Goal: Task Accomplishment & Management: Complete application form

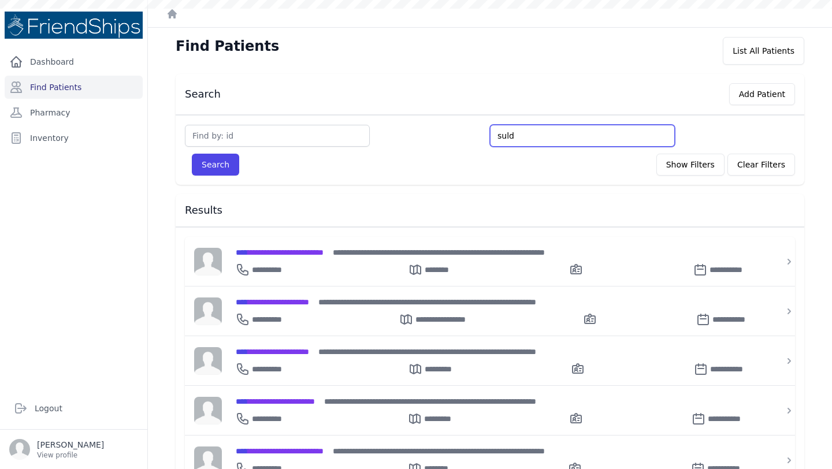
type input "suldi"
type input "sule"
type input "sulei"
type input "suleima"
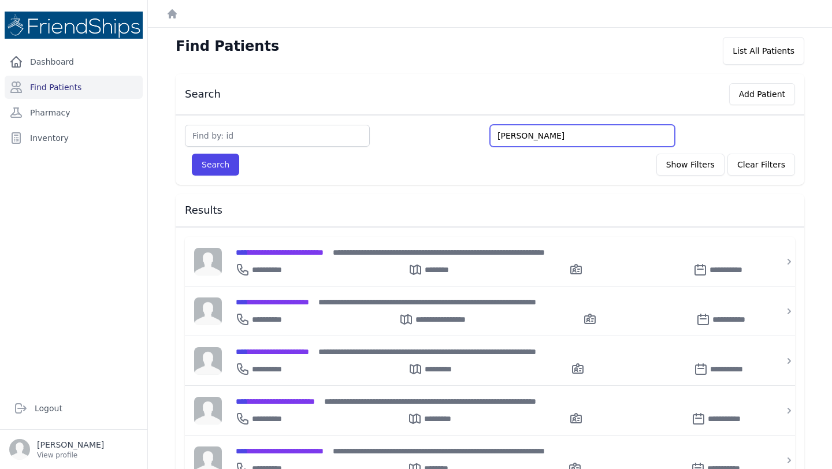
type input "suleiman"
type input "suleiman g"
type input "suleiman gh"
type input "suleiman ghy"
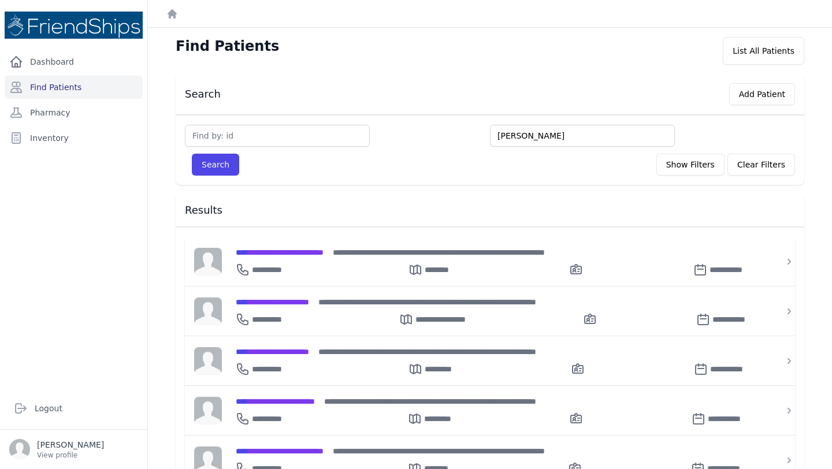
type input "suleiman ghya"
type input "suleiman ghyann"
type input "suleiman ghya"
type input "suleiman gh"
type input "suleiman g"
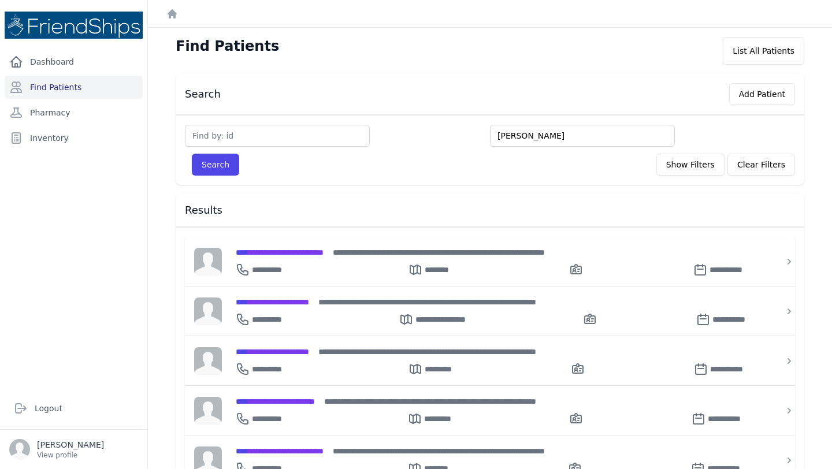
type input "suleiman gh"
type input "suleiman ghya"
type input "suleiman ghyaddh"
click at [192, 154] on button "Search" at bounding box center [215, 165] width 47 height 22
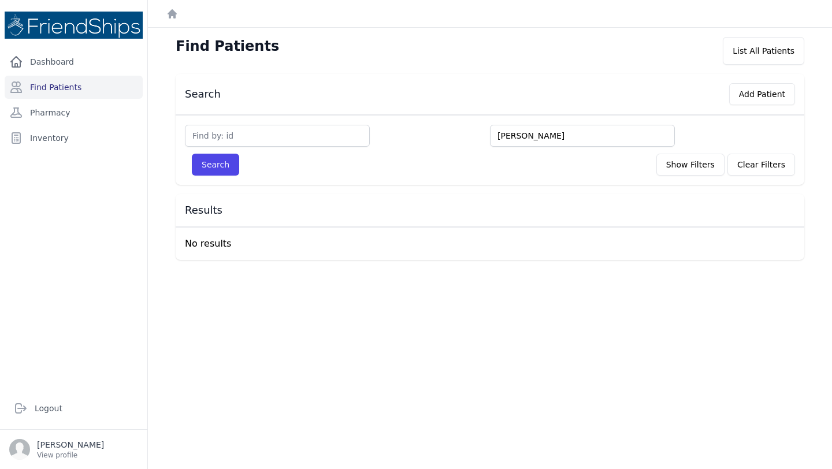
click at [516, 135] on input "suleiman ghyaddh" at bounding box center [582, 136] width 185 height 22
click at [551, 136] on input "suleiman ghyaddh" at bounding box center [582, 136] width 185 height 22
type input "suleiman"
click at [192, 154] on button "Search" at bounding box center [215, 165] width 47 height 22
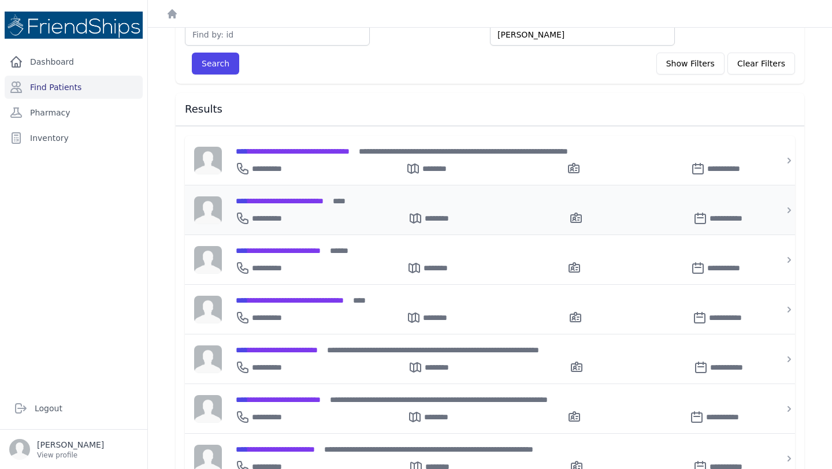
scroll to position [101, 0]
type input "suleiman"
type input "suleiman G"
type input "suleiman Ghad"
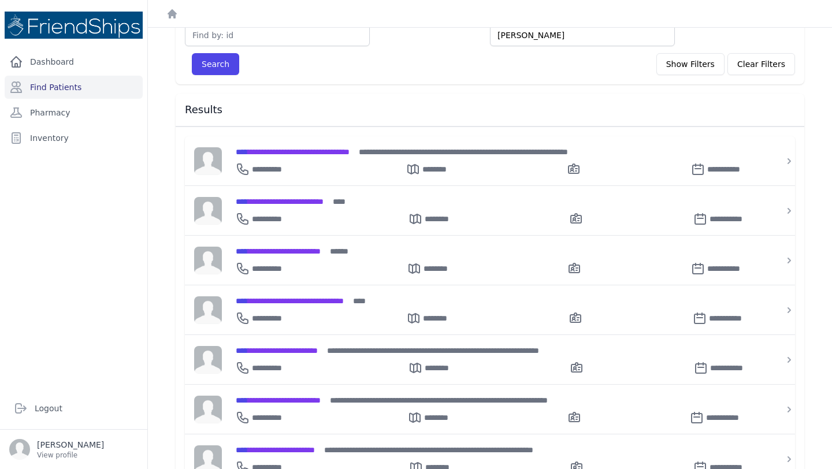
type input "suleiman Gha"
type input "suleiman Ghayy"
type input "suleiman Ghayyad"
type input "suleiman Ghayyadh"
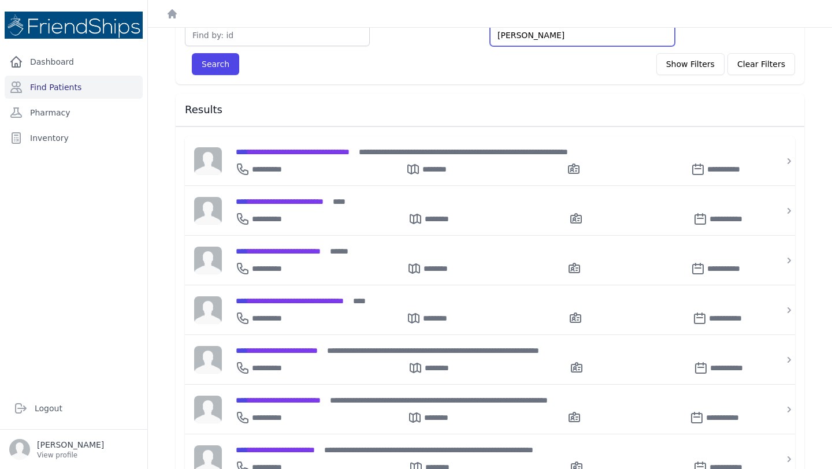
click at [192, 53] on button "Search" at bounding box center [215, 64] width 47 height 22
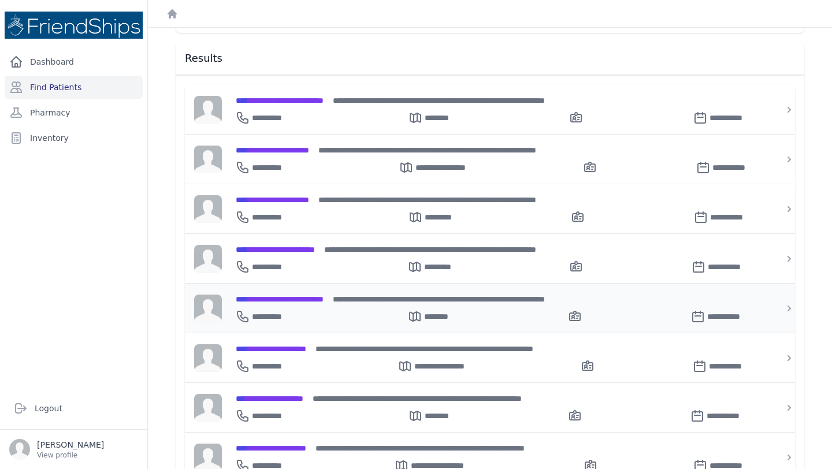
scroll to position [0, 0]
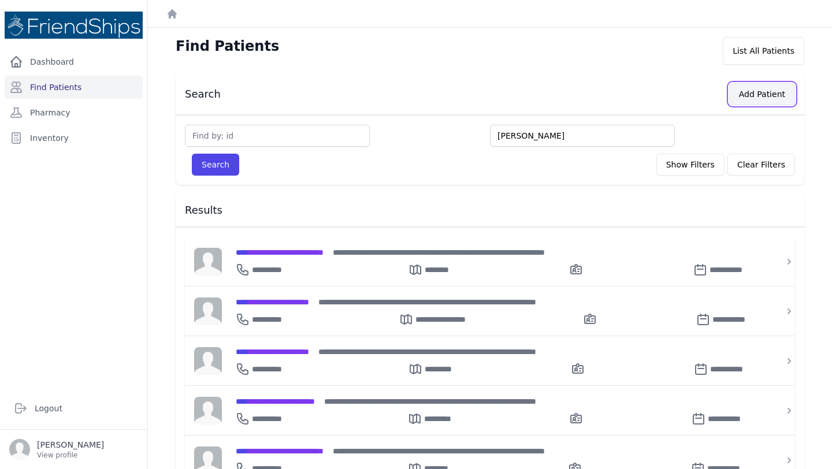
click at [738, 93] on button "Add Patient" at bounding box center [762, 94] width 66 height 22
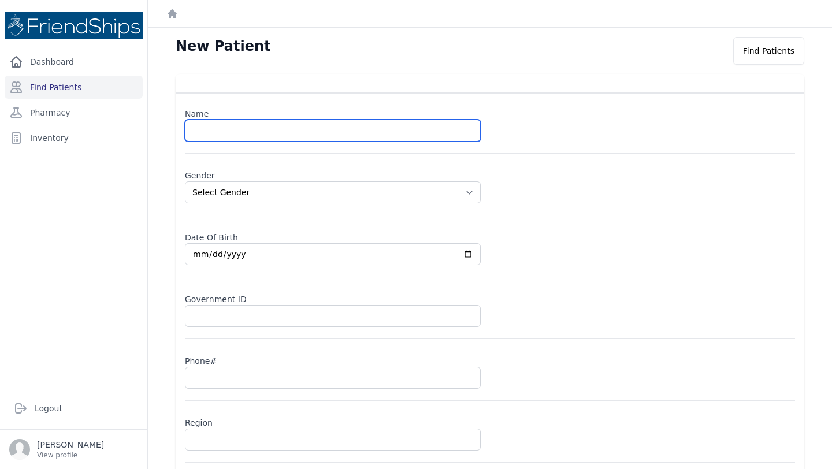
click at [247, 132] on input "text" at bounding box center [333, 131] width 296 height 22
type input "Shaimaa Suleiman Ghayyadh"
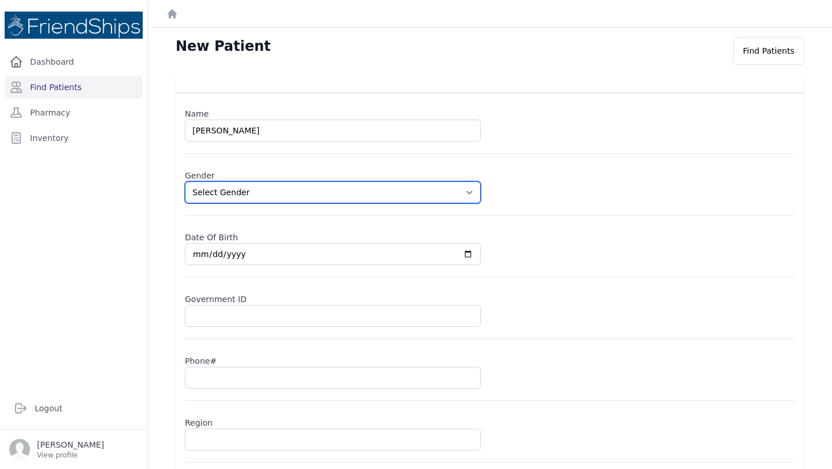
click at [262, 192] on select "Select Gender Male Female" at bounding box center [333, 192] width 296 height 22
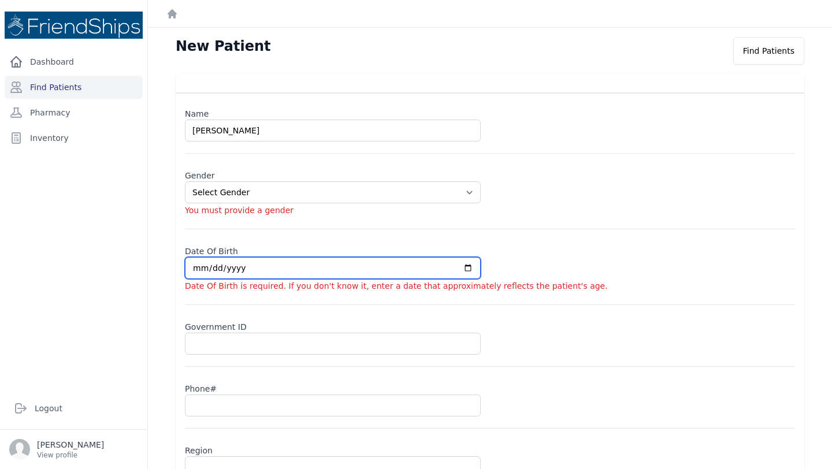
click at [238, 271] on div "Date Of Birth Date Of Birth is required. If you don't know it, enter a date tha…" at bounding box center [490, 273] width 610 height 64
select select "female"
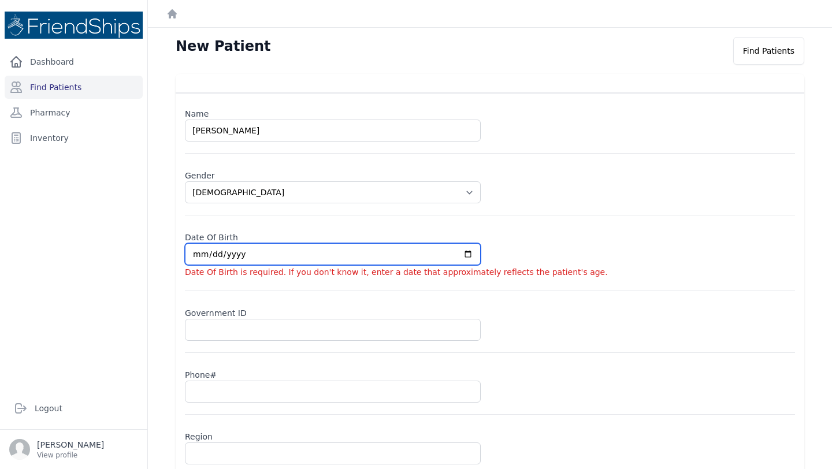
click at [195, 257] on input "date" at bounding box center [333, 254] width 296 height 22
type input "0020-01-25"
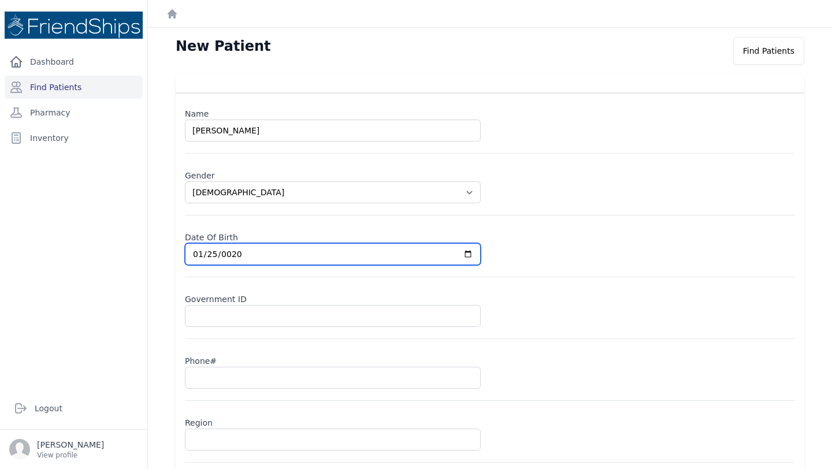
select select "female"
type input "2012-01-25"
select select "female"
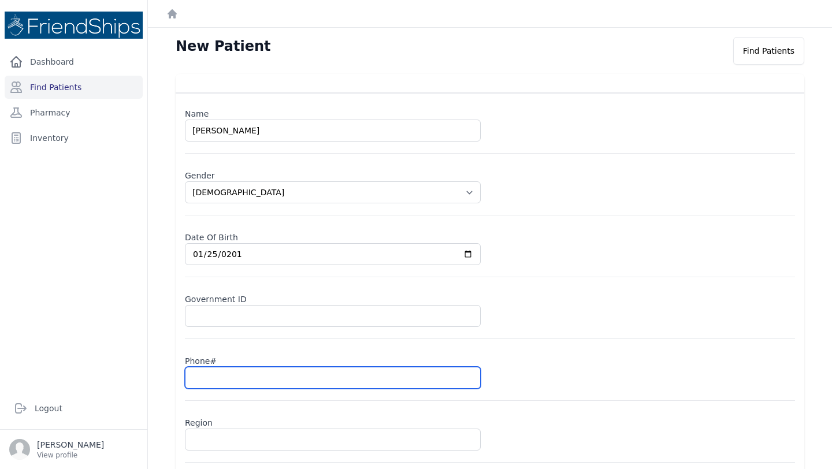
click at [201, 381] on input "text" at bounding box center [333, 378] width 296 height 22
type input "09"
select select "female"
type input "0934"
select select "female"
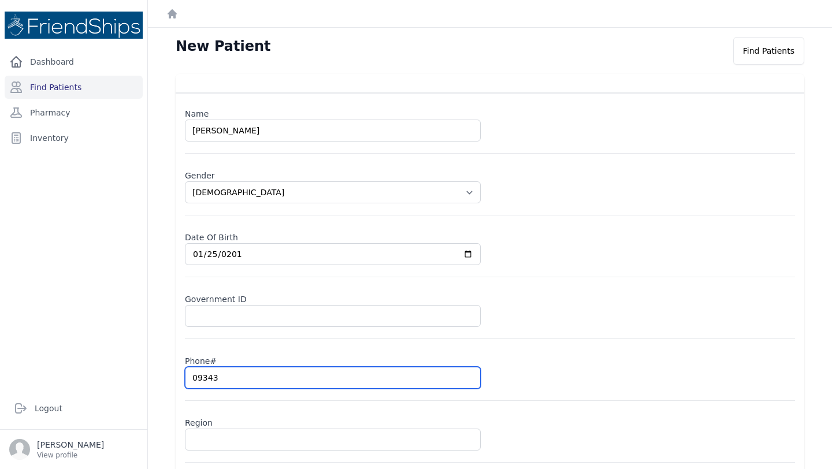
type input "093432"
select select "female"
type input "093431"
select select "female"
type input "0934313"
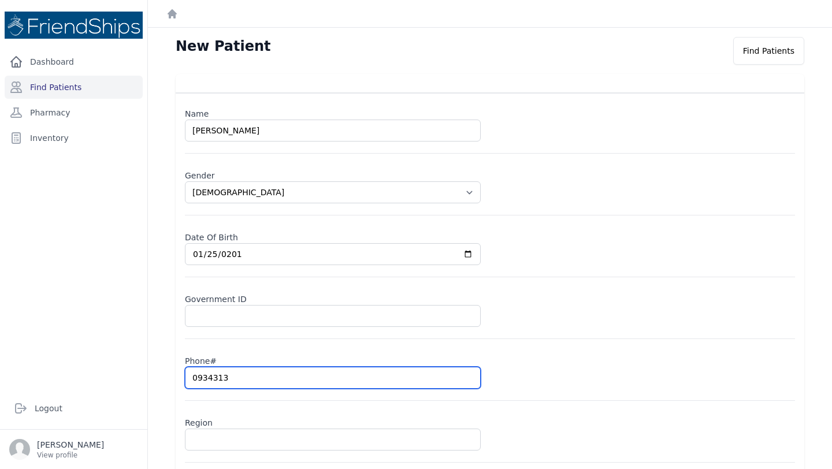
select select "female"
type input "09343138"
select select "female"
type input "093431383"
select select "female"
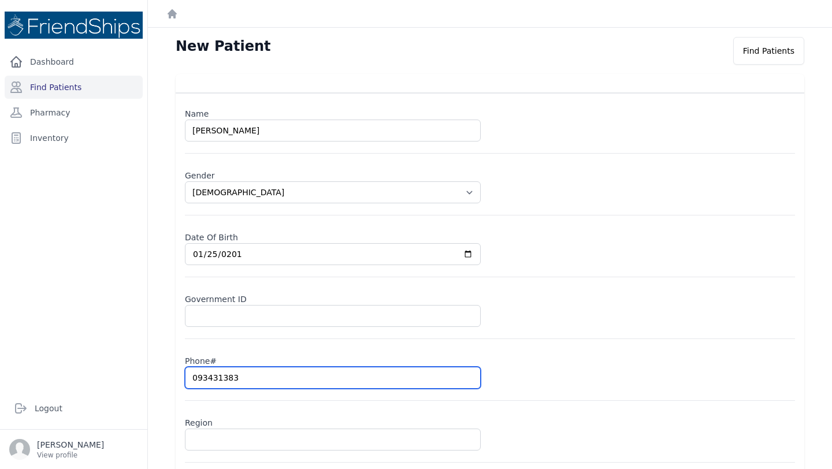
type input "0934313832"
select select "female"
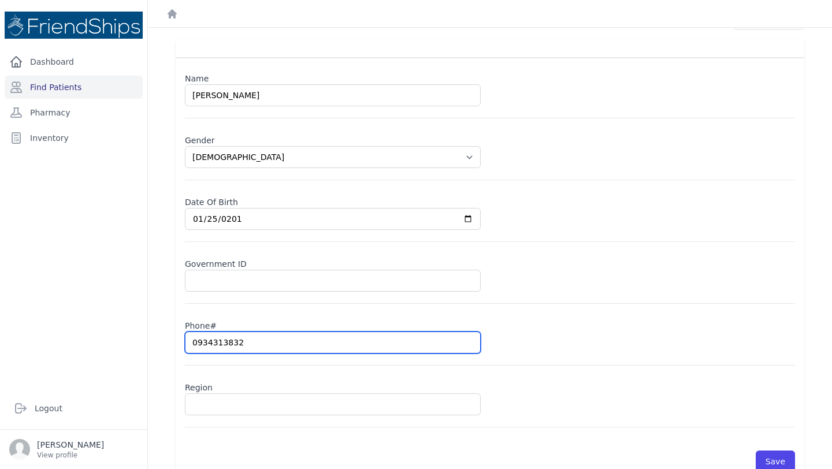
scroll to position [42, 0]
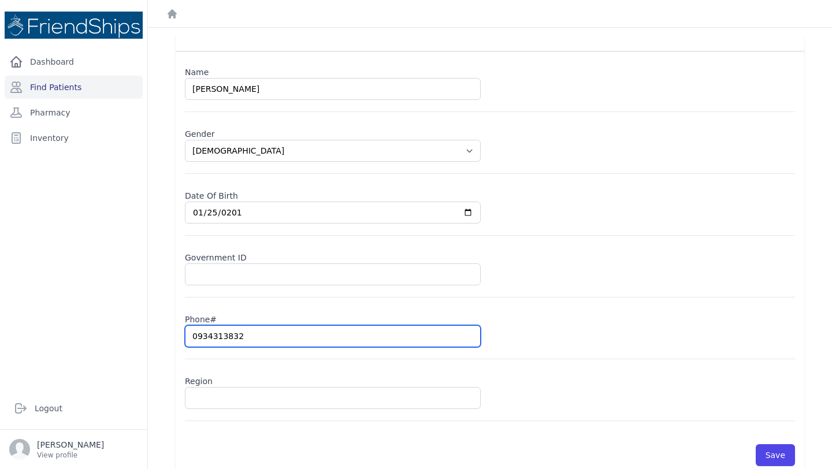
type input "0934313832"
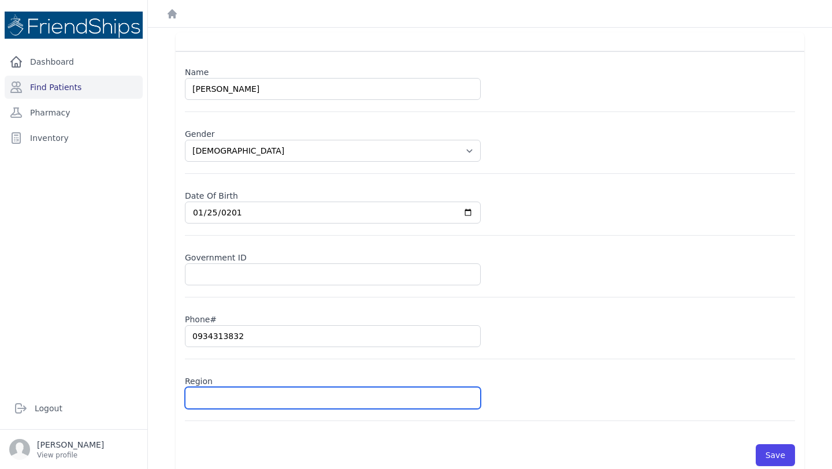
click at [206, 401] on input "text" at bounding box center [333, 398] width 296 height 22
type input "Ha"
select select "female"
type input "Ham"
select select "female"
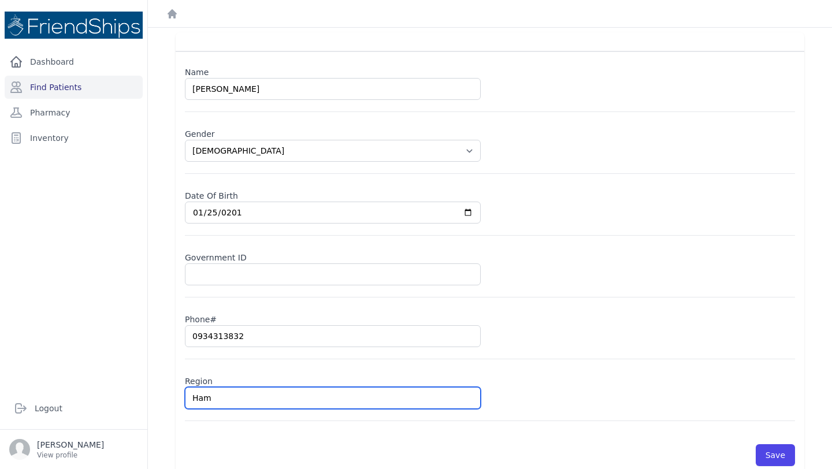
type input "Hama"
select select "female"
type input "Hamad"
select select "female"
type input "Hamadi"
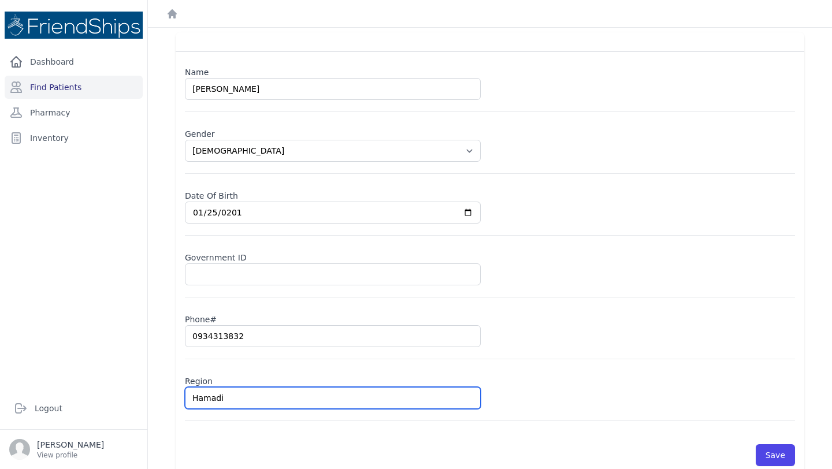
select select "female"
type input "Hamadiya"
select select "female"
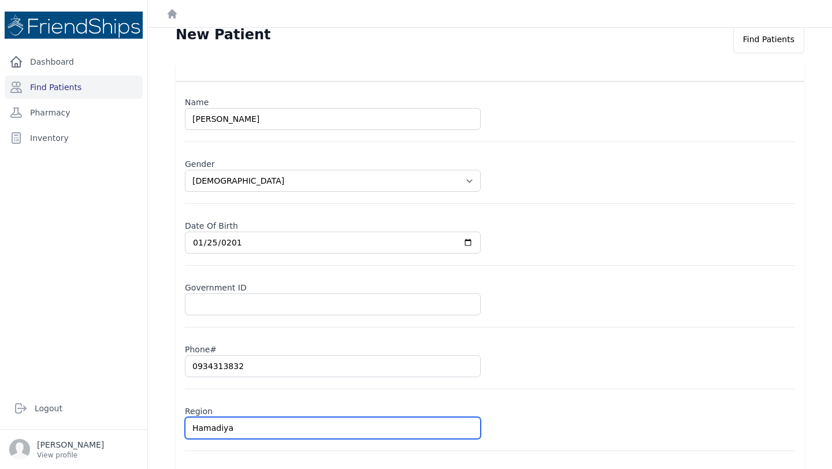
scroll to position [57, 0]
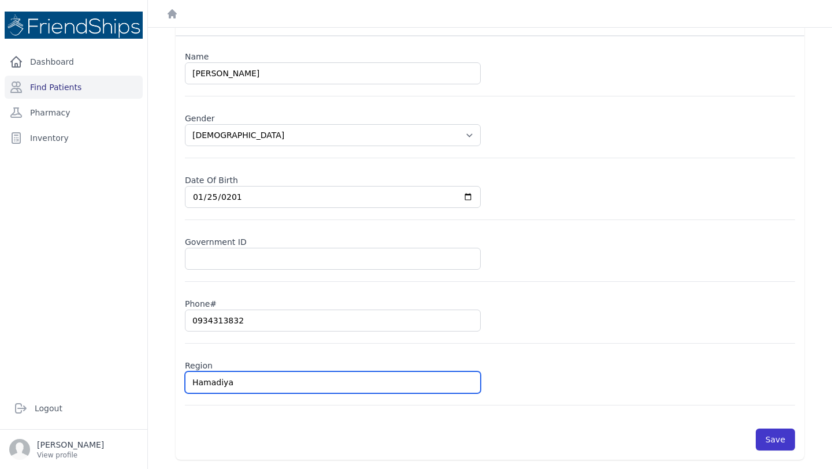
type input "Hamadiya"
click at [778, 440] on button "Save" at bounding box center [775, 440] width 39 height 22
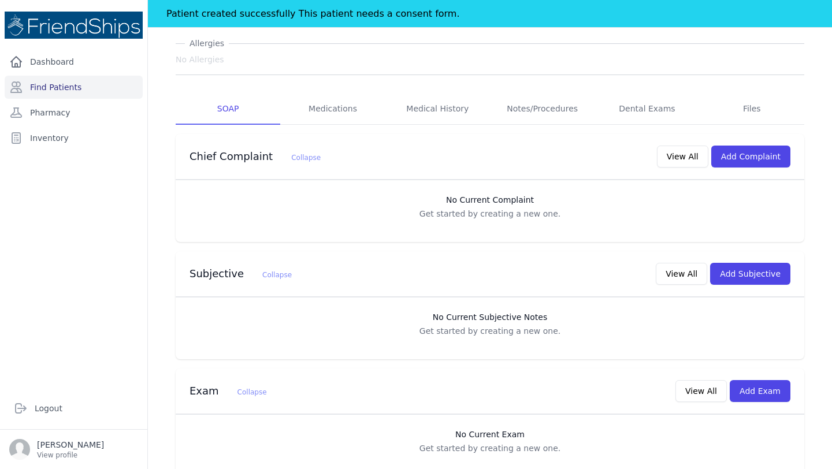
scroll to position [120, 0]
click at [739, 276] on button "Add Subjective" at bounding box center [750, 273] width 80 height 22
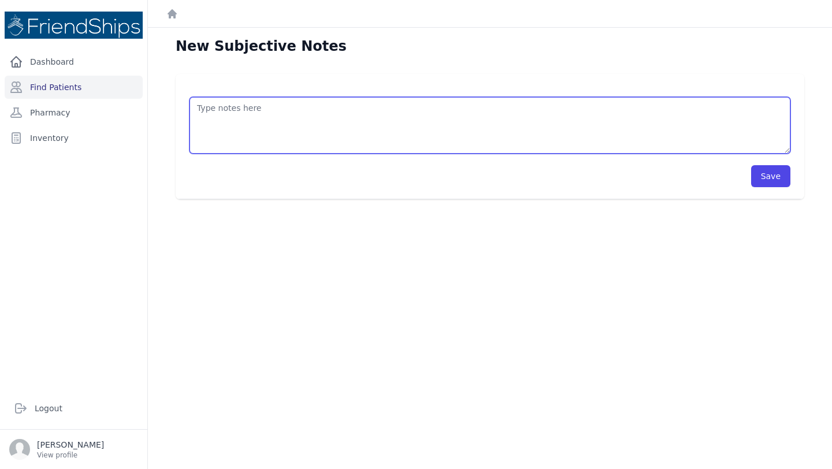
click at [274, 139] on textarea at bounding box center [490, 125] width 601 height 57
click at [435, 108] on textarea "Pt's father came in to make an appointment for pt. Father reptorts that the" at bounding box center [490, 125] width 601 height 57
click at [483, 109] on textarea "Pt's father came in to make an appointment for pt. Father reports that the" at bounding box center [490, 125] width 601 height 57
click at [529, 109] on textarea "Pt's father came in to make an appointment for pt. Father reports that the pt e…" at bounding box center [490, 125] width 601 height 57
click at [661, 114] on textarea "Pt's father came in to make an appointment for pt. Father reports that the pt e…" at bounding box center [490, 125] width 601 height 57
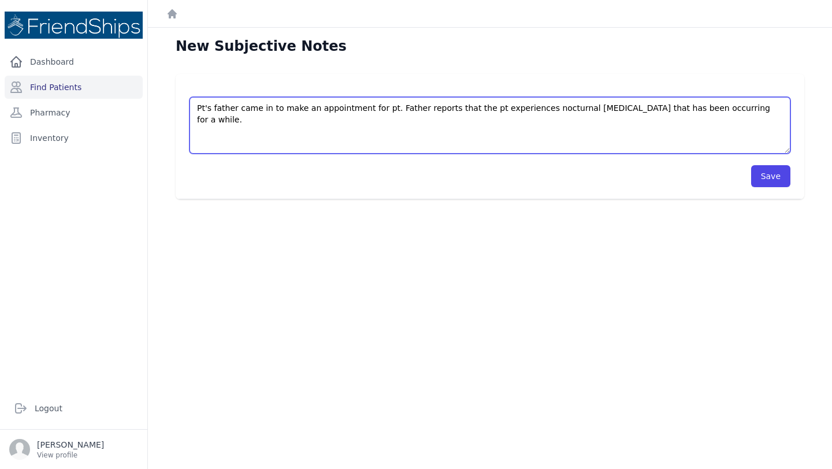
click at [389, 106] on textarea "Pt's father came in to make an appointment for pt. Father reports that the pt e…" at bounding box center [490, 125] width 601 height 57
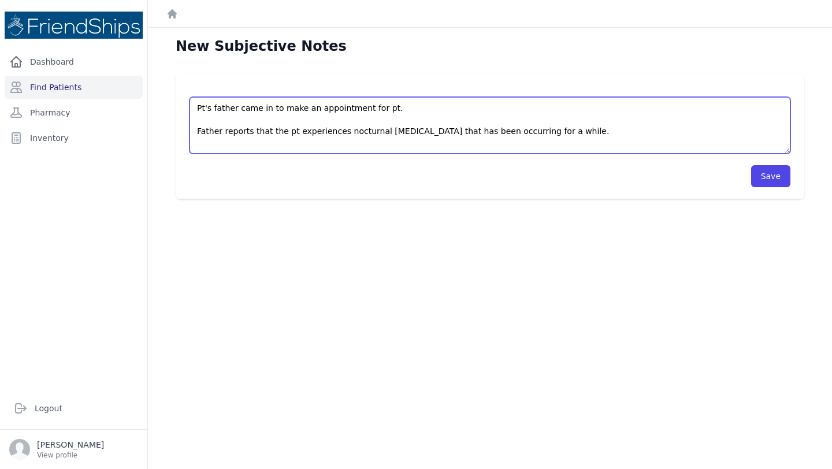
scroll to position [6, 0]
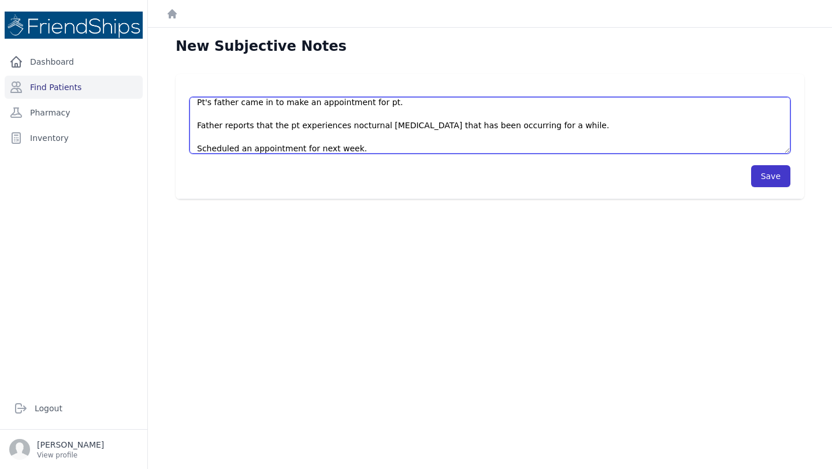
type textarea "Pt's father came in to make an appointment for pt. Father reports that the pt e…"
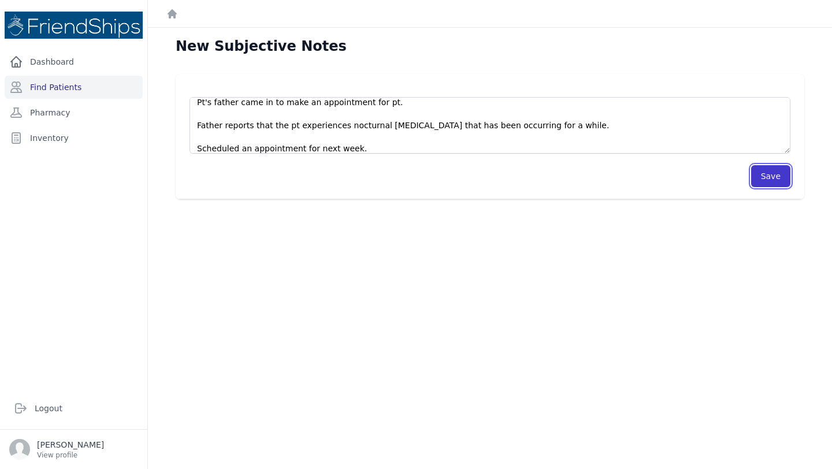
click at [776, 173] on button "Save" at bounding box center [770, 176] width 39 height 22
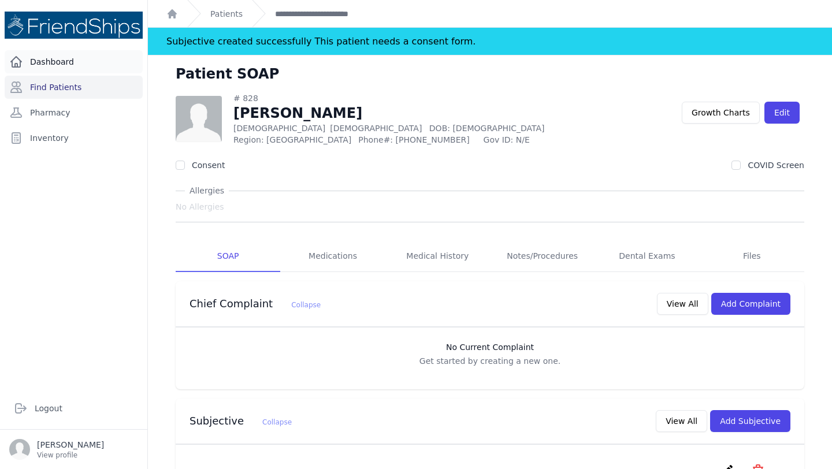
click at [76, 69] on link "Dashboard" at bounding box center [74, 61] width 138 height 23
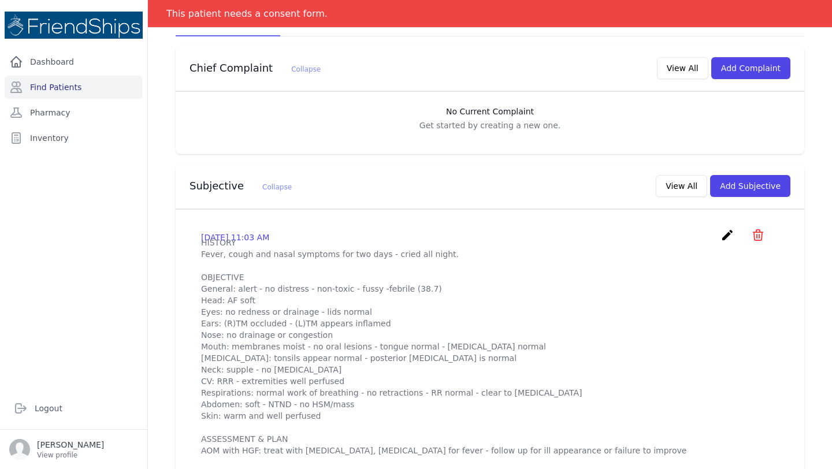
scroll to position [318, 0]
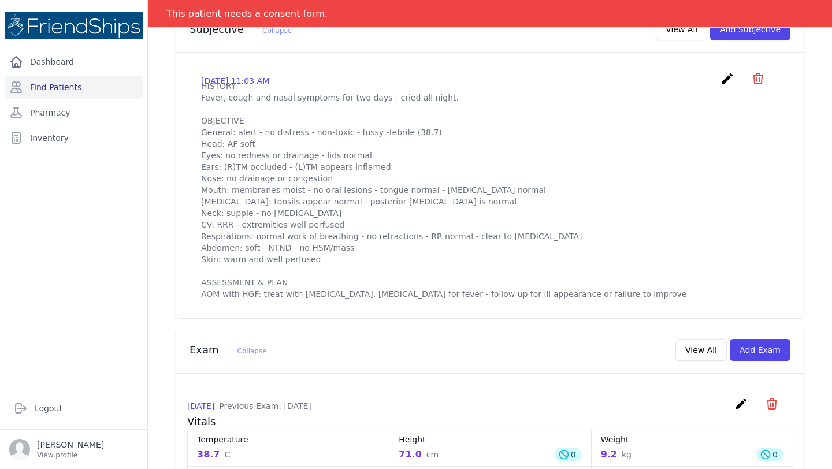
click at [568, 335] on div "Exam Collapse View All Add Exam" at bounding box center [485, 348] width 610 height 27
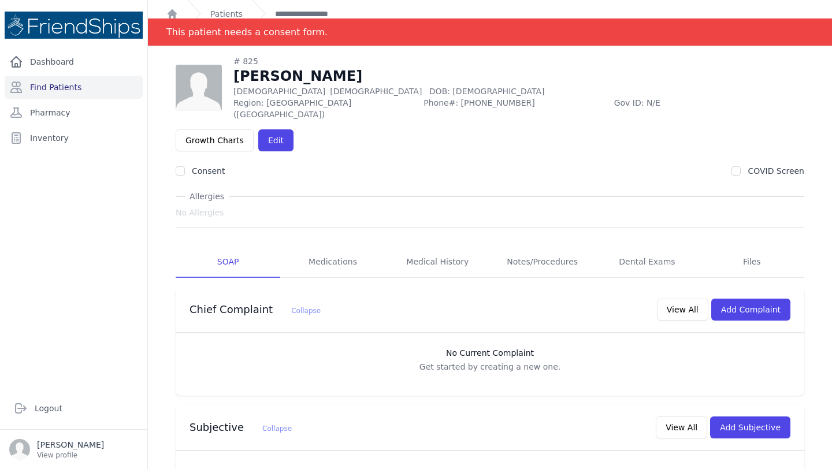
scroll to position [0, 0]
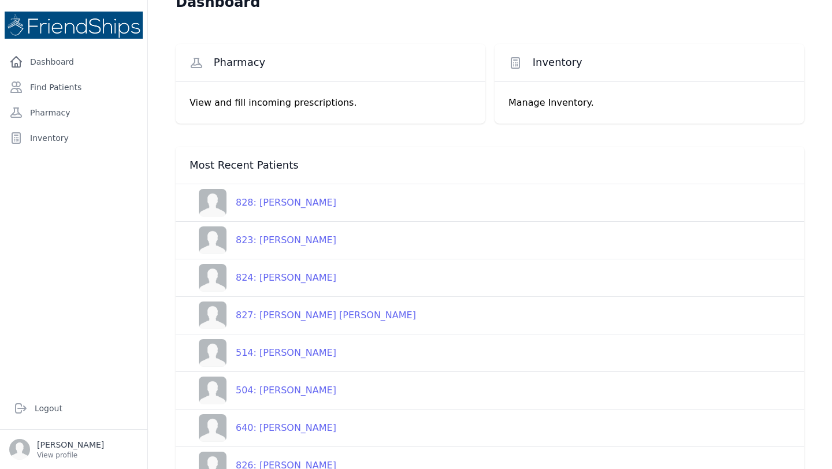
scroll to position [17, 0]
click at [324, 247] on link "823: Siham Suleiman Ghayyadh" at bounding box center [263, 239] width 147 height 28
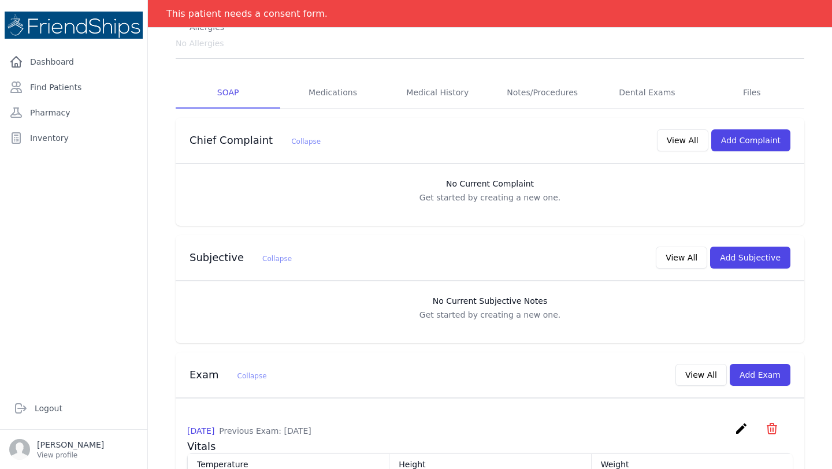
scroll to position [108, 0]
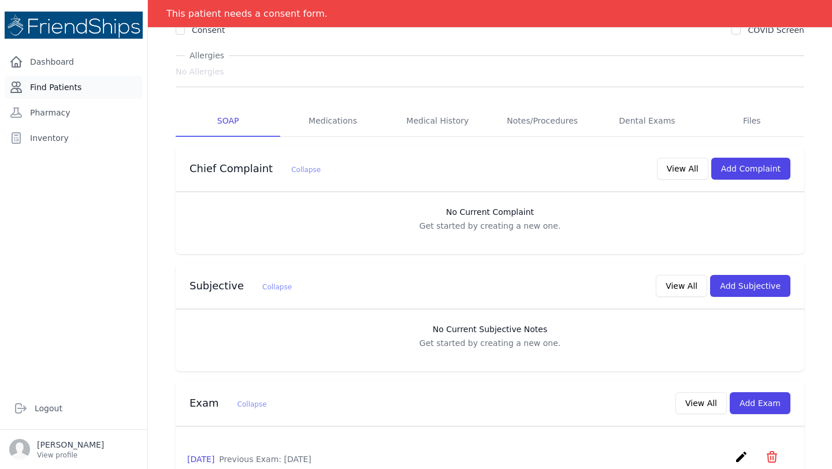
click at [46, 81] on link "Find Patients" at bounding box center [74, 87] width 138 height 23
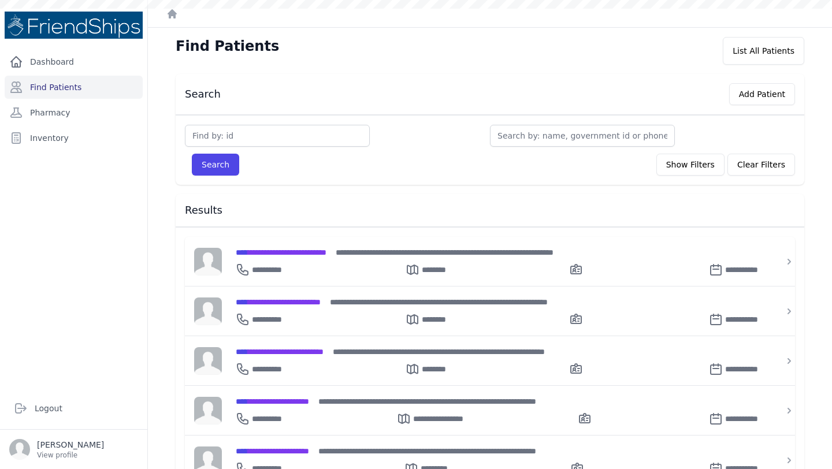
click at [559, 131] on input "text" at bounding box center [582, 136] width 185 height 22
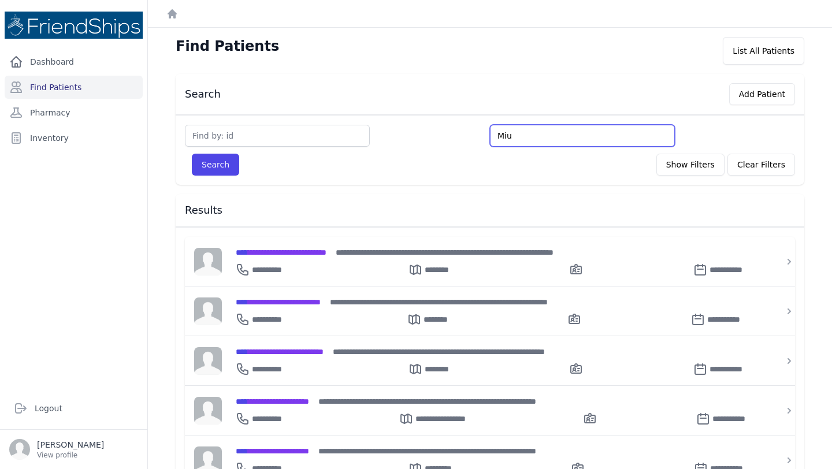
type input "Mius"
type input "Miu"
type input "M"
type input "Mus"
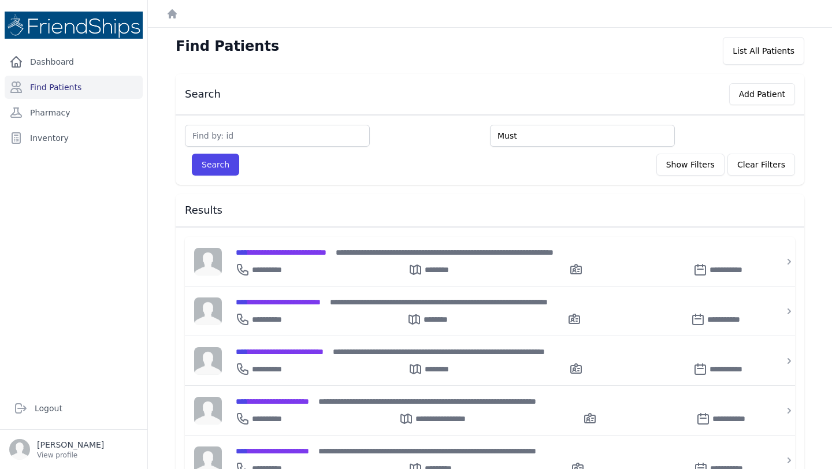
type input "Must"
type input "Musta"
type input "Mustaf"
type input "Mustafa"
click at [192, 154] on button "Search" at bounding box center [215, 165] width 47 height 22
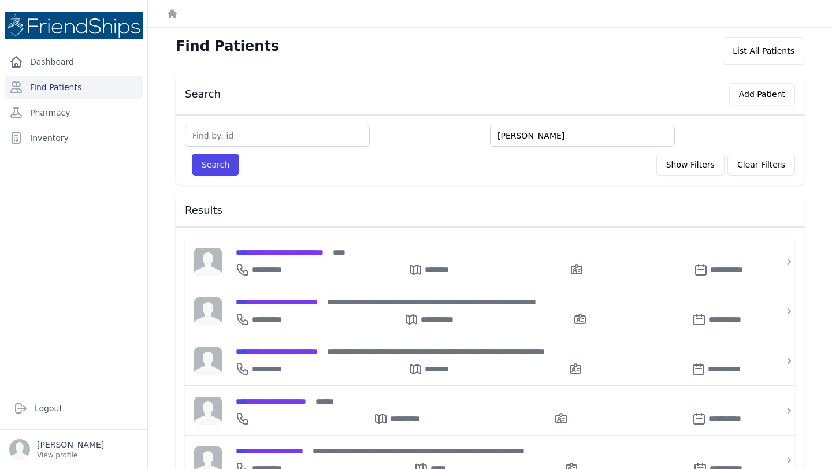
click at [557, 136] on input "Mustafa" at bounding box center [582, 136] width 185 height 22
type input "Mustafa"
type input "Mustafa Mus"
type input "Mustafa Musta"
type input "Mustafa Mustaf"
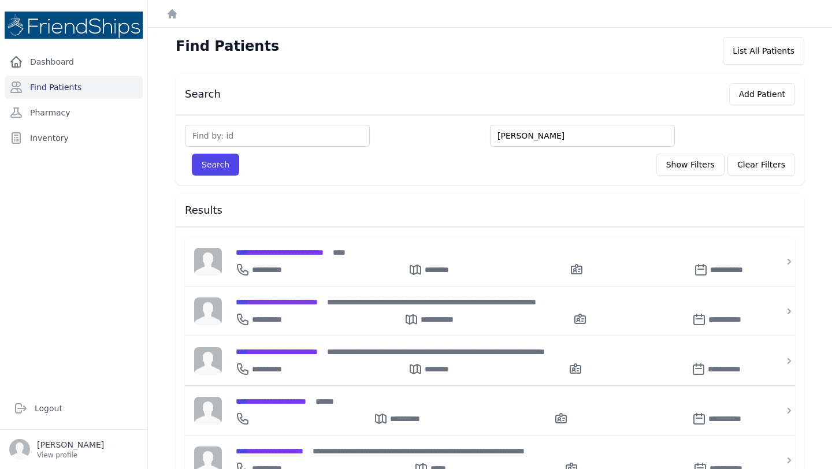
type input "Mustafa Mustafa"
click at [192, 154] on button "Search" at bounding box center [215, 165] width 47 height 22
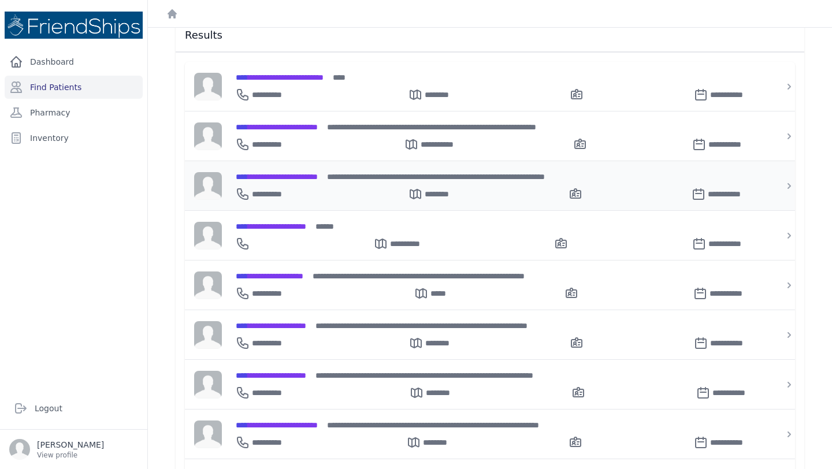
scroll to position [177, 0]
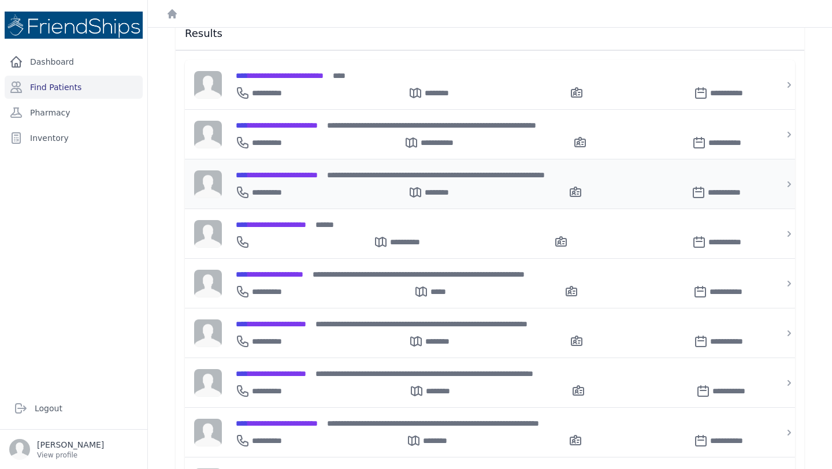
click at [309, 184] on div "**********" at bounding box center [497, 190] width 523 height 18
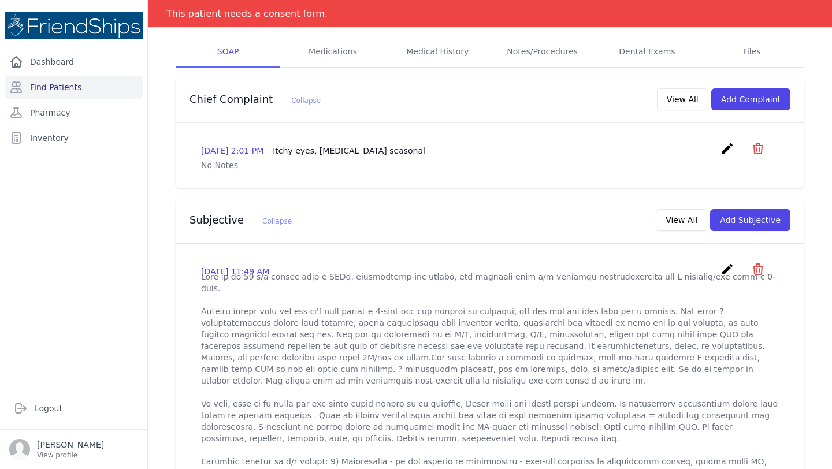
click at [309, 184] on div "2025-May-29 2:01 PM Itchy eyes, runny nose seasonal create ​ Delete complaint -…" at bounding box center [490, 156] width 629 height 66
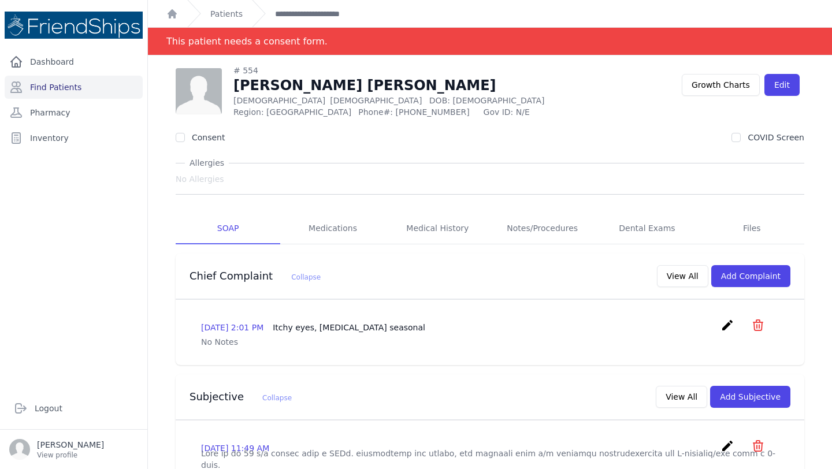
scroll to position [8, 0]
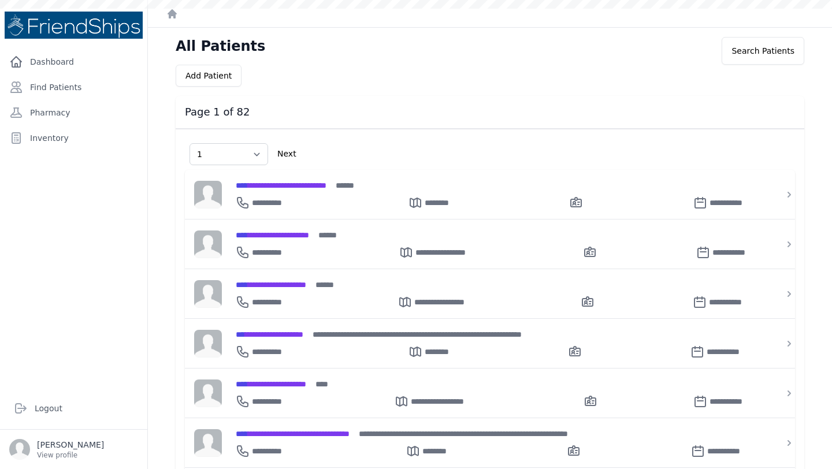
select select "1"
click at [56, 92] on link "Find Patients" at bounding box center [74, 87] width 138 height 23
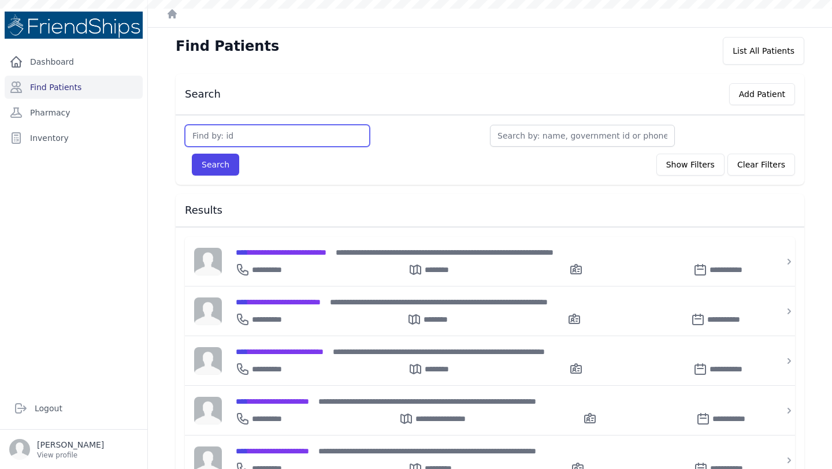
click at [274, 133] on input "text" at bounding box center [277, 136] width 185 height 22
type input "9"
type input "94"
click at [192, 154] on button "Search" at bounding box center [215, 165] width 47 height 22
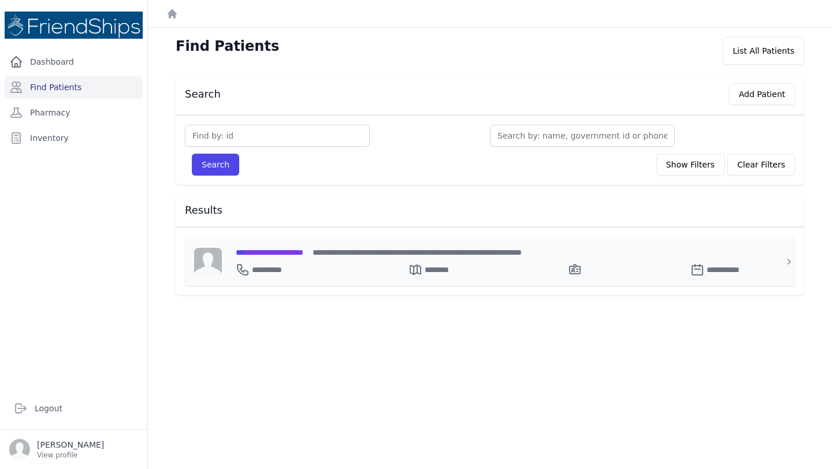
click at [273, 253] on span "**********" at bounding box center [270, 253] width 68 height 8
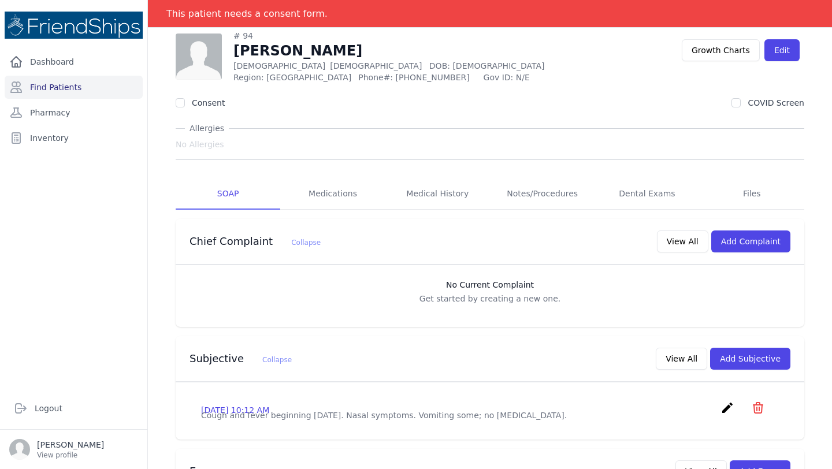
scroll to position [34, 0]
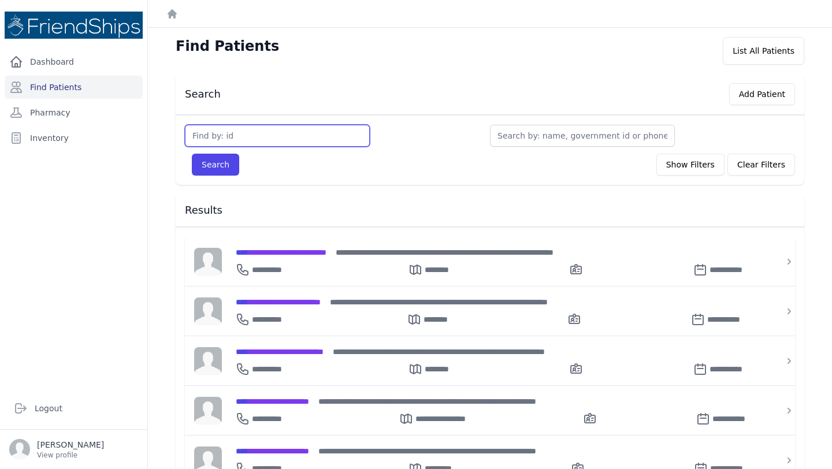
click at [264, 144] on input "text" at bounding box center [277, 136] width 185 height 22
type input "94"
click at [192, 154] on button "Search" at bounding box center [215, 165] width 47 height 22
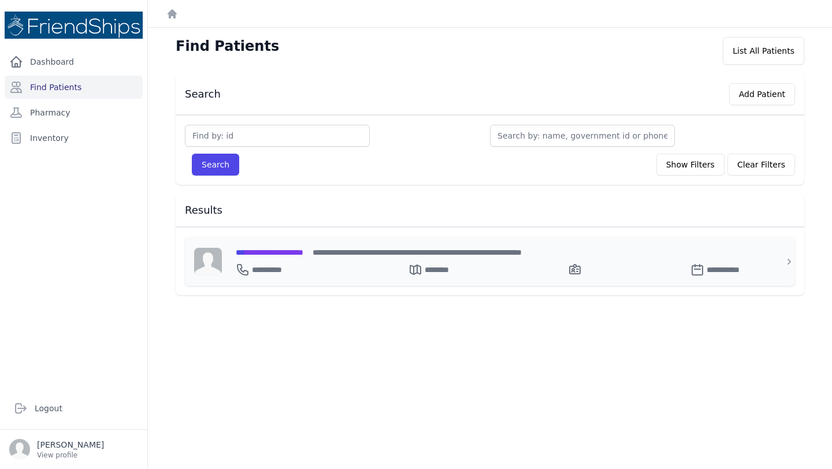
click at [364, 256] on span "**********" at bounding box center [417, 253] width 209 height 8
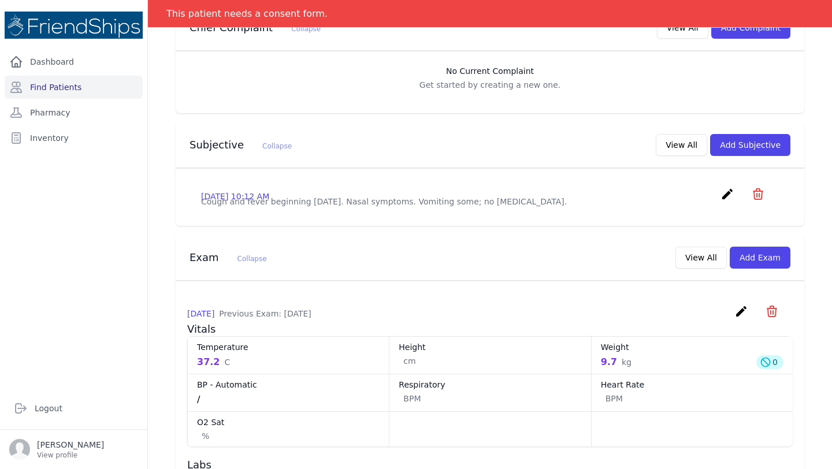
scroll to position [275, 0]
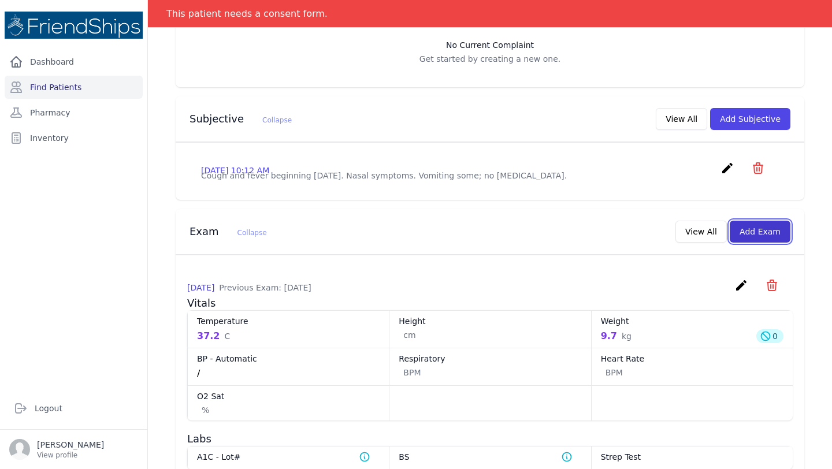
click at [761, 237] on button "Add Exam" at bounding box center [760, 232] width 61 height 22
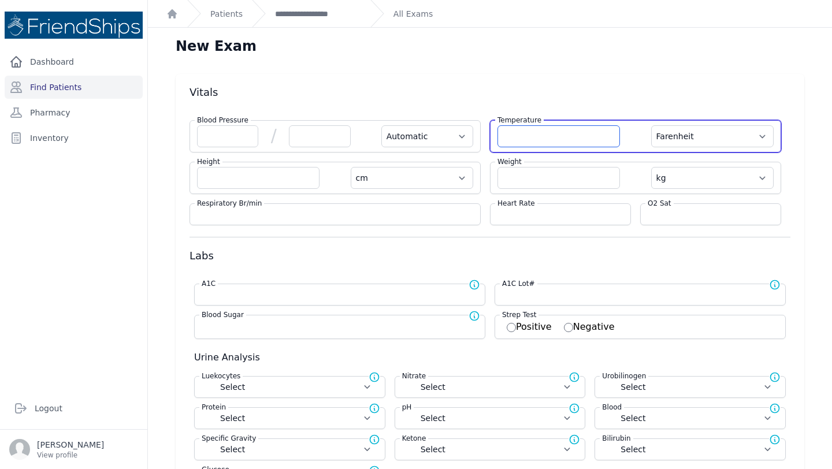
click at [532, 138] on input "number" at bounding box center [559, 136] width 123 height 22
type input "36.5"
click at [717, 127] on select "Farenheit [PERSON_NAME]" at bounding box center [712, 136] width 123 height 22
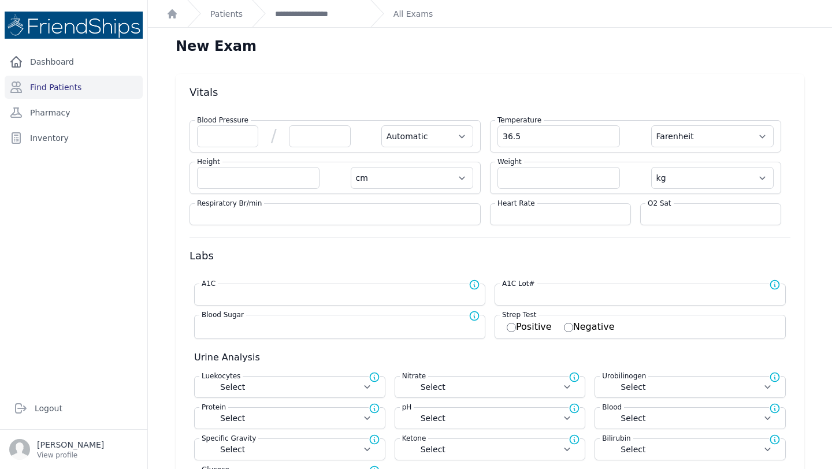
select select "Automatic"
select select "cm"
select select "kg"
select select
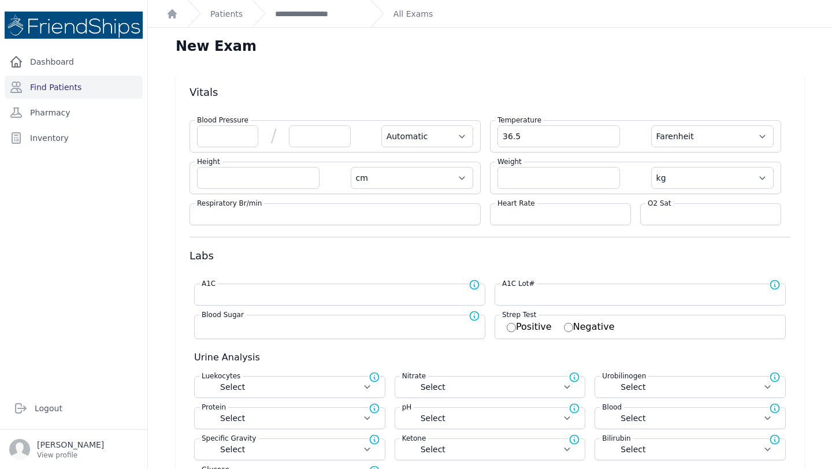
select select
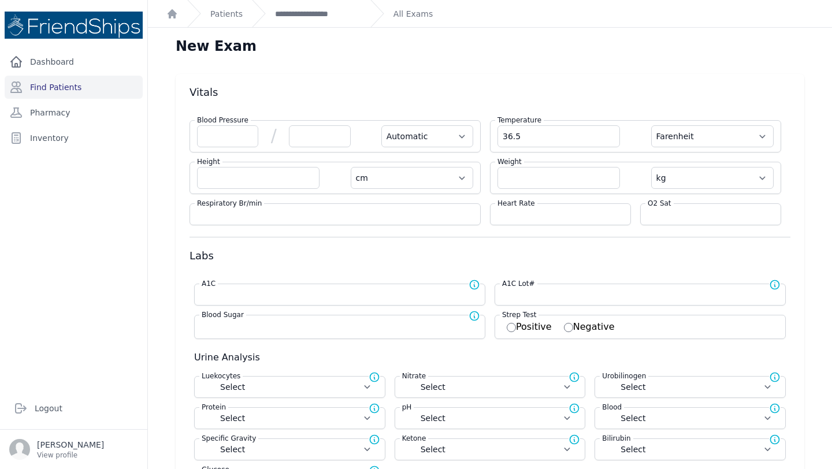
select select
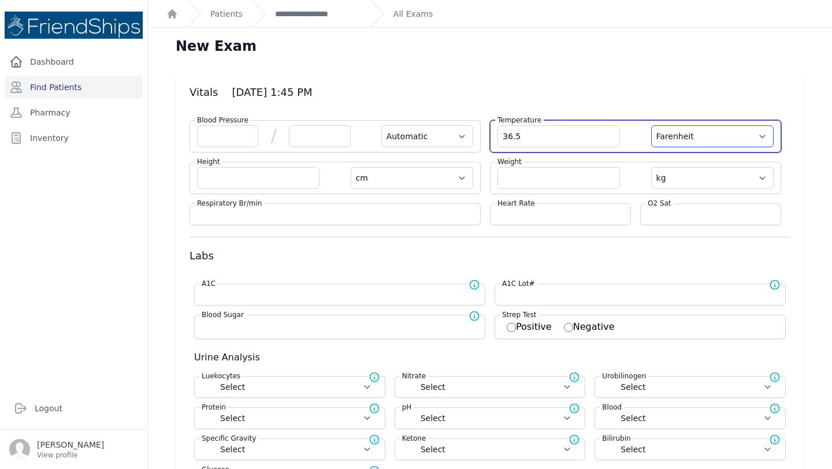
click at [698, 137] on select "Farenheit Celcius" at bounding box center [712, 136] width 123 height 22
select select "C"
select select "Automatic"
select select "cm"
select select "kg"
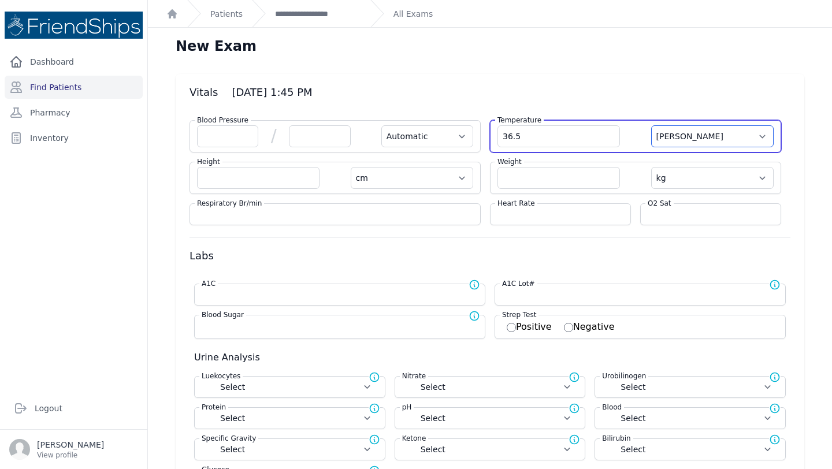
select select
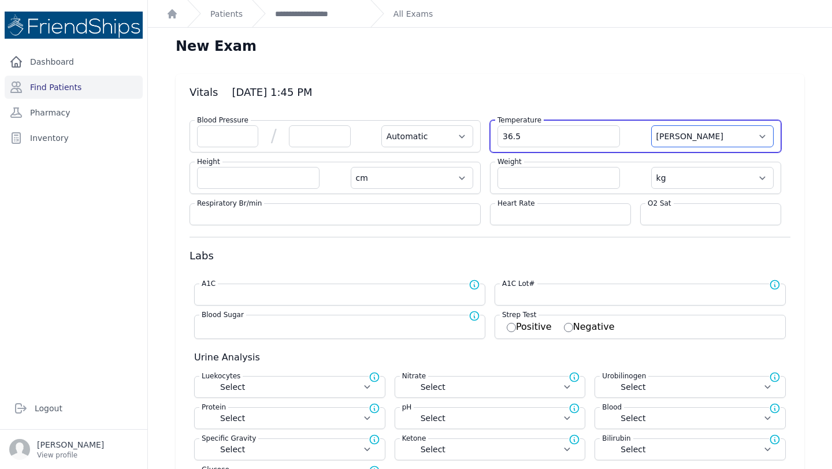
select select
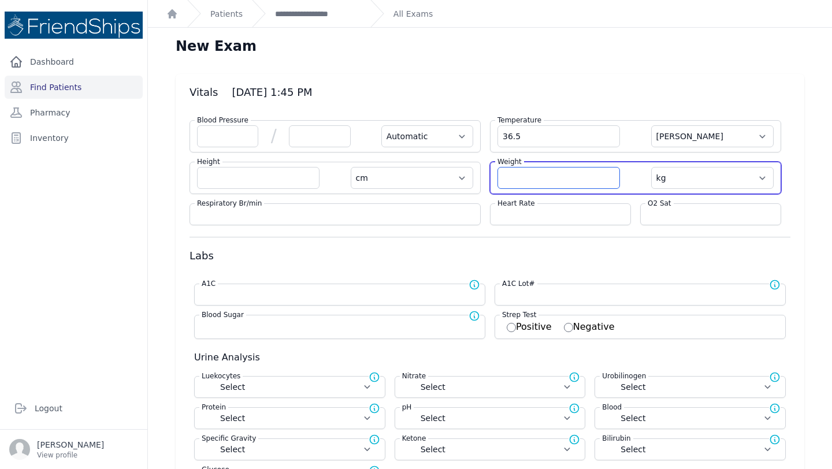
click at [516, 177] on input "number" at bounding box center [559, 178] width 123 height 22
type input "10.4"
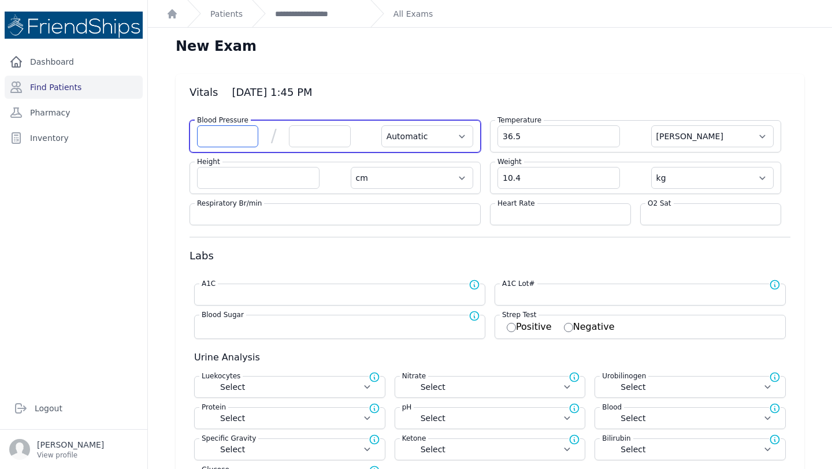
click at [210, 139] on input "number" at bounding box center [227, 136] width 61 height 22
select select "Automatic"
select select "C"
select select "cm"
select select "kg"
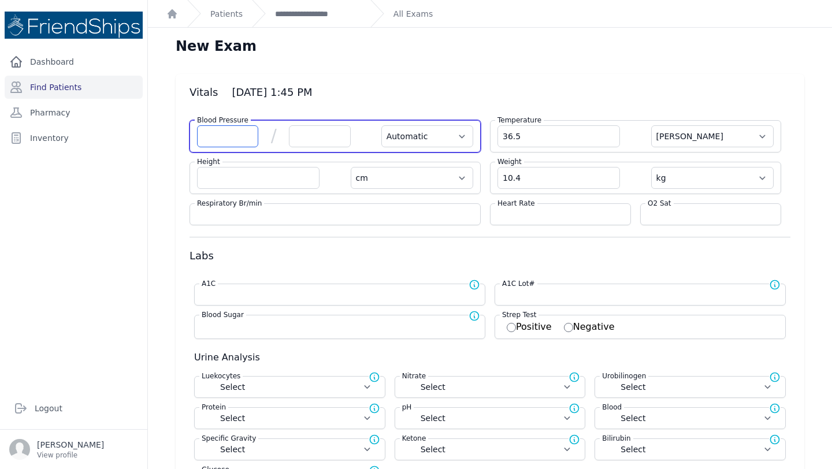
select select
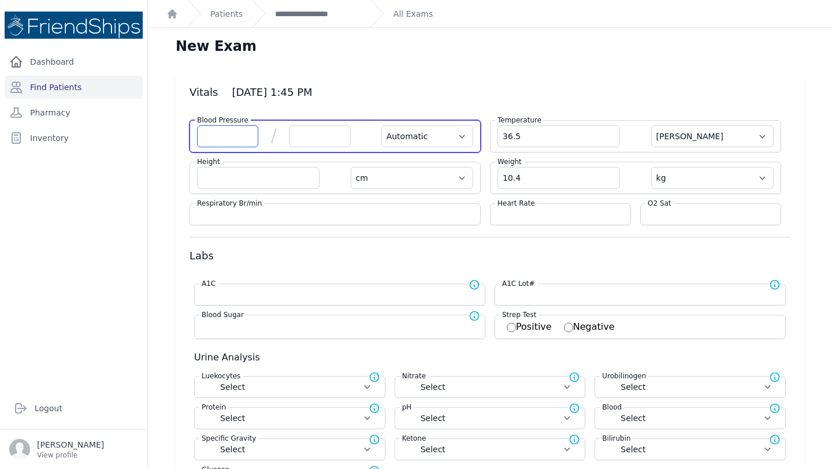
select select
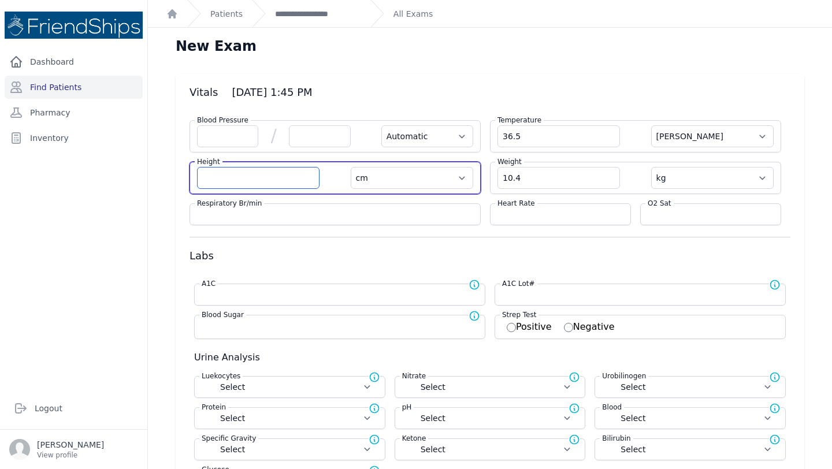
click at [271, 176] on input "number" at bounding box center [258, 178] width 123 height 22
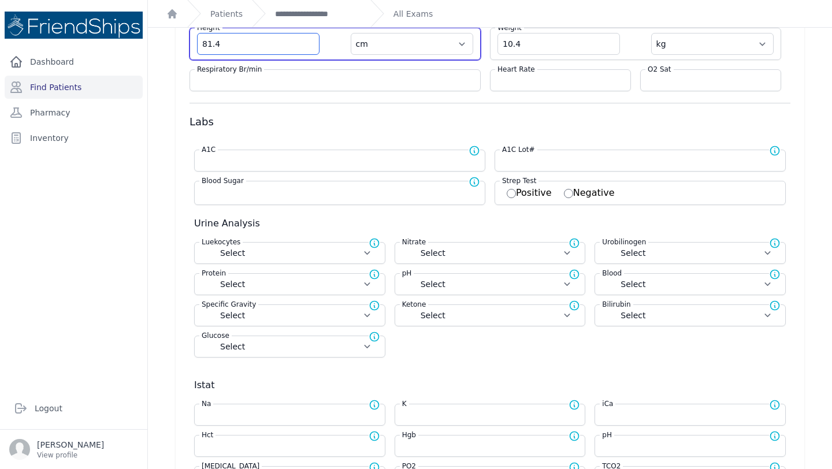
scroll to position [138, 0]
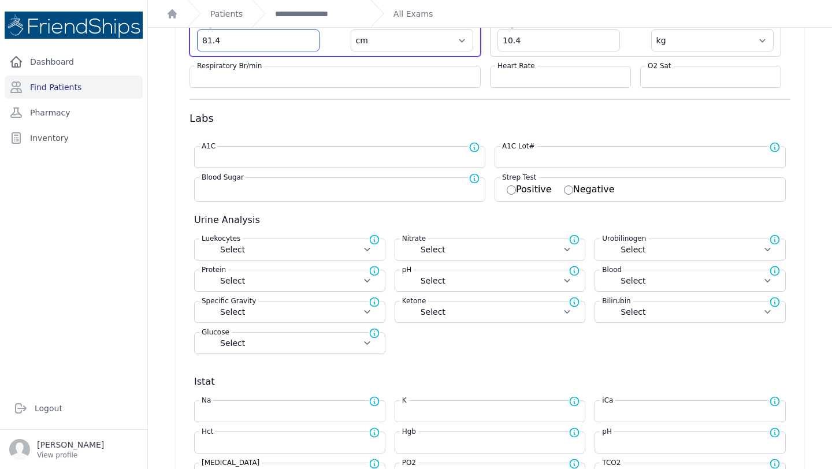
type input "81.4"
click at [360, 111] on form "Blood Pressure / Automatic Manual Temperature 36.5 Farenheit Celcius Height 81.…" at bounding box center [490, 271] width 601 height 597
select select "Automatic"
select select "cm"
select select "kg"
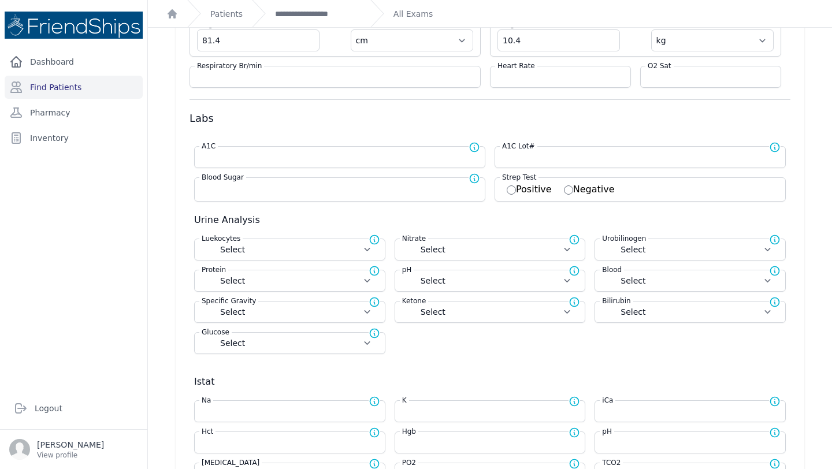
select select
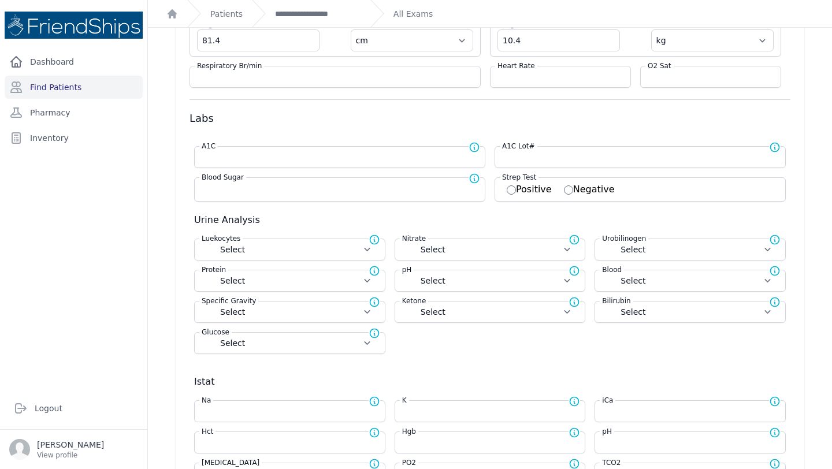
select select
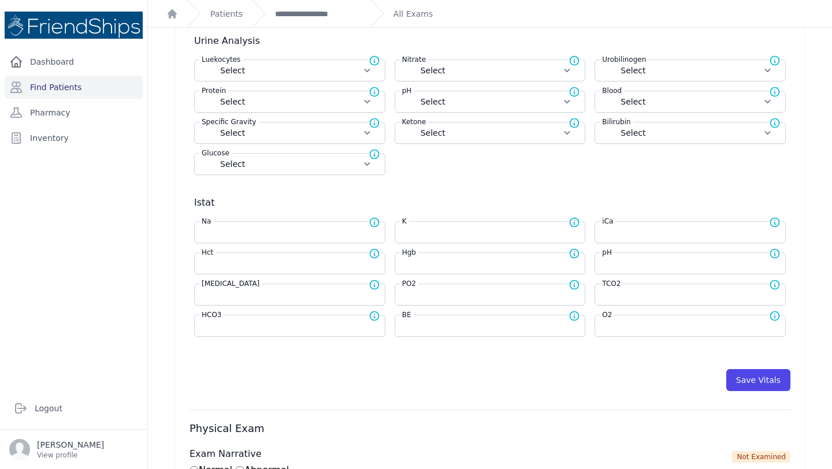
scroll to position [351, 0]
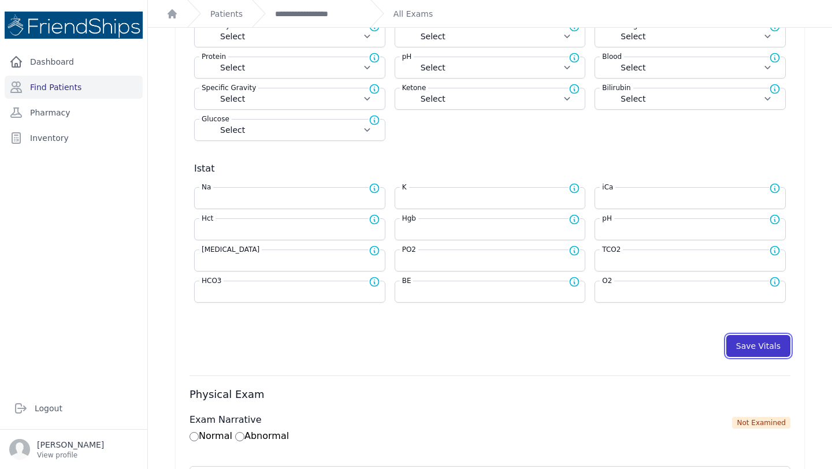
click at [773, 350] on button "Save Vitals" at bounding box center [759, 346] width 64 height 22
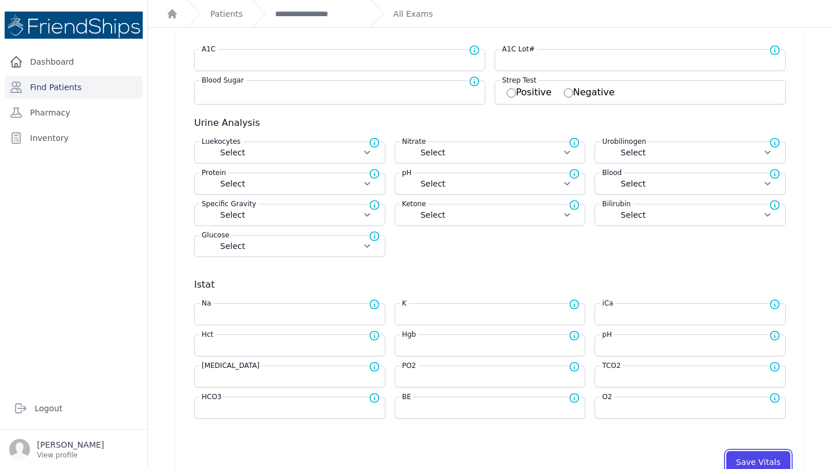
scroll to position [0, 0]
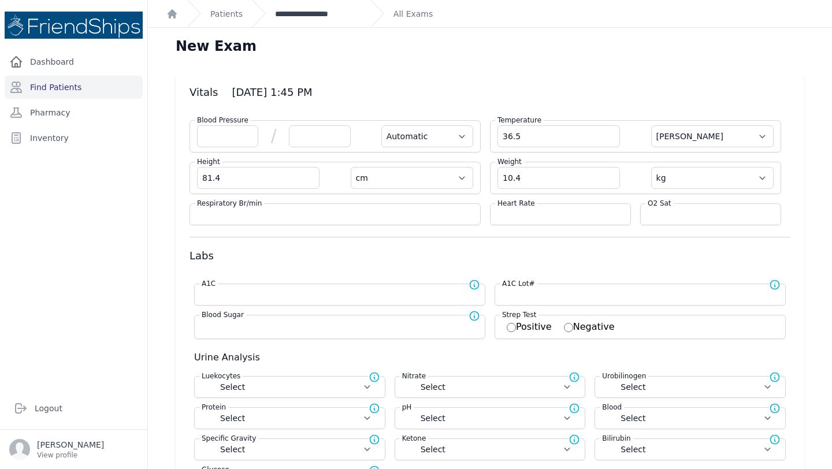
click at [303, 12] on link "**********" at bounding box center [318, 14] width 86 height 12
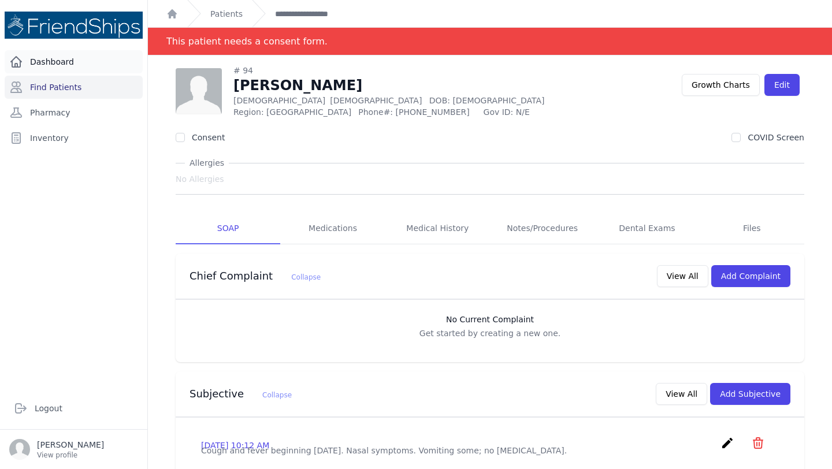
click at [46, 72] on link "Dashboard" at bounding box center [74, 61] width 138 height 23
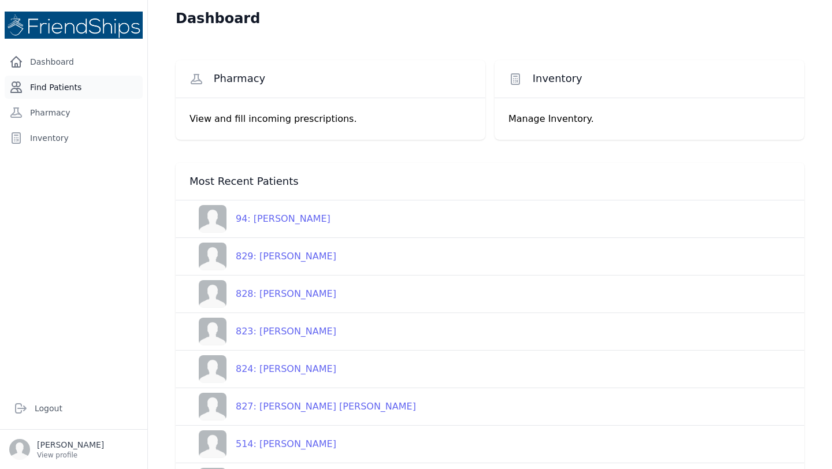
click at [76, 81] on link "Find Patients" at bounding box center [74, 87] width 138 height 23
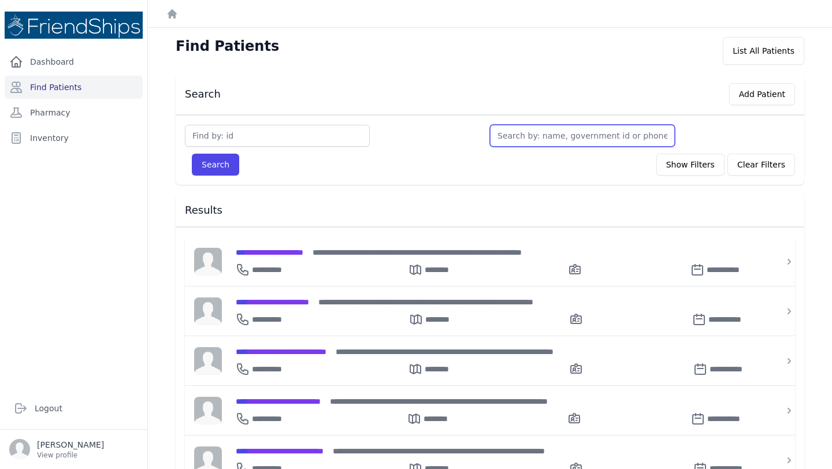
click at [524, 134] on input "text" at bounding box center [582, 136] width 185 height 22
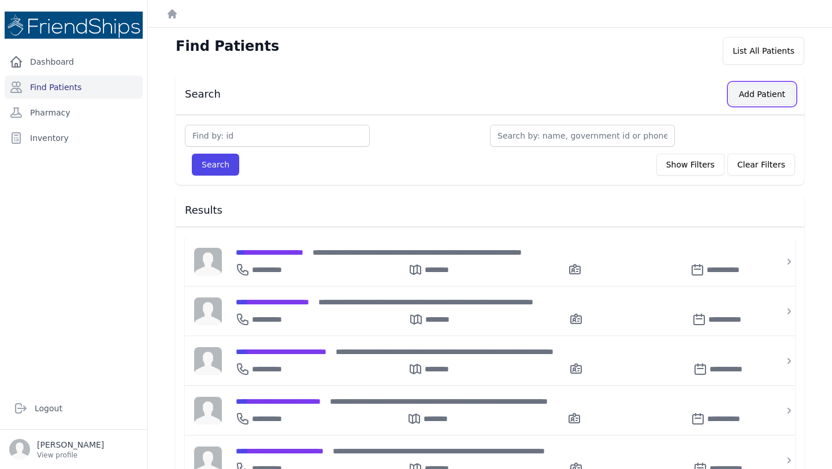
click at [764, 94] on button "Add Patient" at bounding box center [762, 94] width 66 height 22
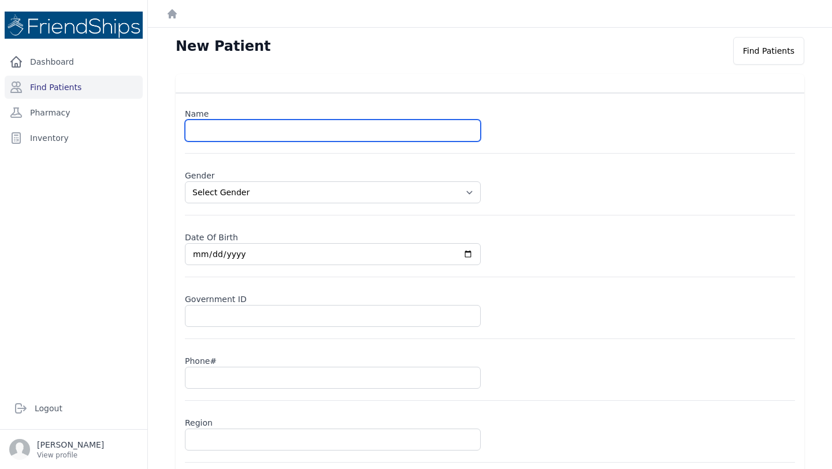
click at [234, 136] on input "text" at bounding box center [333, 131] width 296 height 22
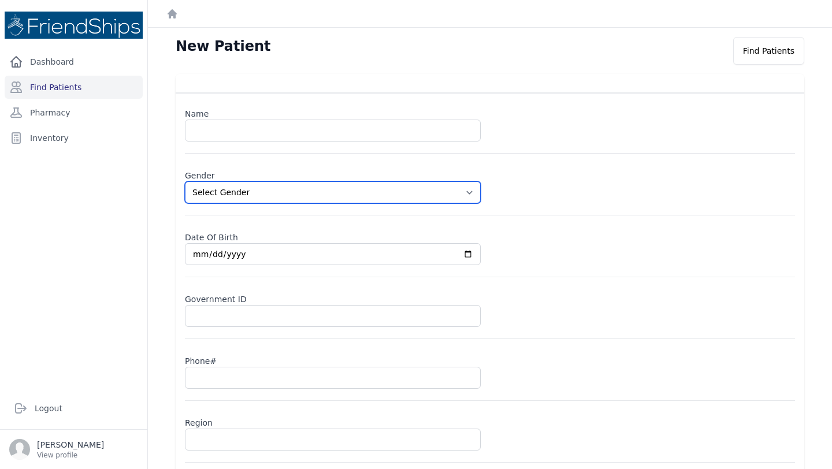
click at [267, 186] on select "Select Gender Male Female" at bounding box center [333, 192] width 296 height 22
select select "male"
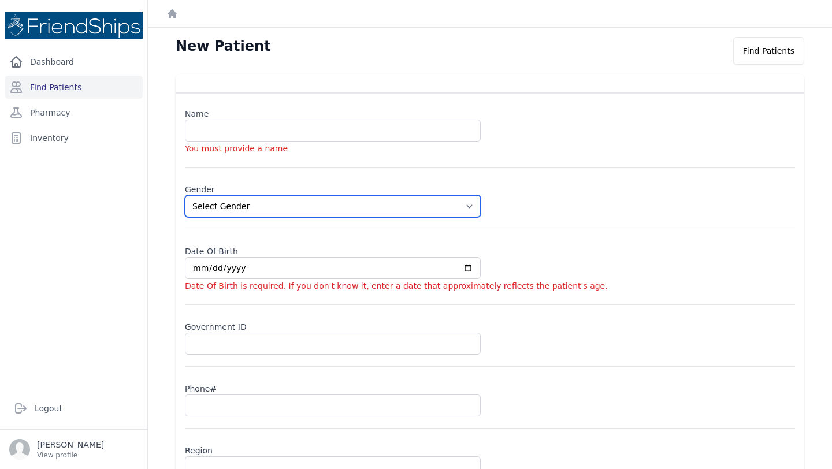
scroll to position [85, 0]
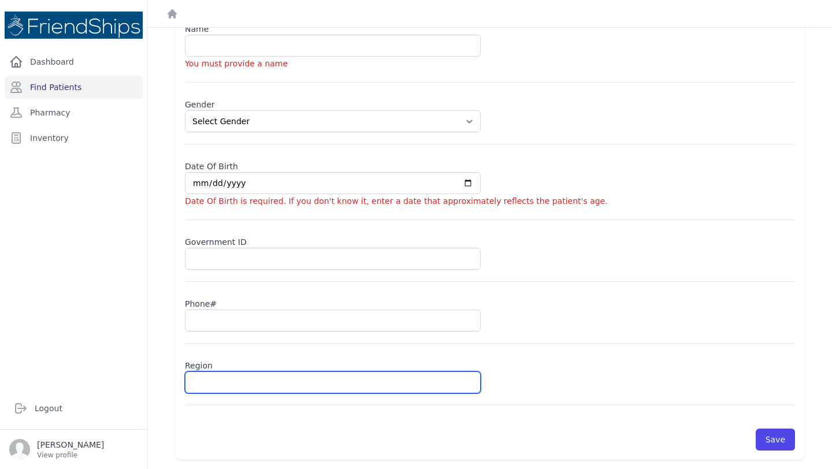
click at [213, 391] on input "text" at bounding box center [333, 383] width 296 height 22
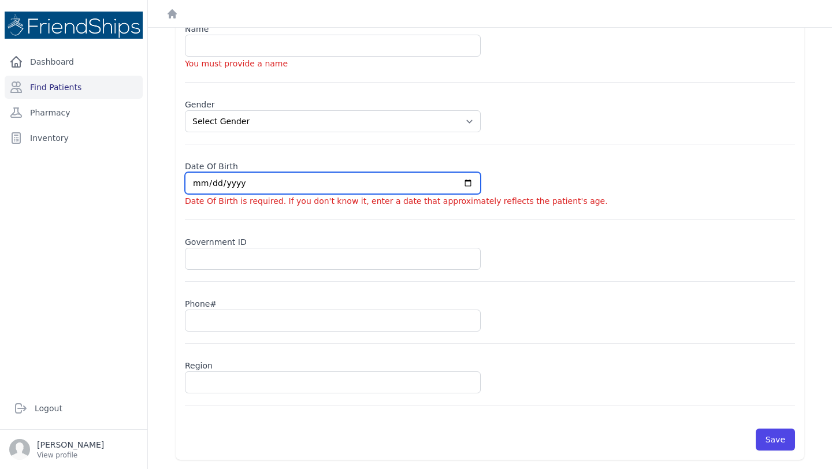
click at [265, 189] on input "date" at bounding box center [333, 183] width 296 height 22
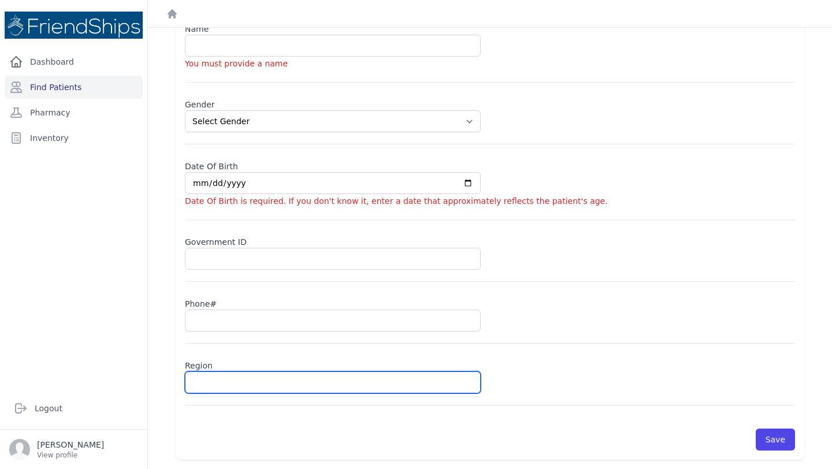
click at [250, 382] on input "text" at bounding box center [333, 383] width 296 height 22
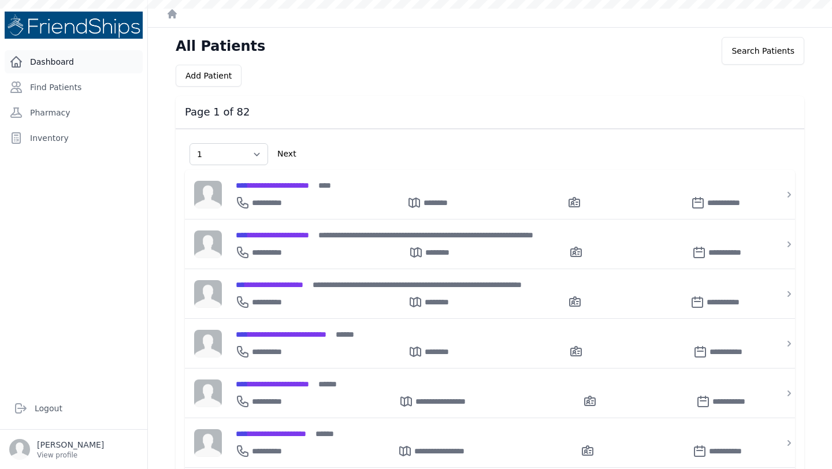
click at [59, 61] on link "Dashboard" at bounding box center [74, 61] width 138 height 23
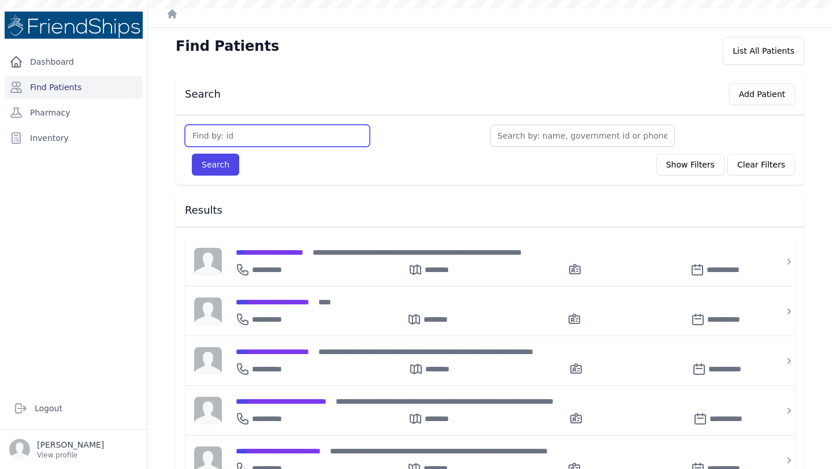
click at [260, 138] on input "text" at bounding box center [277, 136] width 185 height 22
type input "554"
click at [192, 154] on button "Search" at bounding box center [215, 165] width 47 height 22
type input "554"
click at [192, 154] on button "Search" at bounding box center [215, 165] width 47 height 22
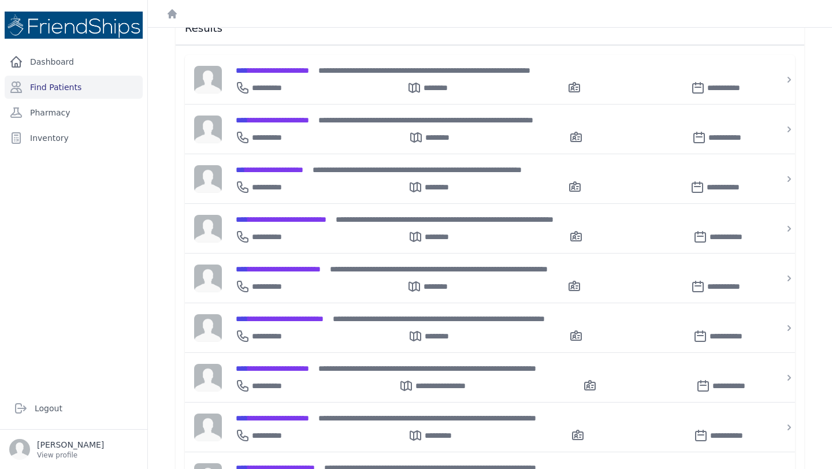
scroll to position [180, 0]
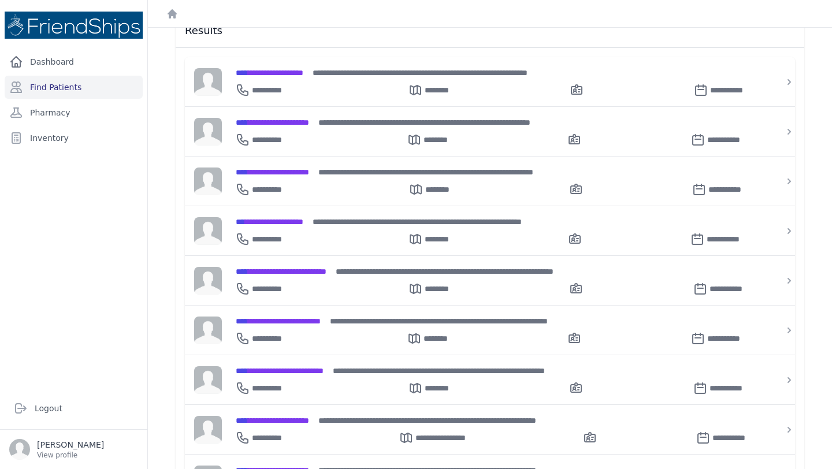
click at [72, 232] on div "Dashboard Find Patients Pharmacy Inventory" at bounding box center [73, 214] width 147 height 328
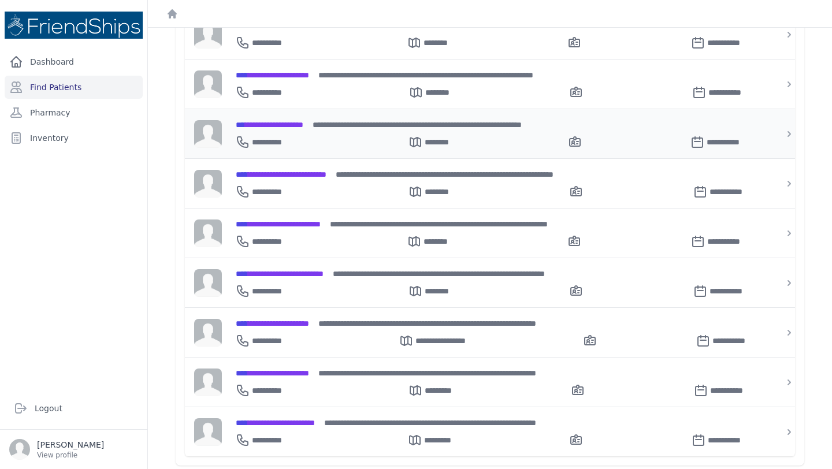
scroll to position [0, 0]
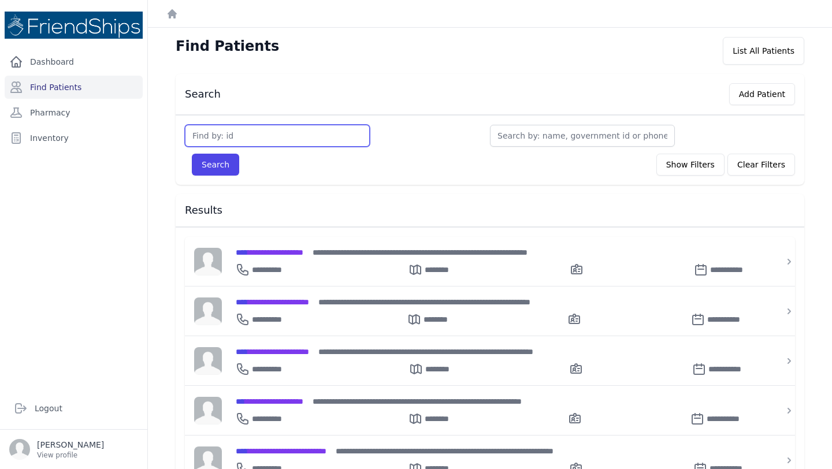
click at [269, 142] on input "text" at bounding box center [277, 136] width 185 height 22
type input "148"
click at [192, 154] on button "Search" at bounding box center [215, 165] width 47 height 22
type input "148"
click at [216, 162] on button "Search" at bounding box center [215, 165] width 47 height 22
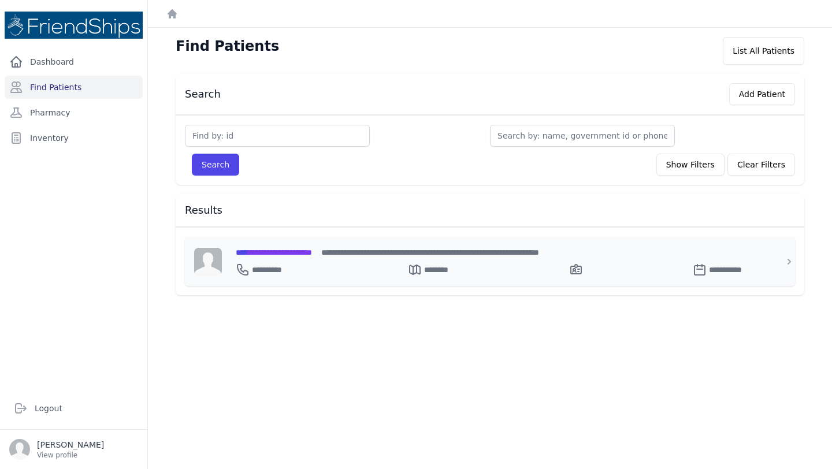
click at [295, 249] on span "**********" at bounding box center [274, 253] width 76 height 8
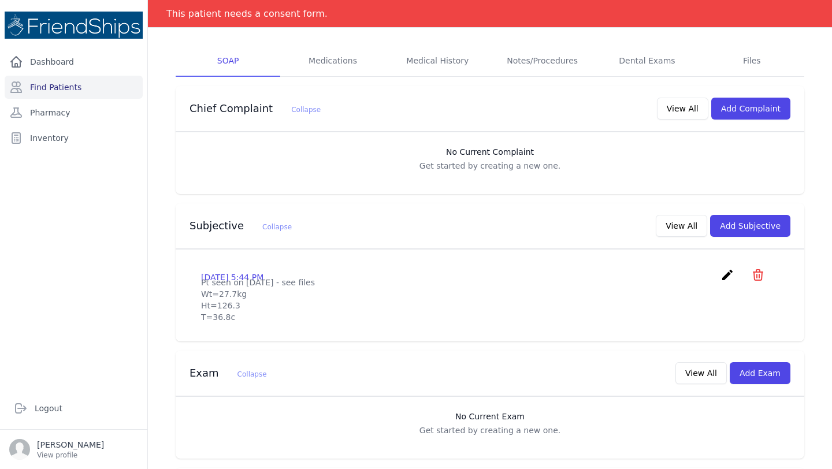
scroll to position [294, 0]
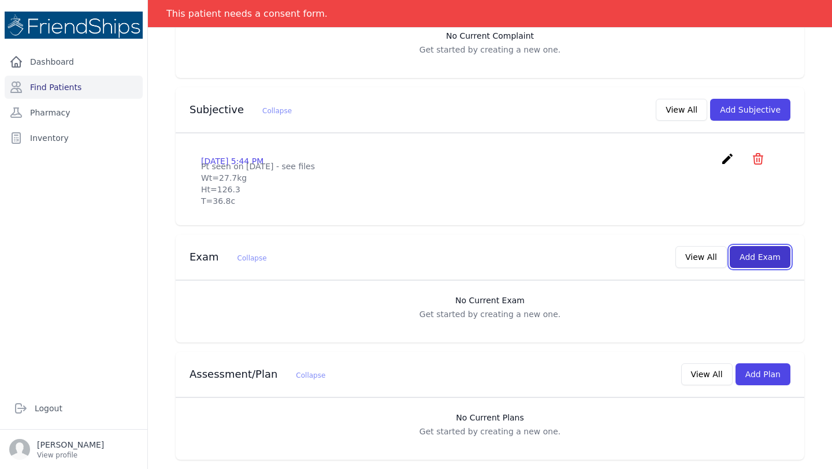
click at [751, 259] on button "Add Exam" at bounding box center [760, 257] width 61 height 22
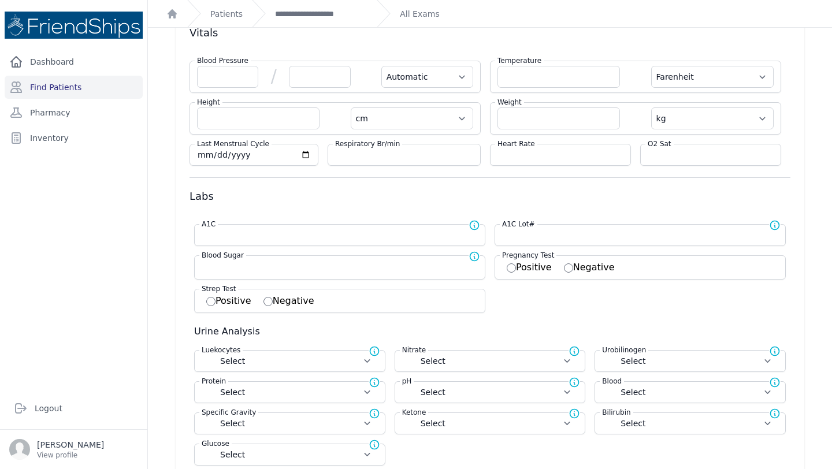
scroll to position [57, 0]
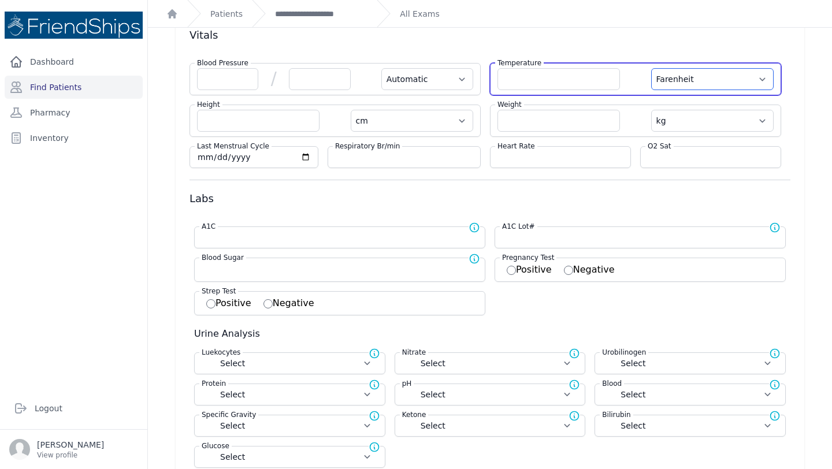
click at [758, 80] on select "Farenheit [PERSON_NAME]" at bounding box center [712, 79] width 123 height 22
select select "C"
click at [549, 78] on input "number" at bounding box center [559, 79] width 123 height 22
select select "Automatic"
select select "C"
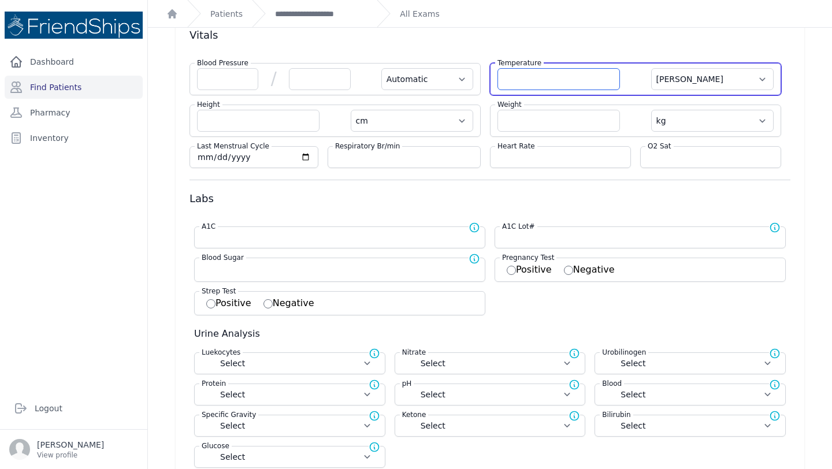
select select "cm"
select select "kg"
select select
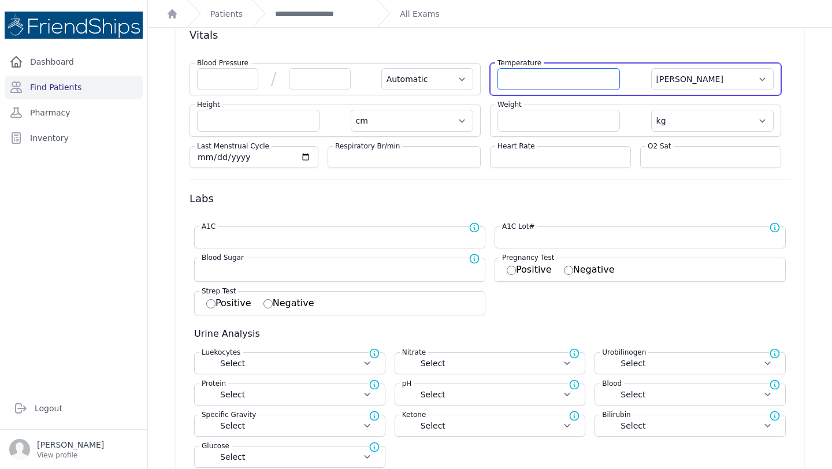
select select
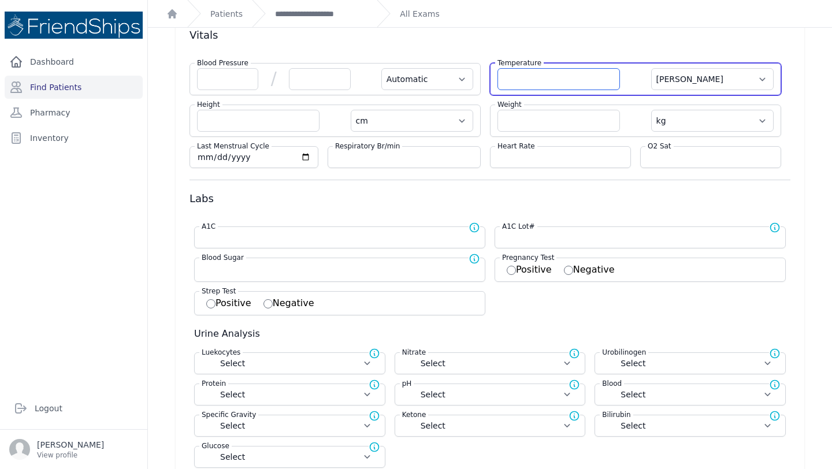
select select
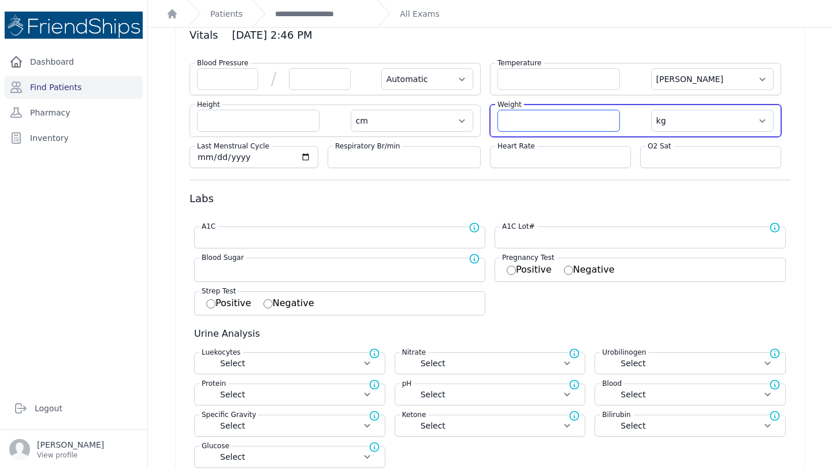
click at [523, 121] on input "number" at bounding box center [559, 121] width 123 height 22
type input "28.3"
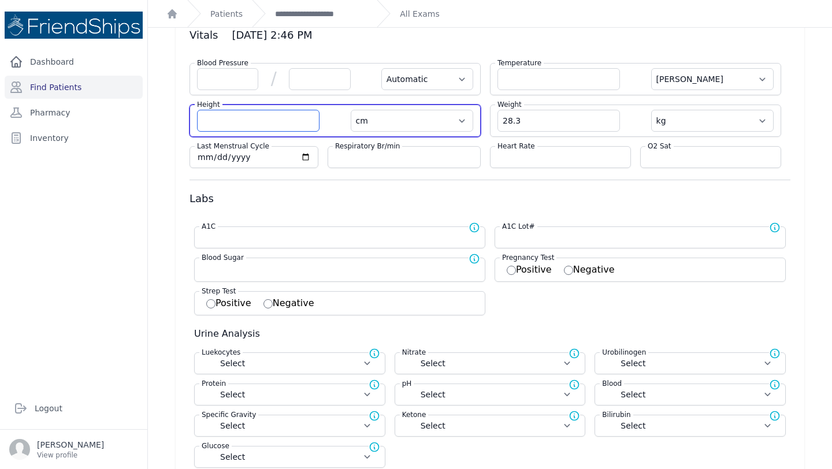
click at [249, 120] on input "number" at bounding box center [258, 121] width 123 height 22
select select "Automatic"
select select "C"
select select "cm"
select select "kg"
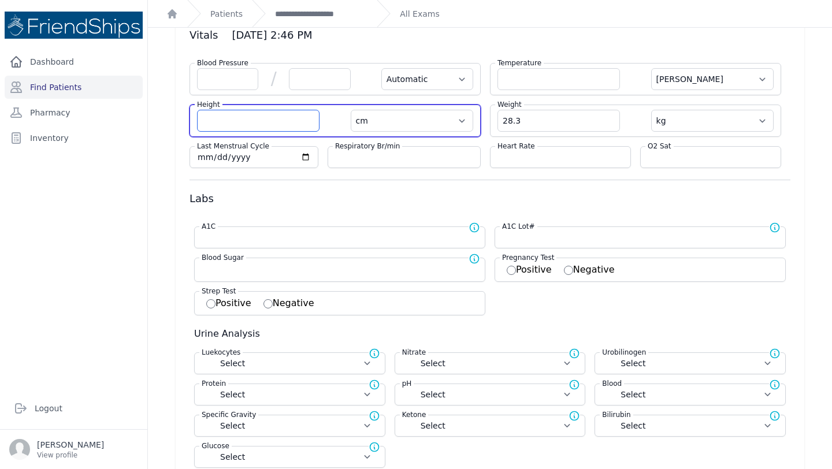
select select
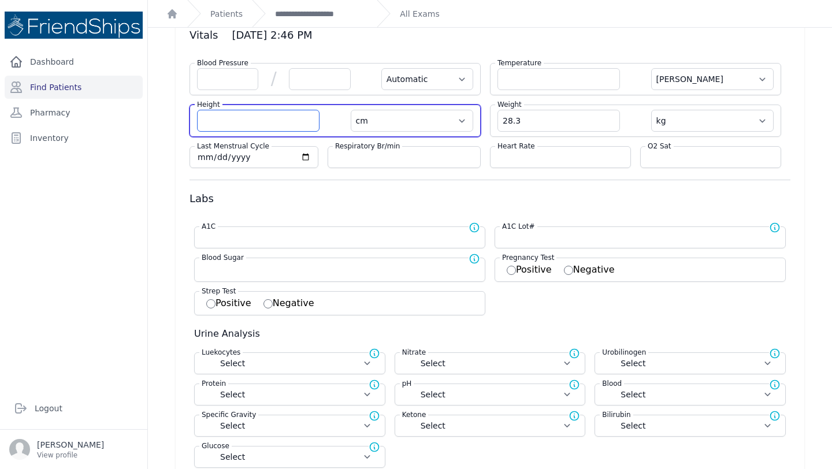
select select
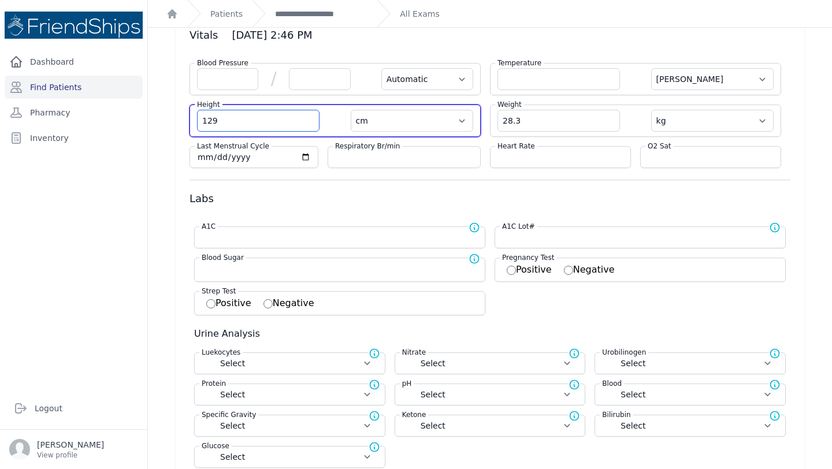
type input "129"
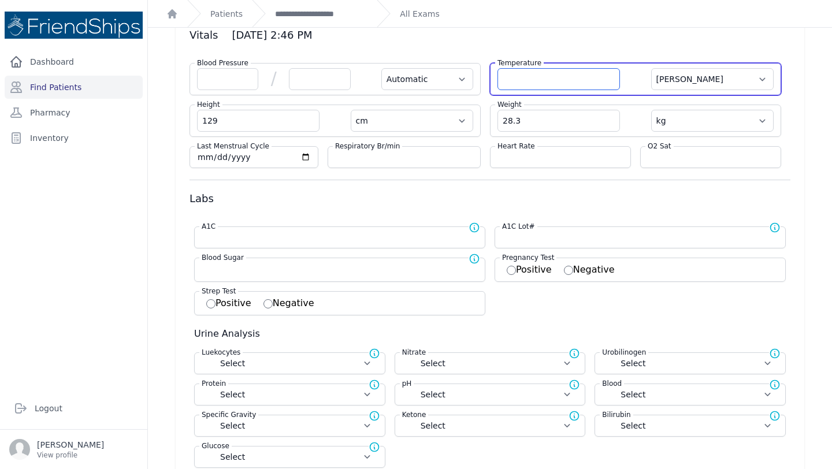
click at [529, 84] on input "number" at bounding box center [559, 79] width 123 height 22
select select "Automatic"
select select "C"
type input "129.0"
select select "cm"
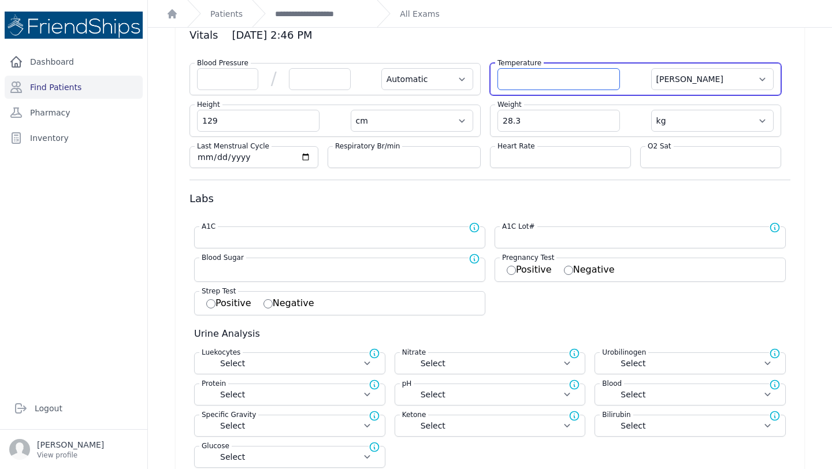
select select "kg"
select select
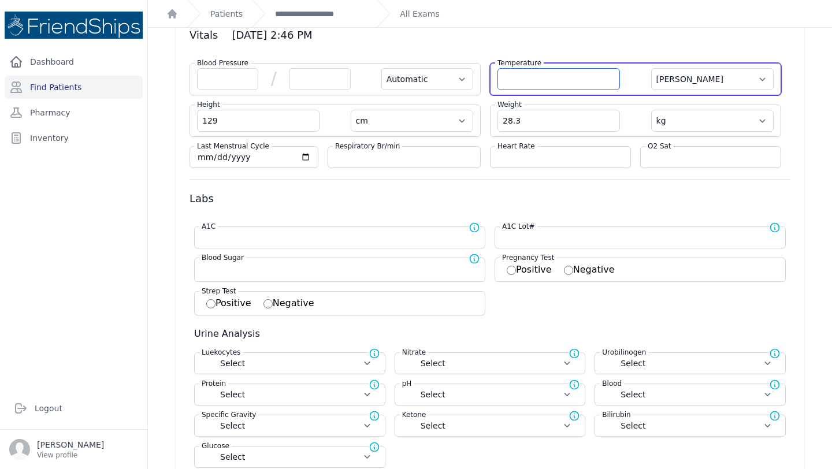
select select
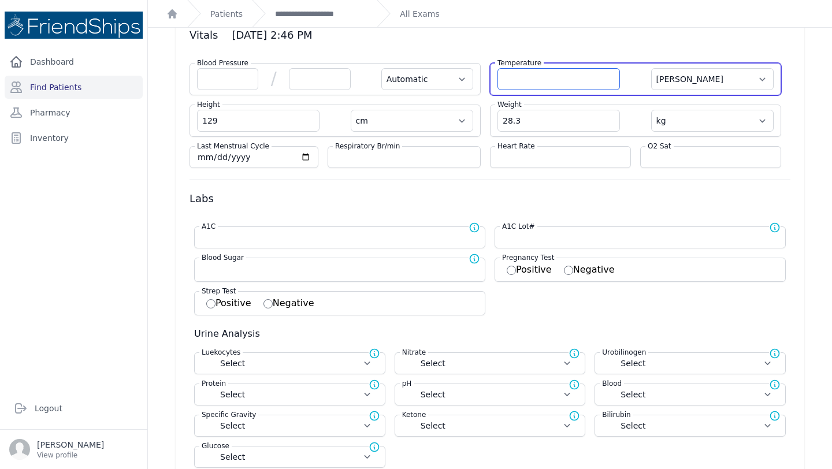
select select
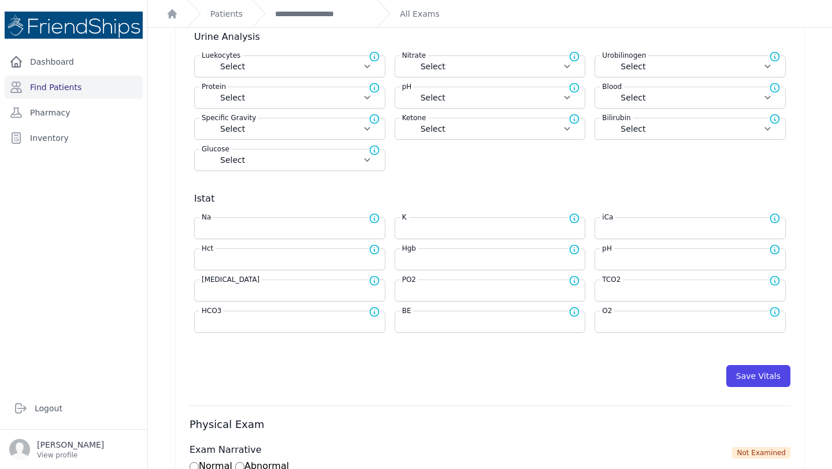
scroll to position [419, 0]
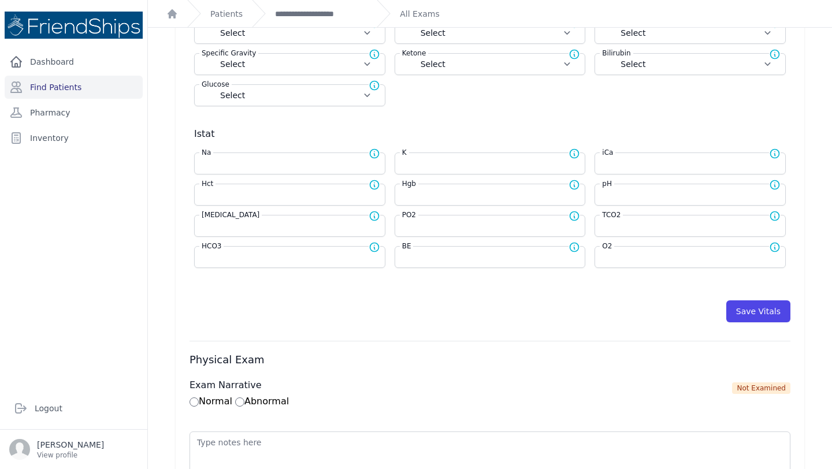
type input "36.7"
click at [453, 198] on input "number" at bounding box center [490, 195] width 176 height 12
select select "Automatic"
select select "C"
select select "cm"
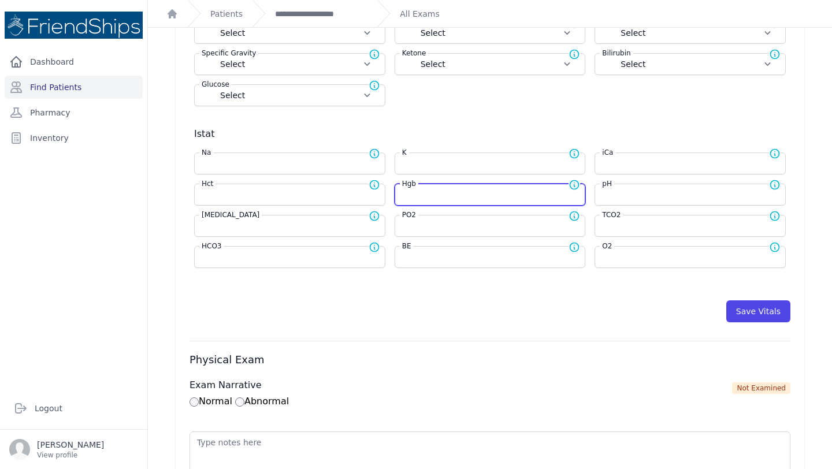
select select "kg"
select select
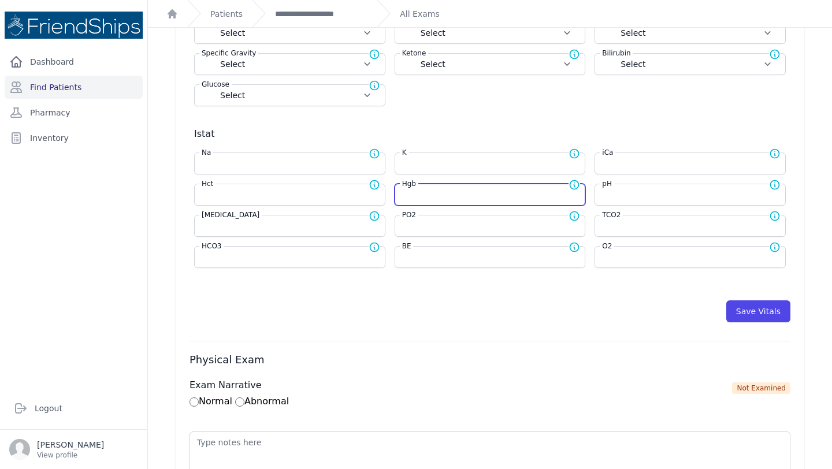
select select
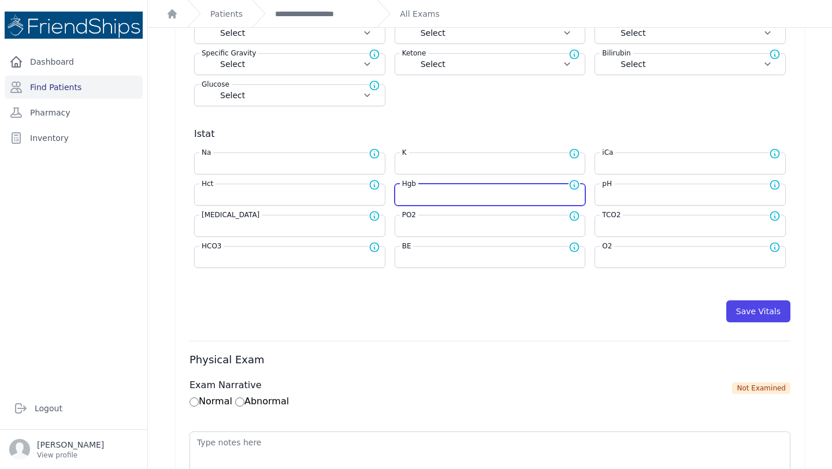
select select
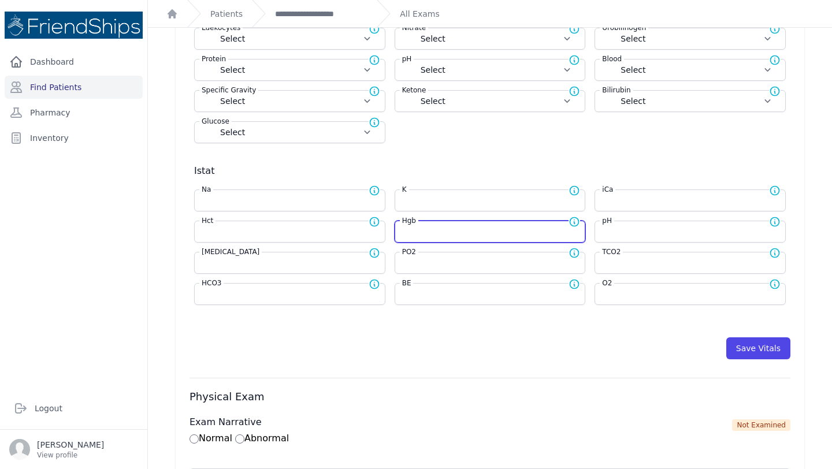
scroll to position [405, 0]
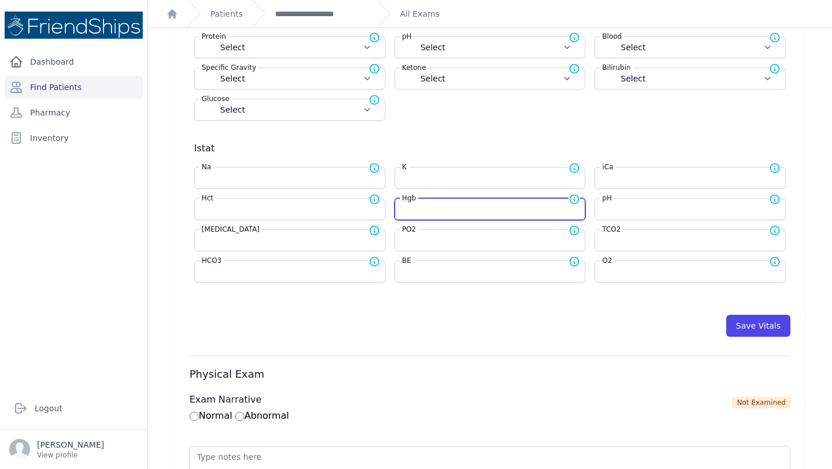
click at [418, 209] on input "number" at bounding box center [490, 209] width 176 height 12
click at [460, 333] on div "Save Vitals" at bounding box center [490, 326] width 601 height 22
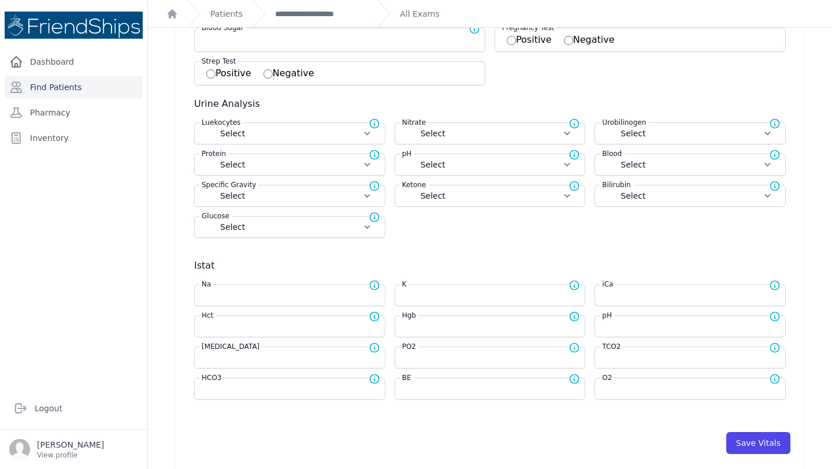
scroll to position [286, 0]
click at [414, 321] on label "Hgb" at bounding box center [409, 318] width 18 height 12
click at [422, 320] on div "Hgb Normal range for Hgb is 12 - 17" at bounding box center [495, 318] width 190 height 12
click at [433, 330] on input "number" at bounding box center [490, 328] width 176 height 12
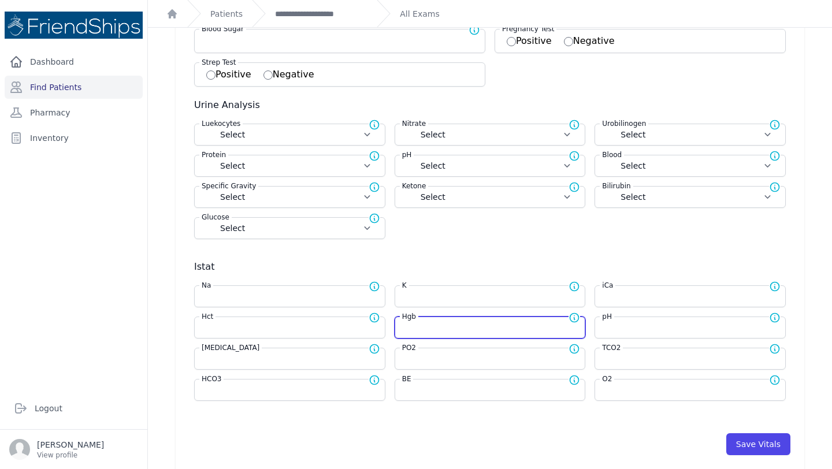
scroll to position [287, 0]
type input "12.5"
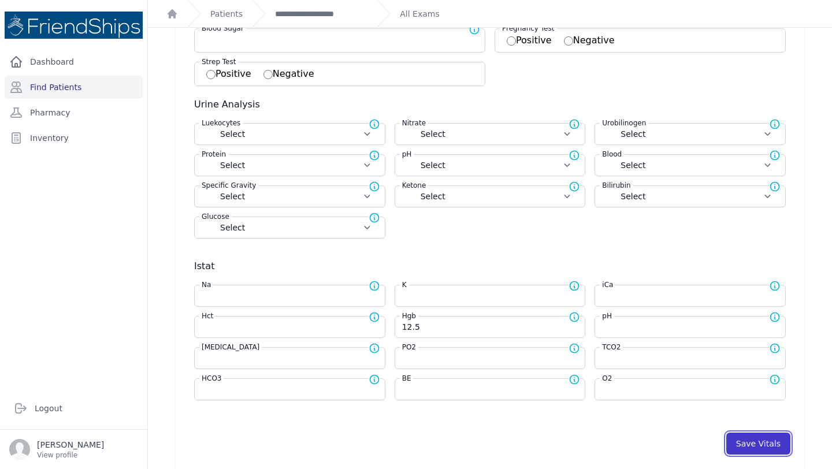
click at [753, 445] on button "Save Vitals" at bounding box center [759, 444] width 64 height 22
select select "Automatic"
select select "cm"
select select "kg"
select select
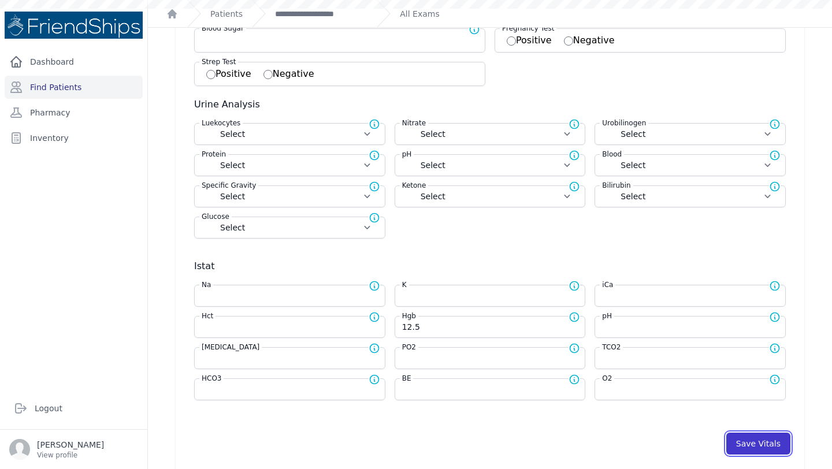
select select
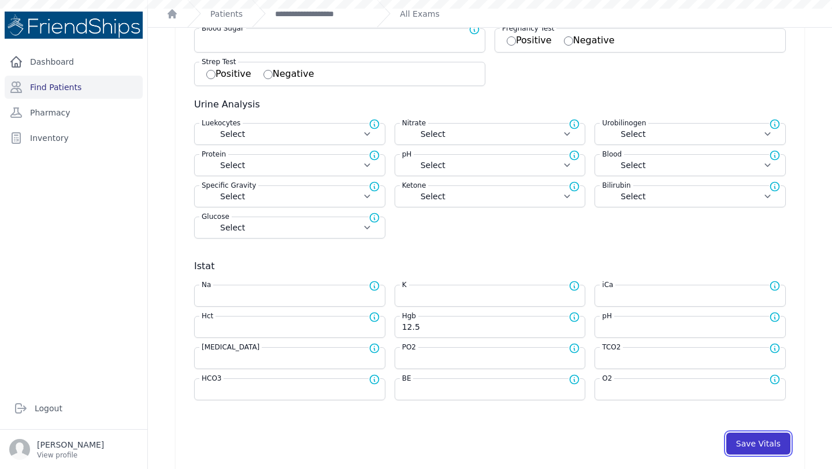
select select
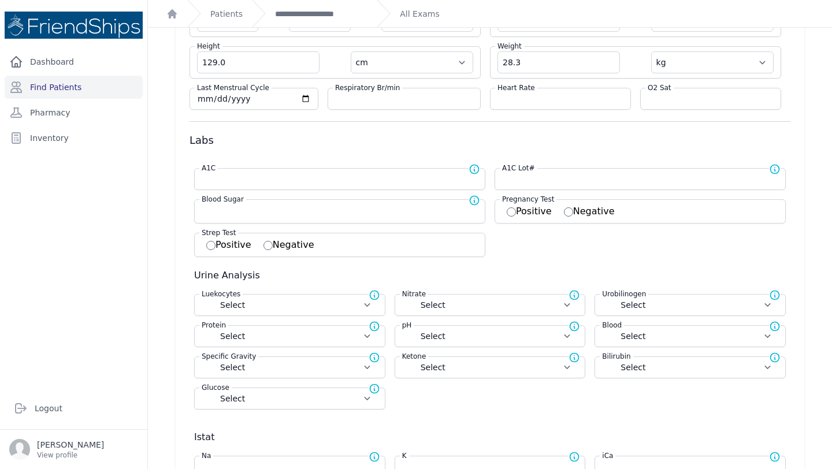
scroll to position [0, 0]
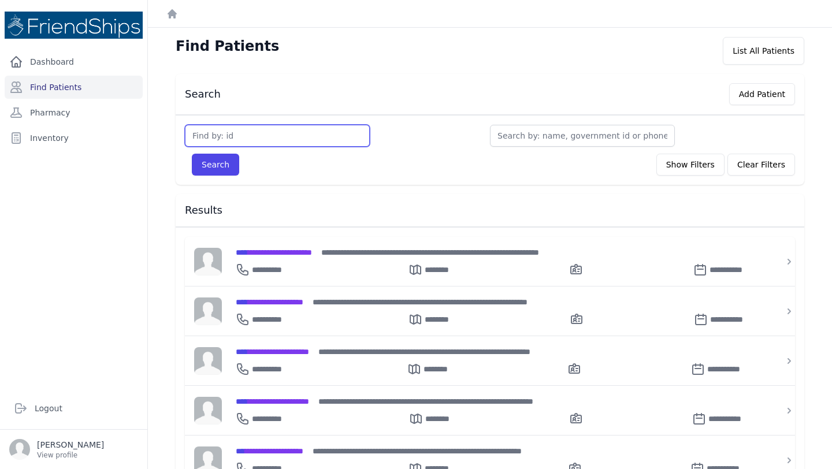
click at [236, 133] on input "text" at bounding box center [277, 136] width 185 height 22
type input "503"
click at [225, 167] on button "Search" at bounding box center [215, 165] width 47 height 22
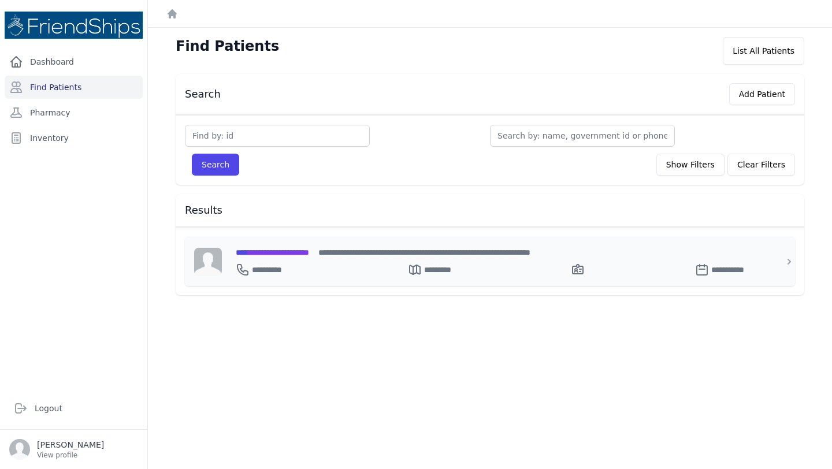
click at [280, 250] on span "**********" at bounding box center [272, 253] width 73 height 8
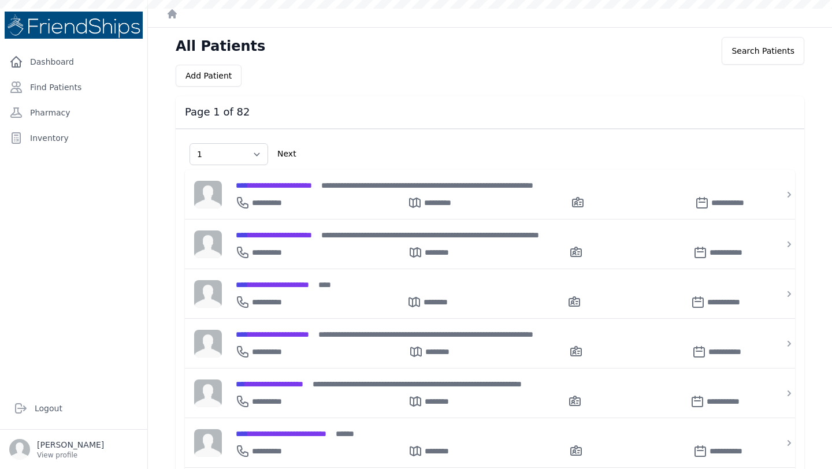
select select "1"
click at [91, 88] on link "Find Patients" at bounding box center [74, 87] width 138 height 23
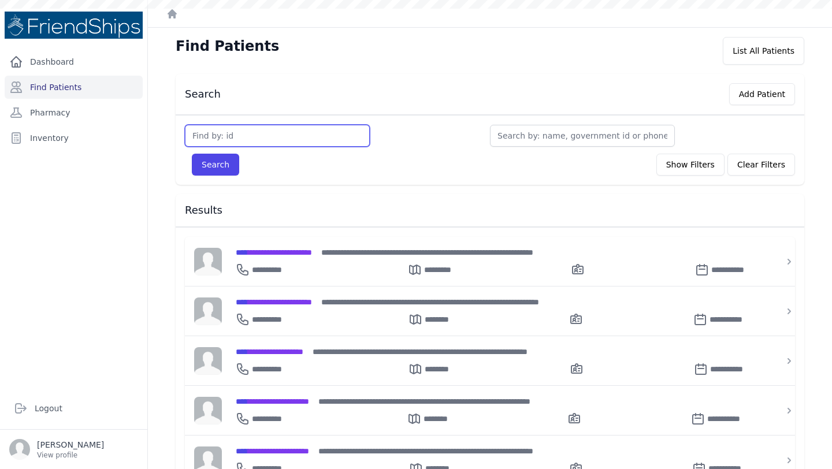
click at [243, 140] on input "text" at bounding box center [277, 136] width 185 height 22
type input "54"
click at [192, 154] on button "Search" at bounding box center [215, 165] width 47 height 22
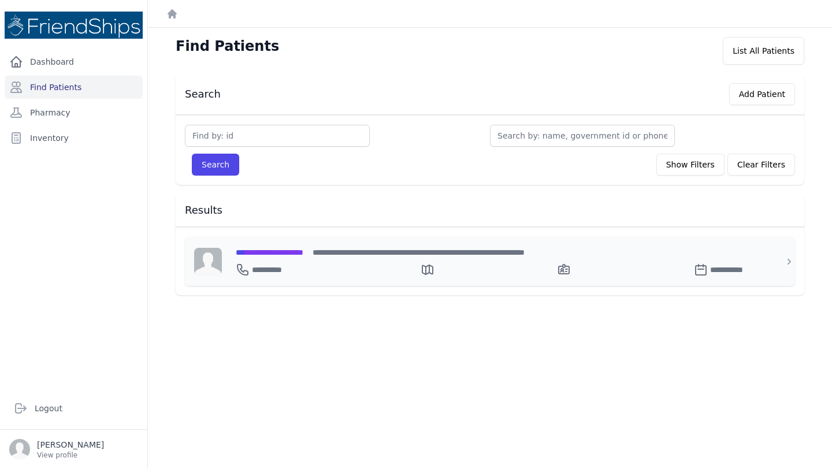
click at [325, 266] on div "**********" at bounding box center [497, 267] width 523 height 18
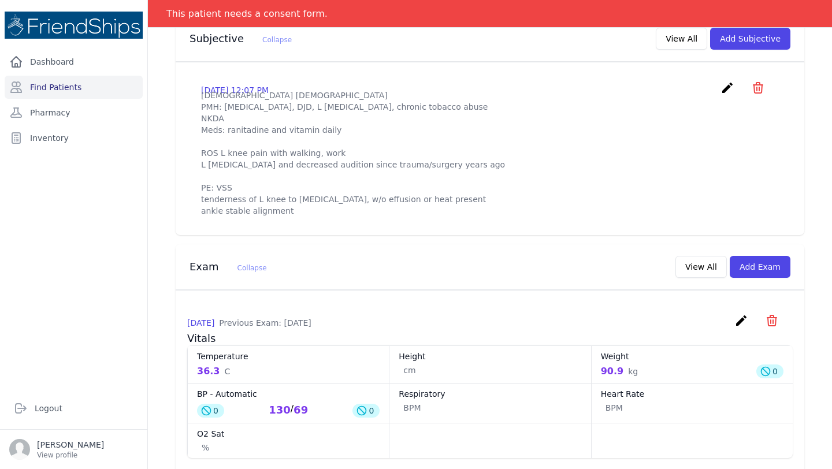
scroll to position [372, 0]
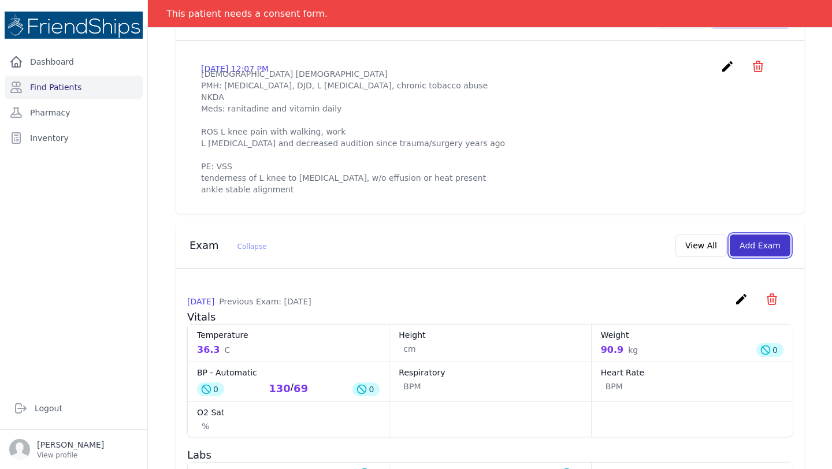
click at [752, 257] on button "Add Exam" at bounding box center [760, 246] width 61 height 22
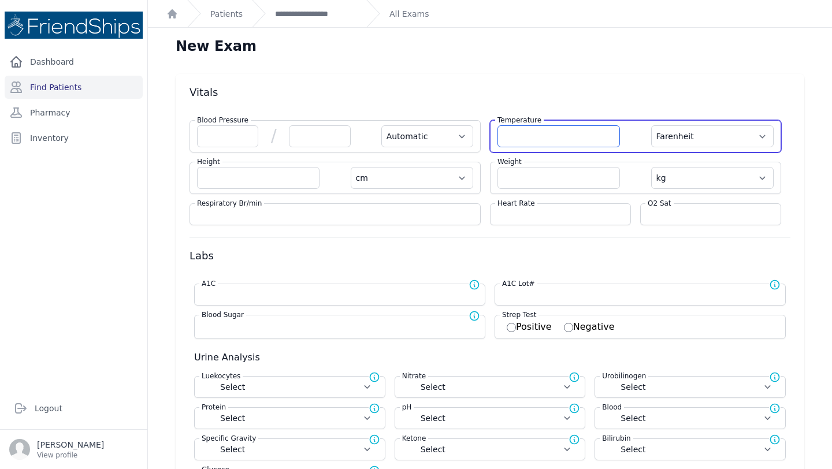
click at [532, 136] on input "number" at bounding box center [559, 136] width 123 height 22
type input "36.5"
click at [727, 127] on select "Farenheit [PERSON_NAME]" at bounding box center [712, 136] width 123 height 22
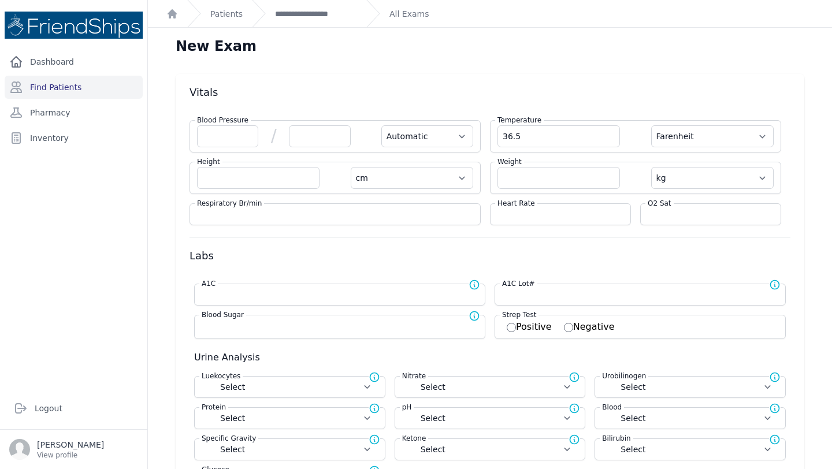
select select "Automatic"
select select "cm"
select select "kg"
select select
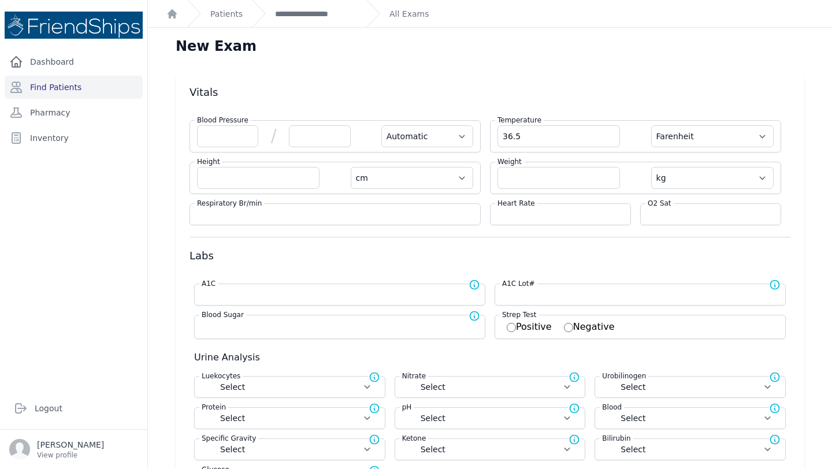
select select
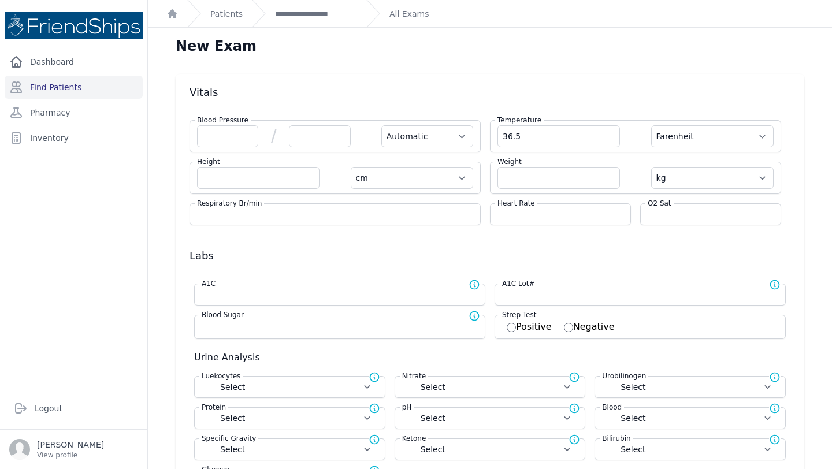
select select
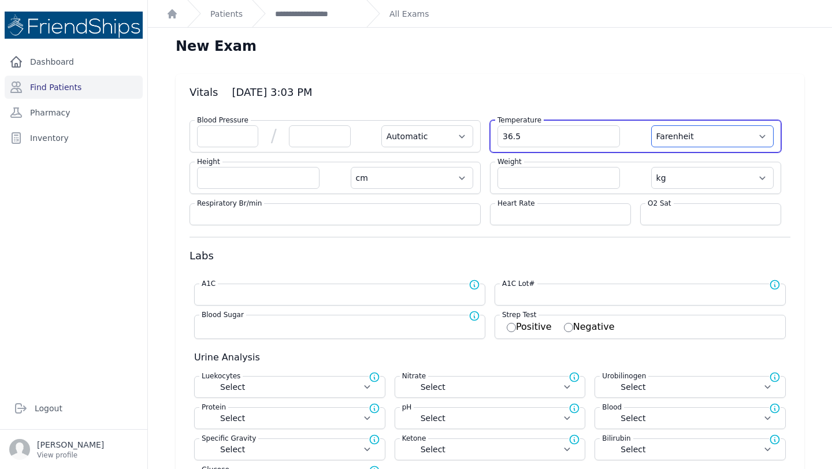
click at [735, 132] on select "Farenheit [PERSON_NAME]" at bounding box center [712, 136] width 123 height 22
select select "C"
select select "Automatic"
select select "cm"
select select "kg"
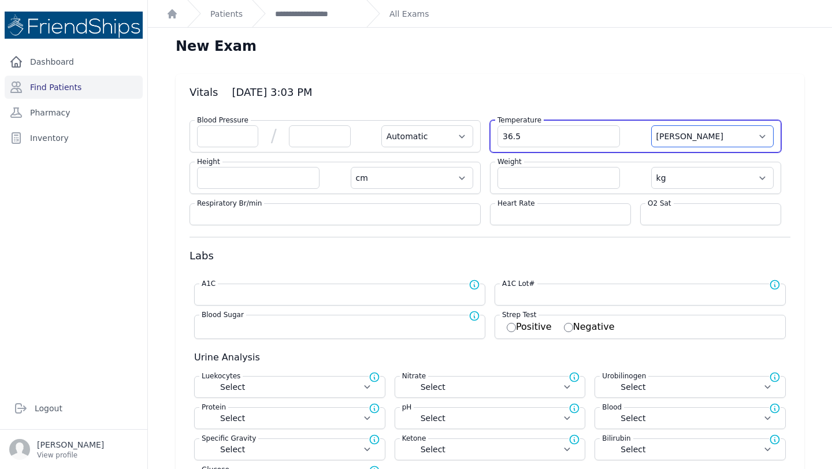
select select
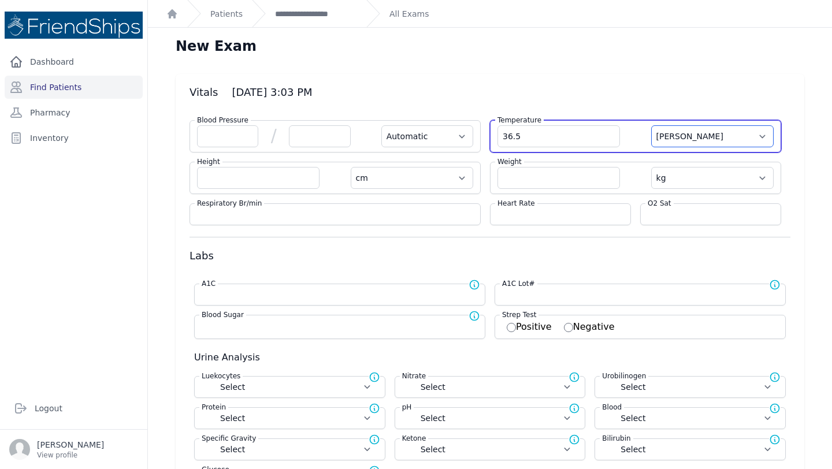
select select
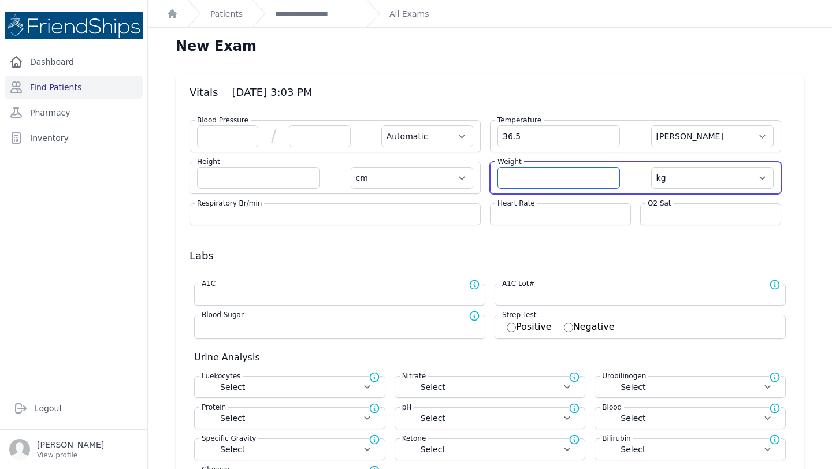
click at [539, 177] on input "number" at bounding box center [559, 178] width 123 height 22
type input "89.9"
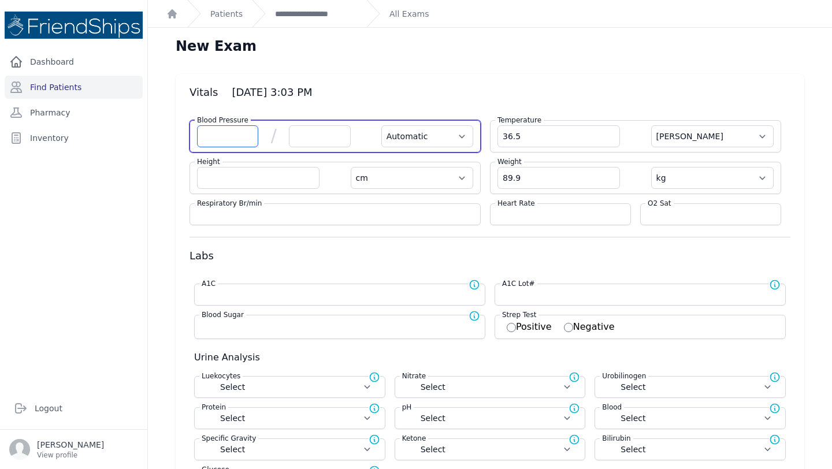
click at [212, 136] on input "number" at bounding box center [227, 136] width 61 height 22
select select "Automatic"
select select "C"
select select "cm"
select select "kg"
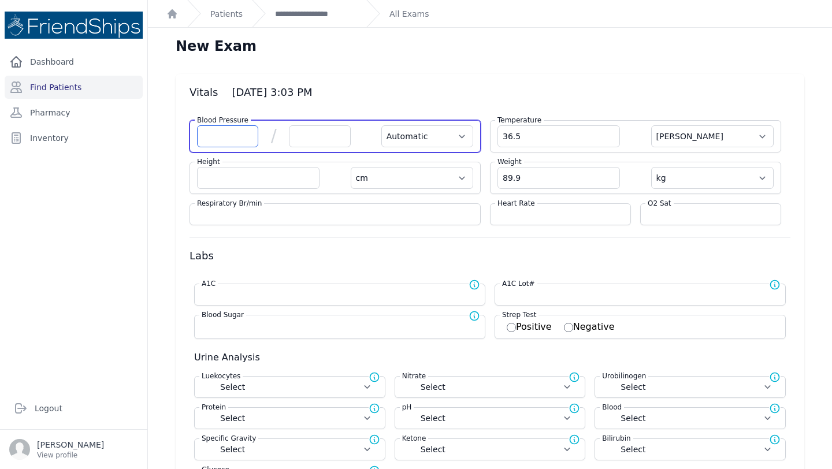
select select
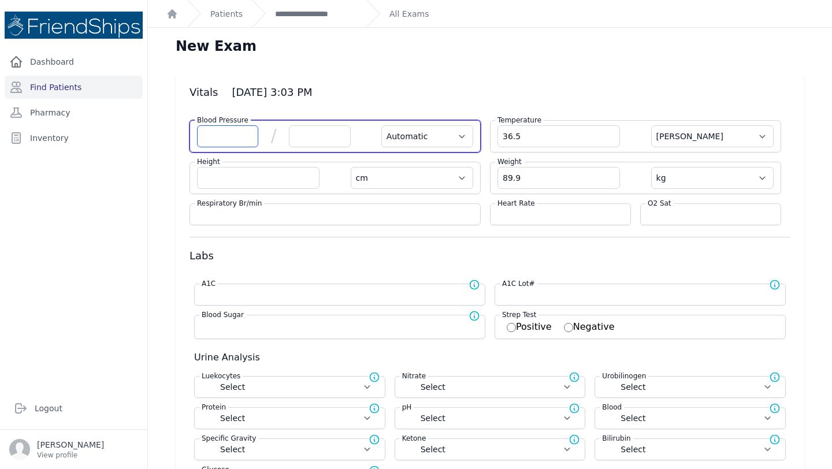
select select
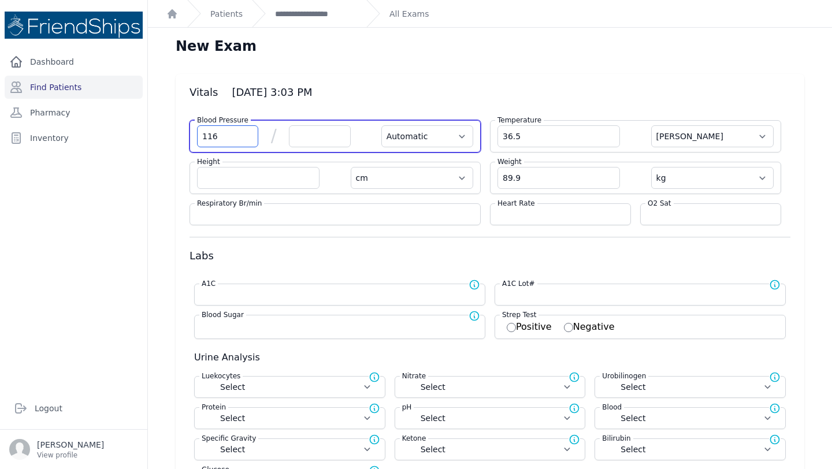
type input "116"
click at [309, 127] on input "number" at bounding box center [319, 136] width 61 height 22
select select "Automatic"
select select "C"
select select "cm"
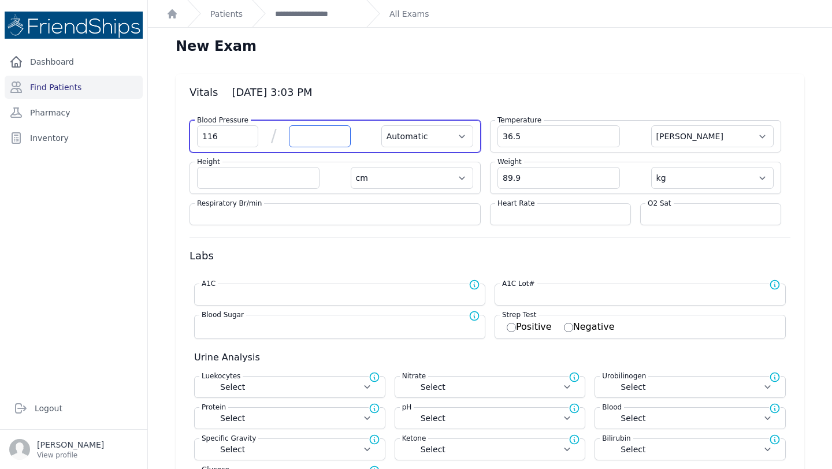
select select "kg"
select select
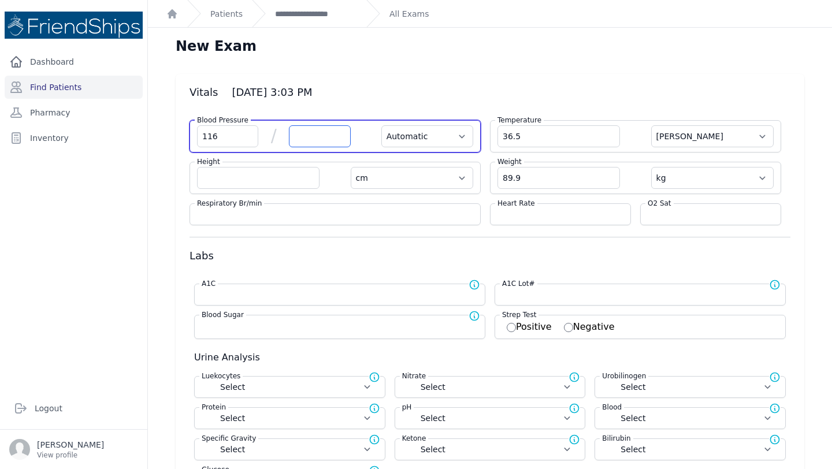
select select
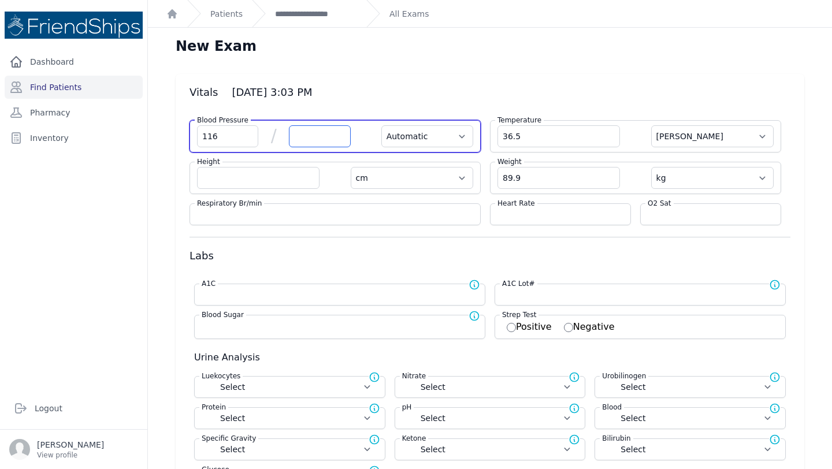
select select
type input "72"
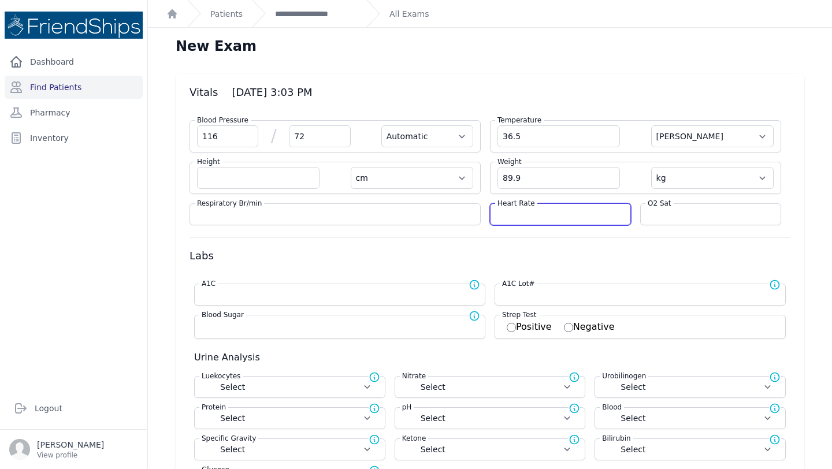
click at [535, 213] on input "number" at bounding box center [561, 215] width 126 height 12
select select "Automatic"
select select "C"
select select "cm"
select select "kg"
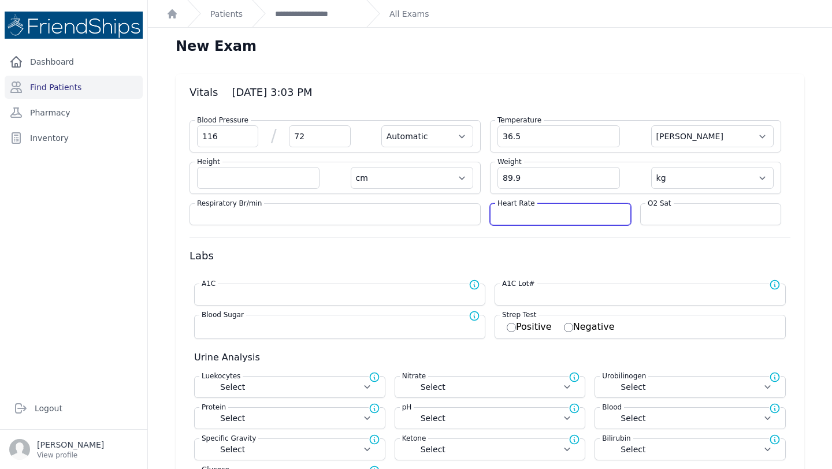
select select
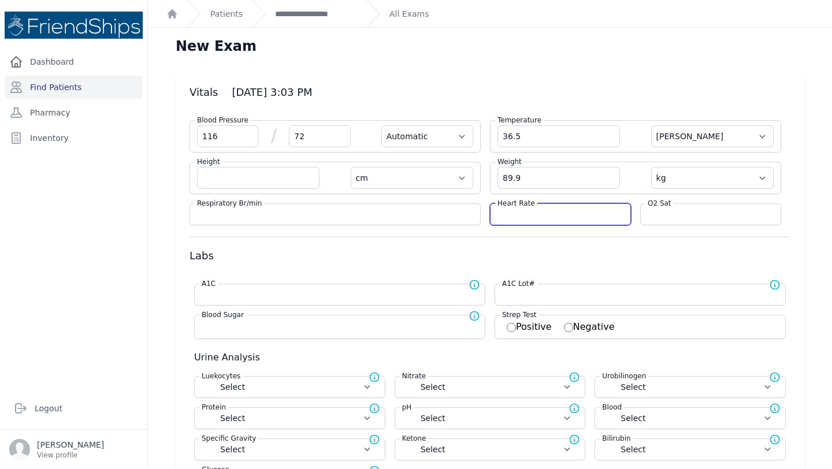
select select
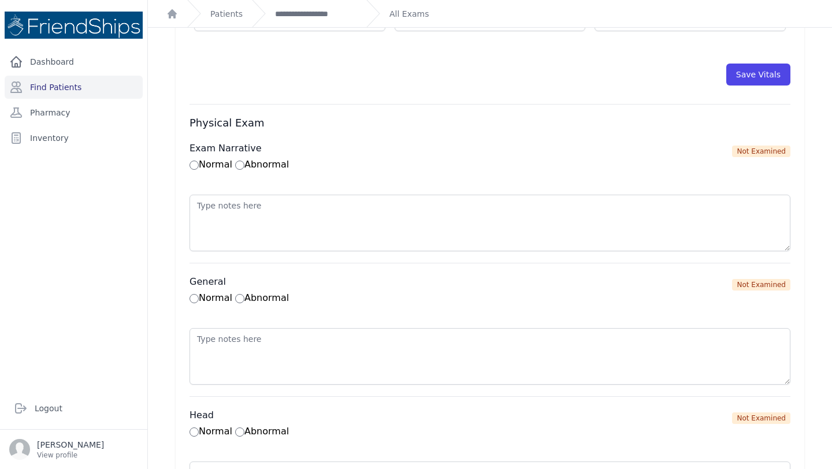
scroll to position [612, 0]
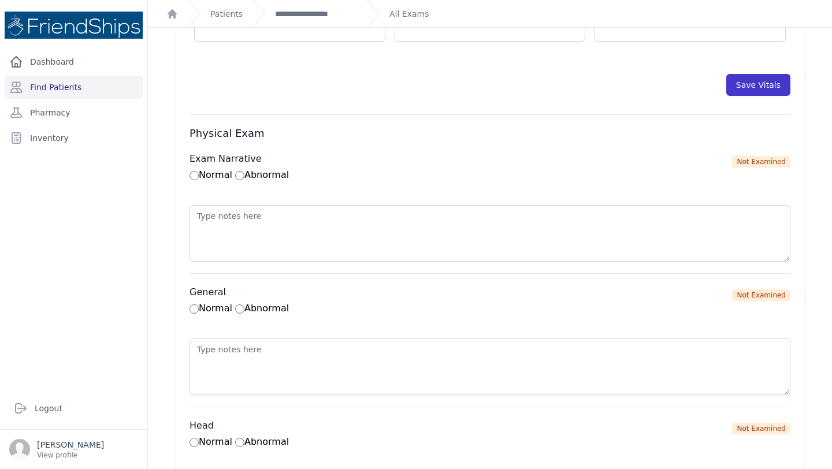
type input "67"
click at [754, 87] on button "Save Vitals" at bounding box center [759, 85] width 64 height 22
select select "Automatic"
select select "cm"
select select "kg"
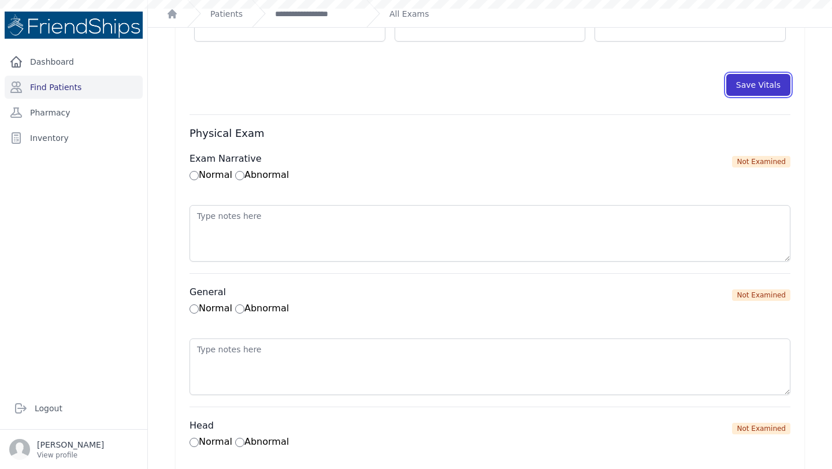
select select
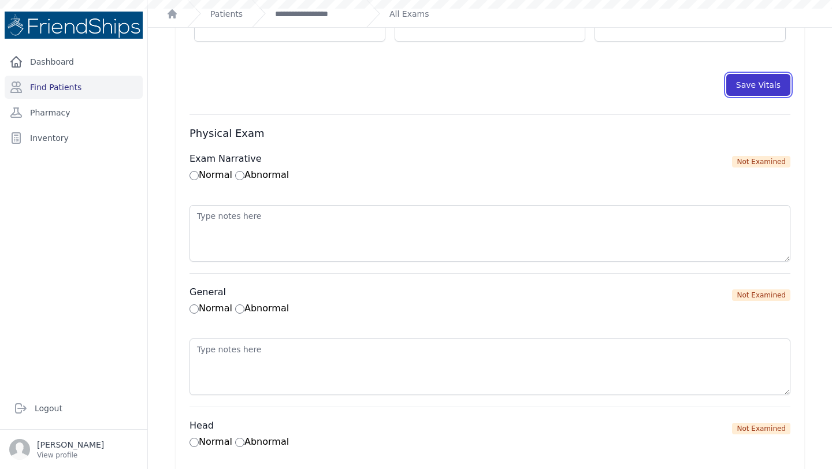
select select
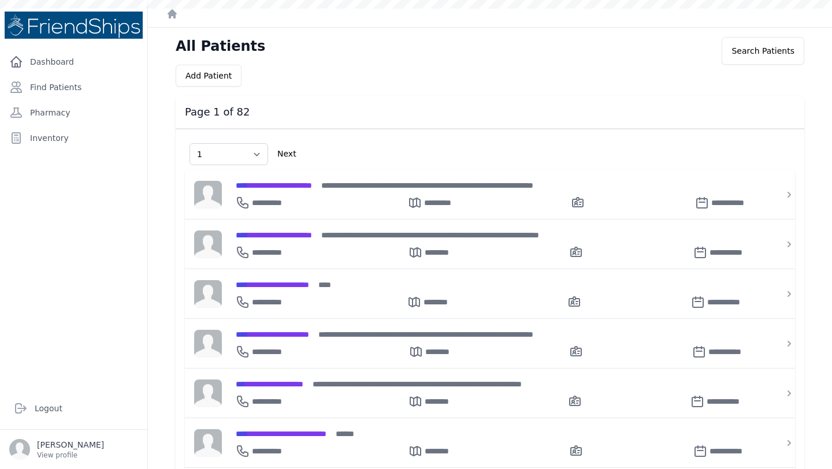
select select "1"
click at [59, 69] on link "Dashboard" at bounding box center [74, 61] width 138 height 23
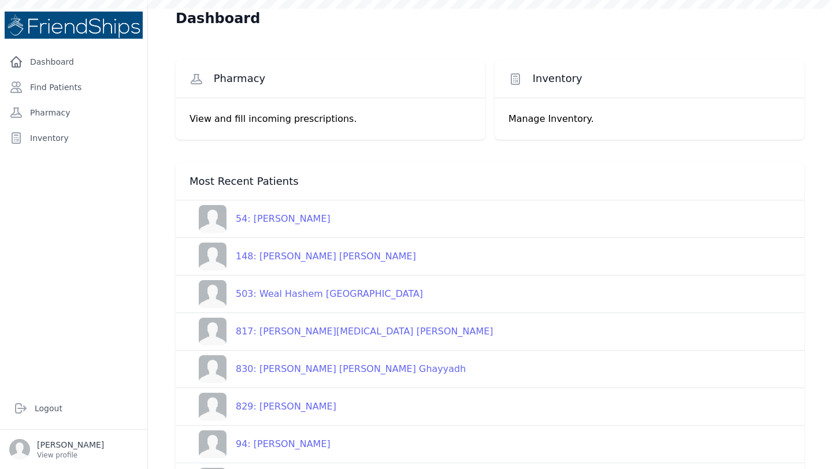
scroll to position [41, 0]
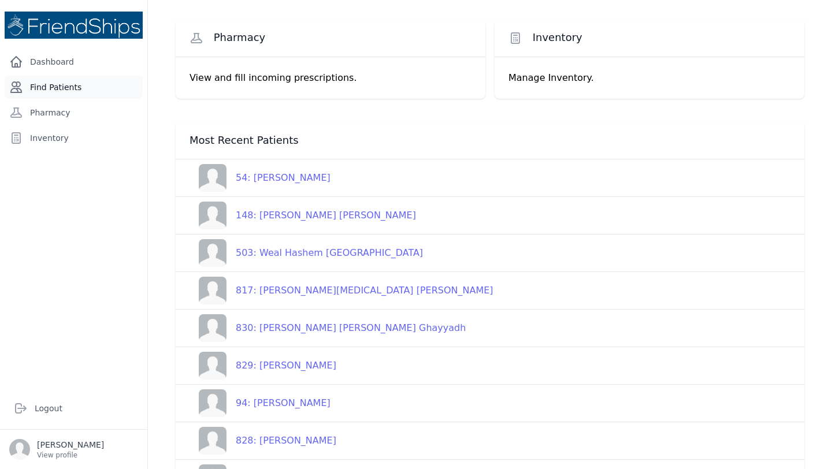
click at [75, 83] on link "Find Patients" at bounding box center [74, 87] width 138 height 23
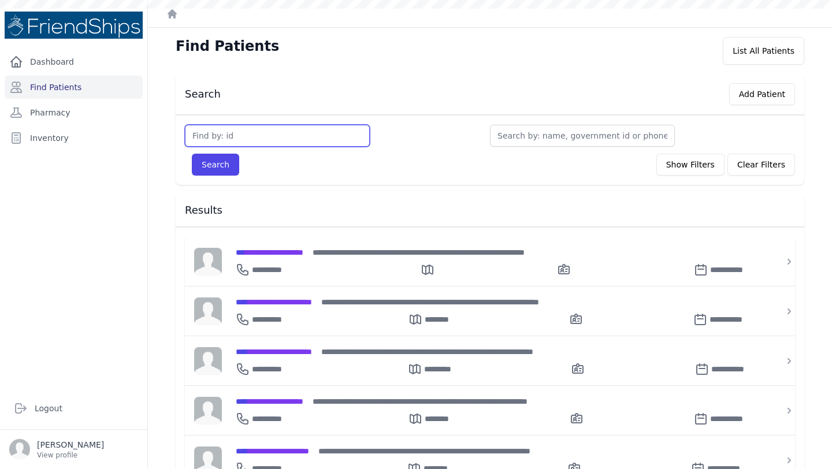
click at [265, 140] on input "text" at bounding box center [277, 136] width 185 height 22
type input "790"
click at [192, 154] on button "Search" at bounding box center [215, 165] width 47 height 22
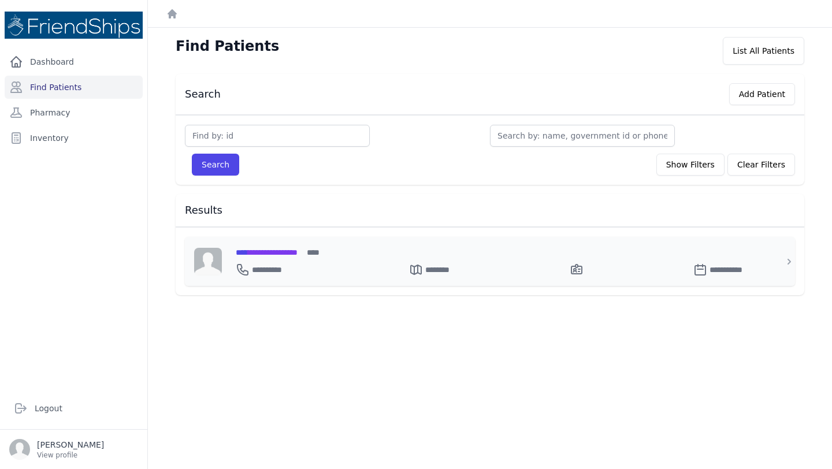
click at [297, 252] on span "**********" at bounding box center [267, 253] width 62 height 8
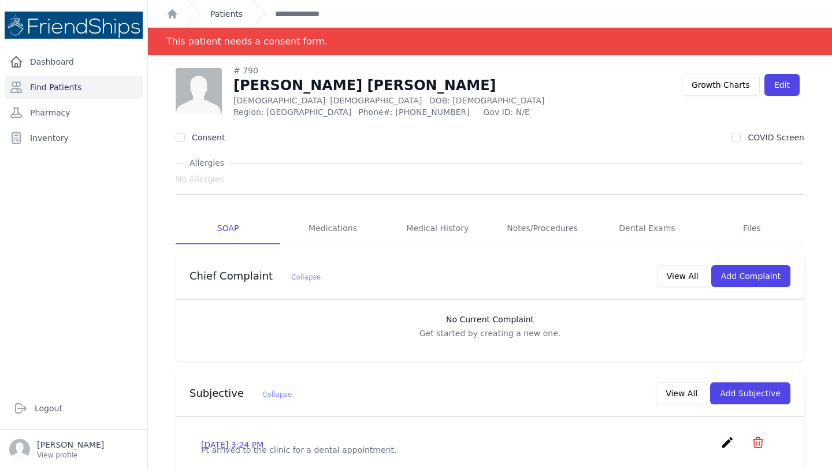
click at [231, 12] on link "Patients" at bounding box center [226, 14] width 32 height 12
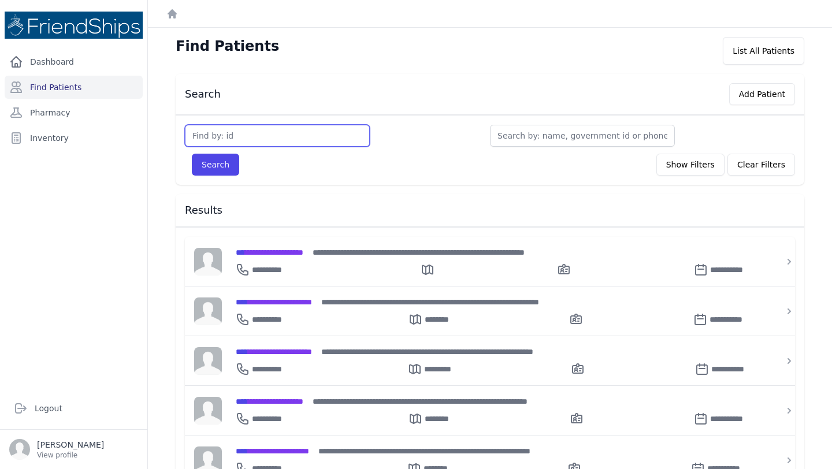
click at [250, 133] on input "text" at bounding box center [277, 136] width 185 height 22
type input "822"
click at [192, 154] on button "Search" at bounding box center [215, 165] width 47 height 22
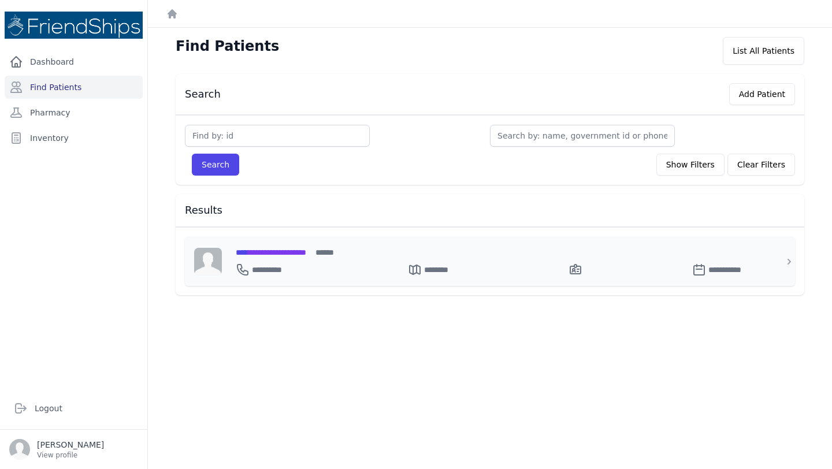
click at [288, 256] on span "**********" at bounding box center [271, 253] width 71 height 8
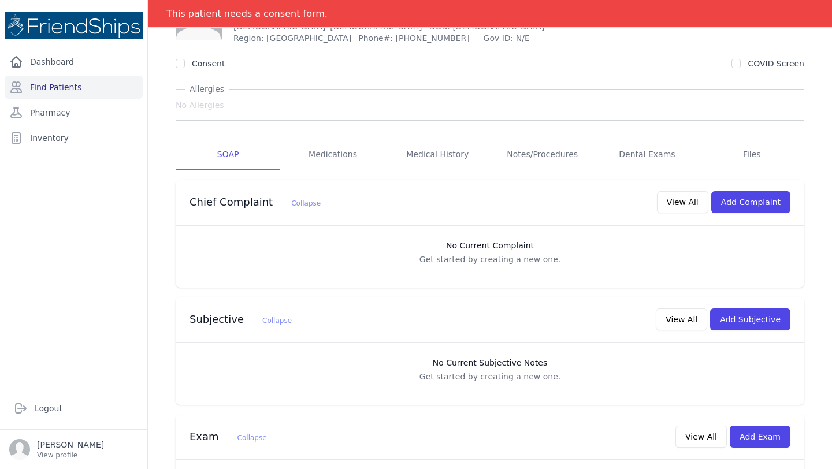
scroll to position [154, 0]
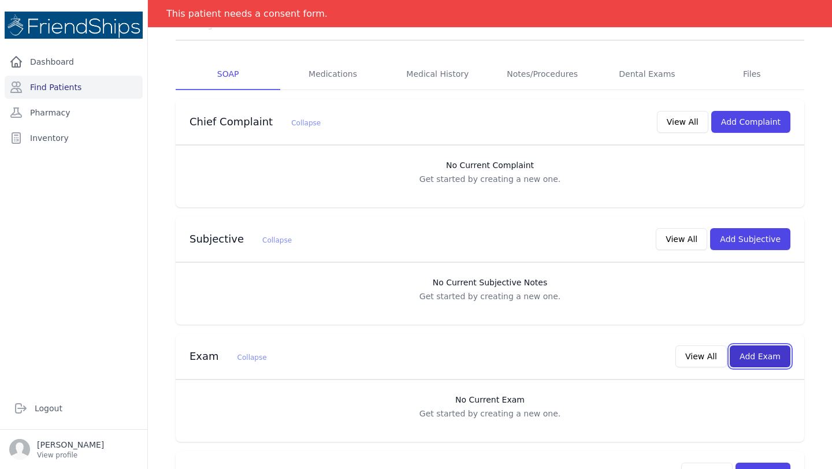
click at [746, 360] on button "Add Exam" at bounding box center [760, 357] width 61 height 22
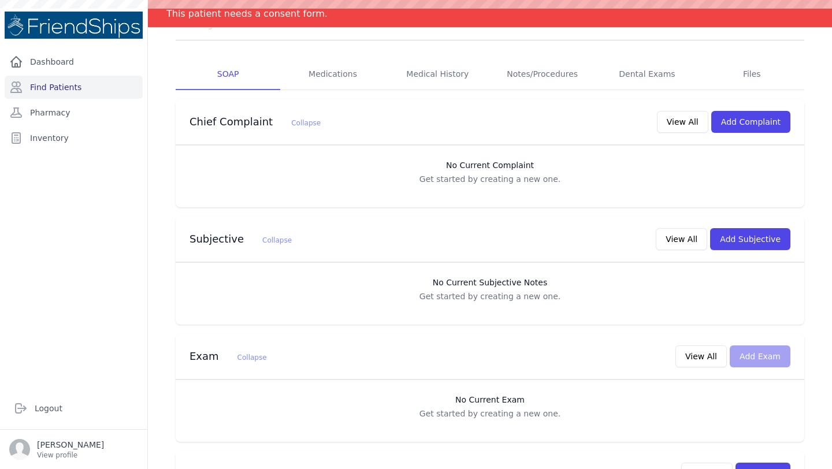
scroll to position [0, 0]
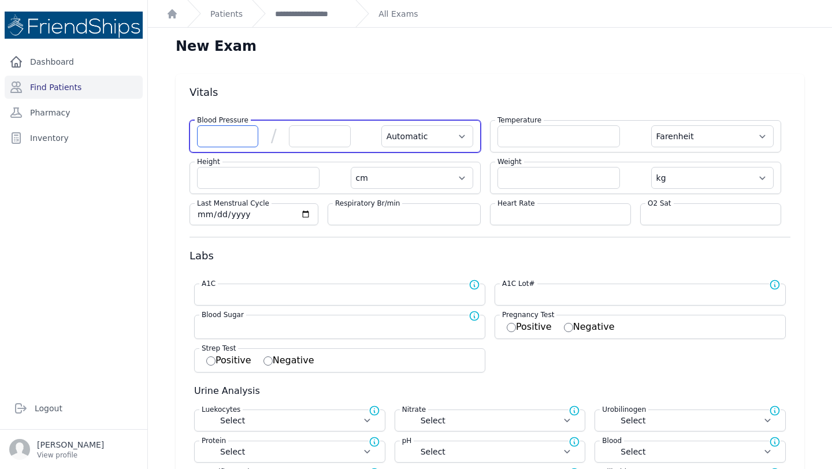
click at [234, 140] on input "number" at bounding box center [227, 136] width 61 height 22
type input "114"
click at [326, 141] on input "number" at bounding box center [319, 136] width 61 height 22
select select "Automatic"
select select "F"
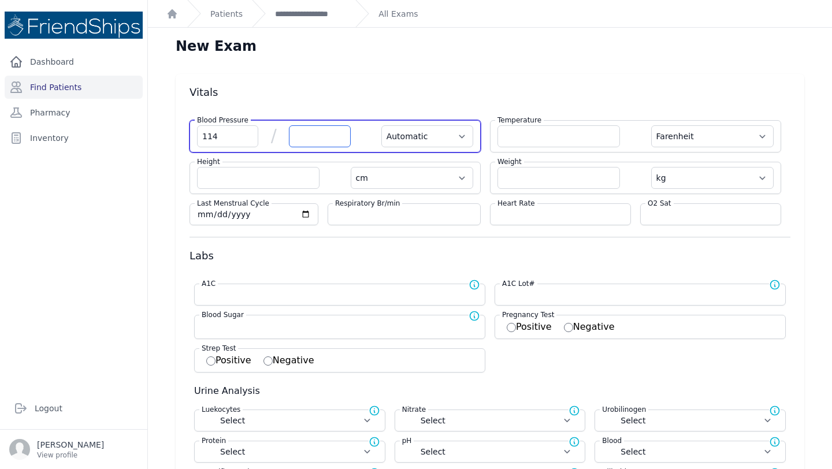
select select "cm"
select select "kg"
select select
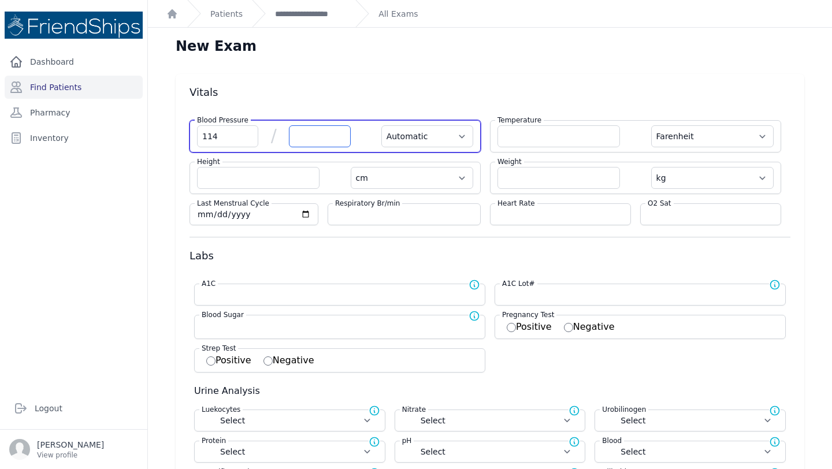
select select
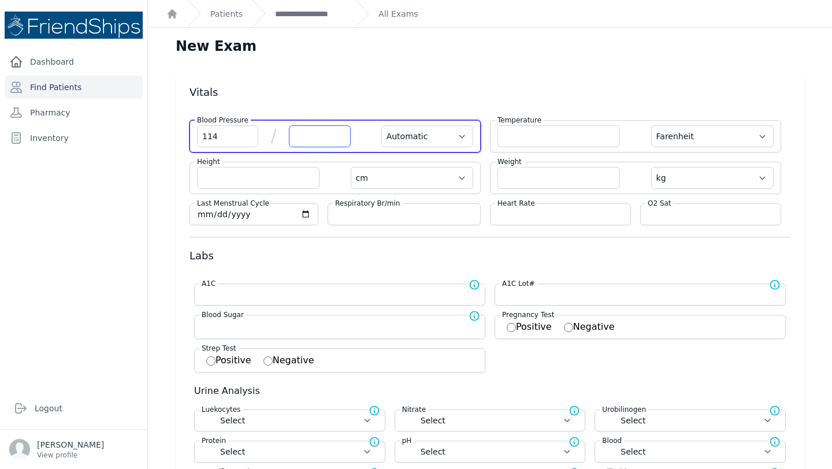
select select
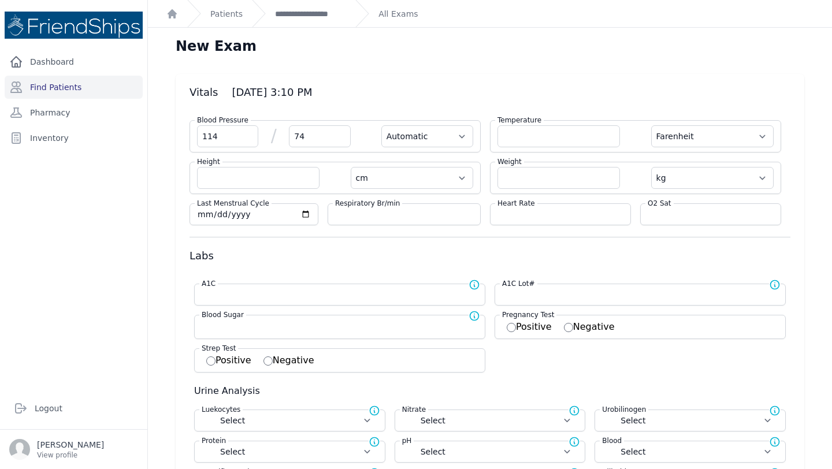
type input "74"
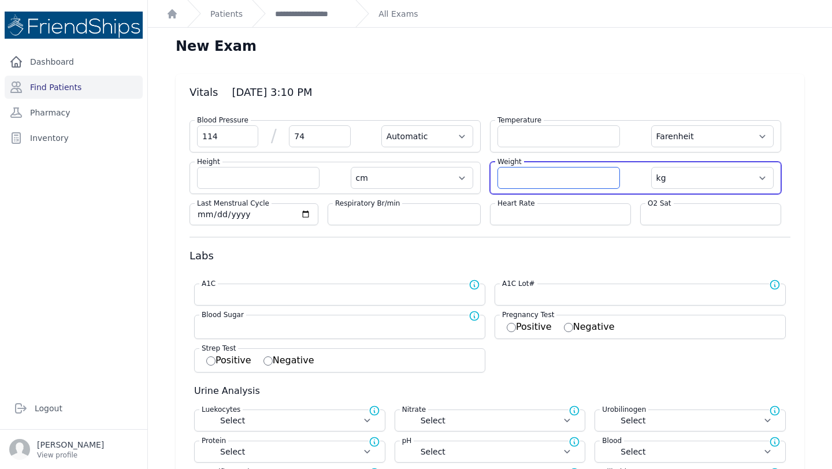
click at [540, 175] on input "number" at bounding box center [559, 178] width 123 height 22
select select "Automatic"
select select "F"
select select "cm"
select select "kg"
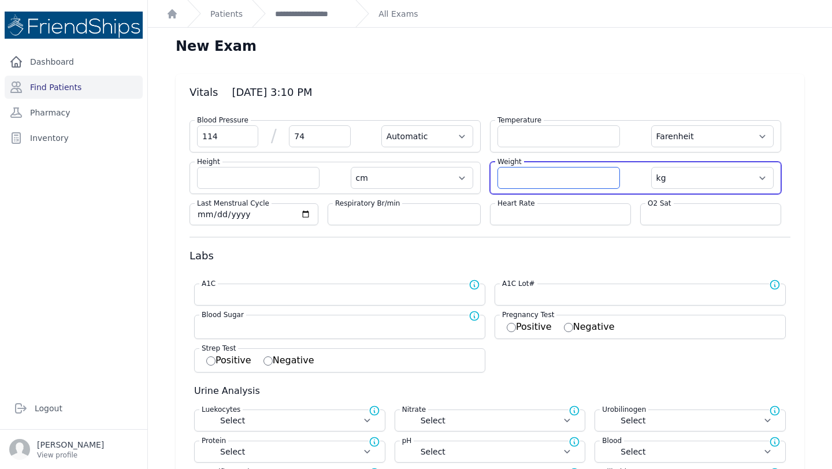
select select
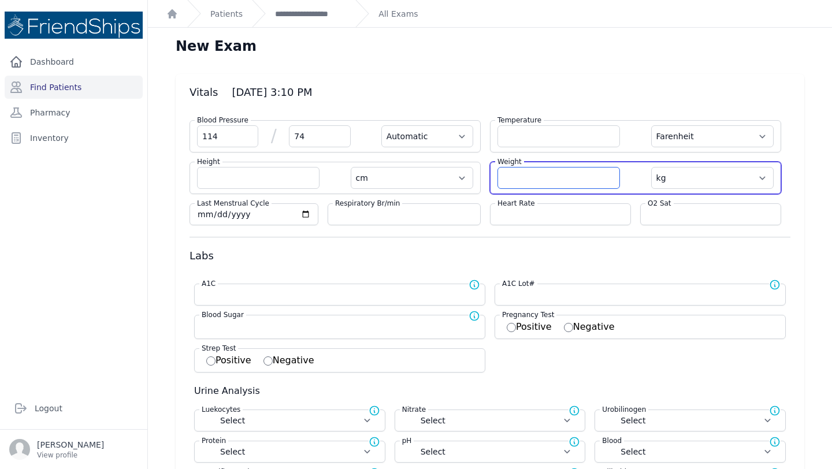
select select
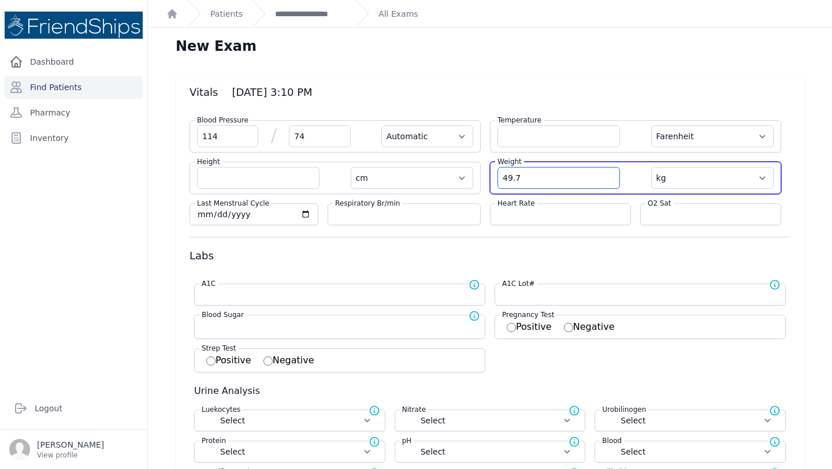
type input "49.7"
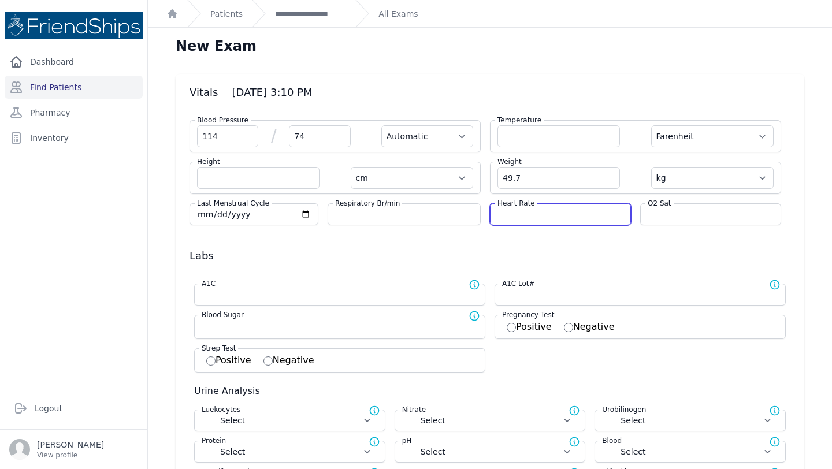
click at [535, 214] on input "number" at bounding box center [561, 215] width 126 height 12
select select "Automatic"
select select "F"
select select "cm"
select select "kg"
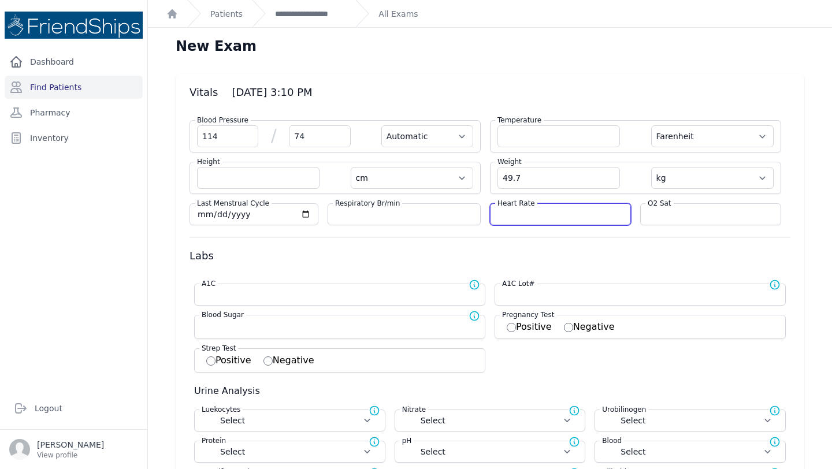
select select
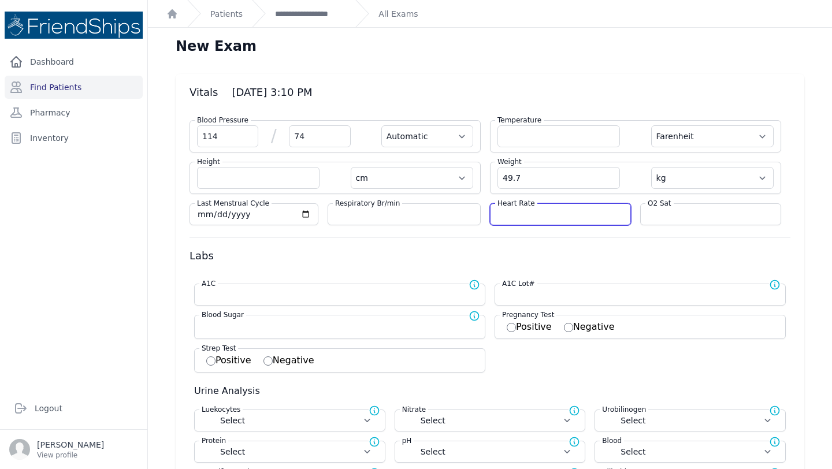
select select
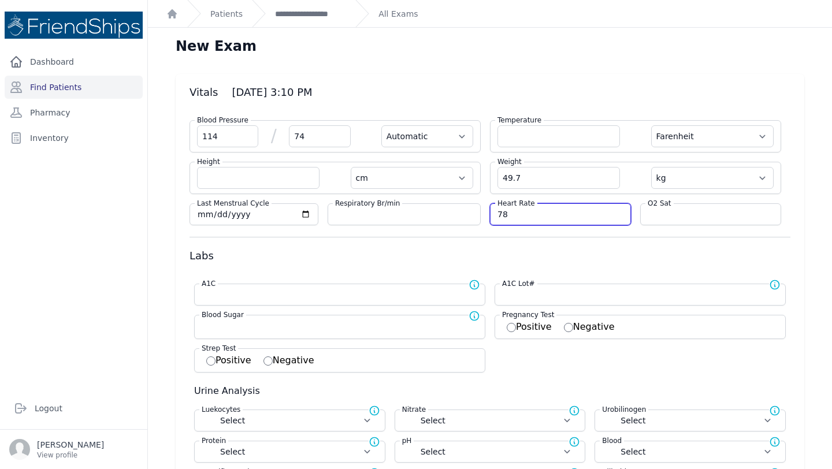
type input "78"
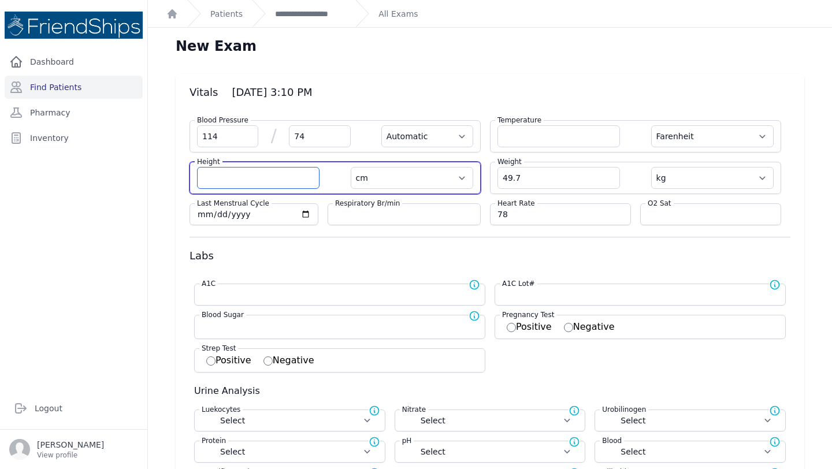
click at [227, 182] on input "number" at bounding box center [258, 178] width 123 height 22
select select "Automatic"
select select "F"
select select "cm"
select select "kg"
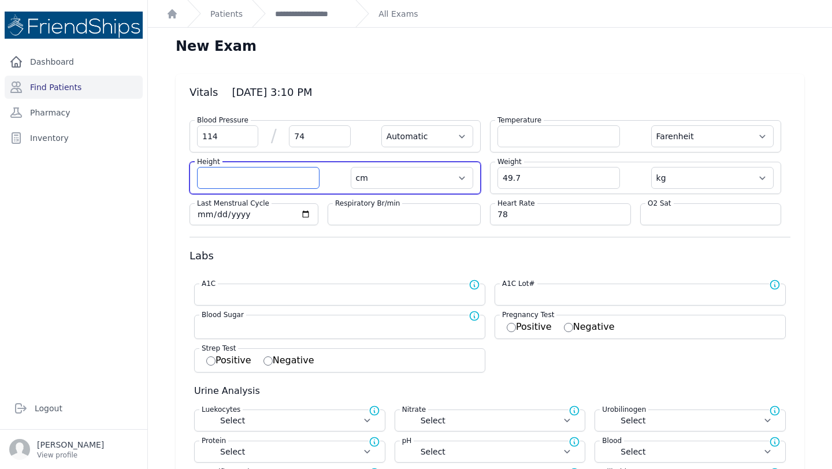
select select
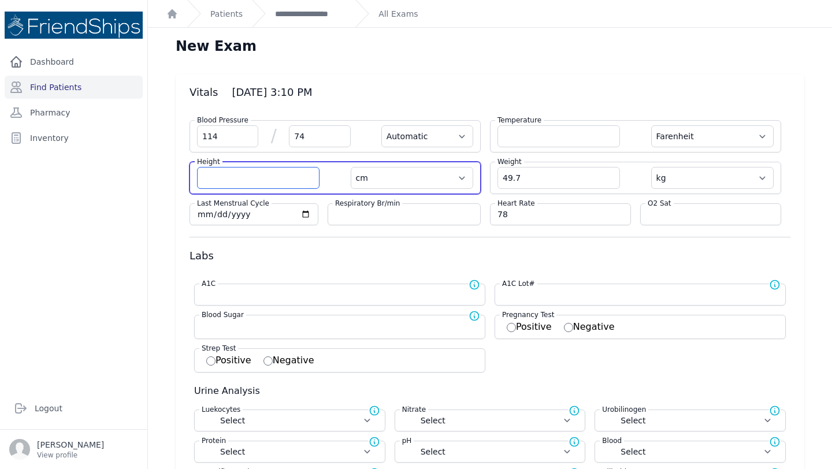
select select
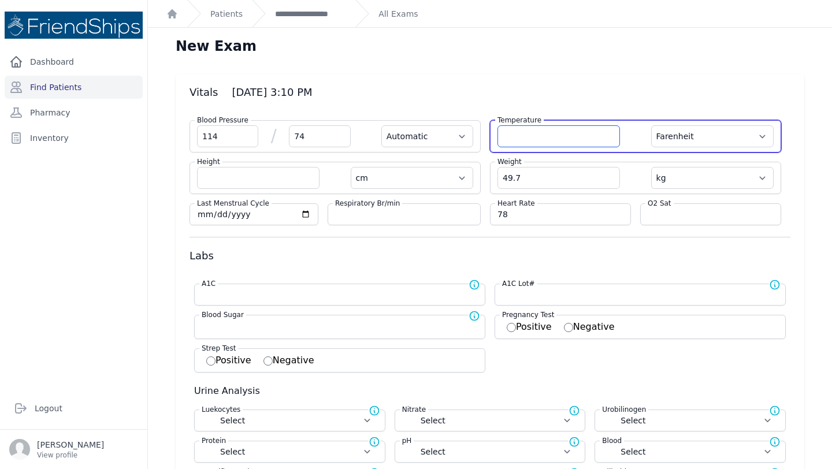
click at [532, 140] on input "number" at bounding box center [559, 136] width 123 height 22
type input "36.5"
click at [737, 145] on select "Farenheit [PERSON_NAME]" at bounding box center [712, 136] width 123 height 22
select select "Automatic"
select select "cm"
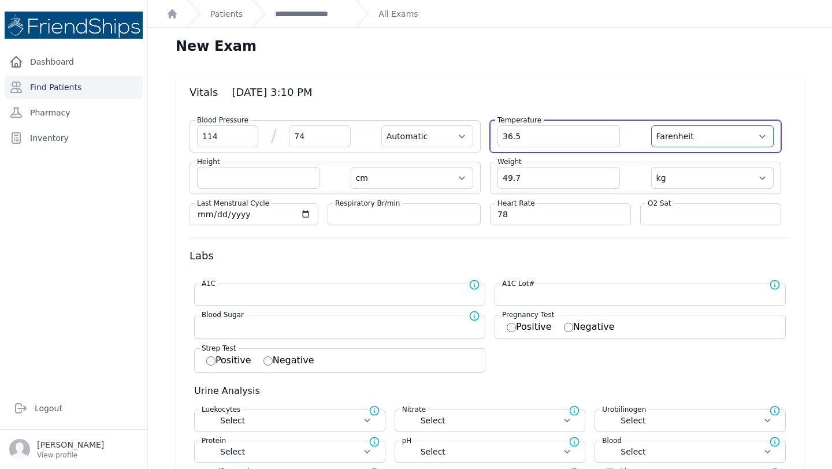
select select "kg"
select select
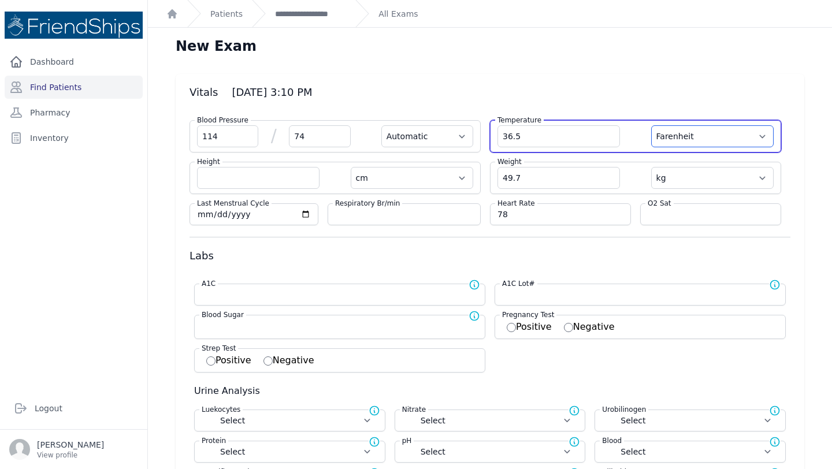
select select
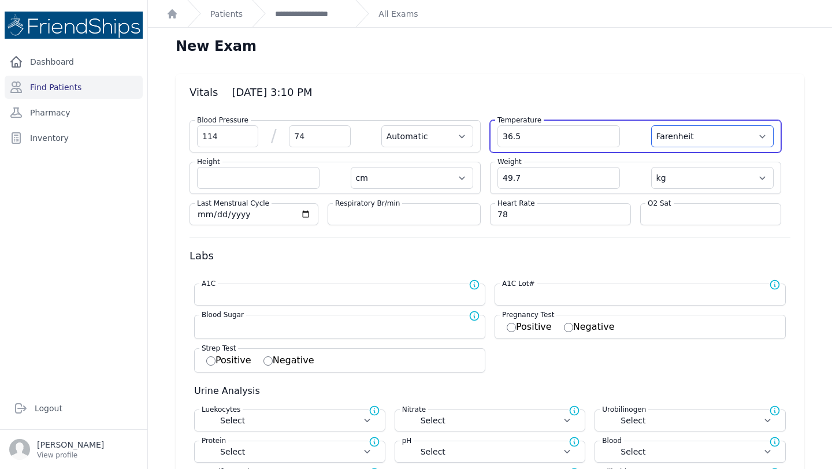
select select
select select "C"
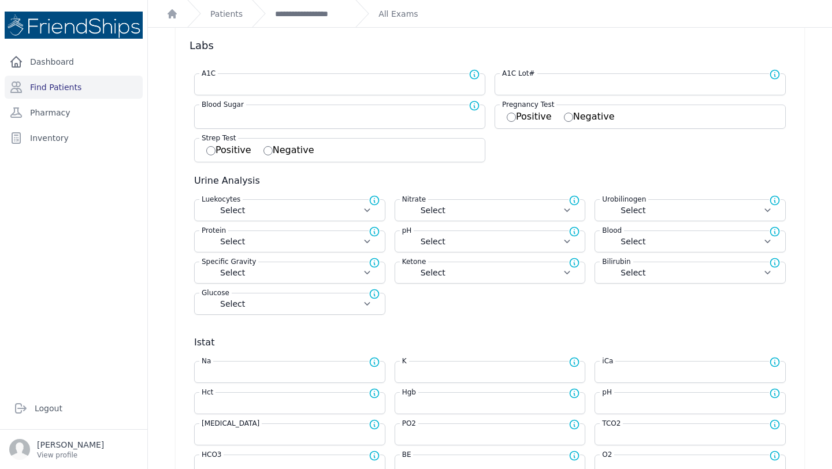
select select "Automatic"
select select "cm"
select select "kg"
select select
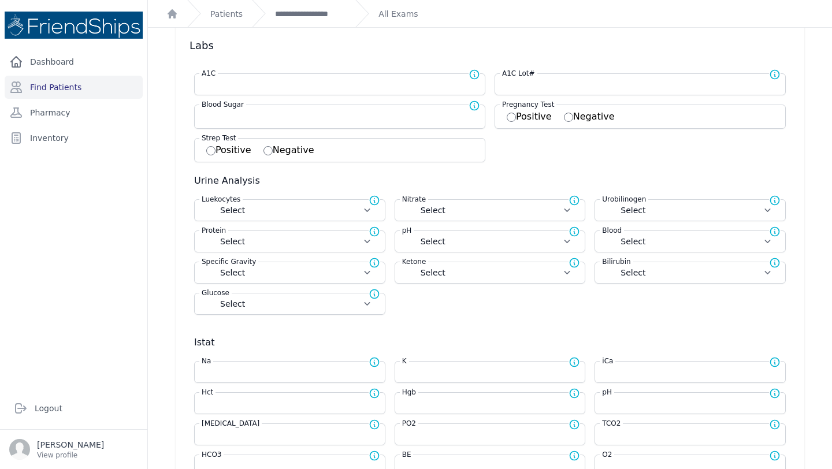
select select
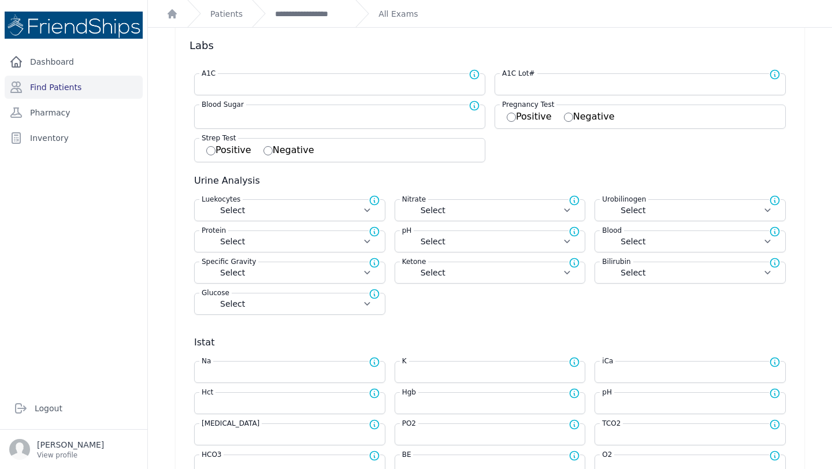
select select
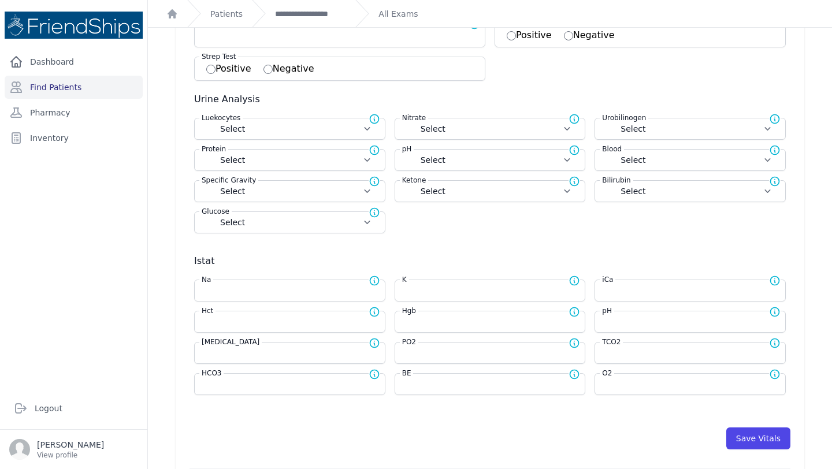
scroll to position [328, 0]
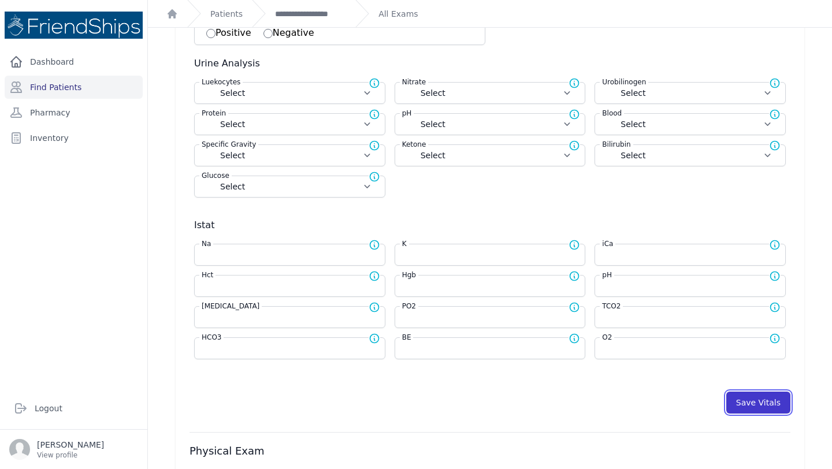
click at [759, 400] on button "Save Vitals" at bounding box center [759, 403] width 64 height 22
click at [297, 13] on link "**********" at bounding box center [310, 14] width 71 height 12
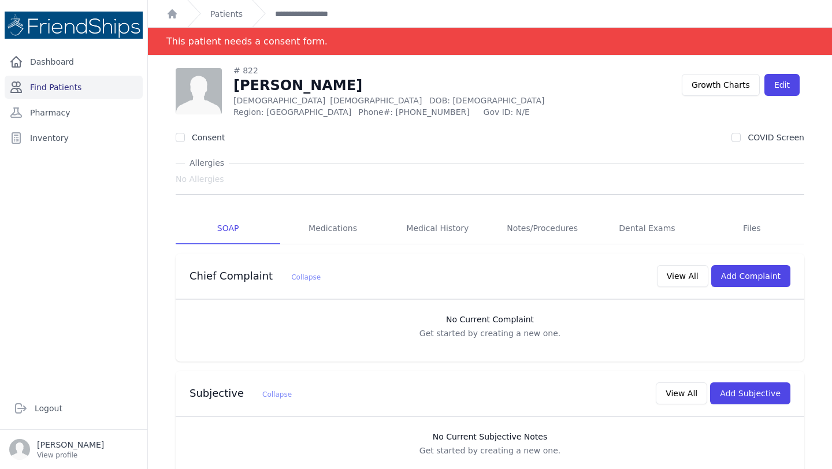
click at [75, 84] on link "Find Patients" at bounding box center [74, 87] width 138 height 23
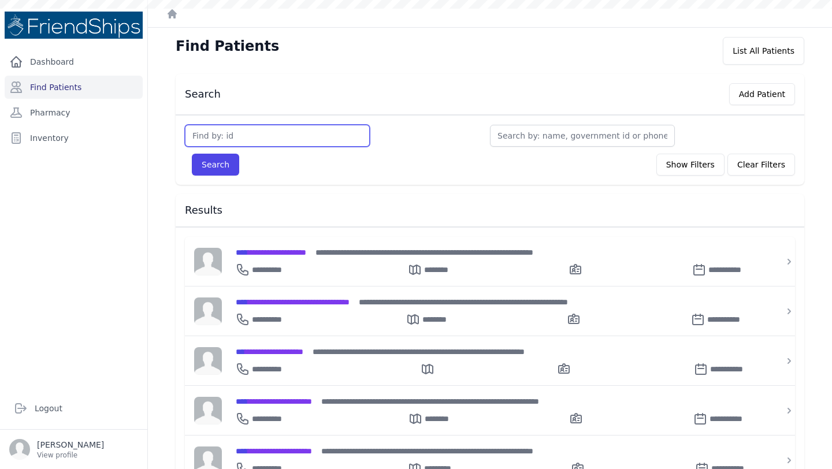
click at [270, 134] on input "text" at bounding box center [277, 136] width 185 height 22
type input "366"
click at [192, 154] on button "Search" at bounding box center [215, 165] width 47 height 22
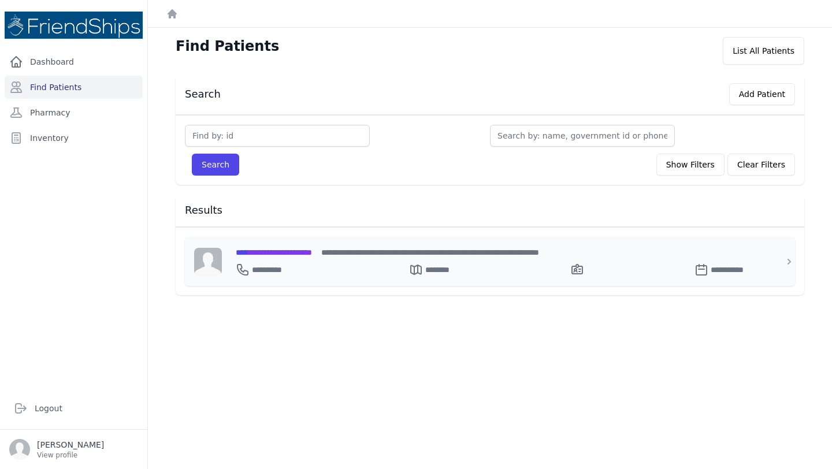
click at [287, 249] on span "**********" at bounding box center [274, 253] width 76 height 8
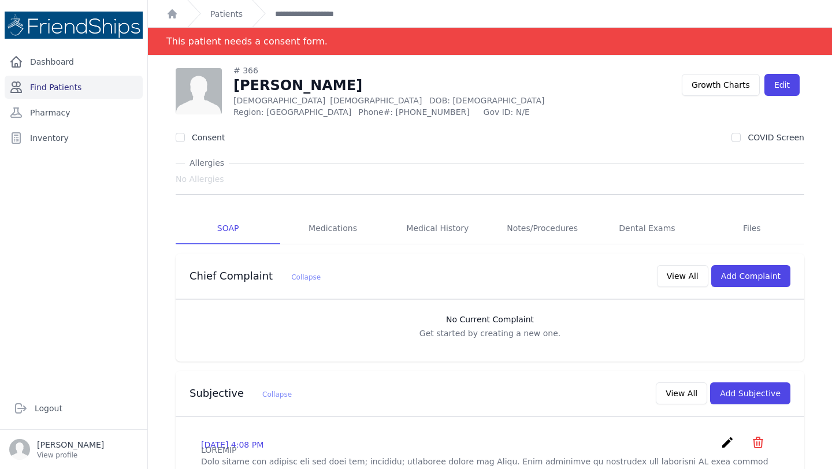
click at [67, 90] on link "Find Patients" at bounding box center [74, 87] width 138 height 23
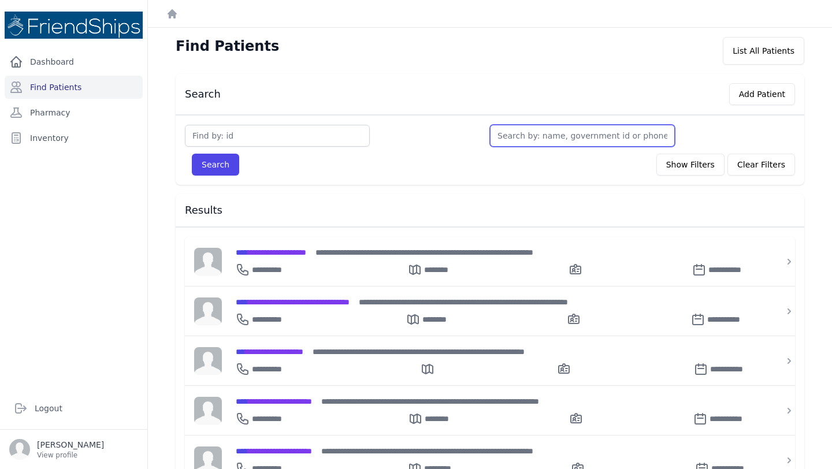
click at [540, 136] on input "text" at bounding box center [582, 136] width 185 height 22
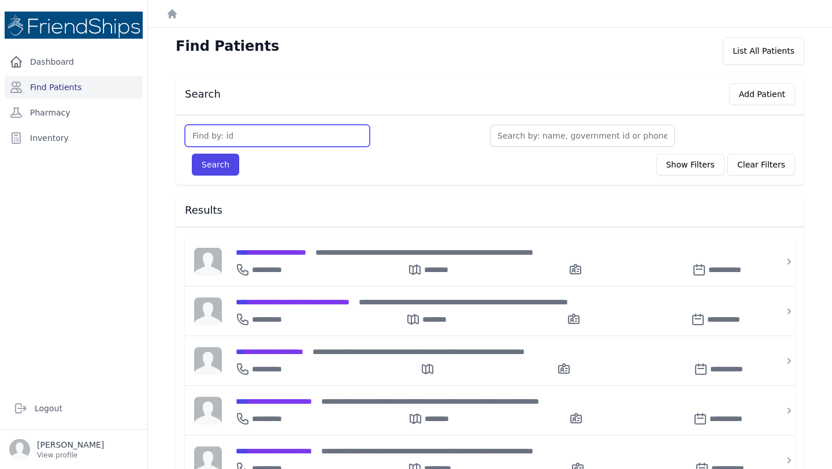
click at [242, 135] on input "text" at bounding box center [277, 136] width 185 height 22
type input "367"
click at [192, 154] on button "Search" at bounding box center [215, 165] width 47 height 22
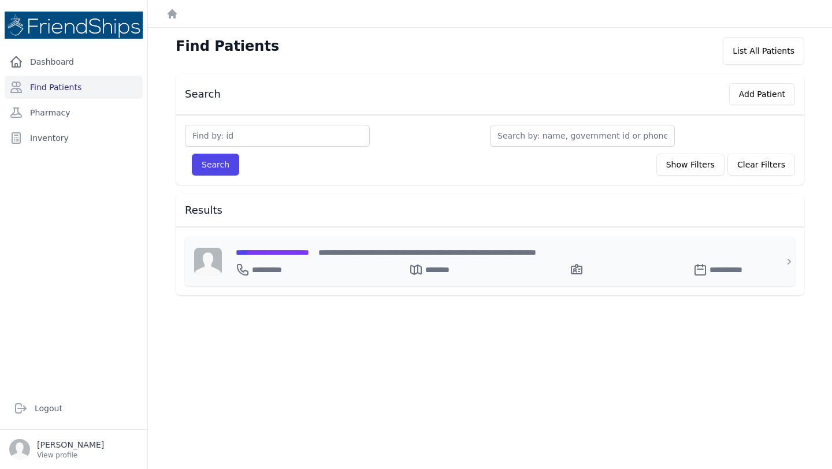
click at [288, 257] on div "**********" at bounding box center [497, 252] width 523 height 12
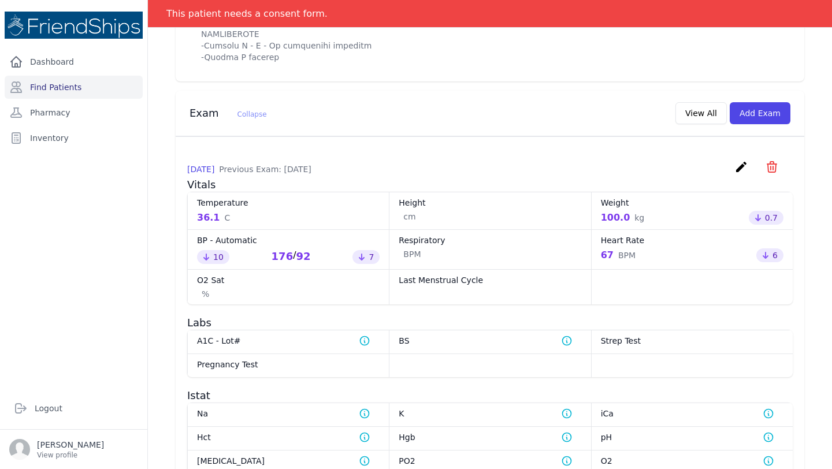
scroll to position [1018, 0]
click at [756, 124] on button "Add Exam" at bounding box center [760, 113] width 61 height 22
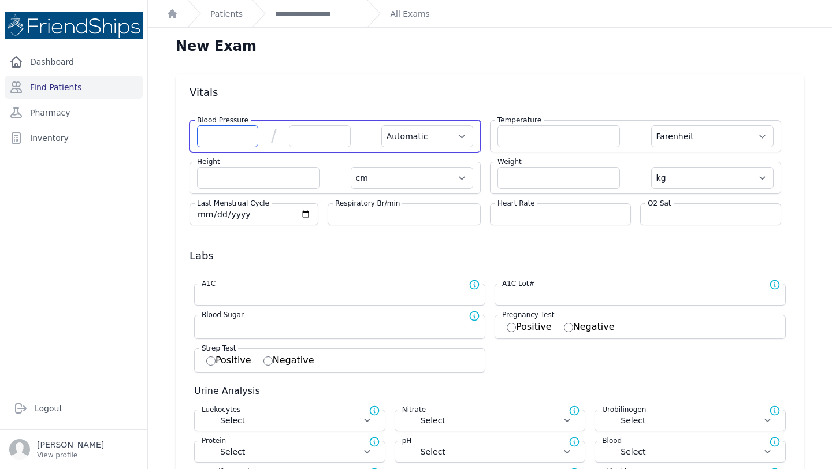
click at [243, 135] on input "number" at bounding box center [227, 136] width 61 height 22
type input "3"
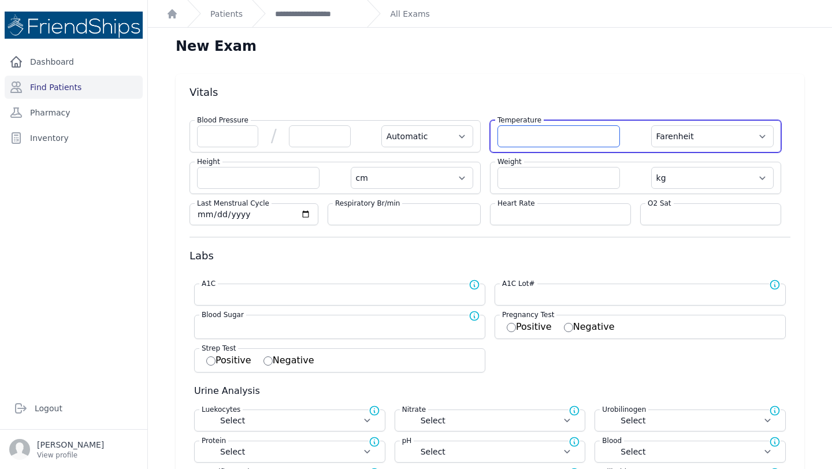
click at [540, 128] on input "number" at bounding box center [559, 136] width 123 height 22
select select "Automatic"
select select "F"
select select "cm"
select select "kg"
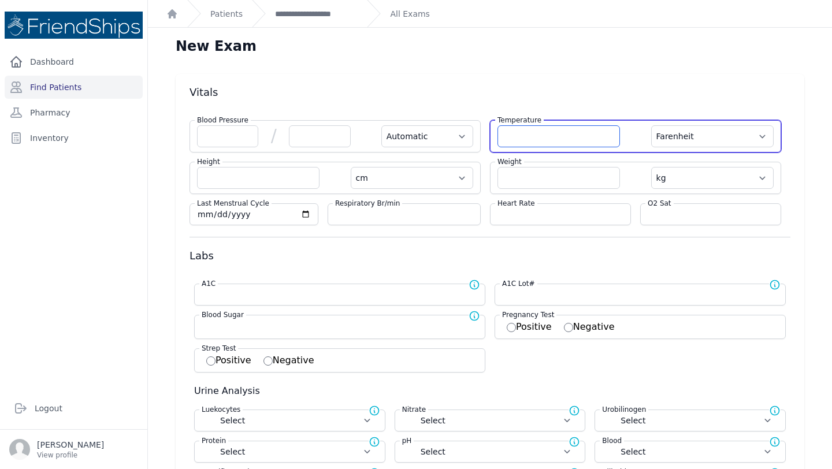
select select
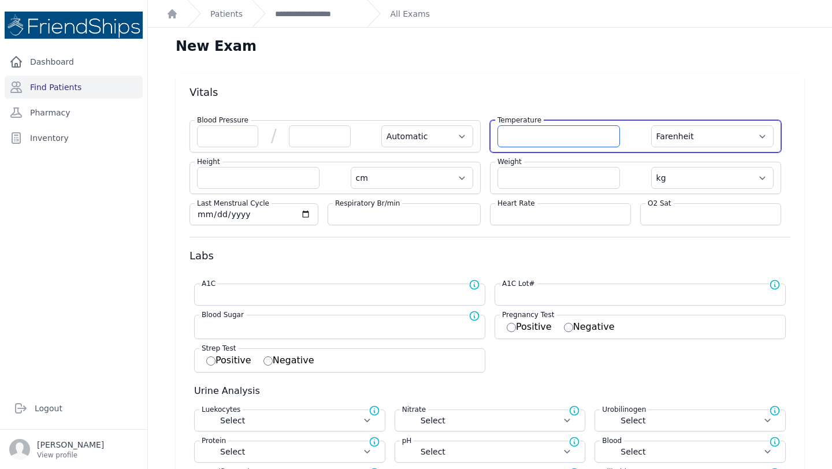
select select
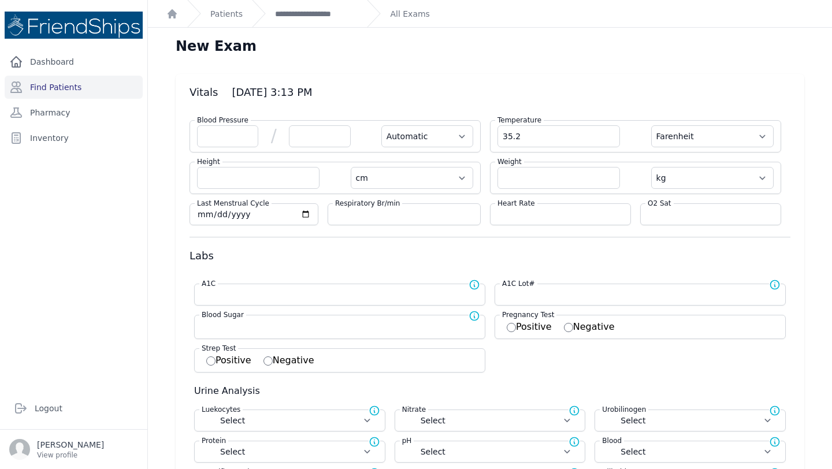
type input "35.2"
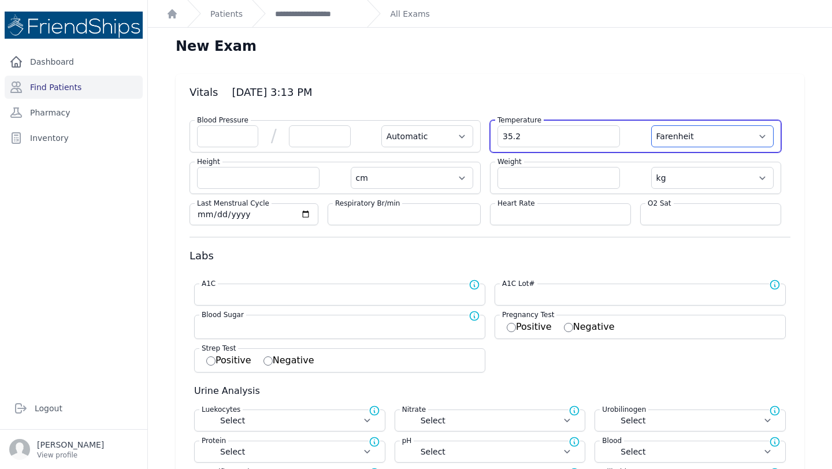
click at [699, 136] on select "Farenheit Celcius" at bounding box center [712, 136] width 123 height 22
select select "Automatic"
select select "cm"
select select "kg"
select select
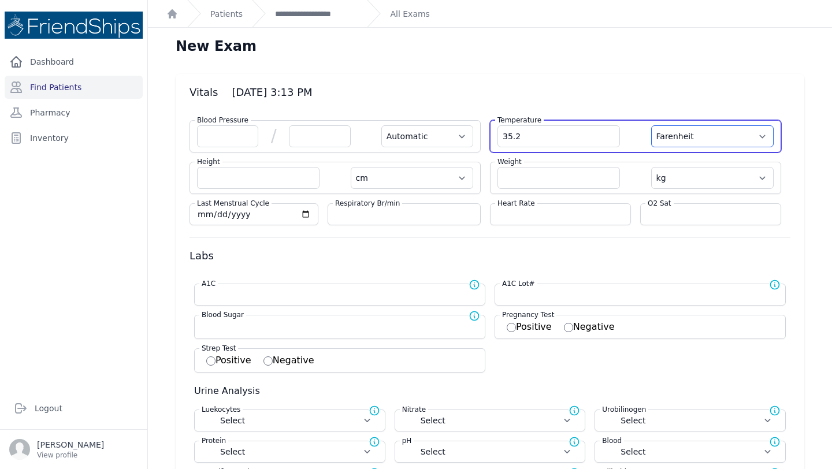
select select
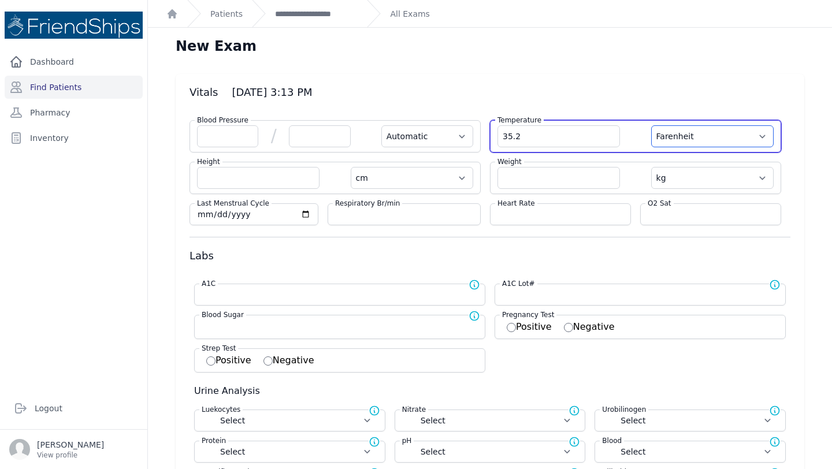
select select
select select "C"
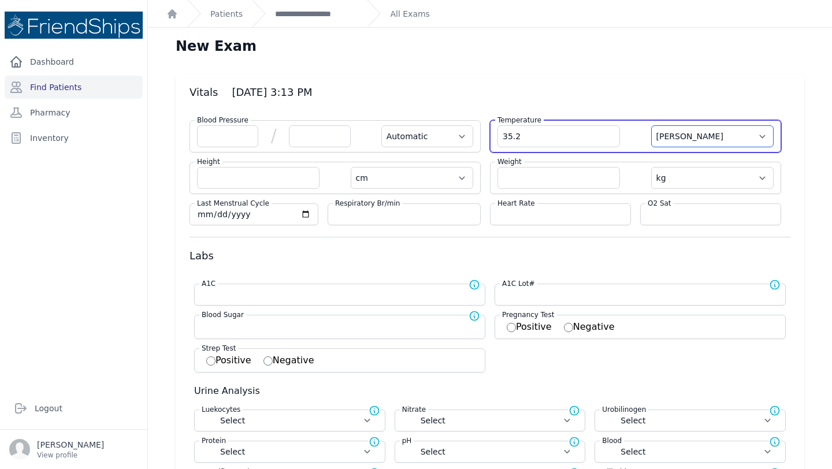
select select "Automatic"
select select "cm"
select select "kg"
select select
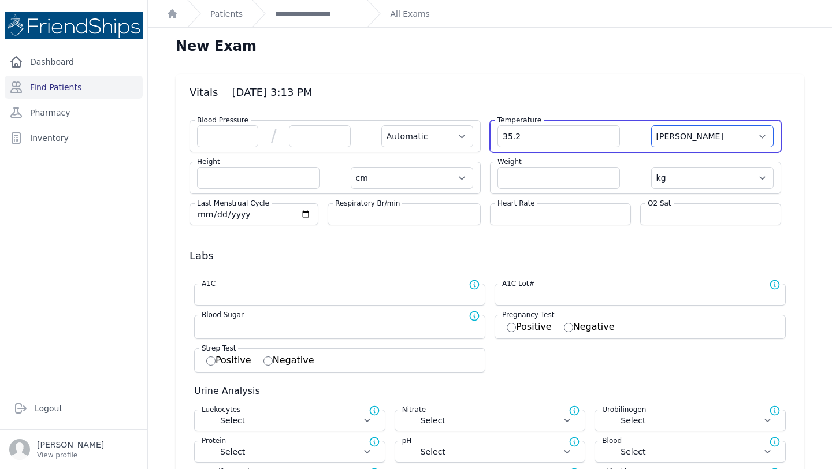
select select
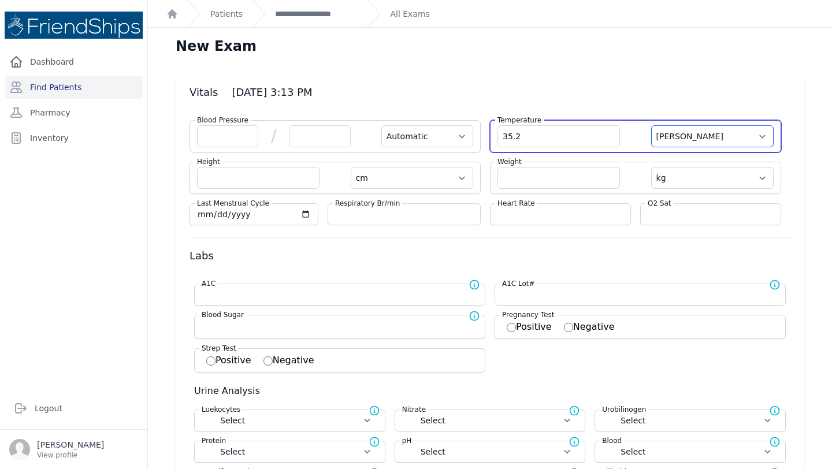
select select
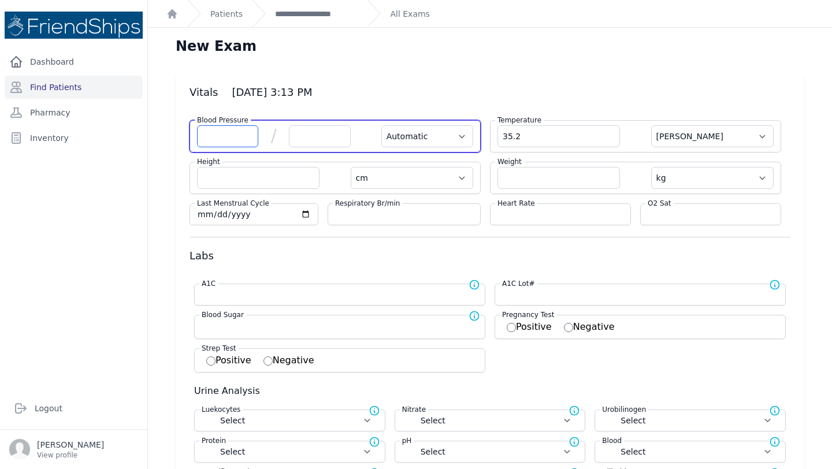
click at [231, 134] on input "number" at bounding box center [227, 136] width 61 height 22
type input "145"
click at [317, 136] on input "number" at bounding box center [319, 136] width 61 height 22
select select "Automatic"
select select "C"
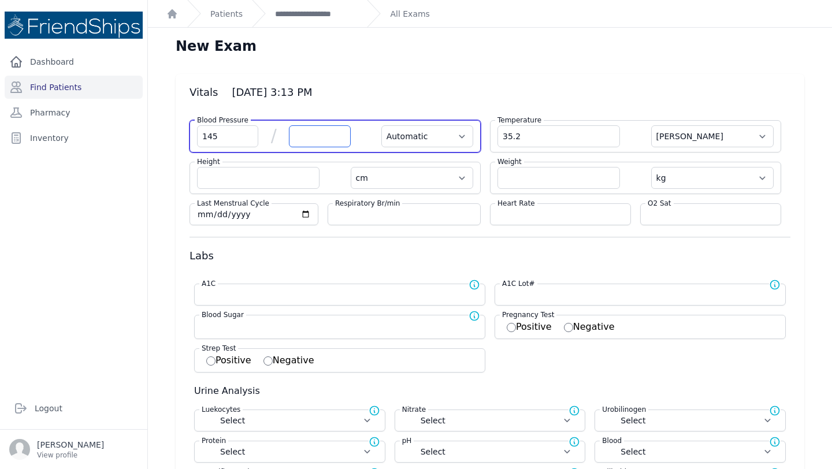
select select "cm"
select select "kg"
select select
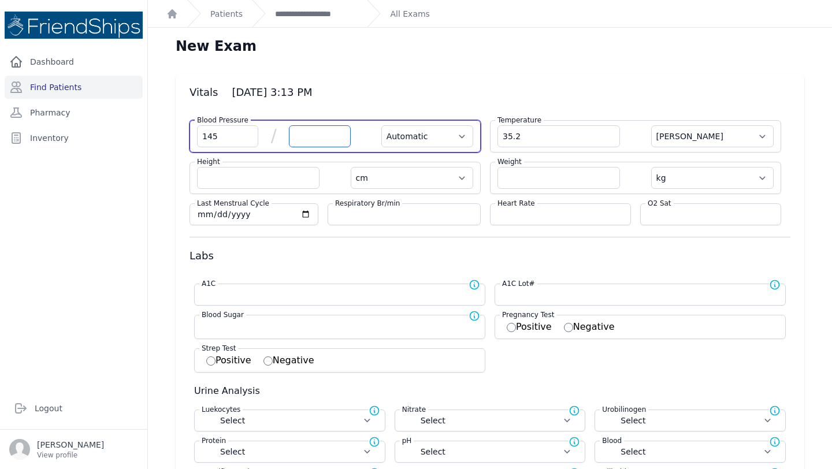
select select
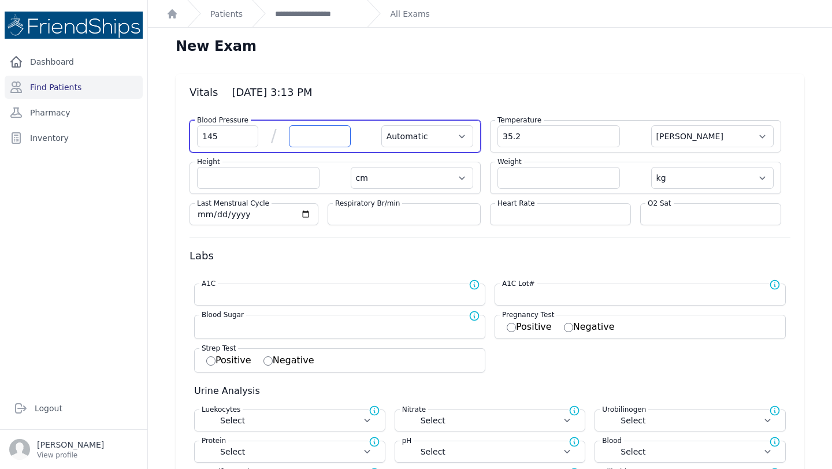
select select
type input "88"
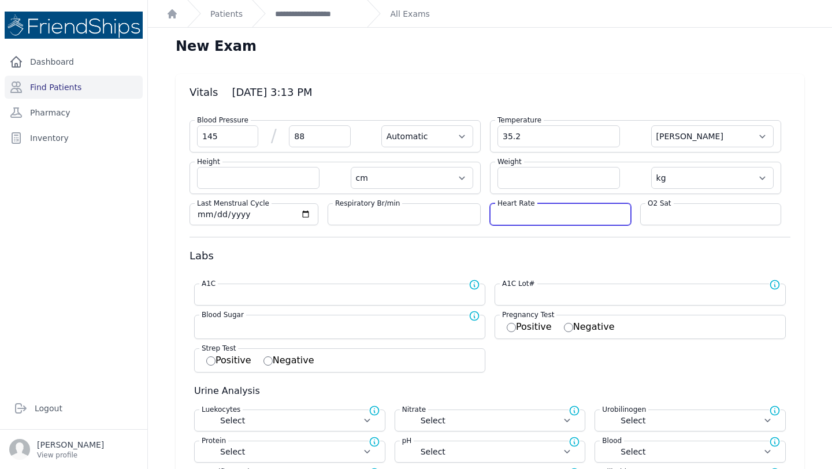
click at [560, 212] on input "number" at bounding box center [561, 215] width 126 height 12
select select "Automatic"
select select "C"
select select "cm"
select select "kg"
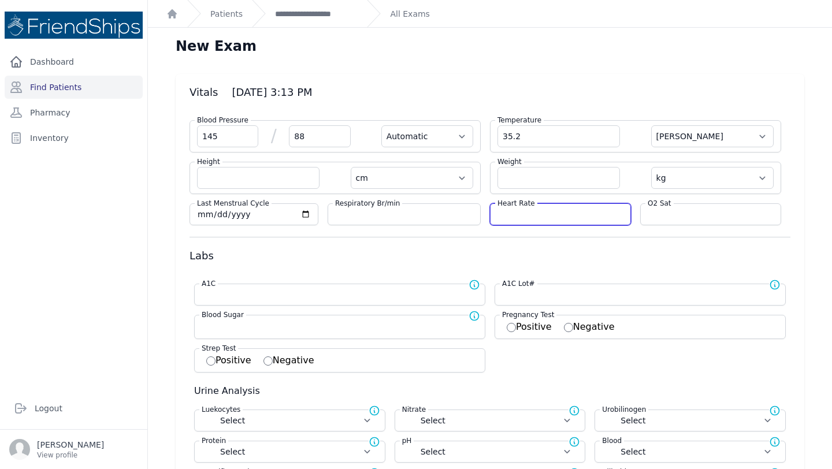
select select
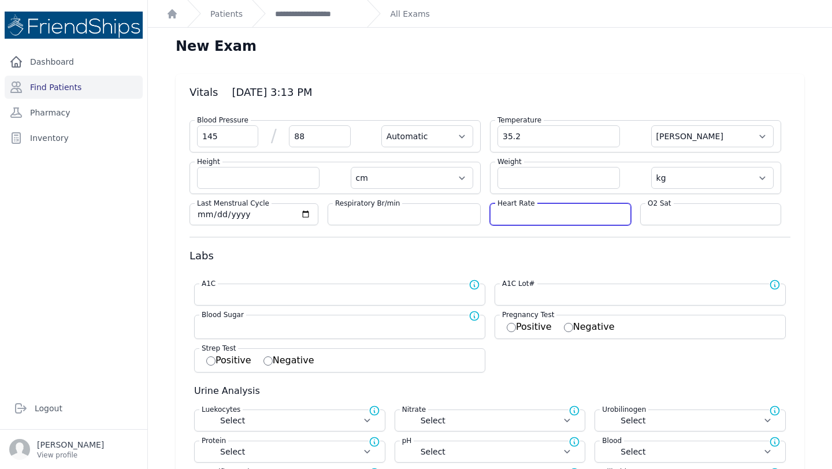
select select
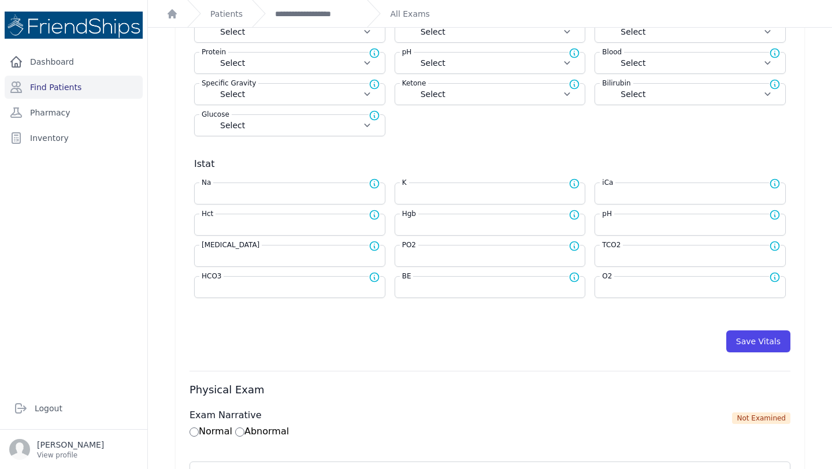
scroll to position [412, 0]
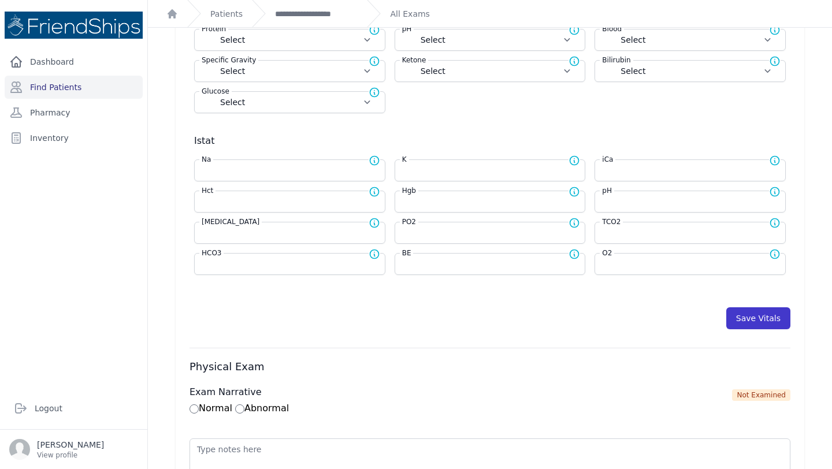
type input "66"
click at [771, 321] on button "Save Vitals" at bounding box center [759, 318] width 64 height 22
select select "Automatic"
select select "cm"
select select "kg"
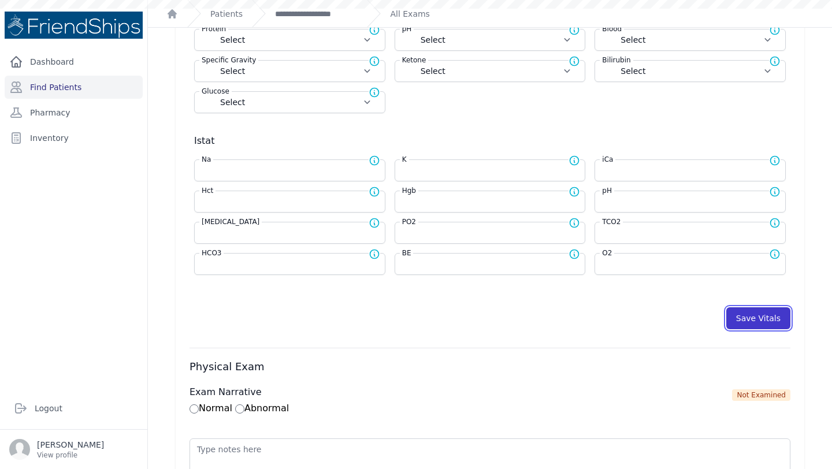
select select
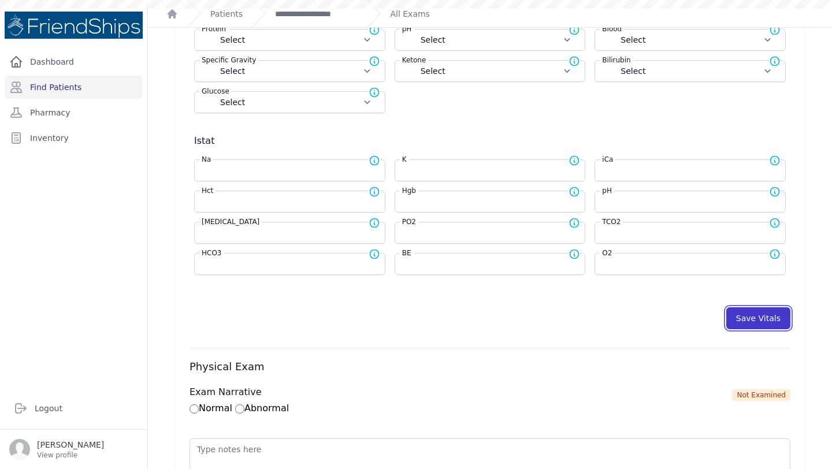
select select
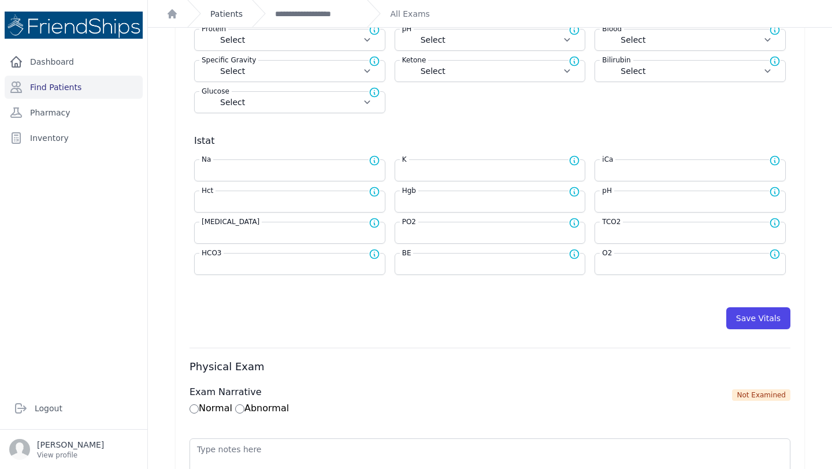
click at [225, 17] on link "Patients" at bounding box center [226, 14] width 32 height 12
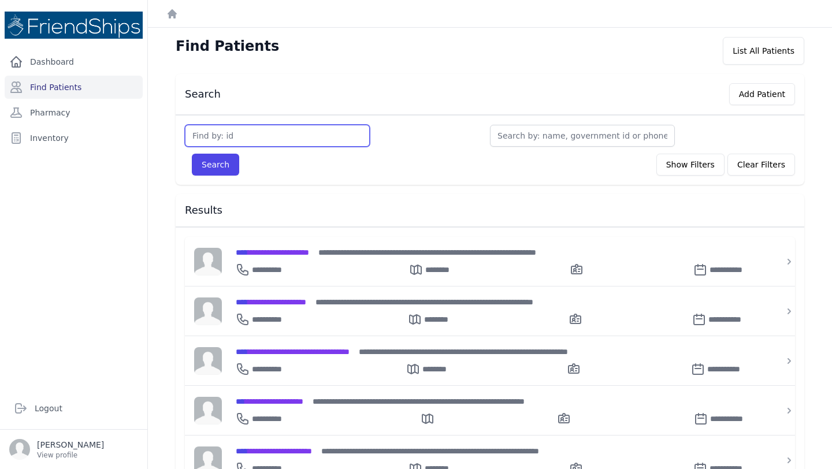
click at [266, 127] on input "text" at bounding box center [277, 136] width 185 height 22
type input "640"
click at [192, 154] on button "Search" at bounding box center [215, 165] width 47 height 22
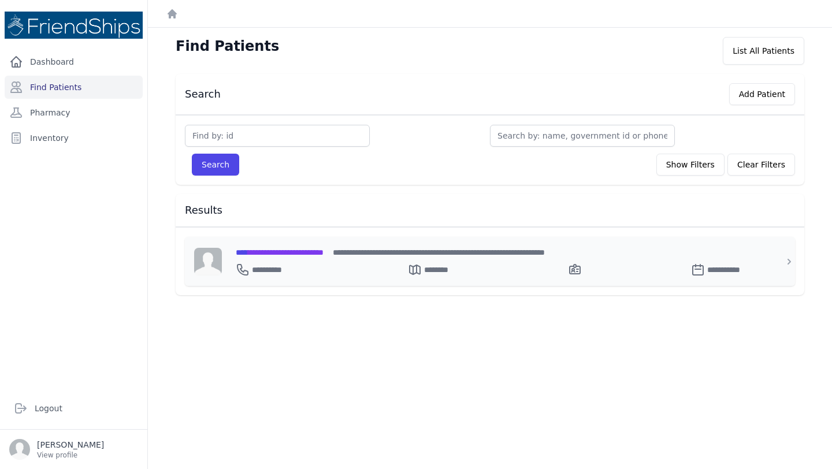
click at [283, 249] on span "**********" at bounding box center [280, 253] width 88 height 8
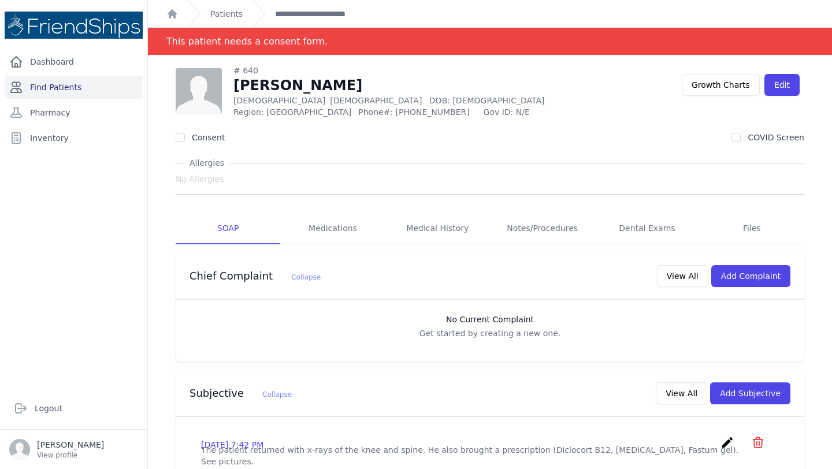
click at [97, 84] on link "Find Patients" at bounding box center [74, 87] width 138 height 23
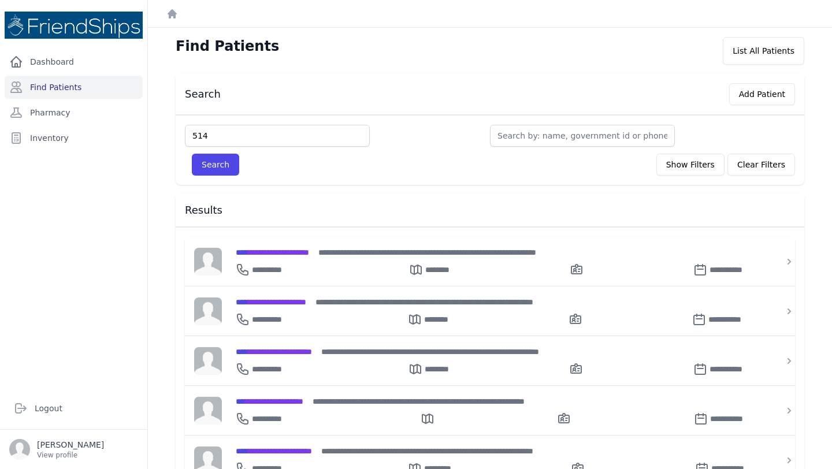
type input "514"
click at [192, 154] on button "Search" at bounding box center [215, 165] width 47 height 22
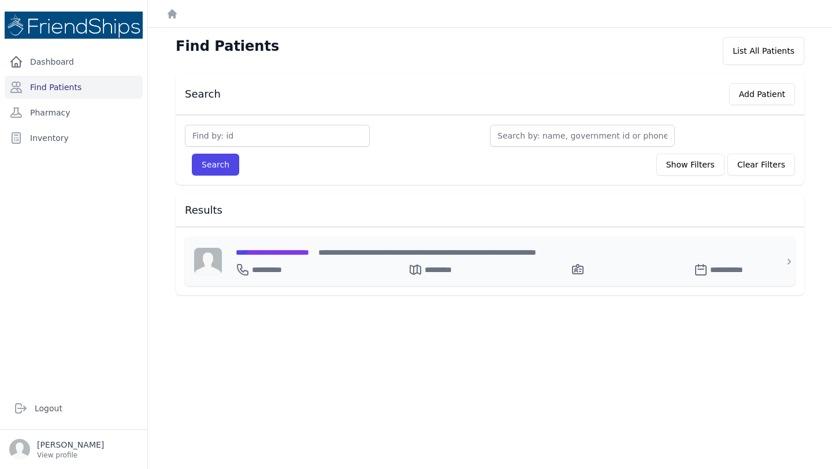
click at [289, 249] on span "**********" at bounding box center [272, 253] width 73 height 8
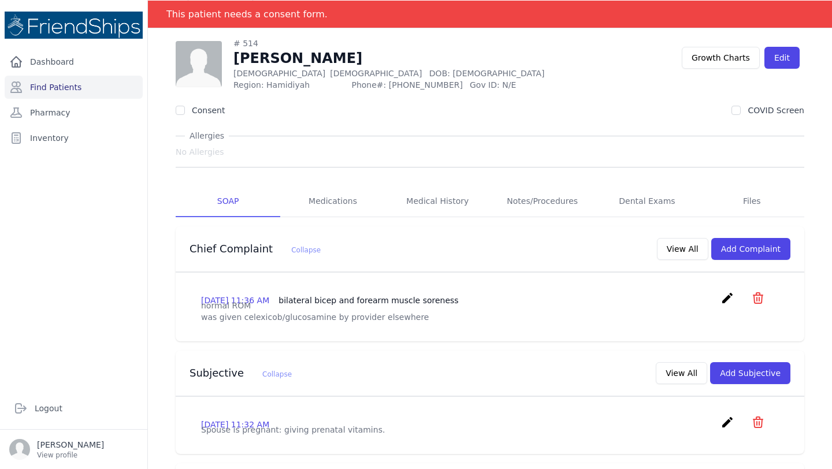
scroll to position [24, 0]
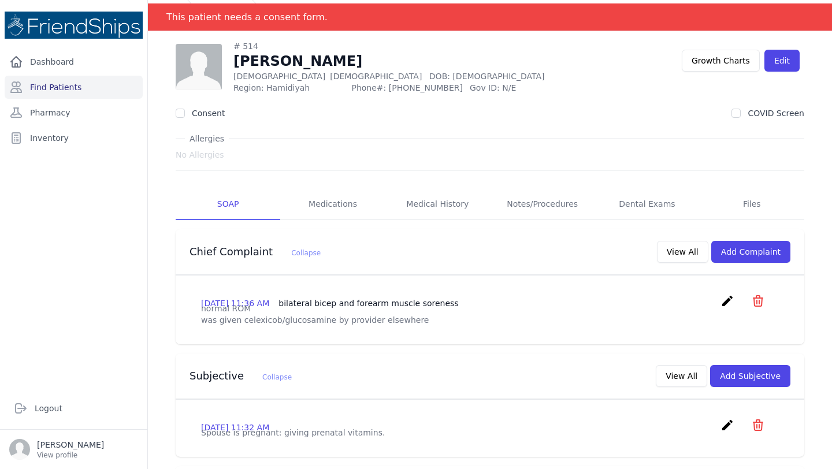
click at [366, 370] on div "Subjective Collapse View All Add Subjective" at bounding box center [490, 377] width 629 height 46
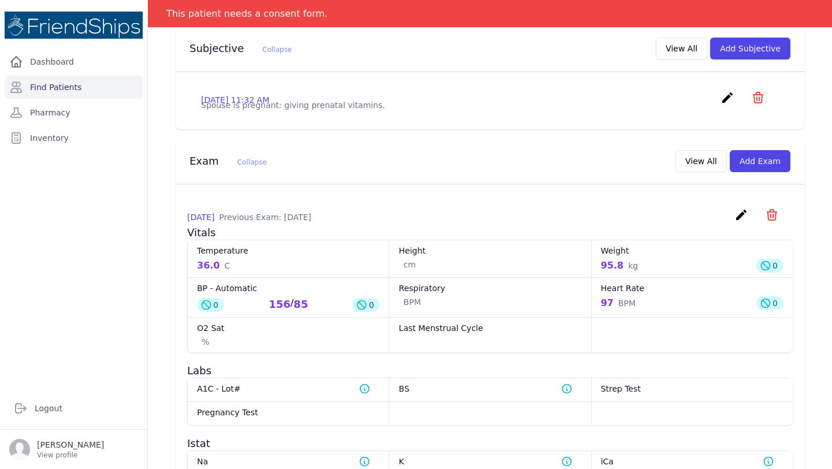
scroll to position [369, 0]
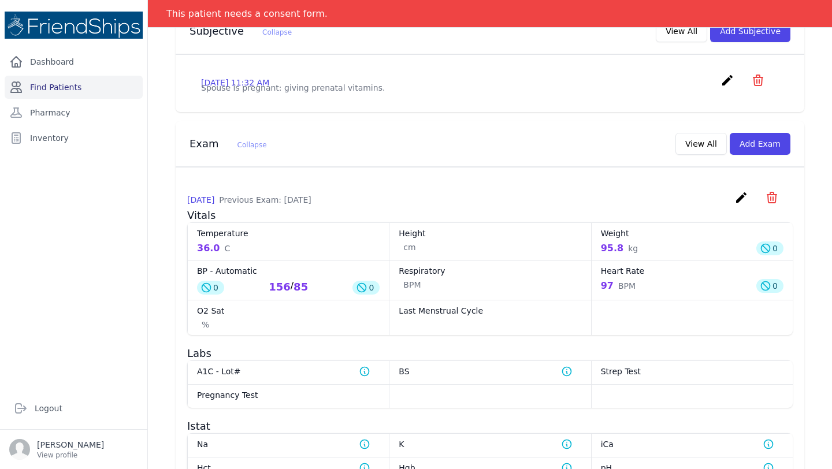
click at [62, 87] on link "Find Patients" at bounding box center [74, 87] width 138 height 23
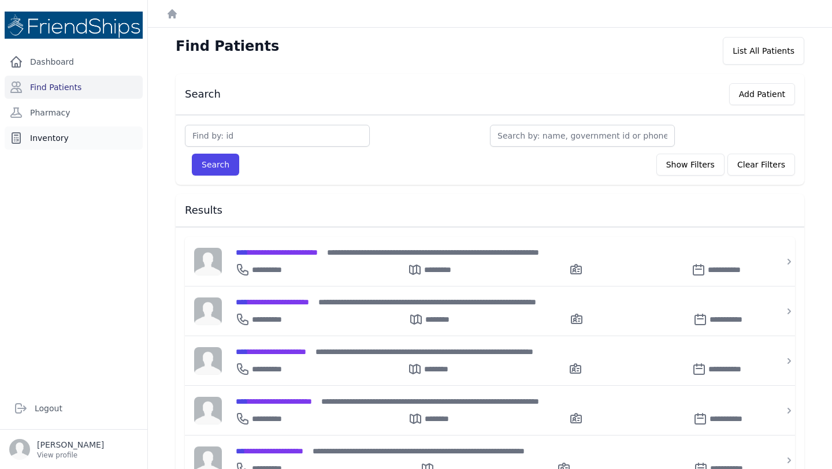
click at [57, 130] on link "Inventory" at bounding box center [74, 138] width 138 height 23
click at [47, 90] on link "Find Patients" at bounding box center [74, 87] width 138 height 23
click at [295, 141] on input "text" at bounding box center [277, 136] width 185 height 22
type input "514"
click at [192, 154] on button "Search" at bounding box center [215, 165] width 47 height 22
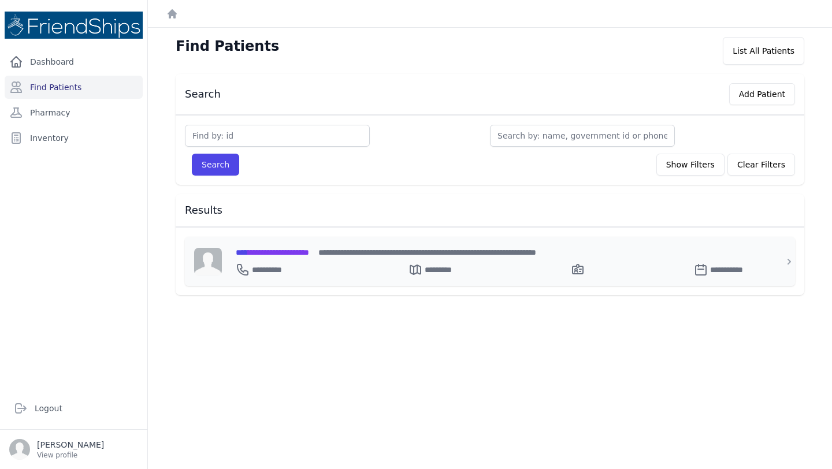
click at [309, 249] on span "**********" at bounding box center [272, 253] width 73 height 8
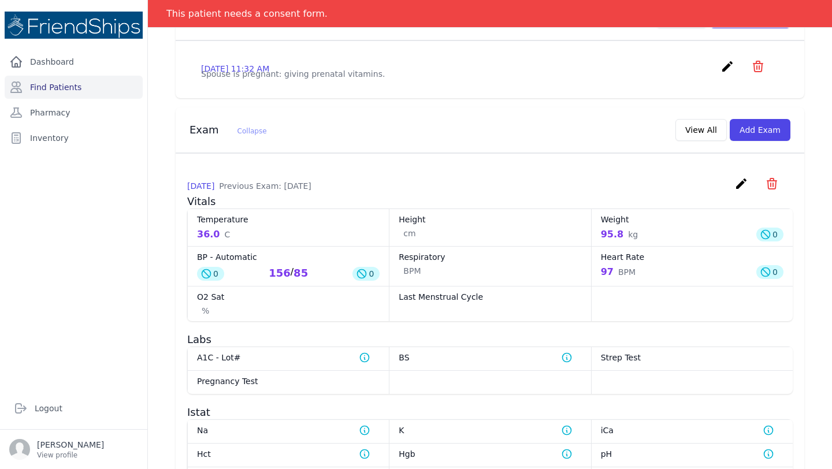
scroll to position [386, 0]
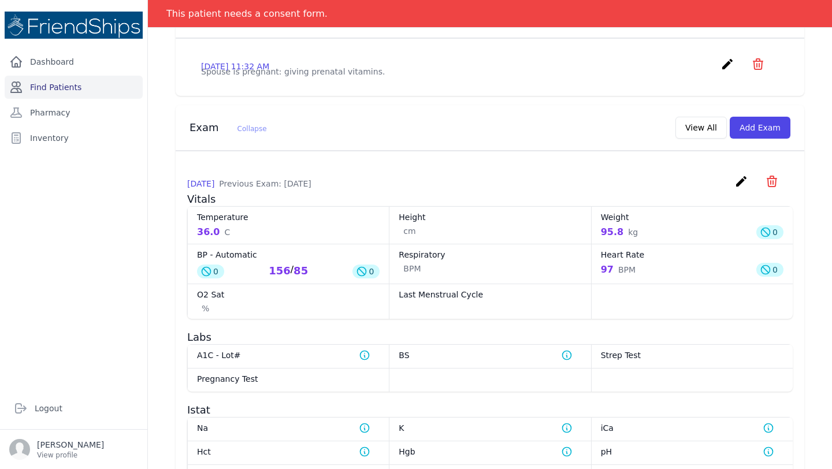
click at [86, 78] on link "Find Patients" at bounding box center [74, 87] width 138 height 23
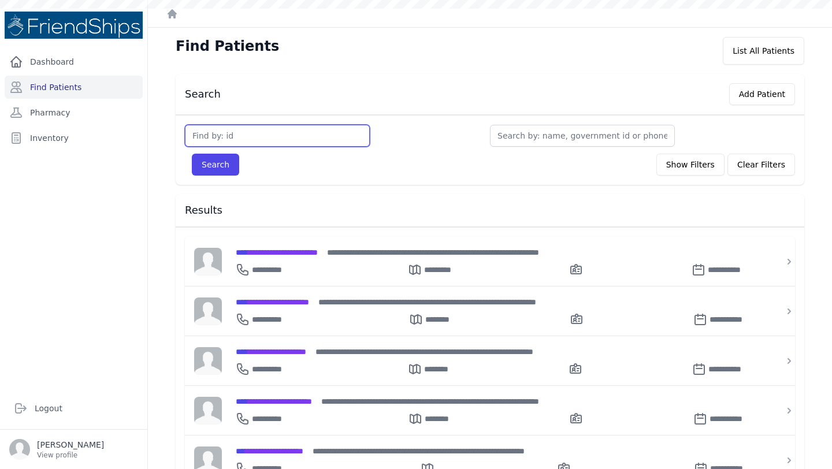
click at [275, 136] on input "text" at bounding box center [277, 136] width 185 height 22
type input "824"
click at [222, 165] on button "Search" at bounding box center [215, 165] width 47 height 22
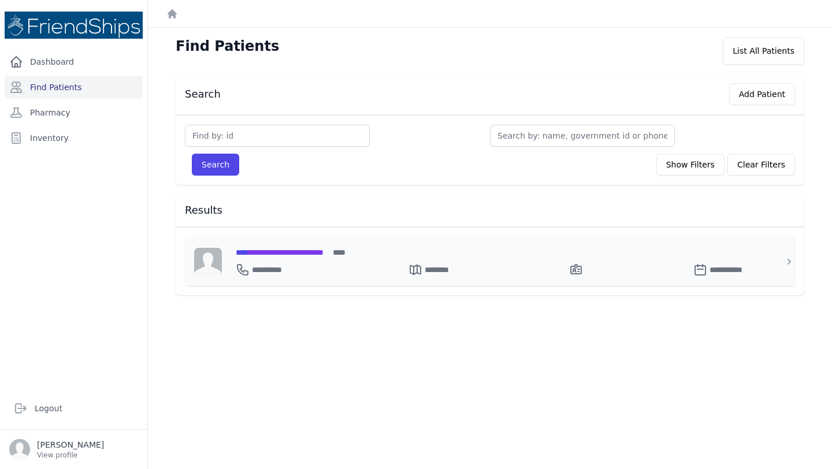
click at [270, 250] on span "**********" at bounding box center [280, 253] width 88 height 8
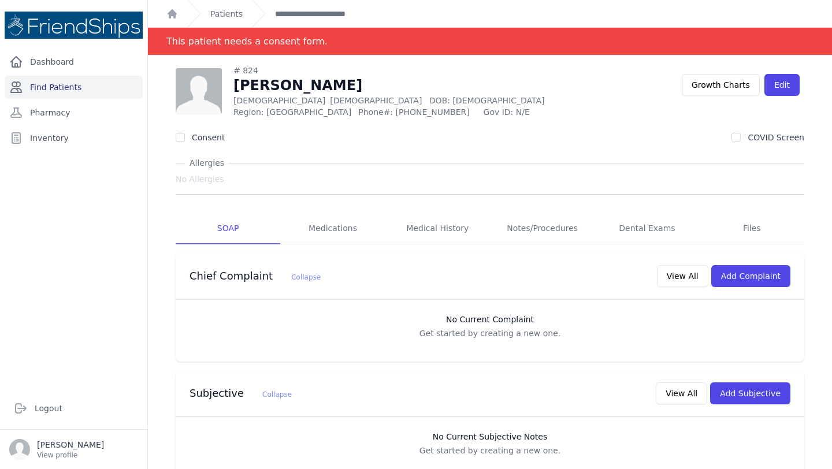
click at [82, 81] on link "Find Patients" at bounding box center [74, 87] width 138 height 23
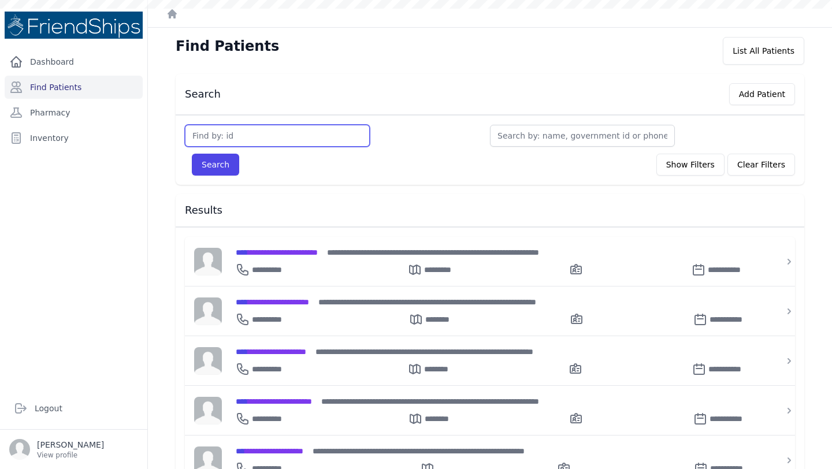
click at [228, 142] on input "text" at bounding box center [277, 136] width 185 height 22
type input "823"
click at [192, 154] on button "Search" at bounding box center [215, 165] width 47 height 22
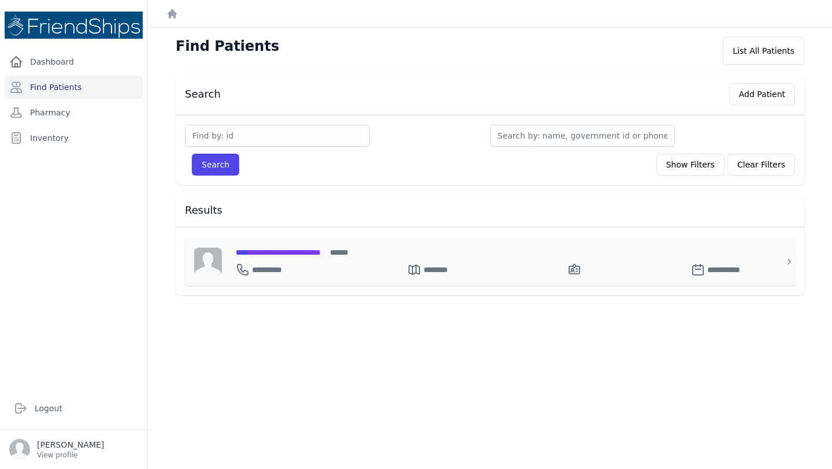
click at [287, 252] on span "**********" at bounding box center [278, 253] width 85 height 8
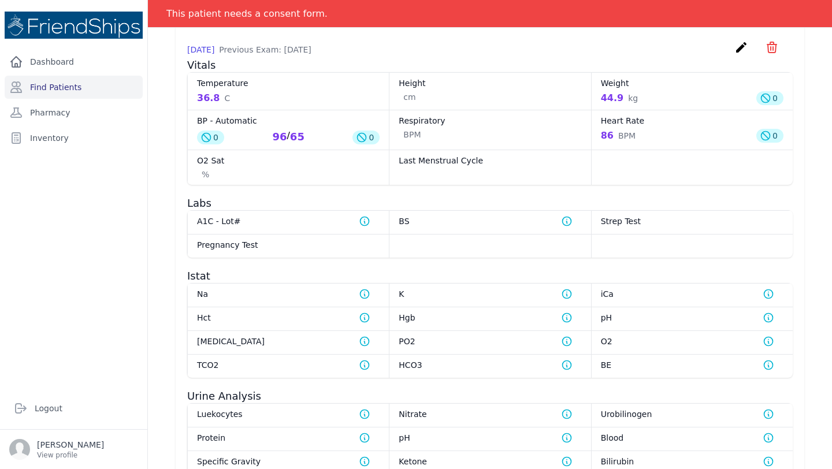
scroll to position [505, 0]
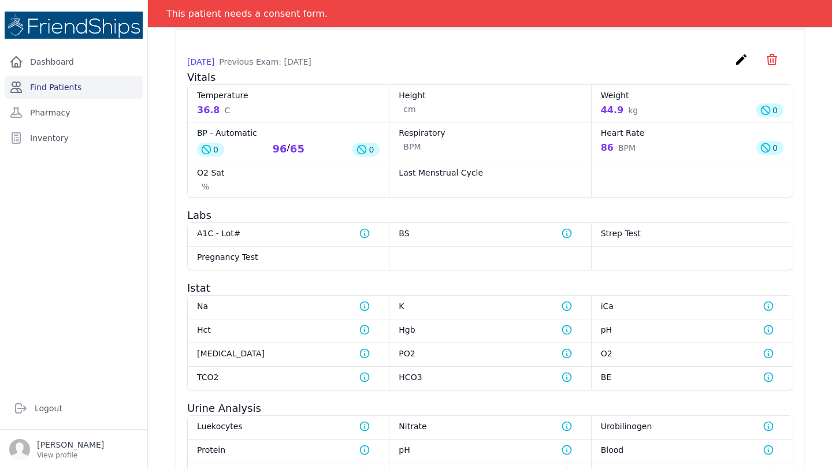
click at [61, 89] on link "Find Patients" at bounding box center [74, 87] width 138 height 23
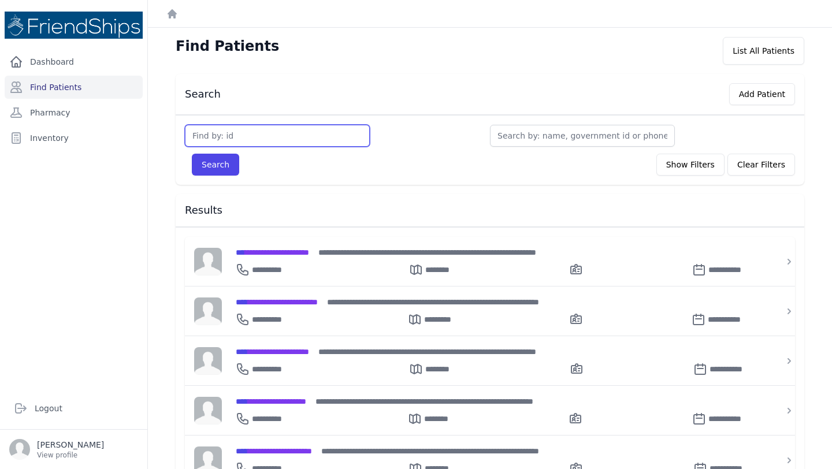
click at [273, 140] on input "text" at bounding box center [277, 136] width 185 height 22
type input "554"
click at [192, 154] on button "Search" at bounding box center [215, 165] width 47 height 22
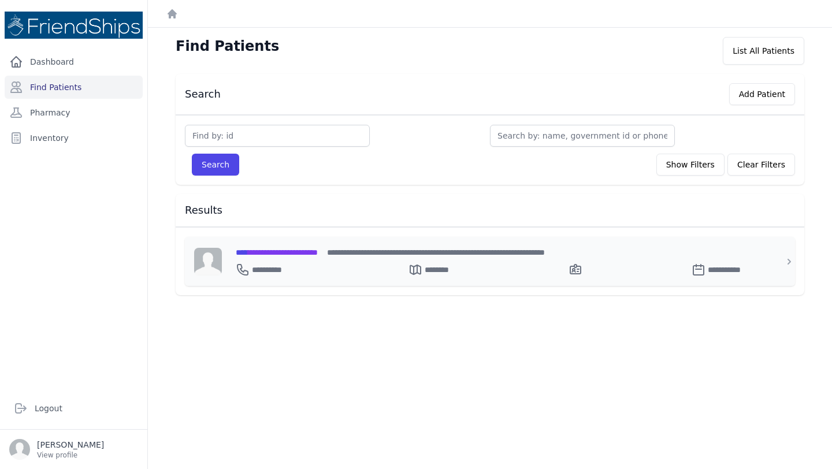
click at [269, 244] on div "**********" at bounding box center [497, 261] width 550 height 49
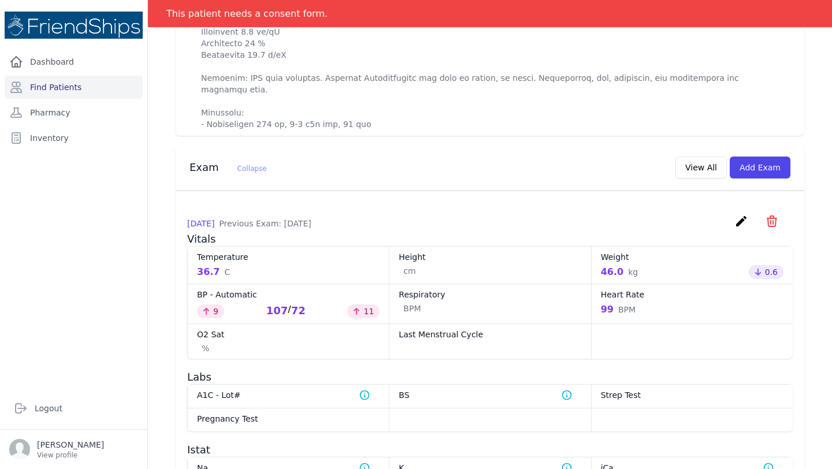
scroll to position [885, 0]
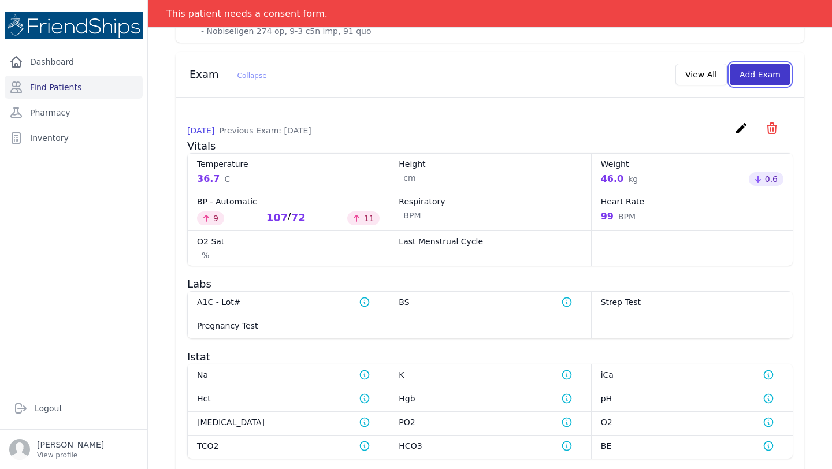
click at [762, 80] on button "Add Exam" at bounding box center [760, 75] width 61 height 22
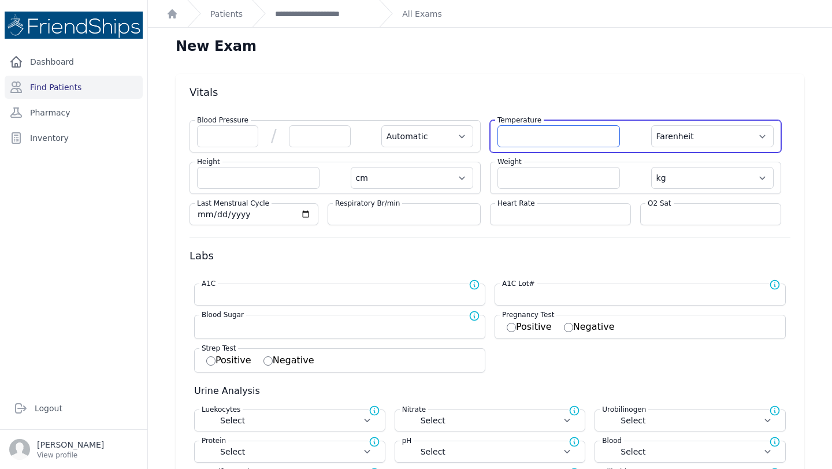
click at [536, 134] on input "number" at bounding box center [559, 136] width 123 height 22
type input "37"
click at [694, 138] on select "Farenheit Celcius" at bounding box center [712, 136] width 123 height 22
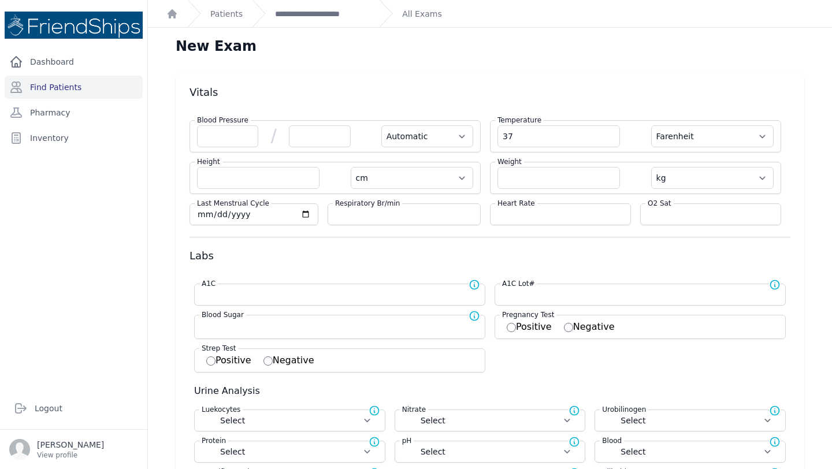
select select "Automatic"
type input "37.0"
select select "cm"
select select "kg"
select select
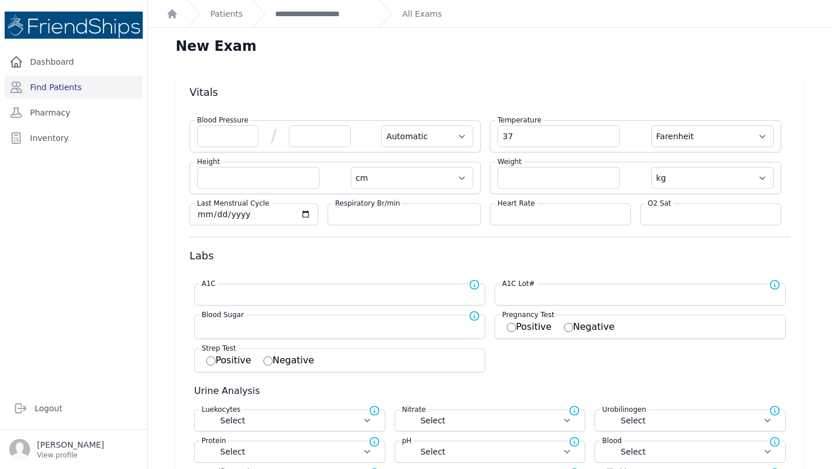
select select
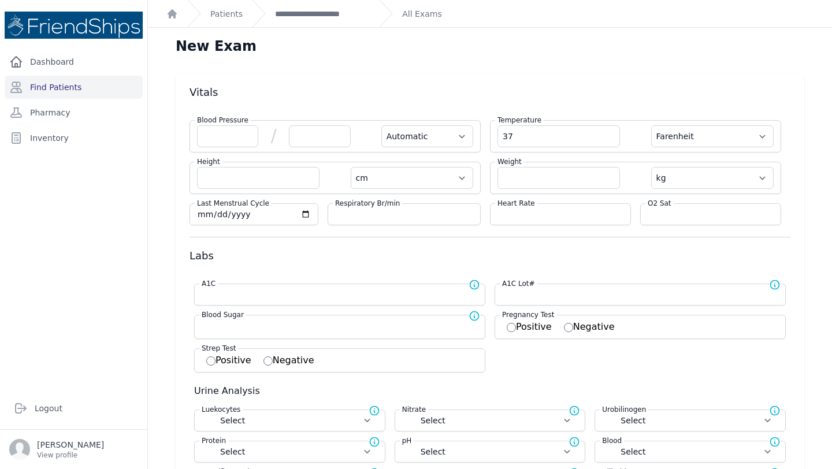
select select
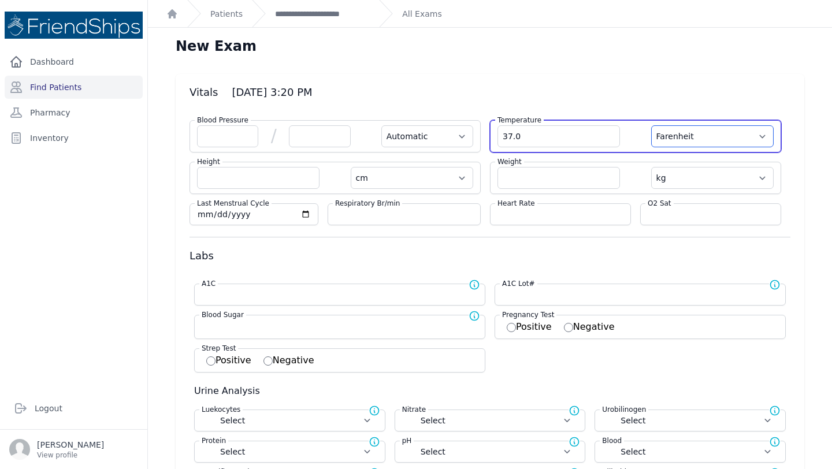
click at [685, 146] on select "Farenheit Celcius" at bounding box center [712, 136] width 123 height 22
select select "C"
select select "Automatic"
select select "cm"
select select "kg"
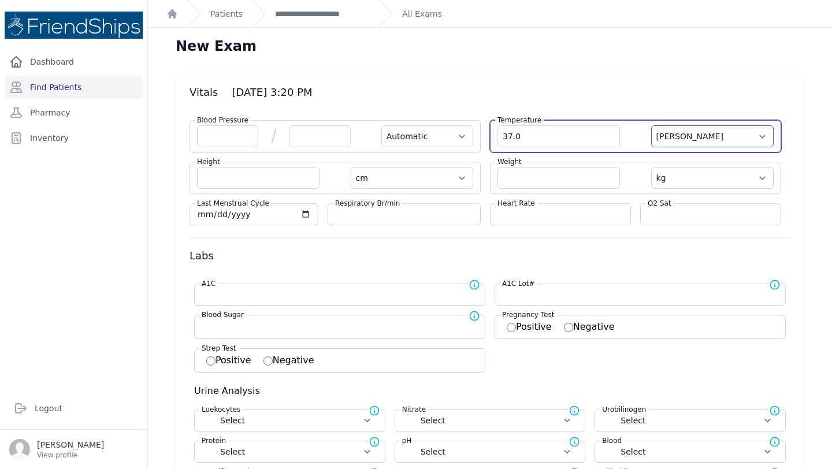
select select
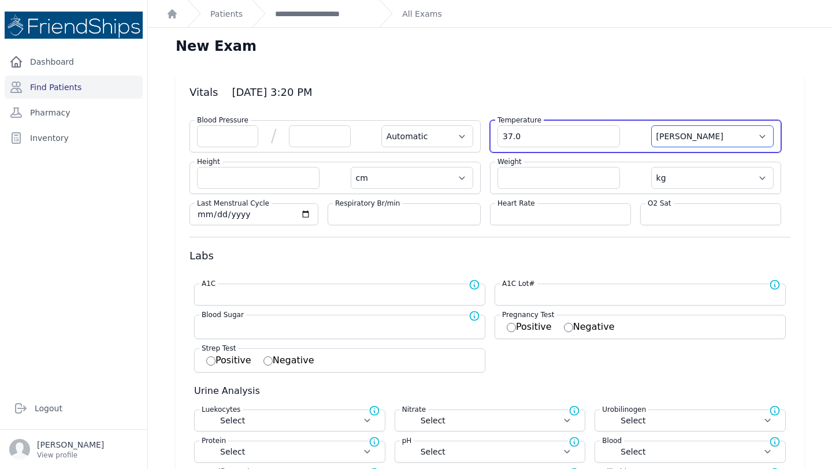
select select
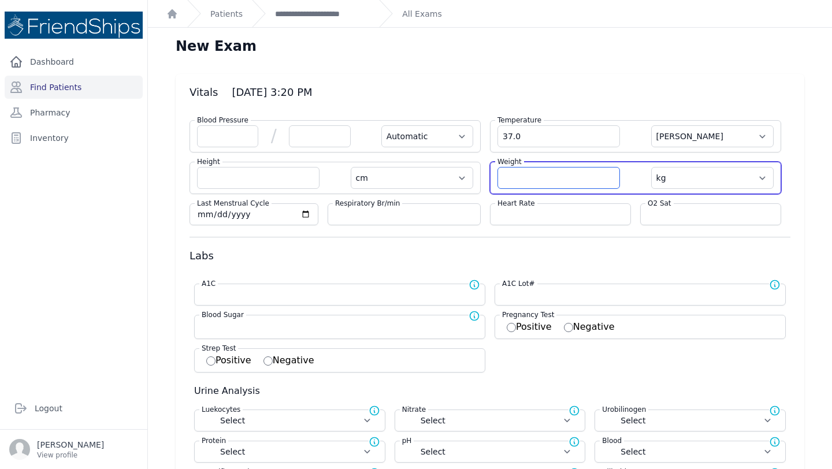
click at [527, 179] on input "number" at bounding box center [559, 178] width 123 height 22
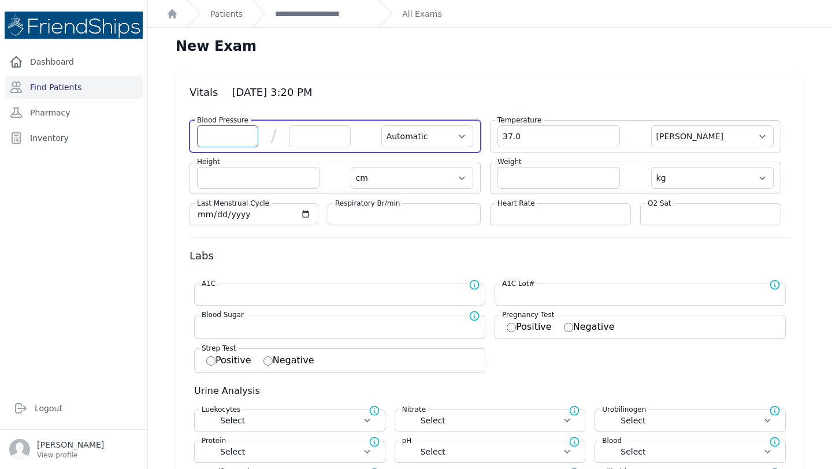
click at [233, 134] on input "number" at bounding box center [227, 136] width 61 height 22
type input "96"
click at [305, 129] on input "number" at bounding box center [319, 136] width 61 height 22
select select "Automatic"
select select "C"
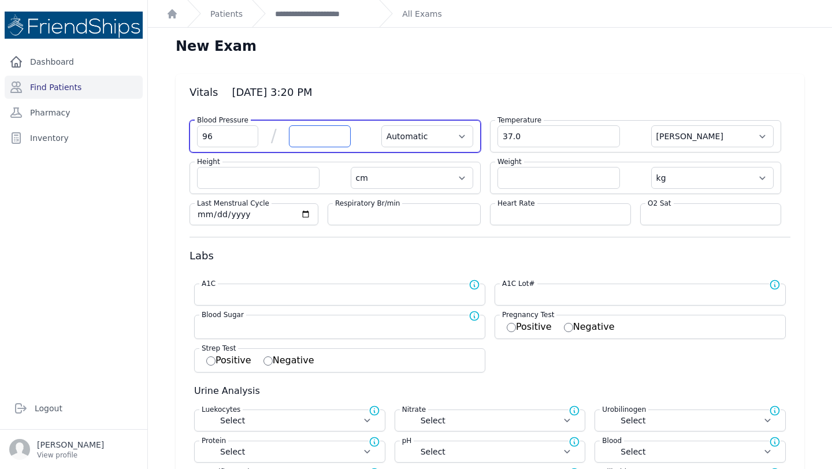
select select "cm"
select select "kg"
select select
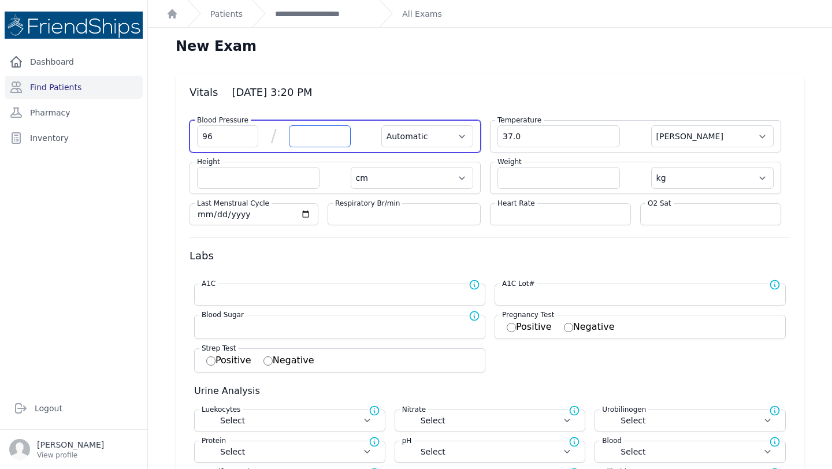
select select
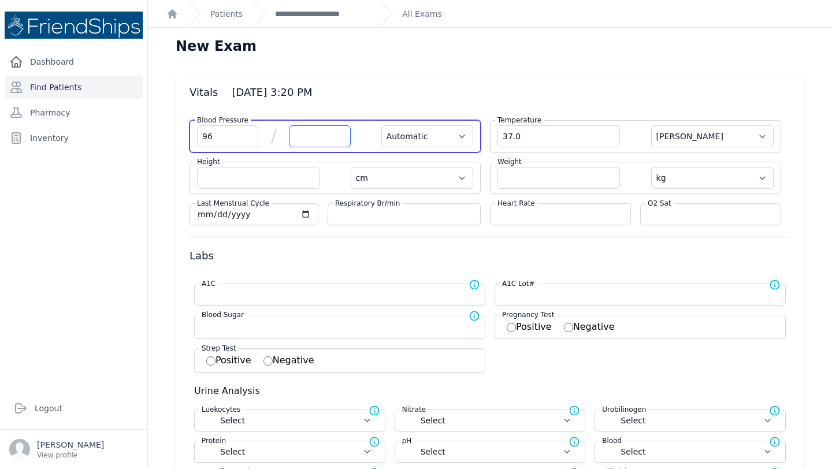
select select
type input "63"
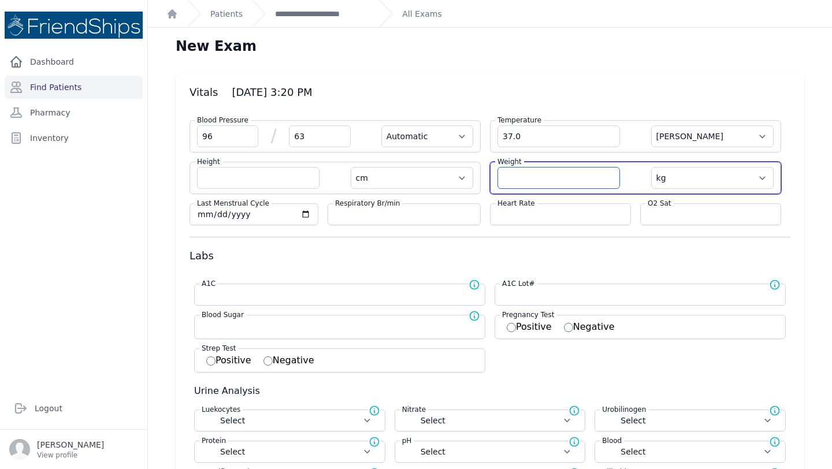
click at [539, 183] on input "number" at bounding box center [559, 178] width 123 height 22
select select "Automatic"
select select "C"
select select "cm"
select select "kg"
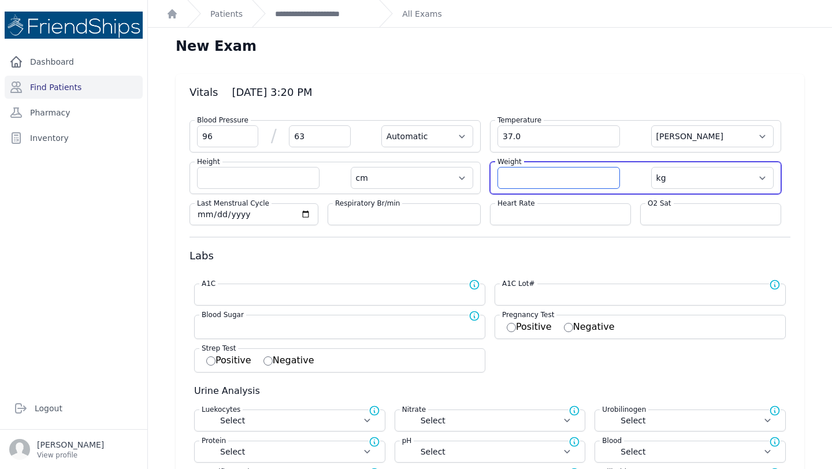
select select
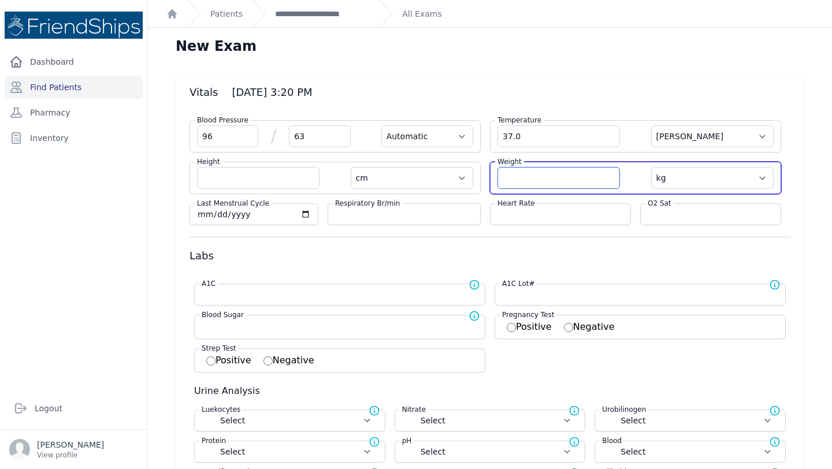
select select
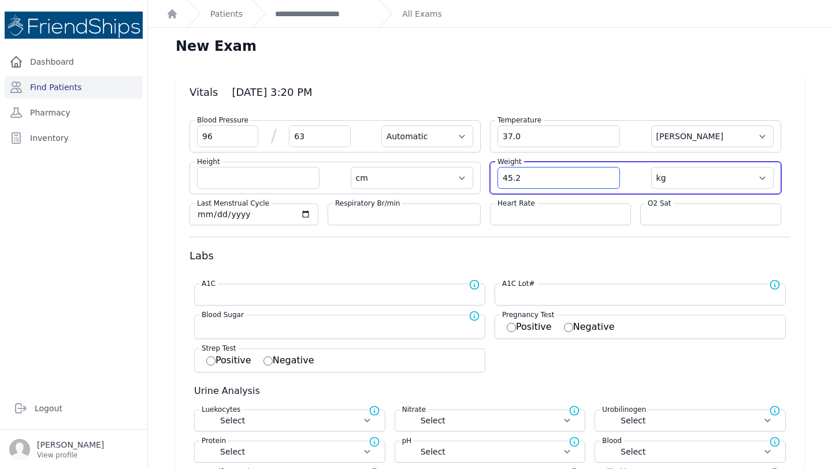
type input "45.2"
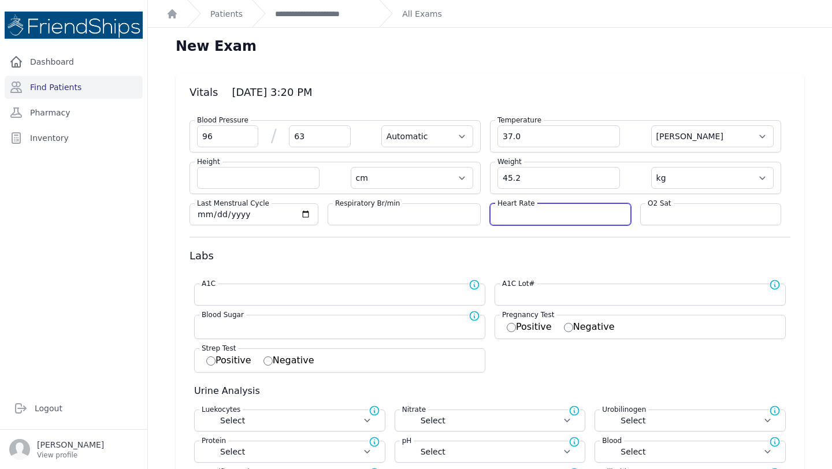
click at [517, 217] on input "number" at bounding box center [561, 215] width 126 height 12
select select "Automatic"
select select "C"
select select "cm"
select select "kg"
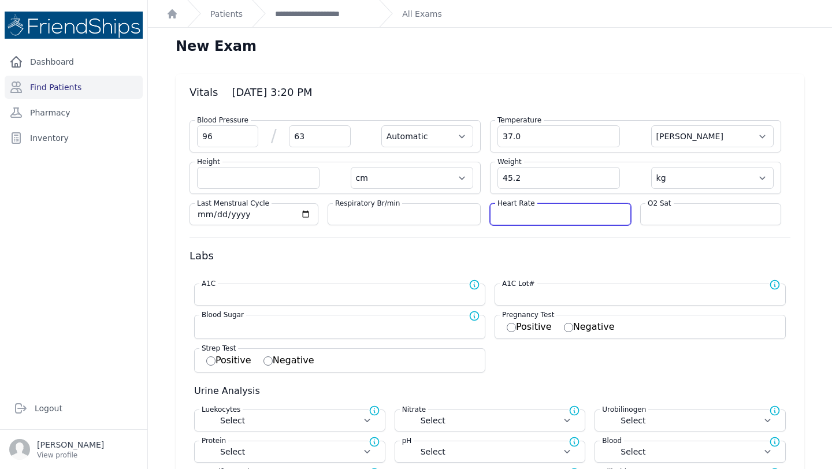
select select
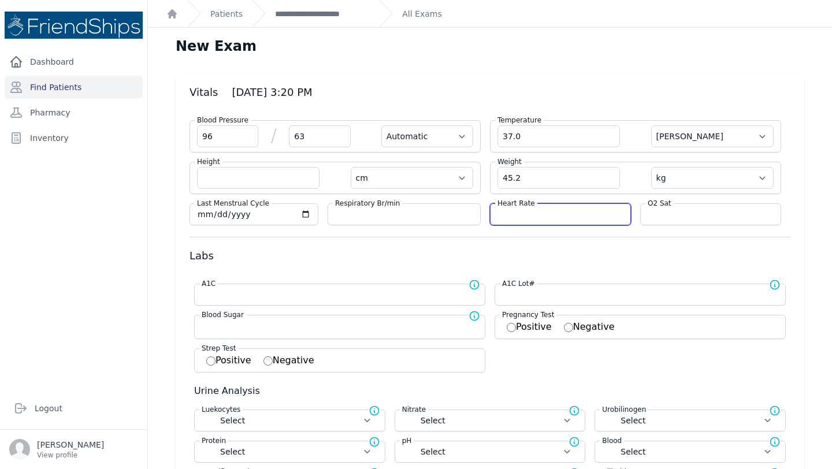
select select
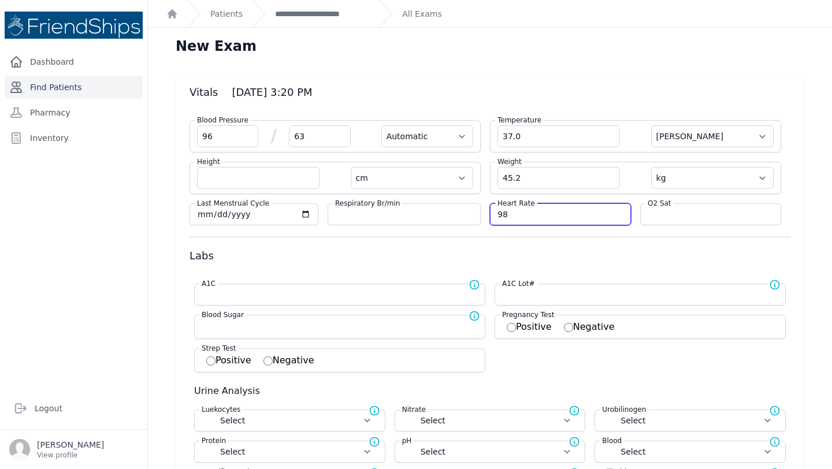
type input "98"
click at [91, 87] on link "Find Patients" at bounding box center [74, 87] width 138 height 23
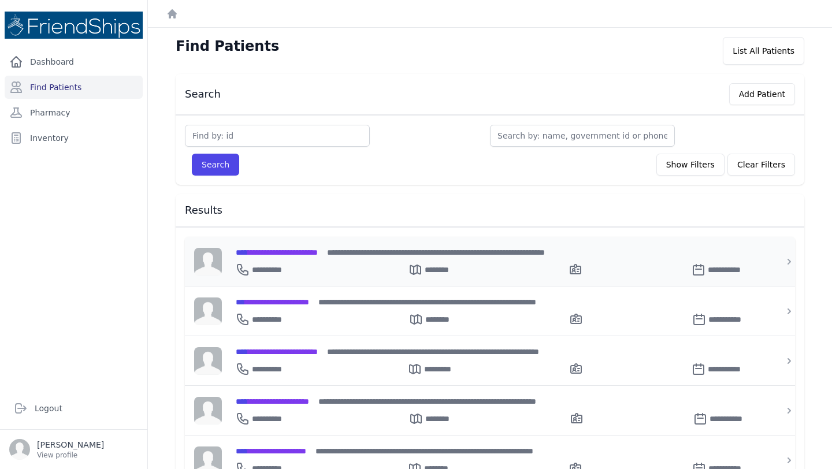
click at [318, 250] on span "**********" at bounding box center [277, 253] width 82 height 8
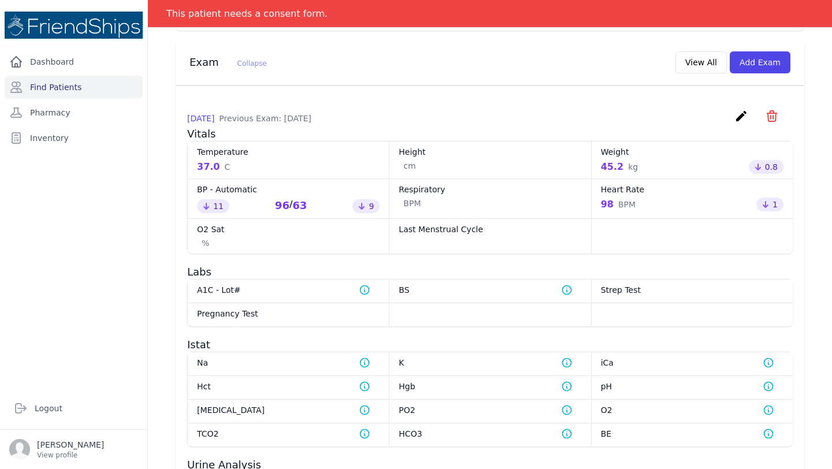
scroll to position [940, 0]
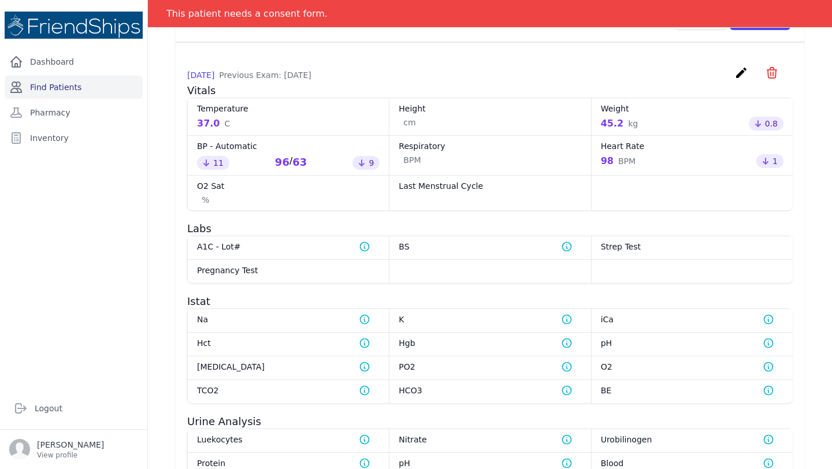
click at [76, 84] on link "Find Patients" at bounding box center [74, 87] width 138 height 23
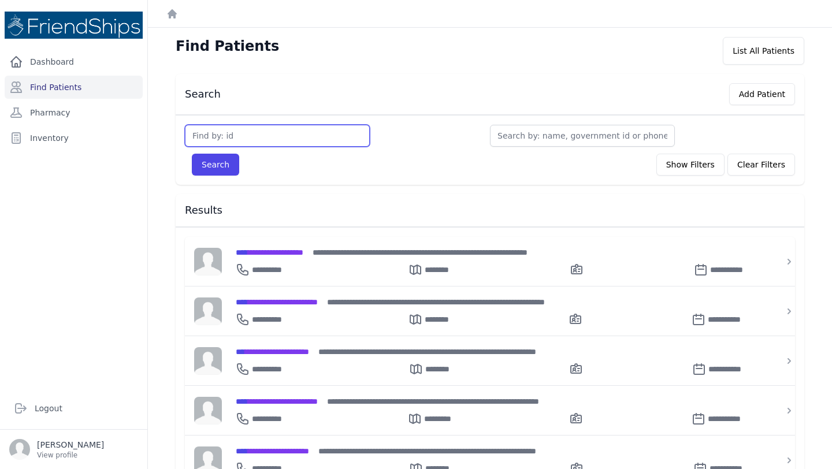
click at [287, 141] on input "text" at bounding box center [277, 136] width 185 height 22
type input "830"
click at [192, 154] on button "Search" at bounding box center [215, 165] width 47 height 22
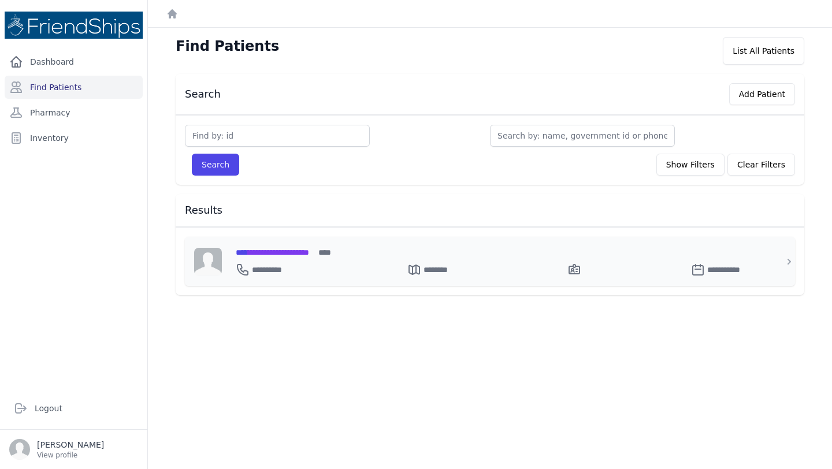
click at [301, 250] on span "**********" at bounding box center [272, 253] width 73 height 8
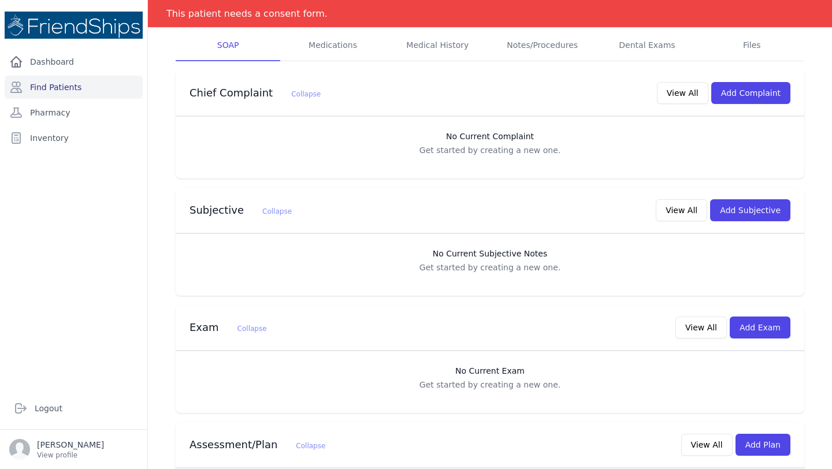
scroll to position [184, 0]
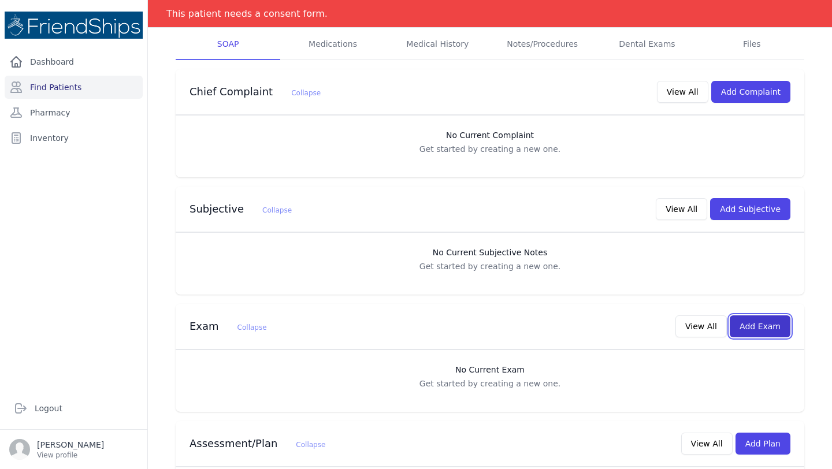
click at [754, 326] on button "Add Exam" at bounding box center [760, 327] width 61 height 22
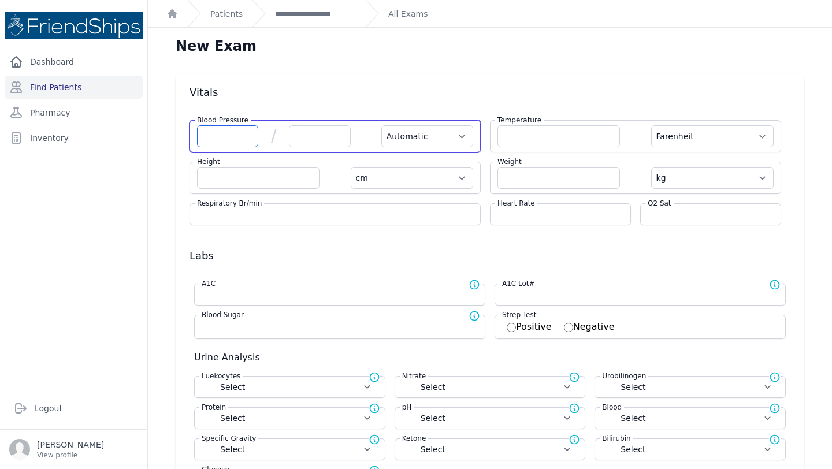
click at [224, 142] on input "number" at bounding box center [227, 136] width 61 height 22
type input "115"
click at [323, 136] on input "number" at bounding box center [319, 136] width 61 height 22
select select "Automatic"
select select "F"
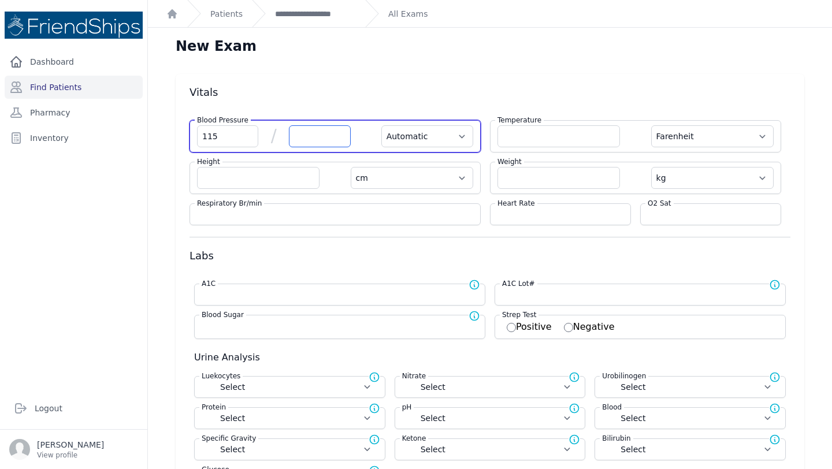
select select "cm"
select select "kg"
select select
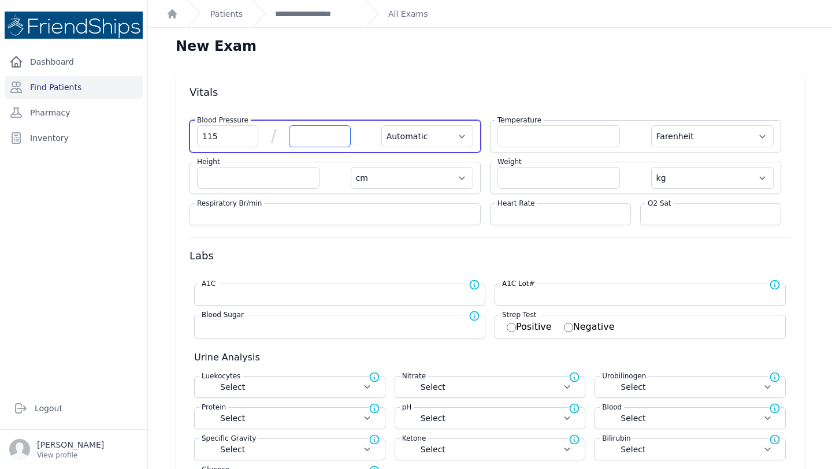
select select
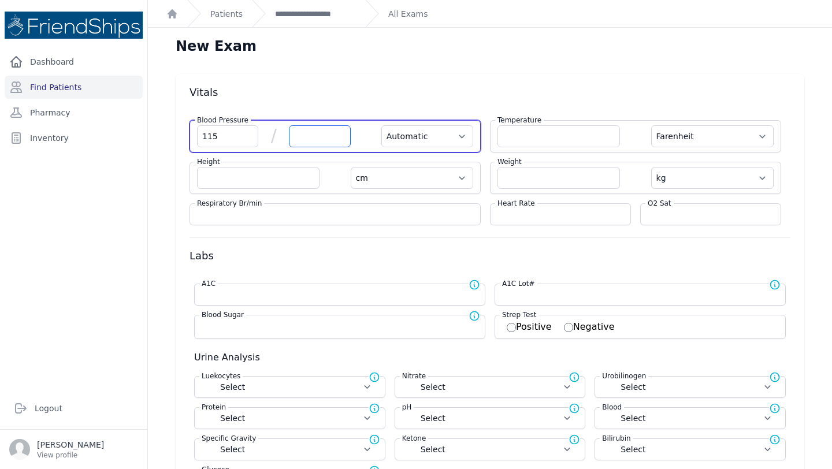
select select
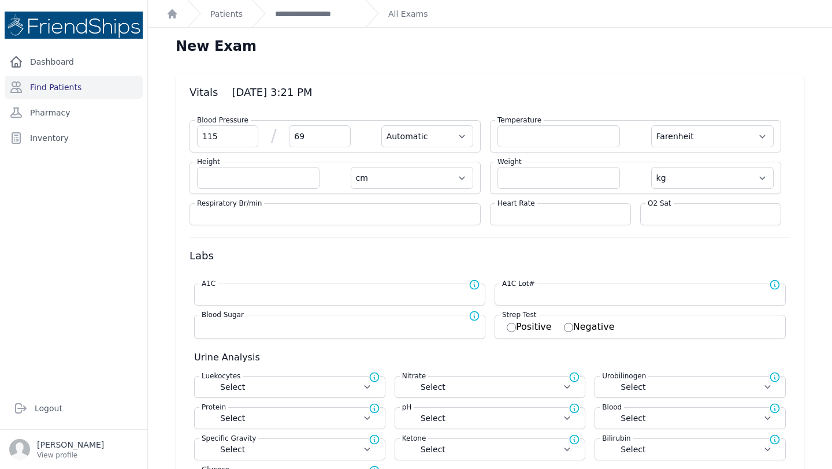
type input "69"
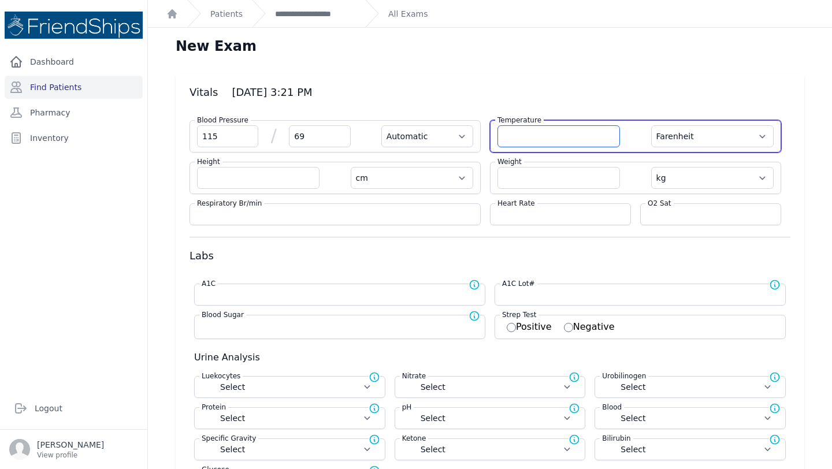
click at [540, 141] on input "number" at bounding box center [559, 136] width 123 height 22
select select "Automatic"
select select "F"
select select "cm"
select select "kg"
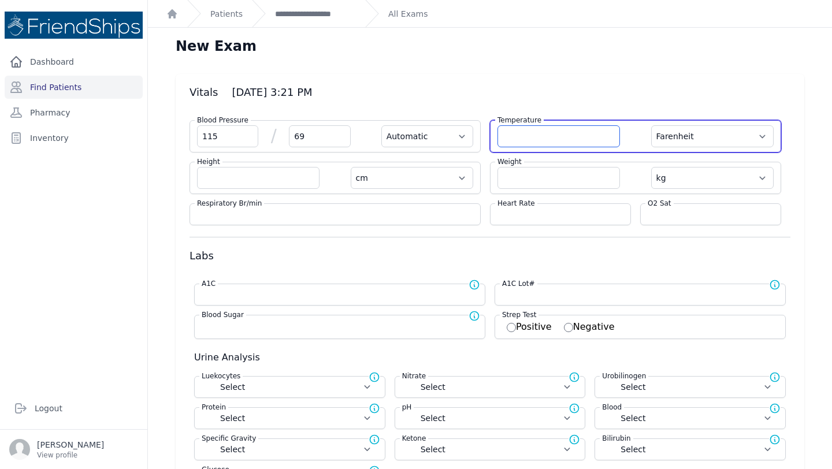
select select
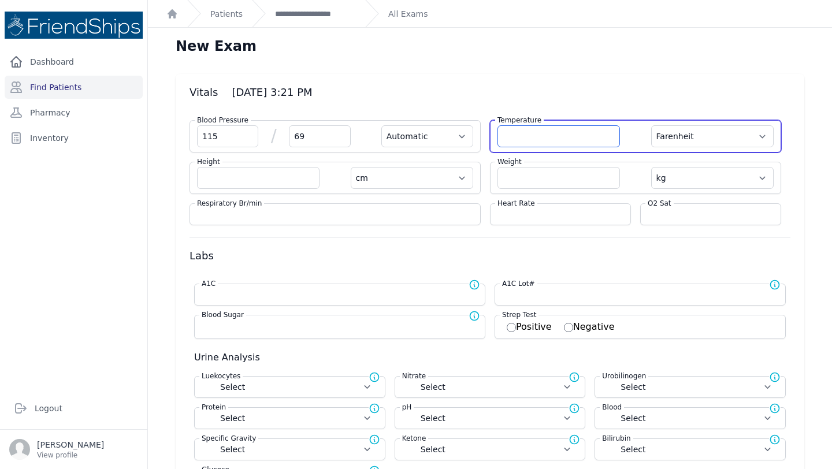
select select
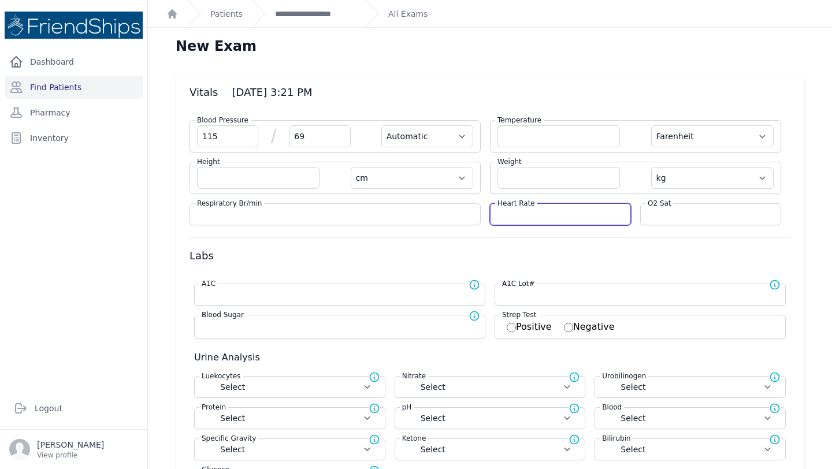
click at [518, 211] on input "number" at bounding box center [561, 215] width 126 height 12
type input "83"
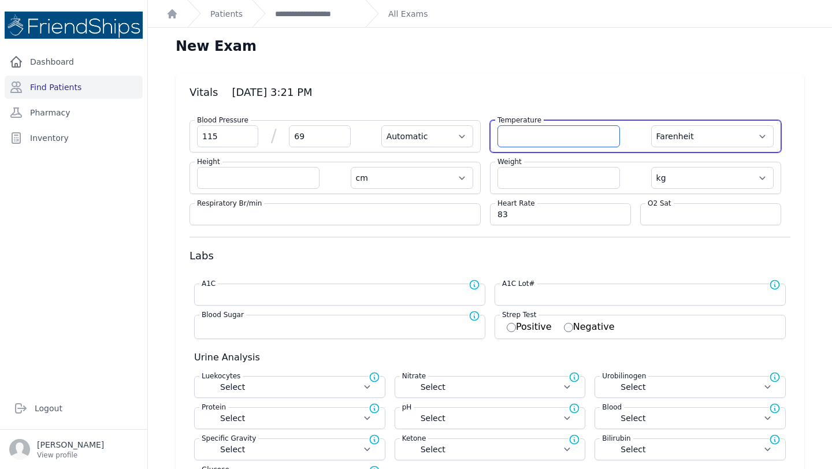
click at [549, 131] on input "number" at bounding box center [559, 136] width 123 height 22
select select "Automatic"
select select "F"
select select "cm"
select select "kg"
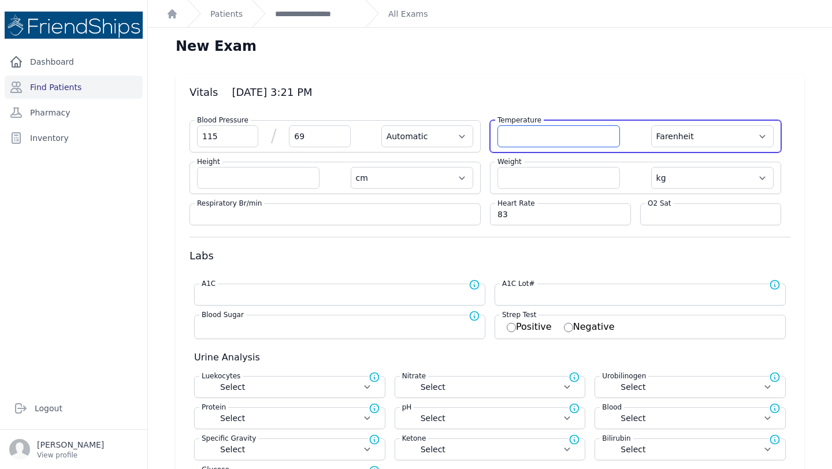
select select
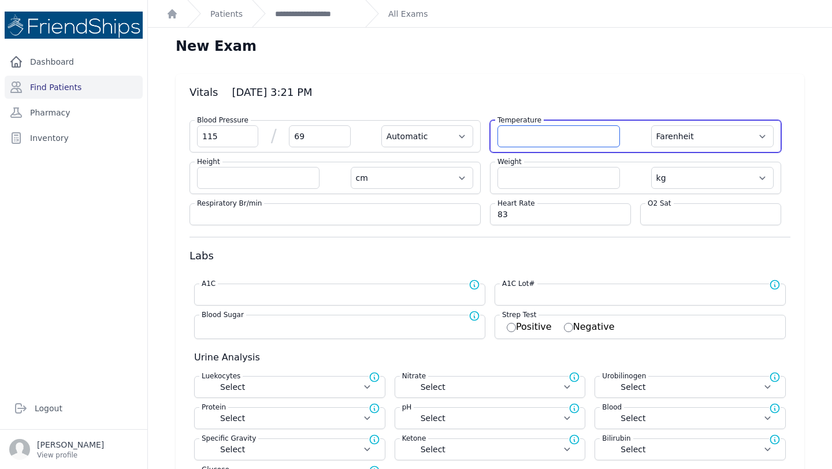
select select
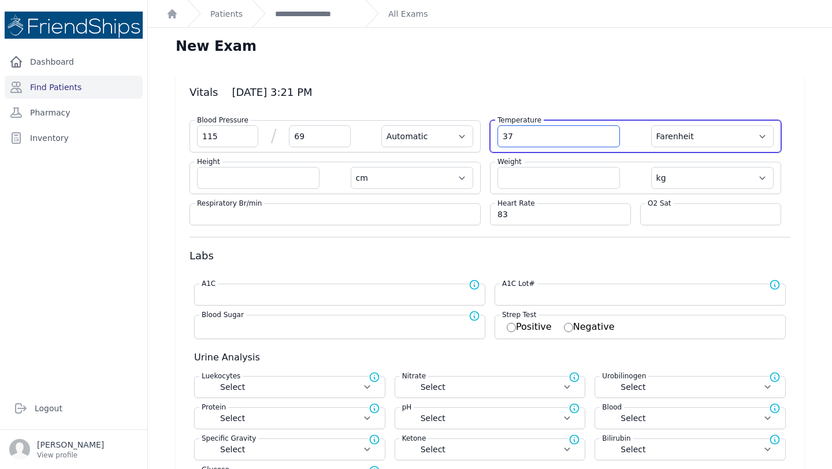
type input "37"
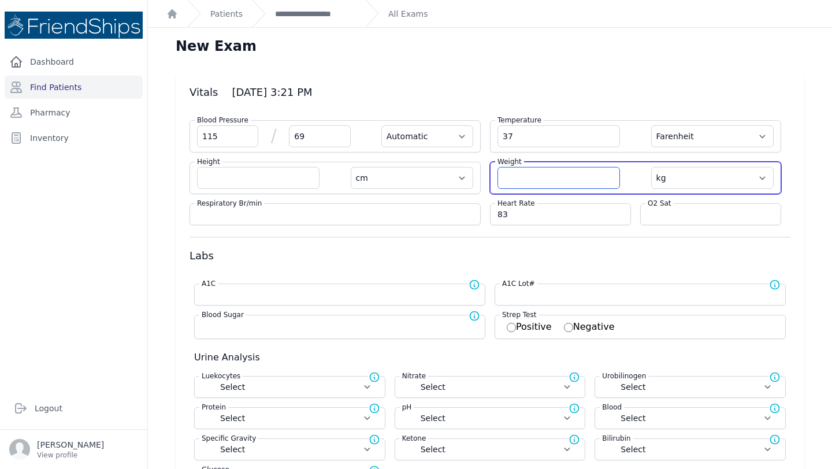
click at [555, 173] on input "number" at bounding box center [559, 178] width 123 height 22
select select "Automatic"
type input "37.0"
select select "F"
select select "cm"
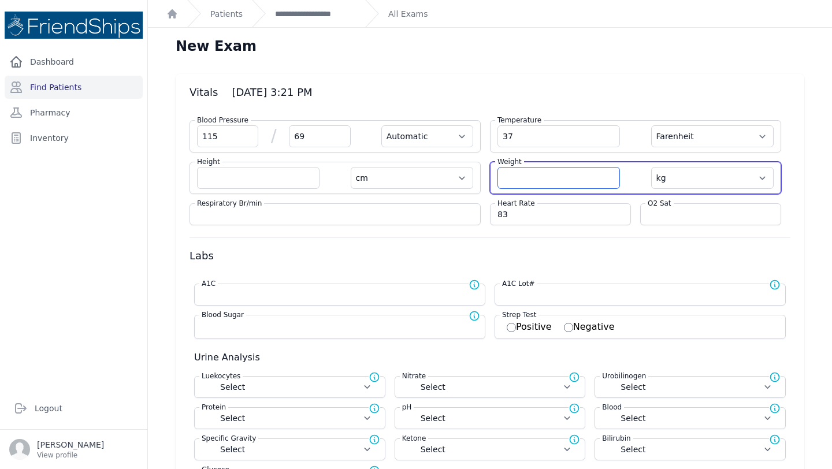
select select "kg"
select select
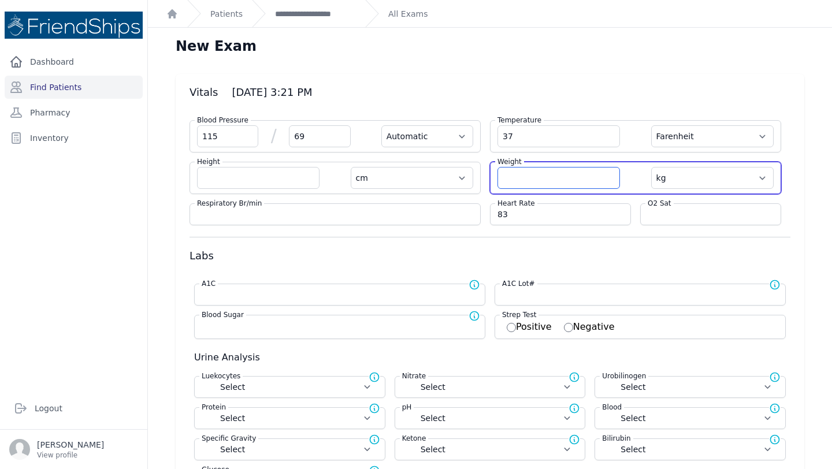
select select
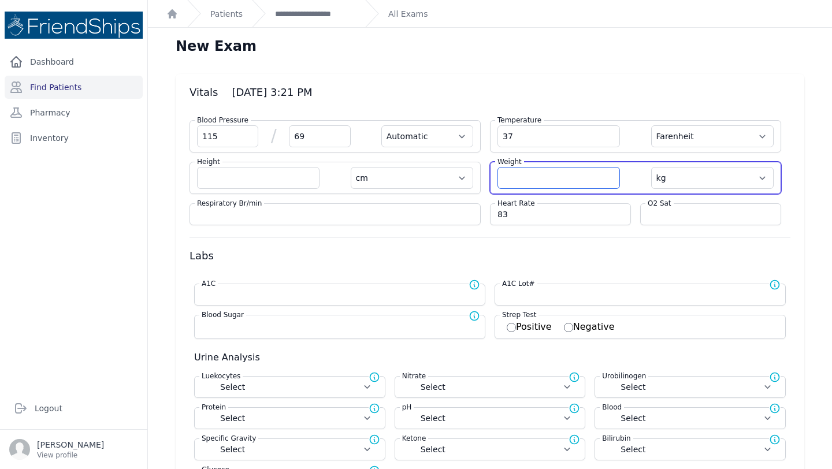
select select
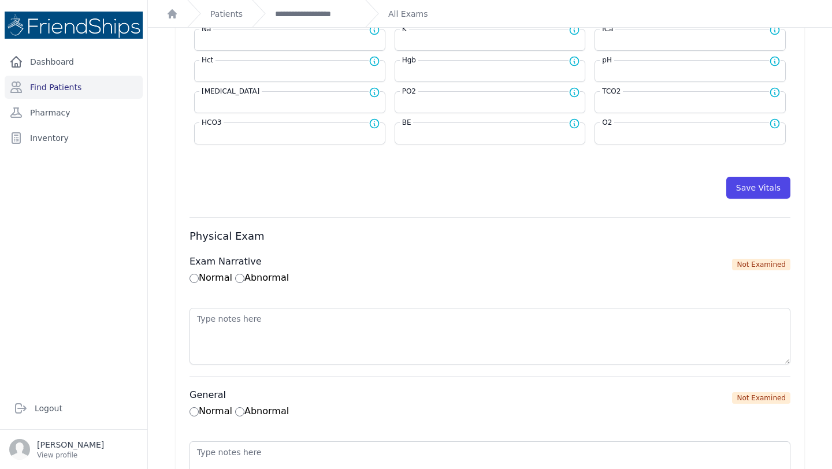
scroll to position [531, 0]
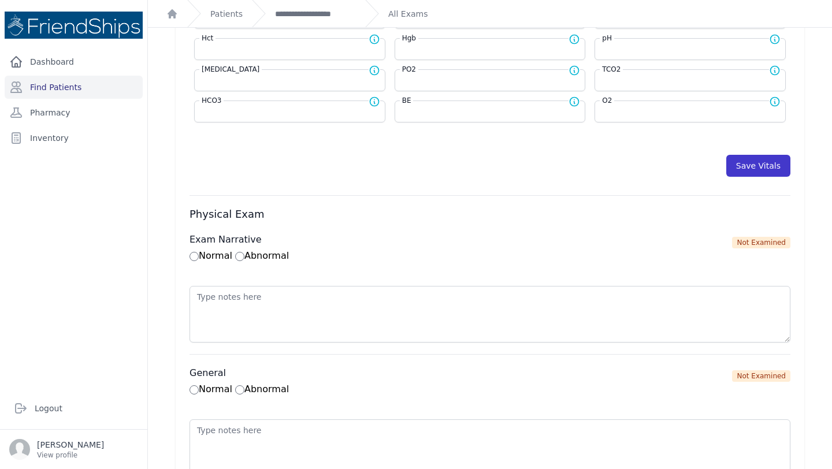
type input "45.2"
click at [762, 165] on button "Save Vitals" at bounding box center [759, 166] width 64 height 22
select select "Automatic"
select select "F"
select select "cm"
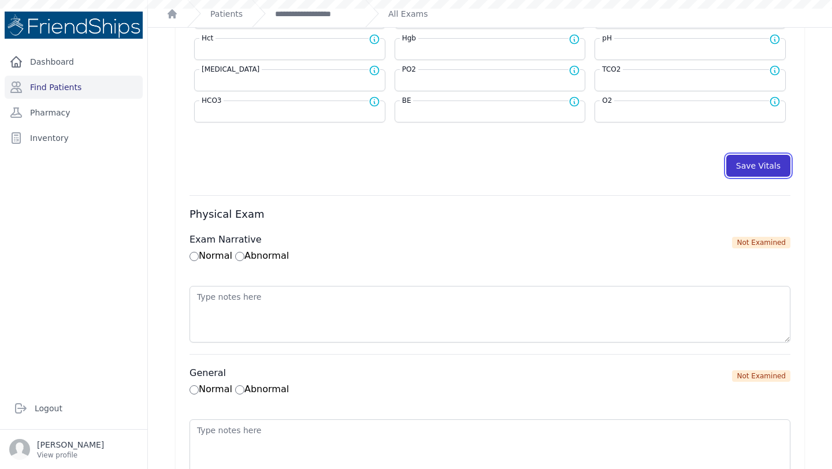
select select "kg"
select select
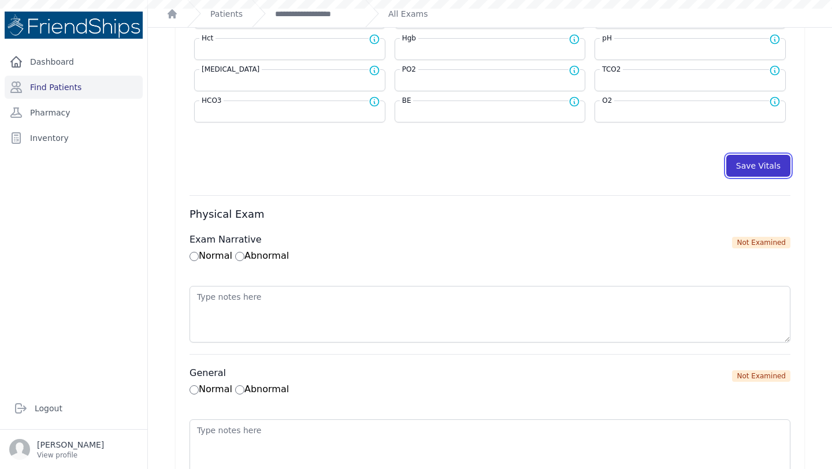
select select
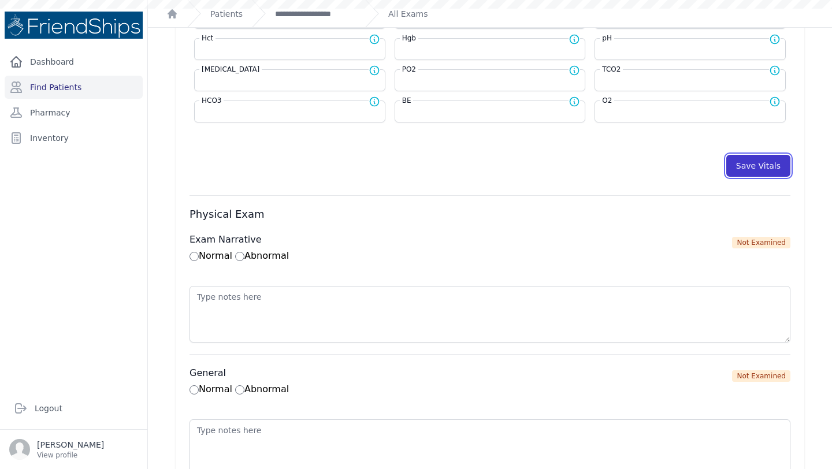
select select
click at [305, 22] on div "**********" at bounding box center [304, 13] width 104 height 27
click at [303, 15] on link "**********" at bounding box center [315, 14] width 81 height 12
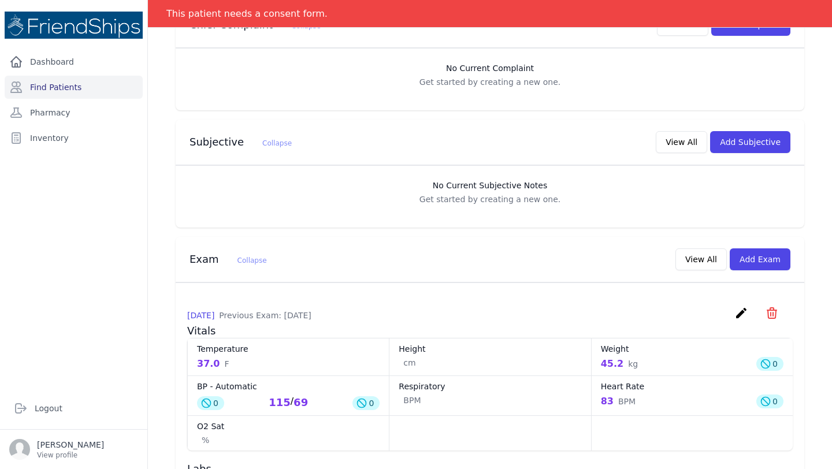
scroll to position [303, 0]
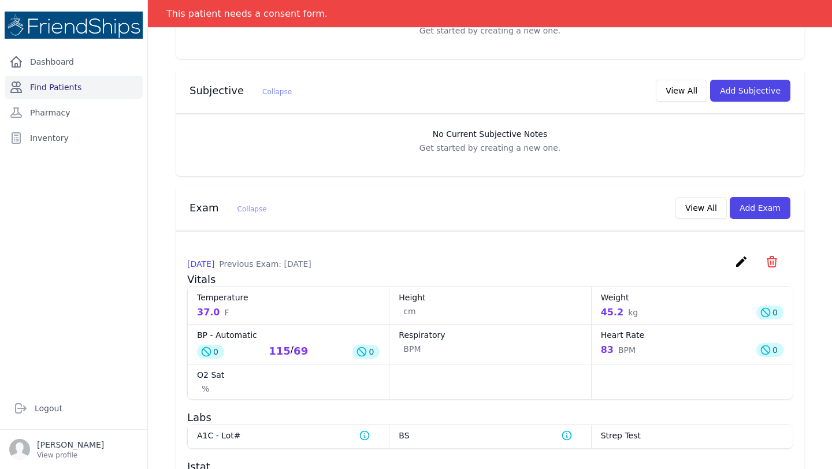
click at [89, 87] on link "Find Patients" at bounding box center [74, 87] width 138 height 23
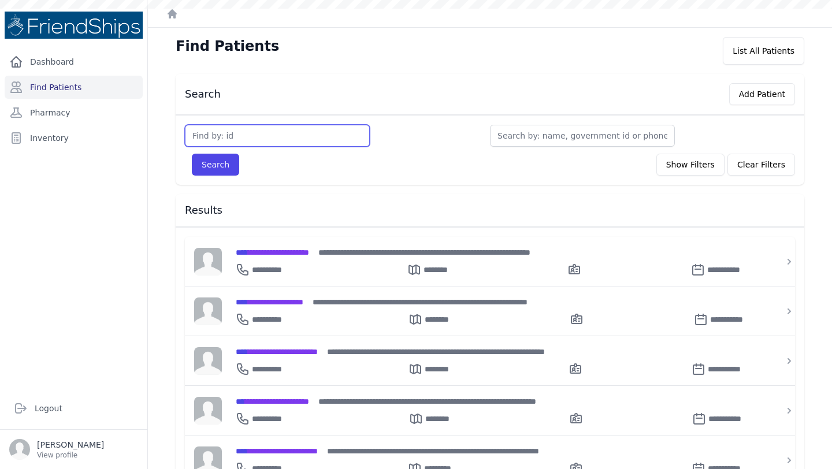
click at [270, 140] on input "text" at bounding box center [277, 136] width 185 height 22
type input "503"
click at [192, 154] on button "Search" at bounding box center [215, 165] width 47 height 22
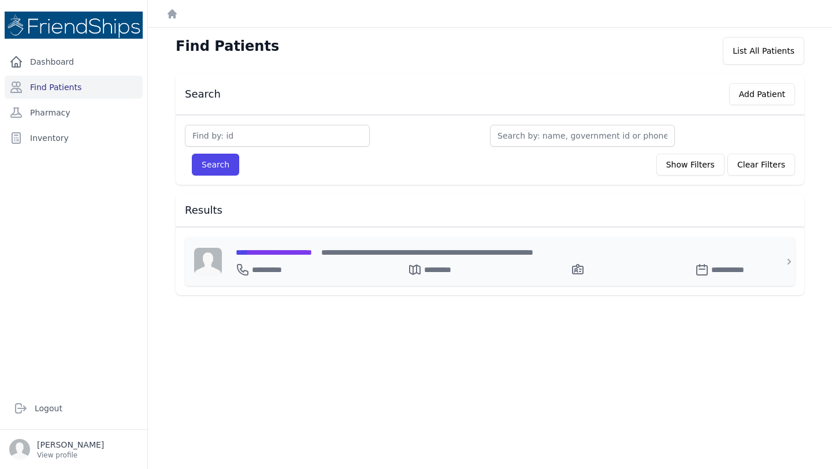
click at [275, 244] on div "**********" at bounding box center [497, 261] width 550 height 49
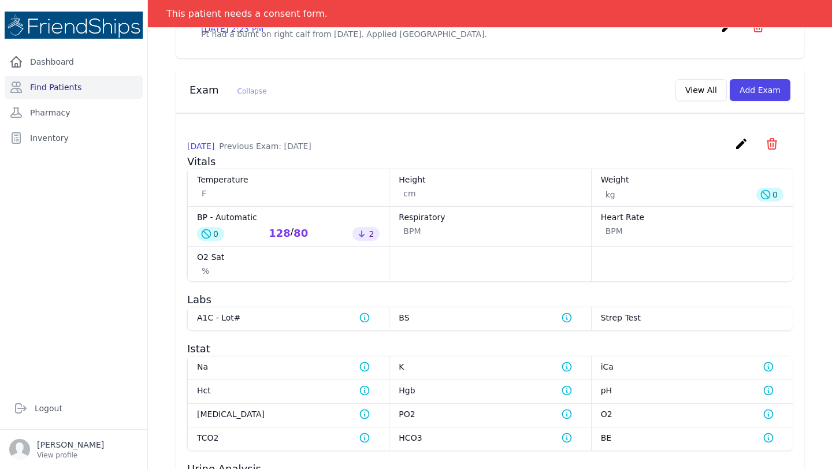
scroll to position [410, 0]
click at [753, 102] on button "Add Exam" at bounding box center [760, 91] width 61 height 22
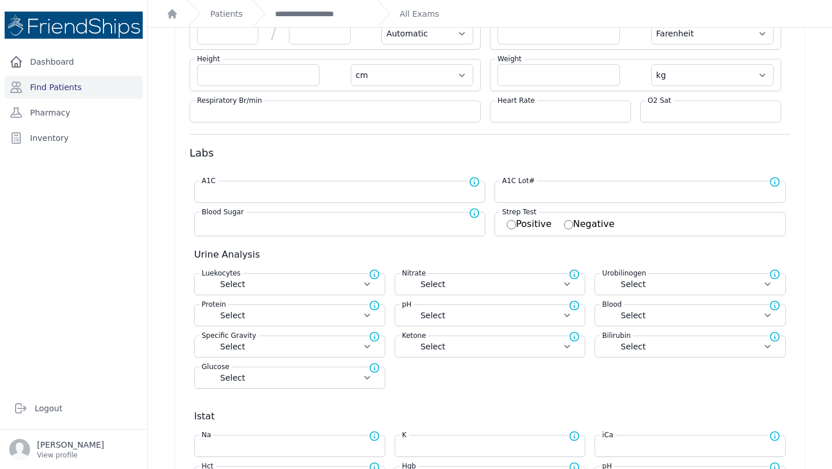
scroll to position [84, 0]
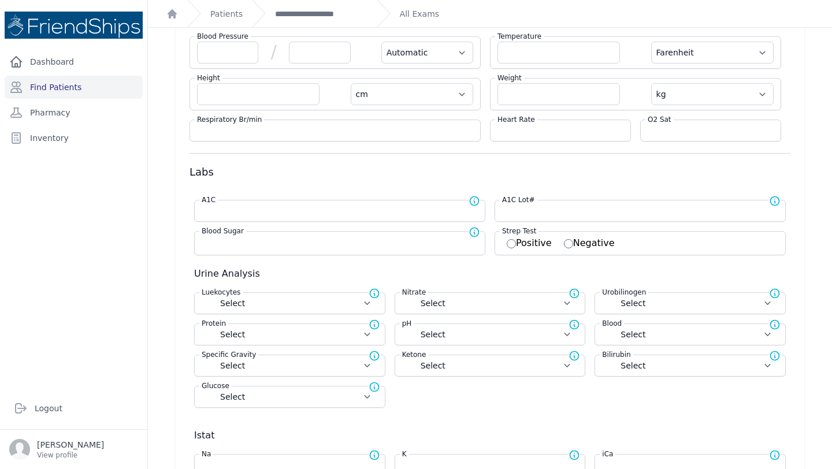
click at [217, 65] on div "Blood Pressure / Automatic Manual" at bounding box center [335, 52] width 291 height 32
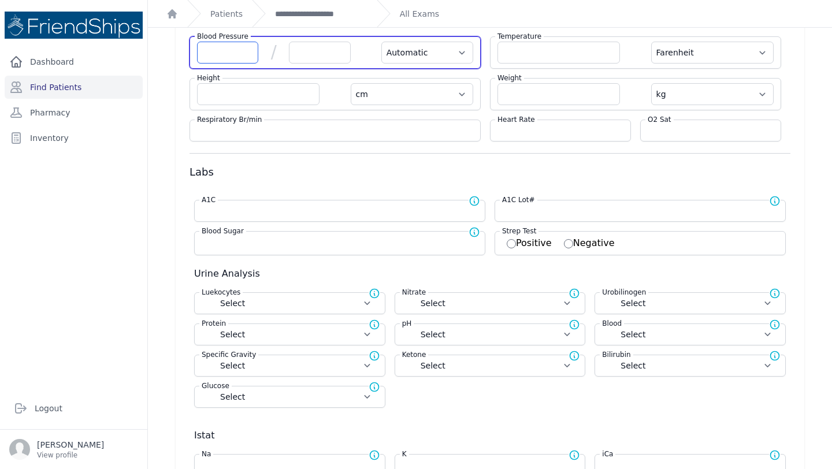
click at [215, 54] on input "number" at bounding box center [227, 53] width 61 height 22
type input "148"
click at [303, 54] on input "number" at bounding box center [319, 53] width 61 height 22
select select "Automatic"
select select "F"
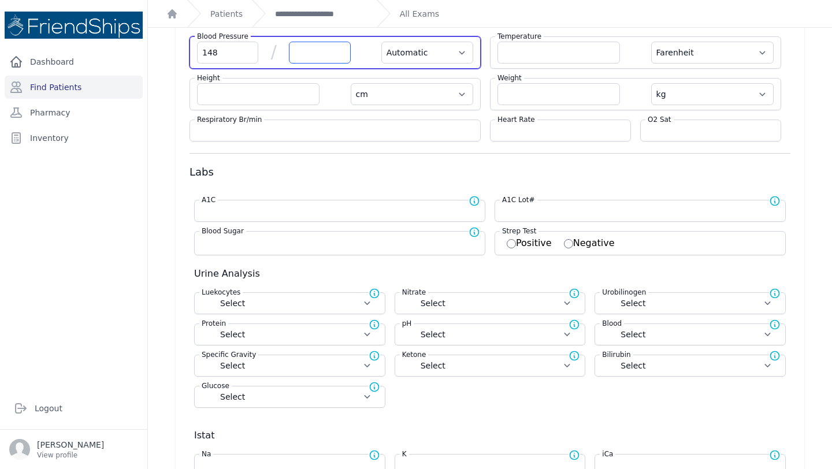
select select "cm"
select select "kg"
select select
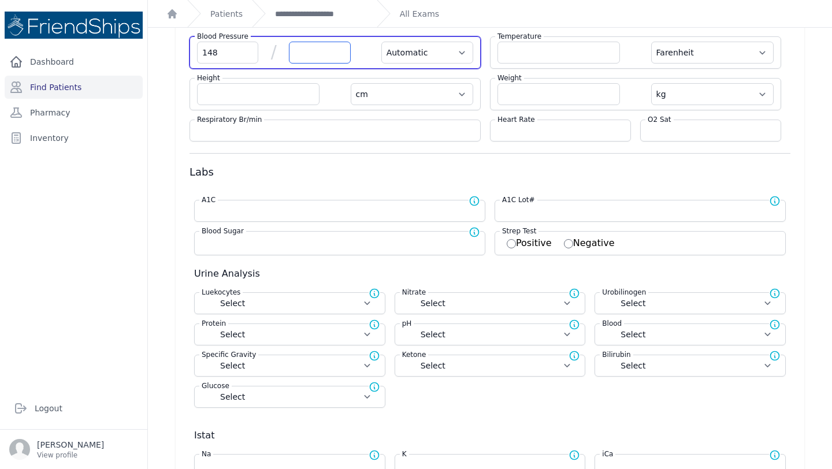
select select
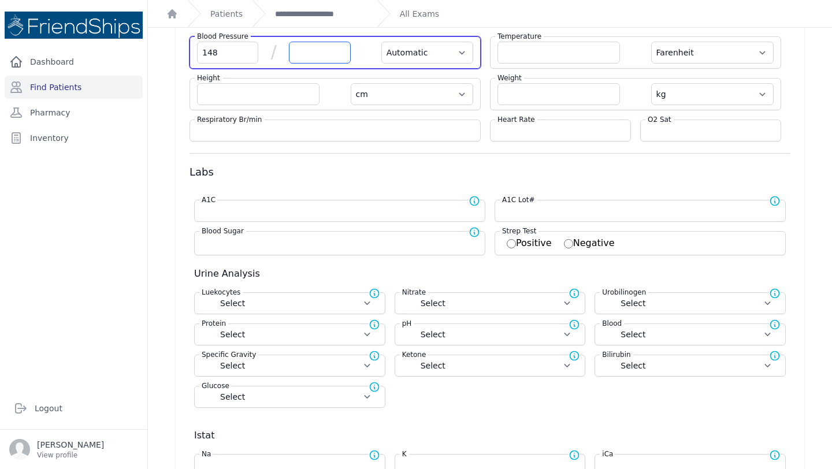
select select
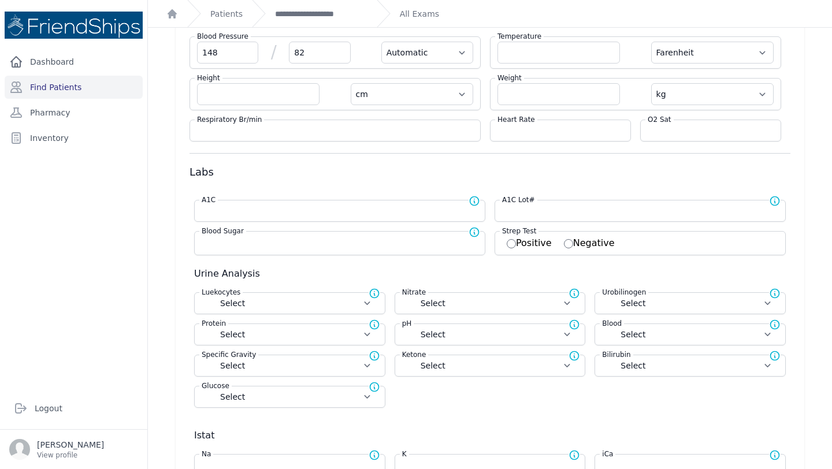
type input "82"
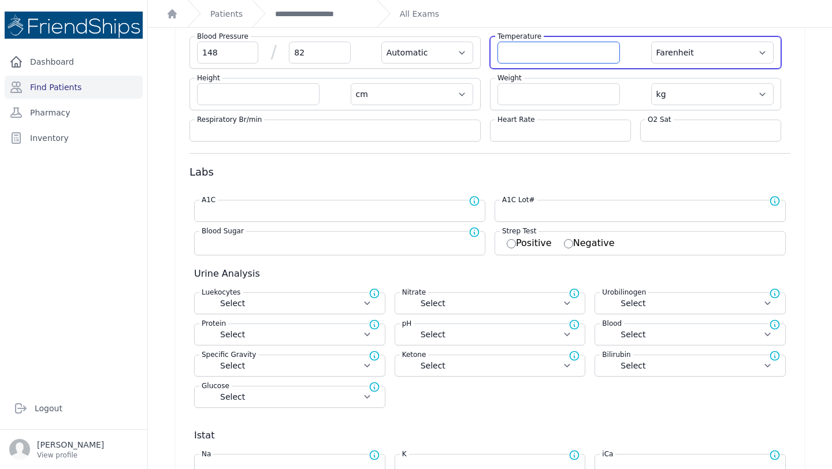
click at [539, 53] on input "number" at bounding box center [559, 53] width 123 height 22
select select "Automatic"
select select "F"
select select "cm"
select select "kg"
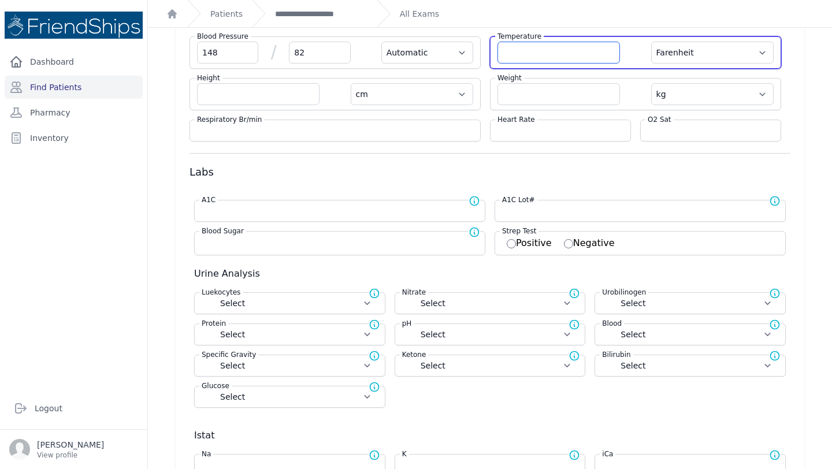
select select
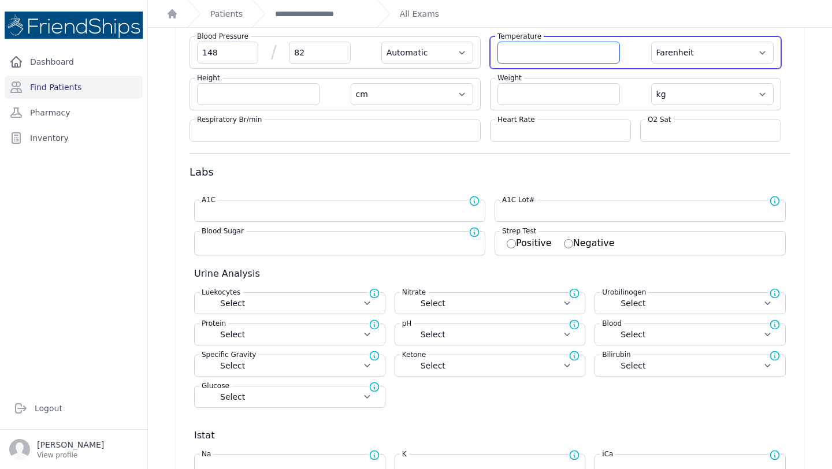
select select
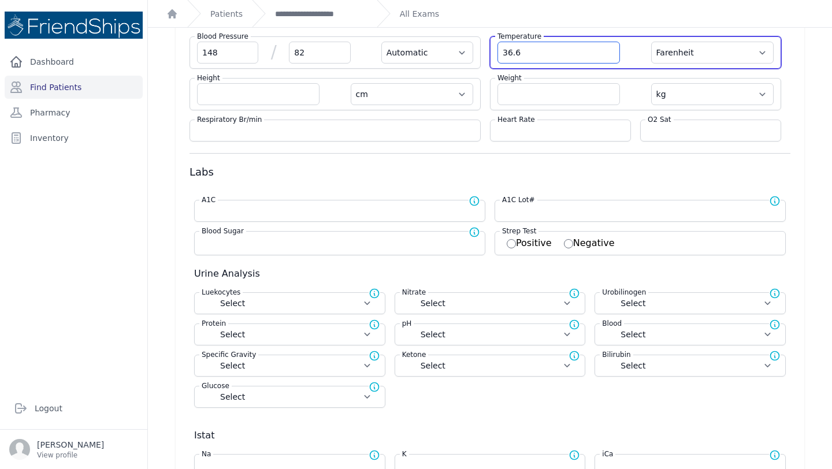
type input "36.6"
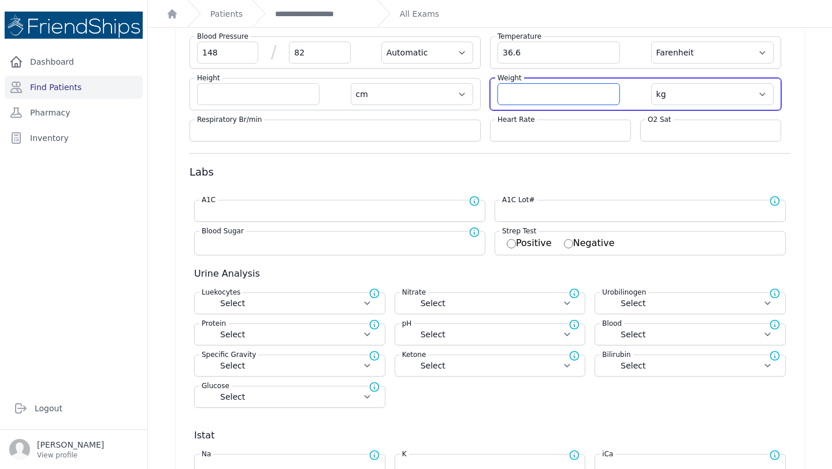
click at [546, 98] on input "number" at bounding box center [559, 94] width 123 height 22
select select "Automatic"
select select "F"
select select "cm"
select select "kg"
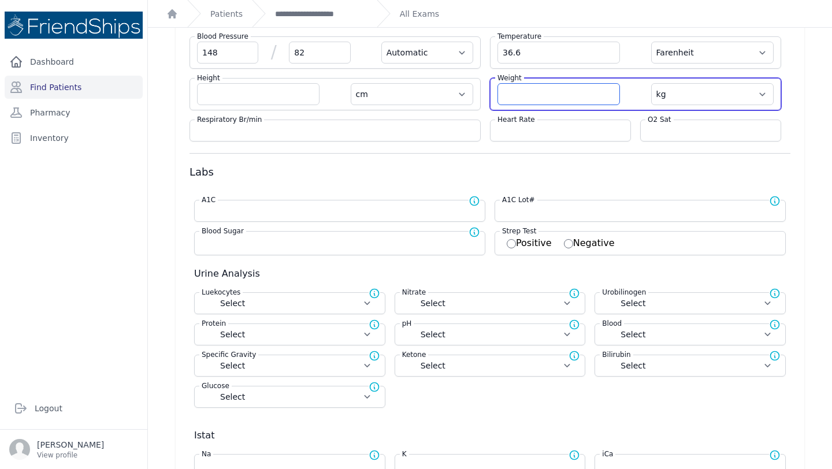
select select
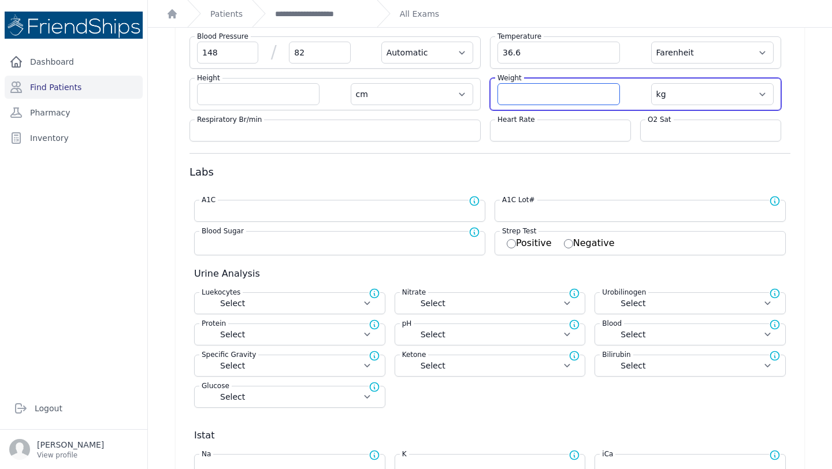
select select
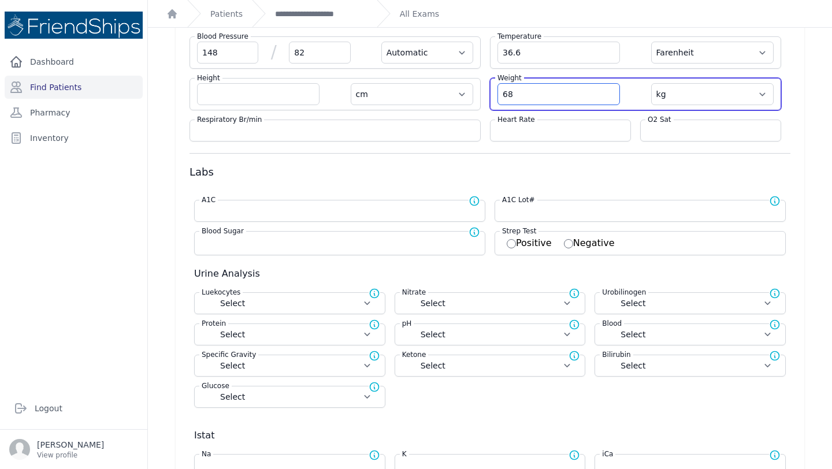
type input "68"
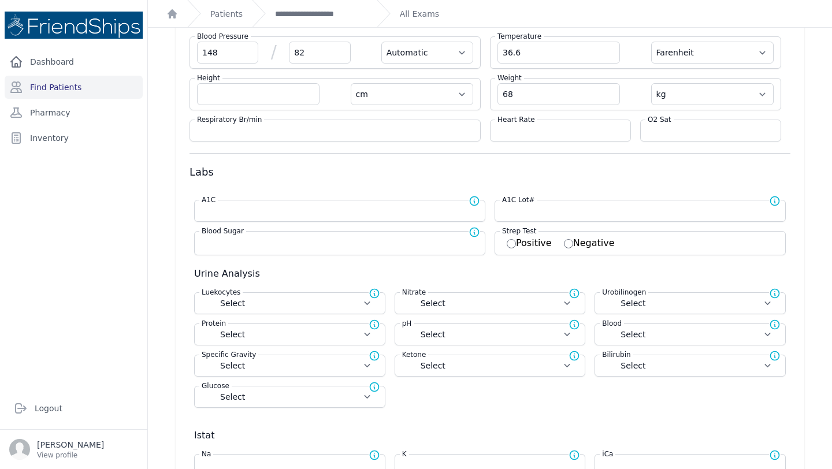
click at [557, 124] on div "Heart Rate" at bounding box center [560, 131] width 141 height 22
select select "Automatic"
select select "F"
select select "cm"
type input "68.0"
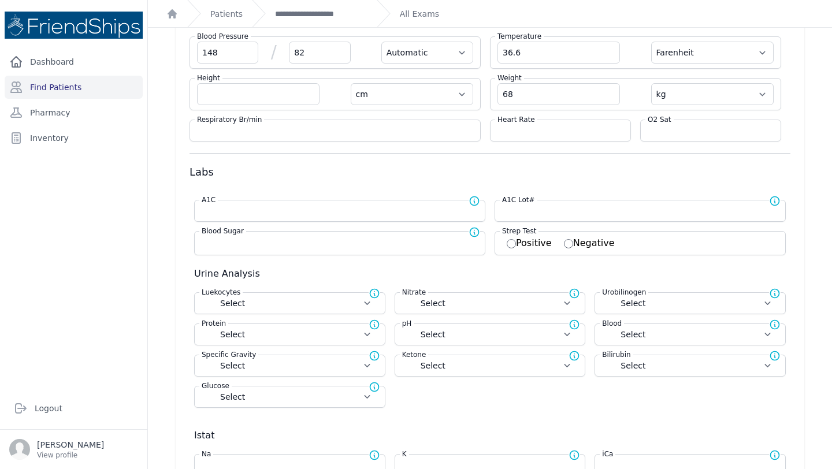
select select "kg"
select select
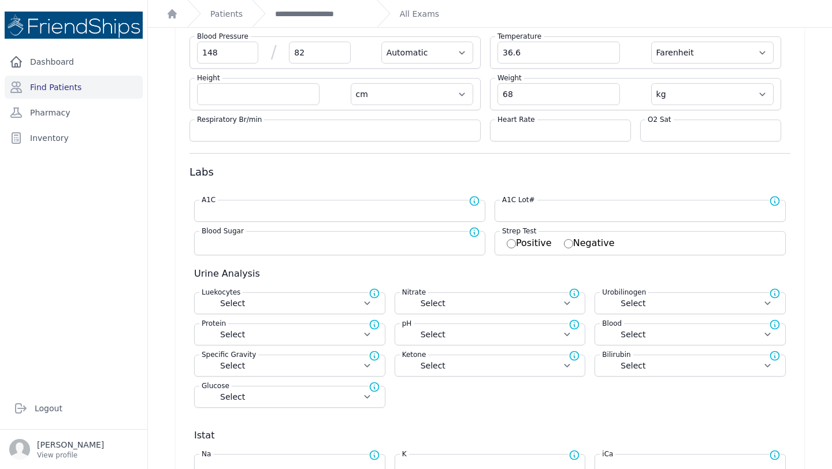
select select
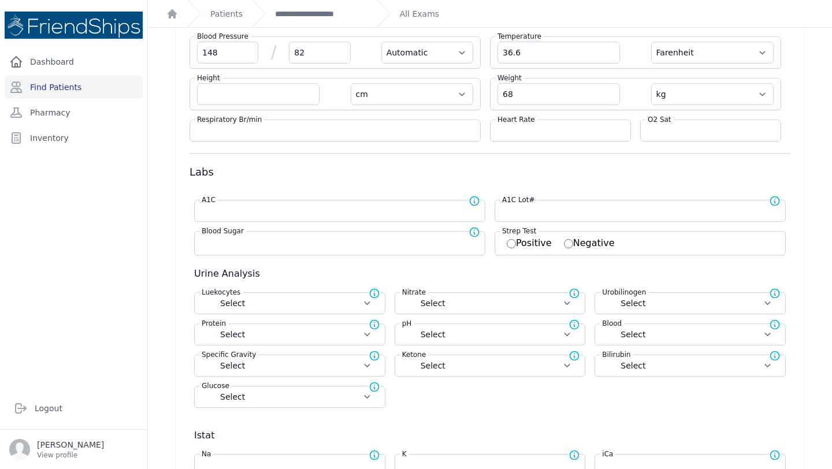
select select
click at [547, 139] on div "Heart Rate" at bounding box center [560, 131] width 141 height 22
click at [543, 131] on input "number" at bounding box center [561, 131] width 126 height 12
type input "69"
click at [484, 162] on form "Blood Pressure 148 / 82 Automatic Manual Temperature 36.6 Farenheit Celcius Hei…" at bounding box center [490, 325] width 601 height 597
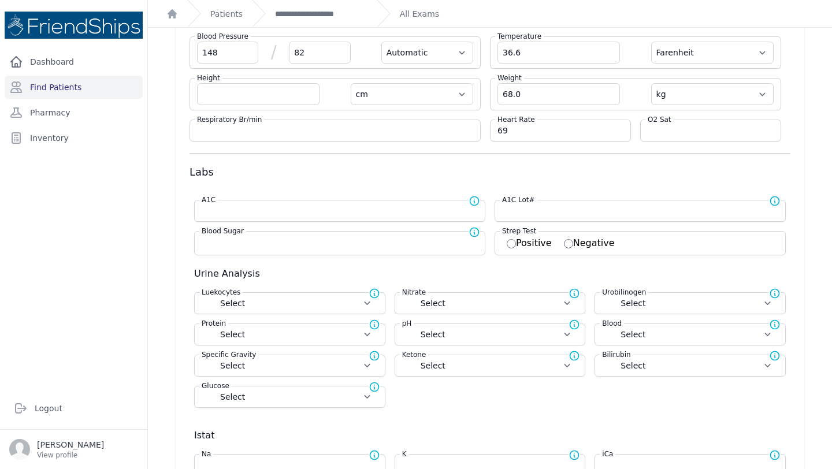
select select "Automatic"
select select "F"
select select "cm"
select select "kg"
select select
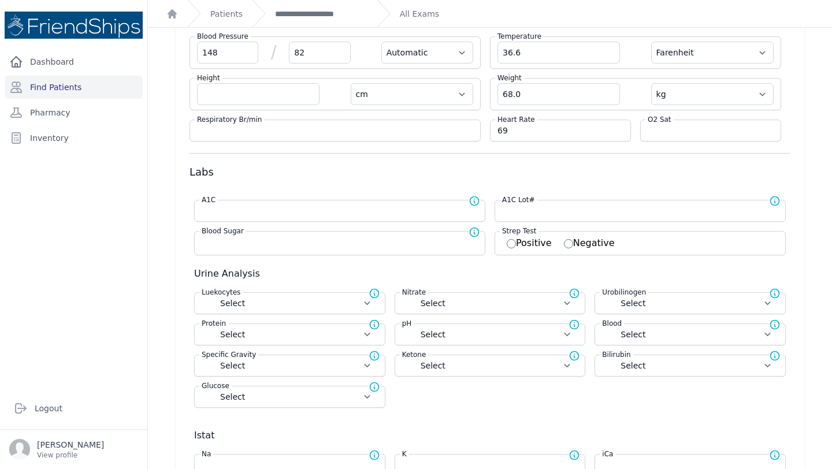
select select
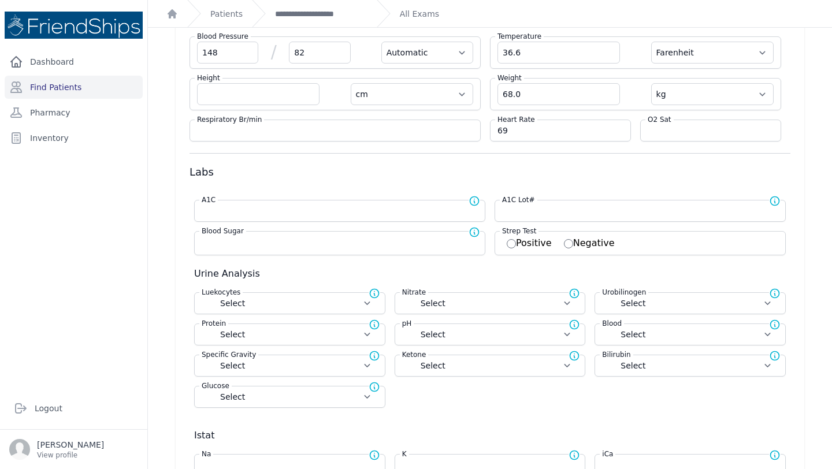
select select
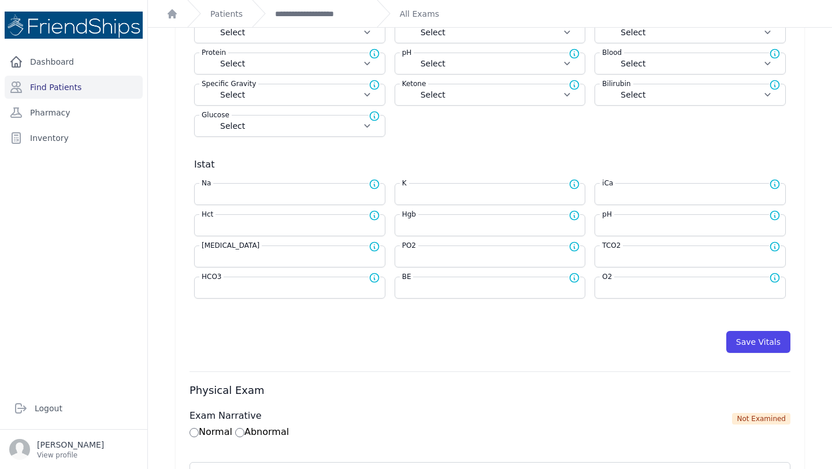
scroll to position [483, 0]
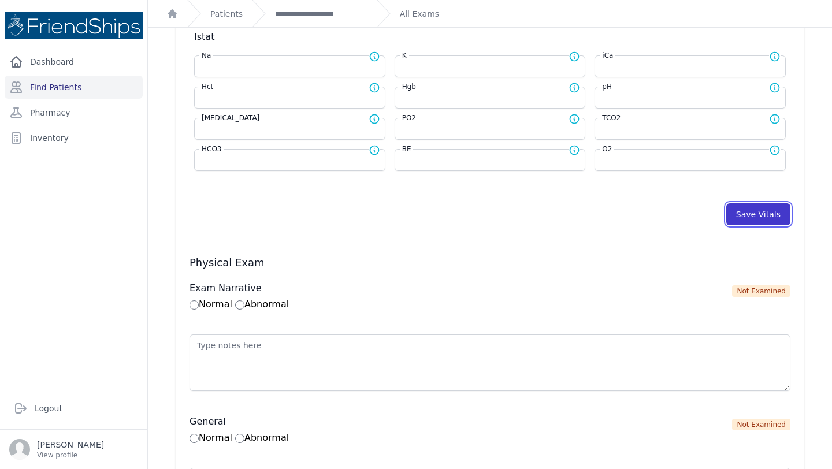
click at [766, 209] on button "Save Vitals" at bounding box center [759, 214] width 64 height 22
click at [744, 209] on button "Save Vitals" at bounding box center [759, 214] width 64 height 22
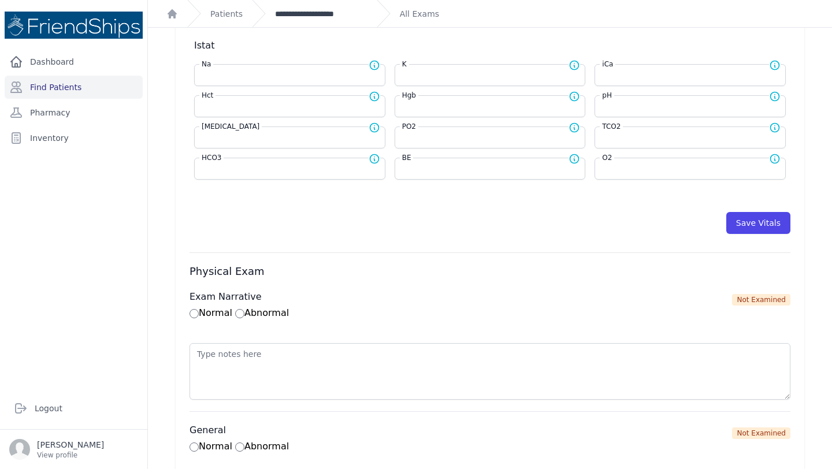
click at [309, 18] on link "**********" at bounding box center [321, 14] width 92 height 12
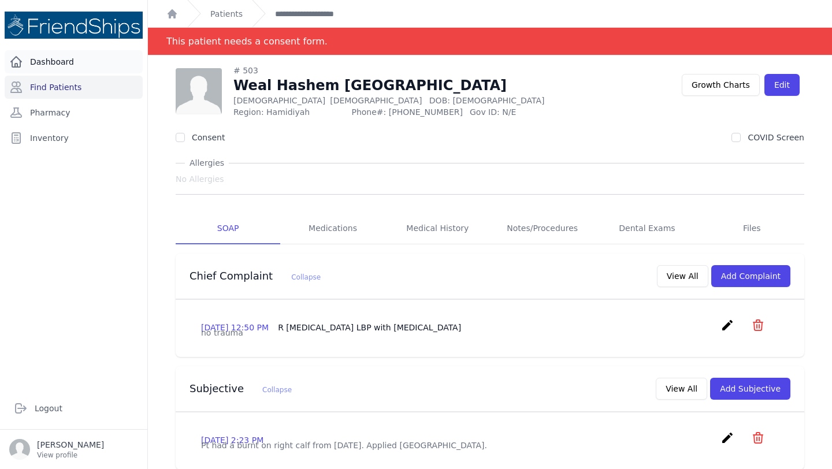
click at [62, 63] on link "Dashboard" at bounding box center [74, 61] width 138 height 23
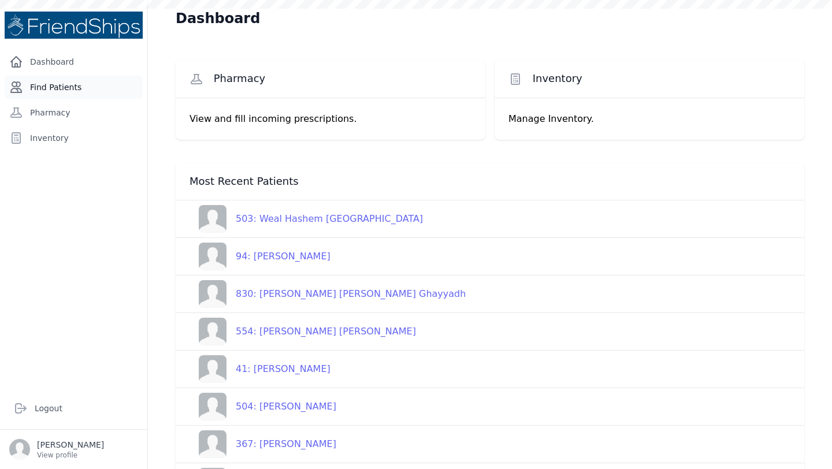
click at [95, 87] on link "Find Patients" at bounding box center [74, 87] width 138 height 23
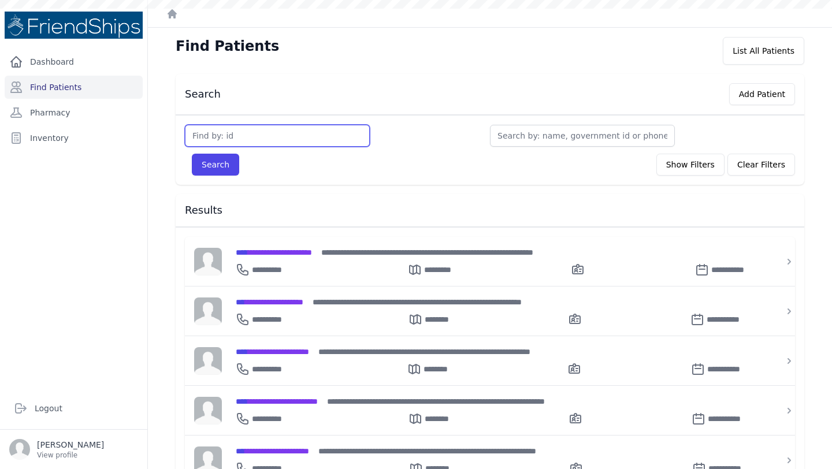
click at [229, 140] on input "text" at bounding box center [277, 136] width 185 height 22
type input "818"
click at [192, 154] on button "Search" at bounding box center [215, 165] width 47 height 22
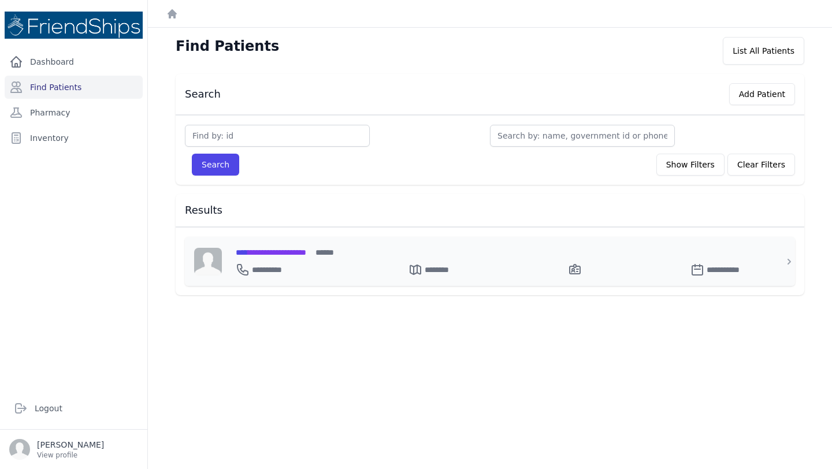
click at [299, 260] on div "**********" at bounding box center [497, 267] width 523 height 18
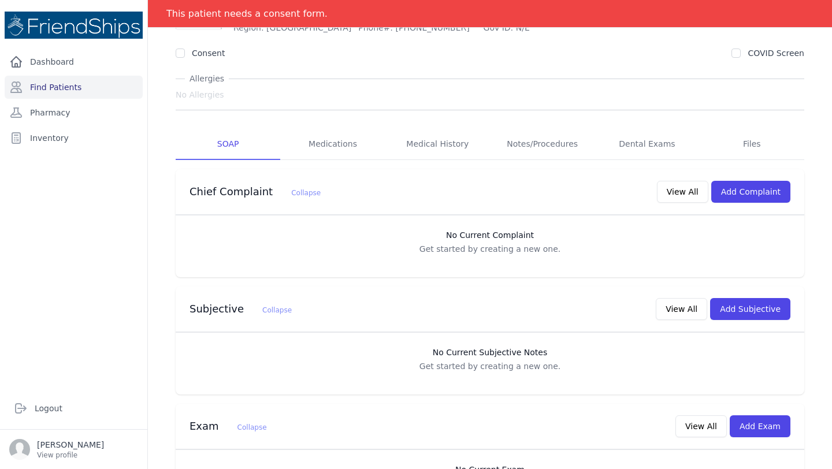
scroll to position [85, 0]
click at [750, 312] on button "Add Subjective" at bounding box center [750, 309] width 80 height 22
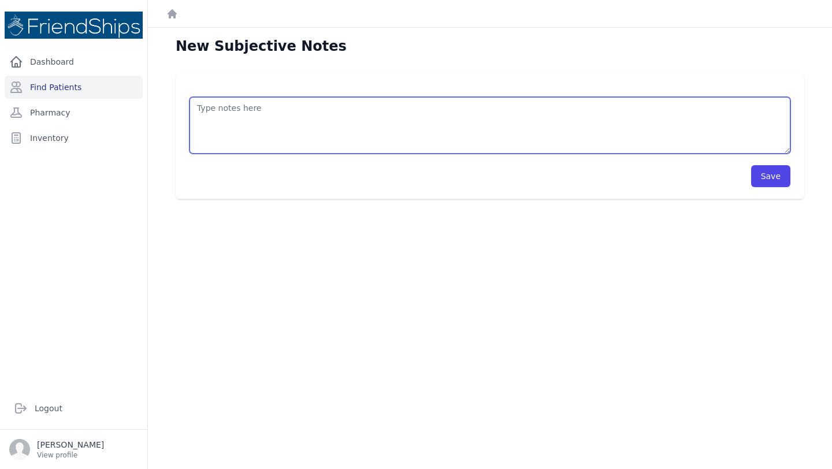
click at [236, 131] on textarea at bounding box center [490, 125] width 601 height 57
click at [302, 106] on textarea "Pt had an appointment scheduled for this morning to see the dentist." at bounding box center [490, 125] width 601 height 57
click at [524, 110] on textarea "Pt did not come in for her scheduled dental appointment for this morning to see…" at bounding box center [490, 125] width 601 height 57
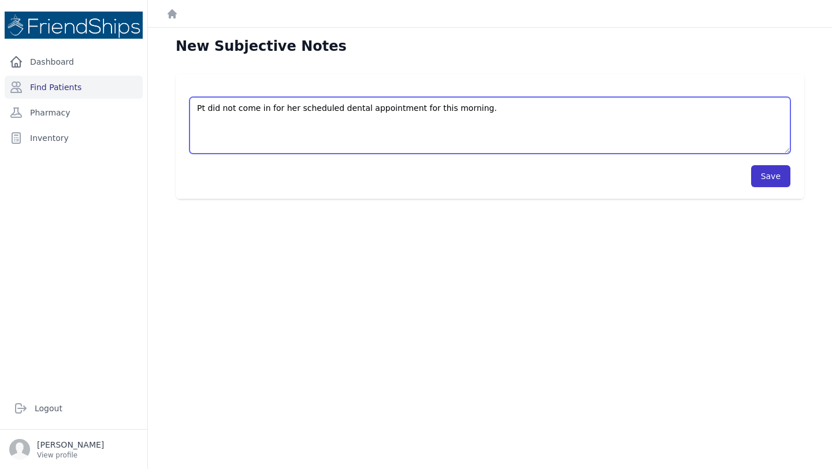
type textarea "Pt did not come in for her scheduled dental appointment for this morning."
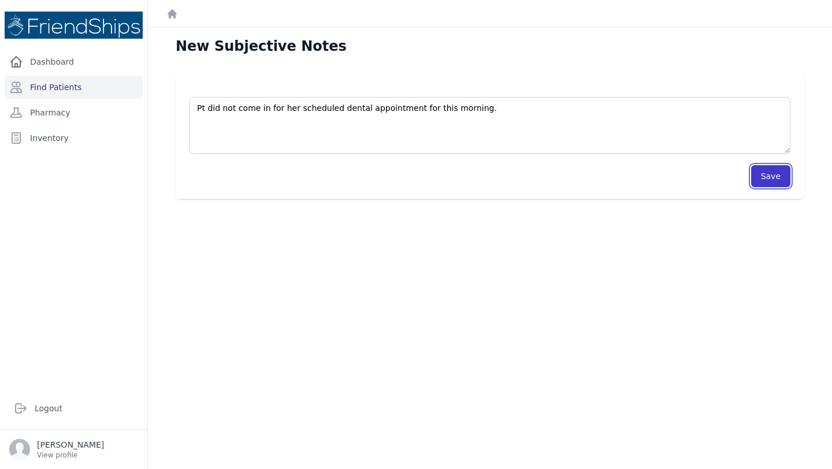
click at [760, 171] on button "Save" at bounding box center [770, 176] width 39 height 22
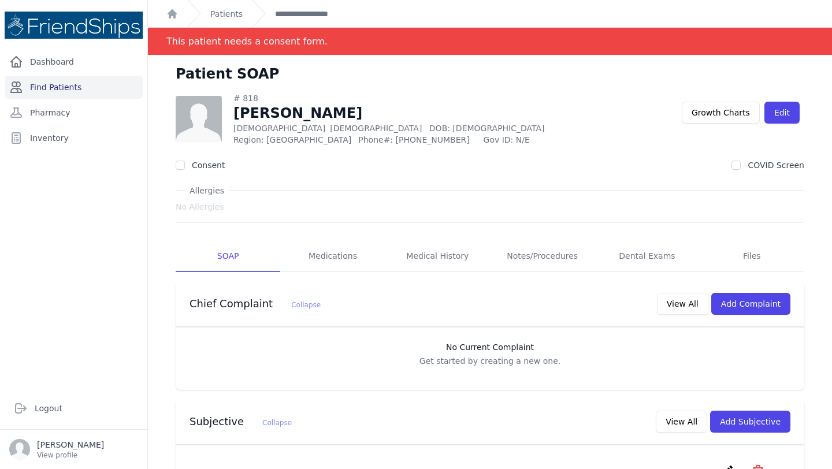
click at [95, 88] on link "Find Patients" at bounding box center [74, 87] width 138 height 23
click at [67, 85] on link "Find Patients" at bounding box center [74, 87] width 138 height 23
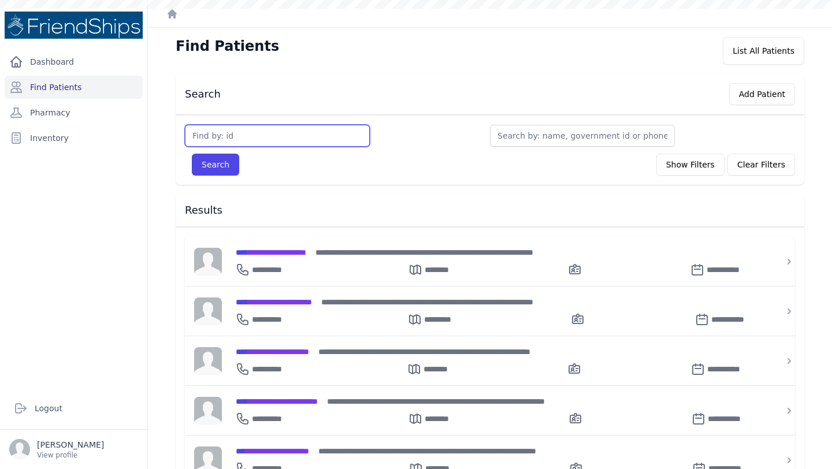
click at [254, 130] on input "text" at bounding box center [277, 136] width 185 height 22
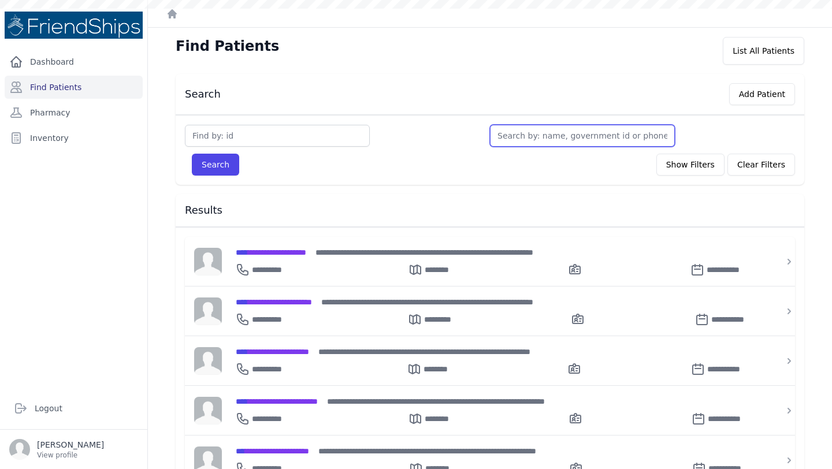
click at [568, 136] on input "text" at bounding box center [582, 136] width 185 height 22
type input "h"
type input "k"
type input "kha"
type input "khal"
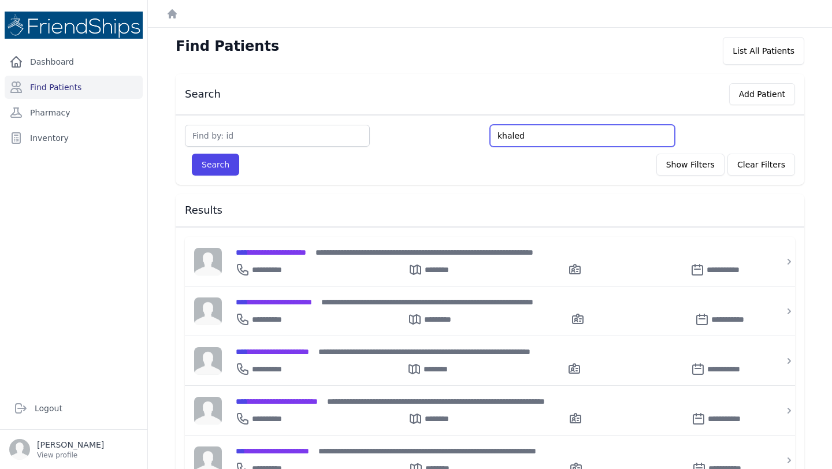
type input "khaled"
click at [192, 154] on button "Search" at bounding box center [215, 165] width 47 height 22
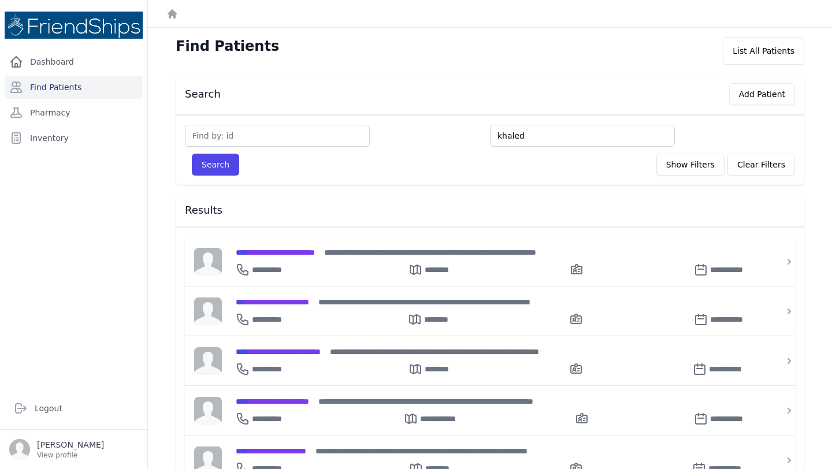
type input "khaled"
type input "khaled hus"
type input "khaled hussa"
type input "khaled hussain"
click at [192, 154] on button "Search" at bounding box center [215, 165] width 47 height 22
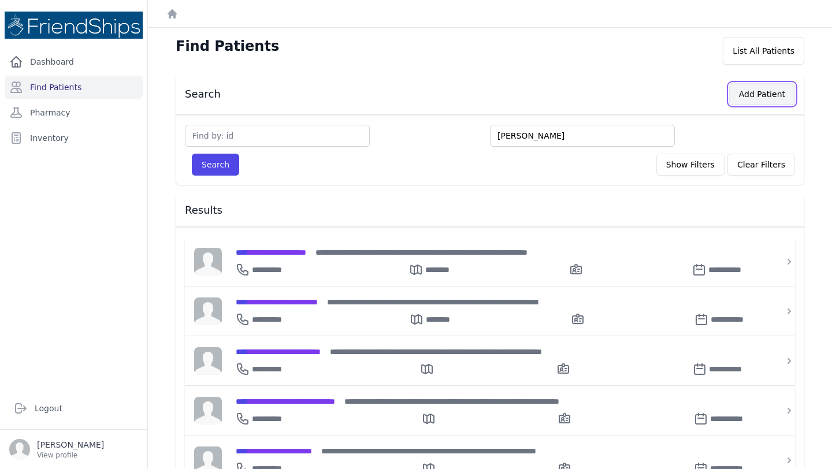
click at [764, 98] on button "Add Patient" at bounding box center [762, 94] width 66 height 22
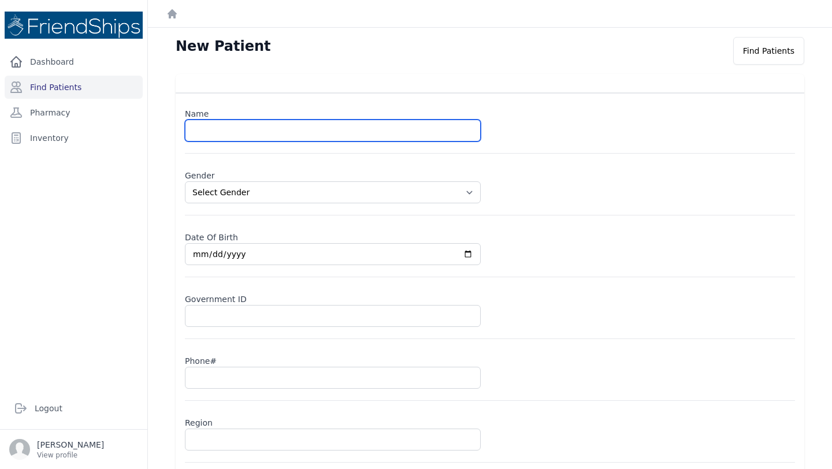
click at [216, 132] on input "text" at bounding box center [333, 131] width 296 height 22
type input "Khaled Mukhaiber Hussain"
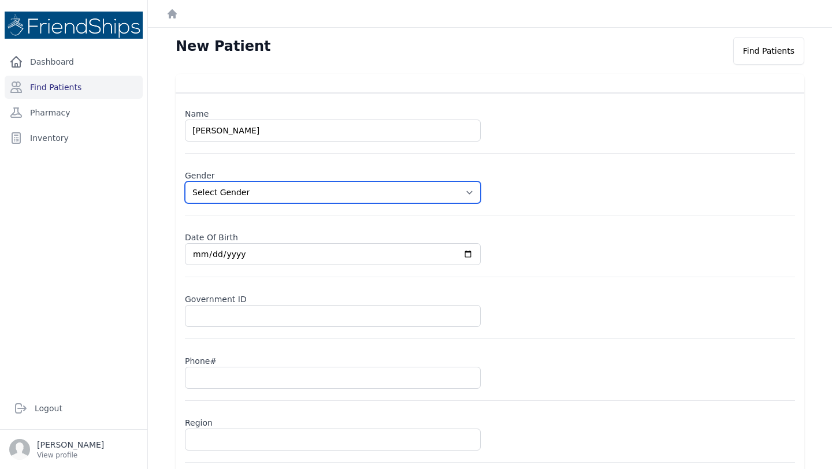
click at [279, 194] on select "Select Gender [DEMOGRAPHIC_DATA] [DEMOGRAPHIC_DATA]" at bounding box center [333, 192] width 296 height 22
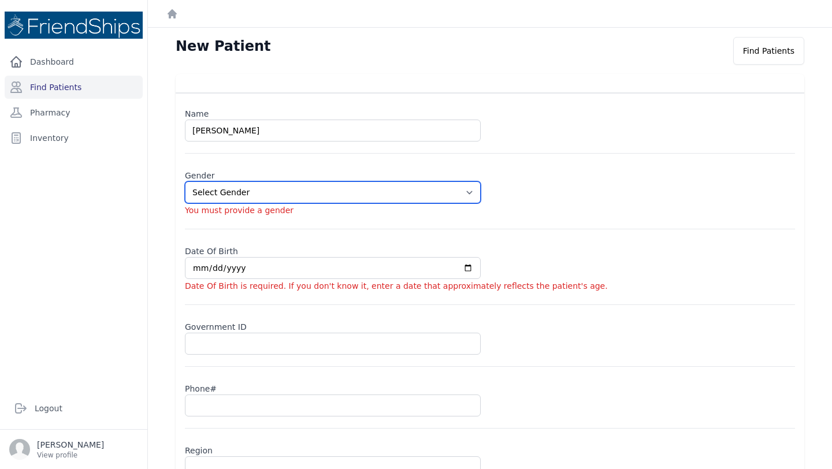
select select "[DEMOGRAPHIC_DATA]"
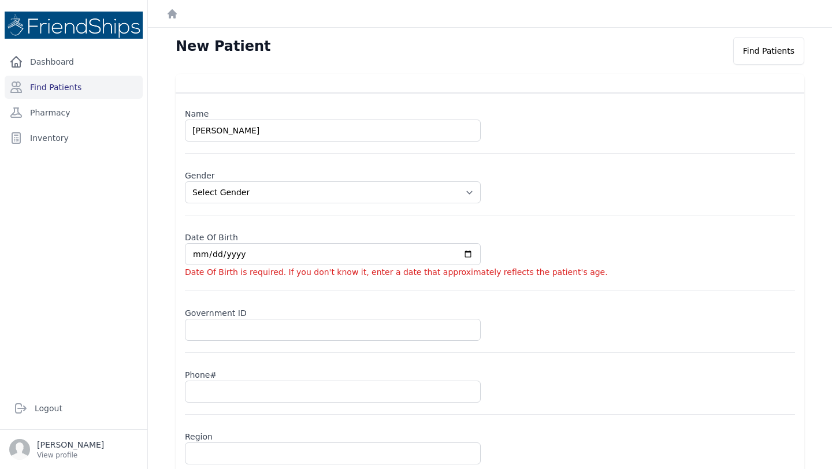
click at [192, 268] on span "Date Of Birth is required. If you don't know it, enter a date that approximatel…" at bounding box center [396, 272] width 423 height 9
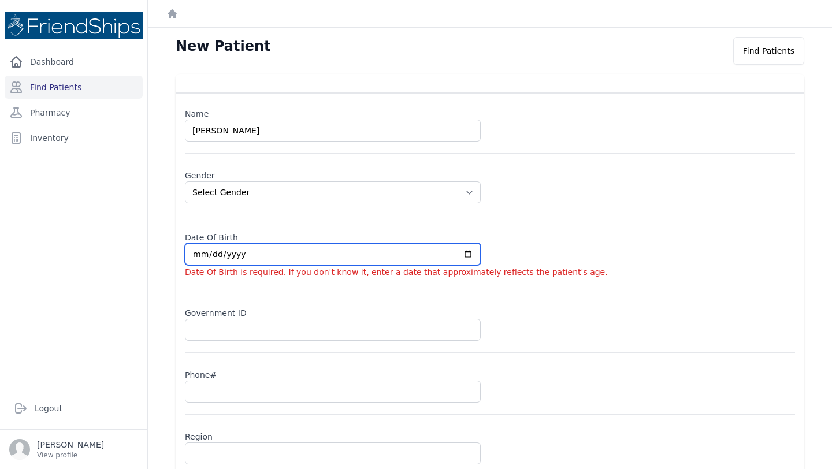
click at [203, 260] on input "date" at bounding box center [333, 254] width 296 height 22
click at [236, 255] on input "date" at bounding box center [333, 254] width 296 height 22
click at [195, 256] on input "date" at bounding box center [333, 254] width 296 height 22
type input "0001-05-10"
select select "[DEMOGRAPHIC_DATA]"
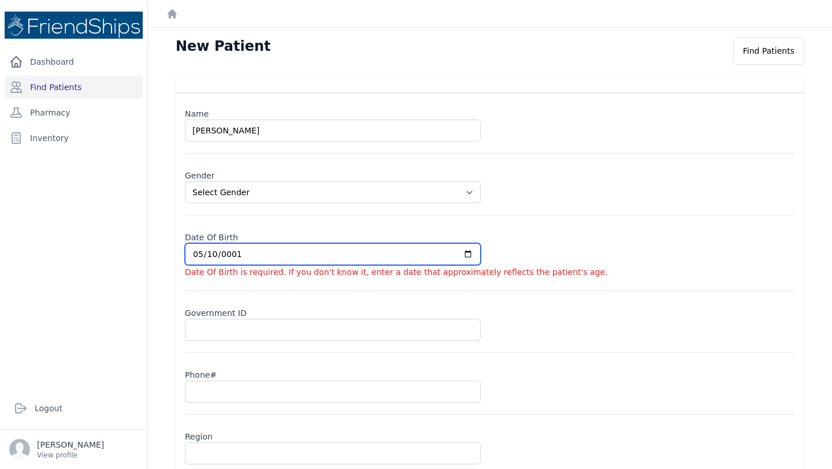
type input "0019-05-10"
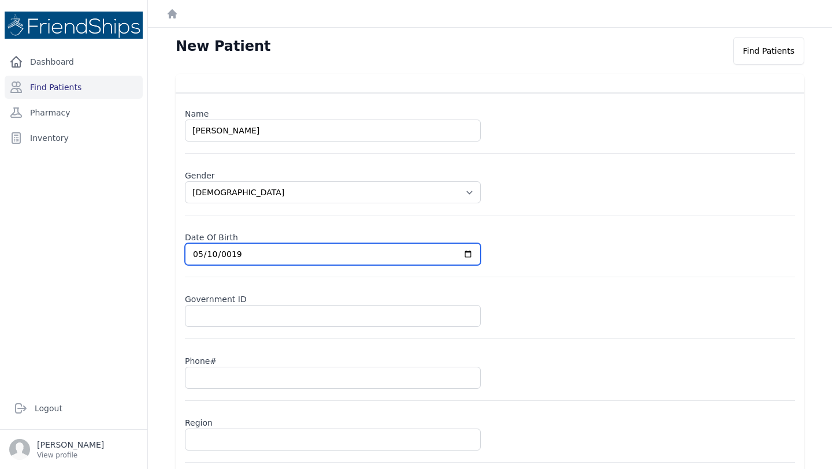
select select "[DEMOGRAPHIC_DATA]"
type input "0198-05-10"
select select "[DEMOGRAPHIC_DATA]"
type input "1989-05-10"
select select "[DEMOGRAPHIC_DATA]"
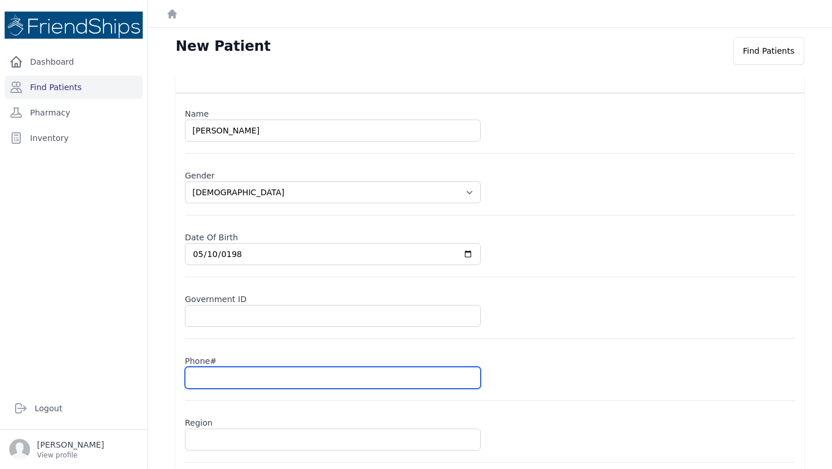
click at [221, 379] on input "text" at bounding box center [333, 378] width 296 height 22
type input "09"
select select "[DEMOGRAPHIC_DATA]"
type input "0988"
select select "[DEMOGRAPHIC_DATA]"
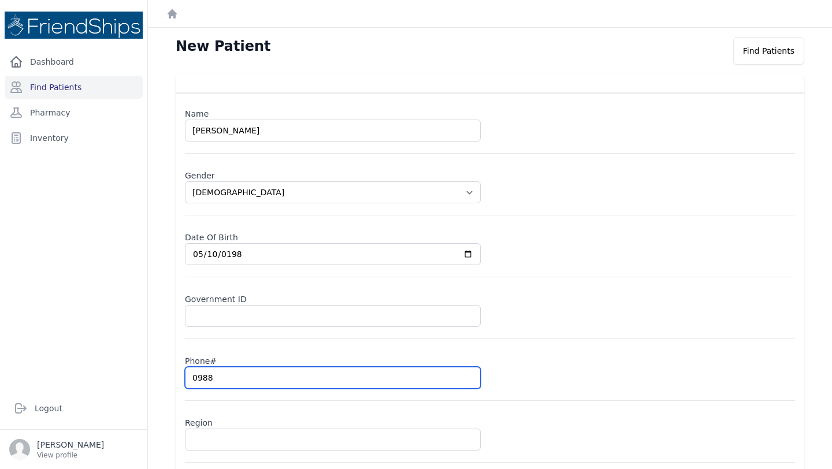
type input "09882"
select select "[DEMOGRAPHIC_DATA]"
type input "098827"
select select "[DEMOGRAPHIC_DATA]"
type input "0988278"
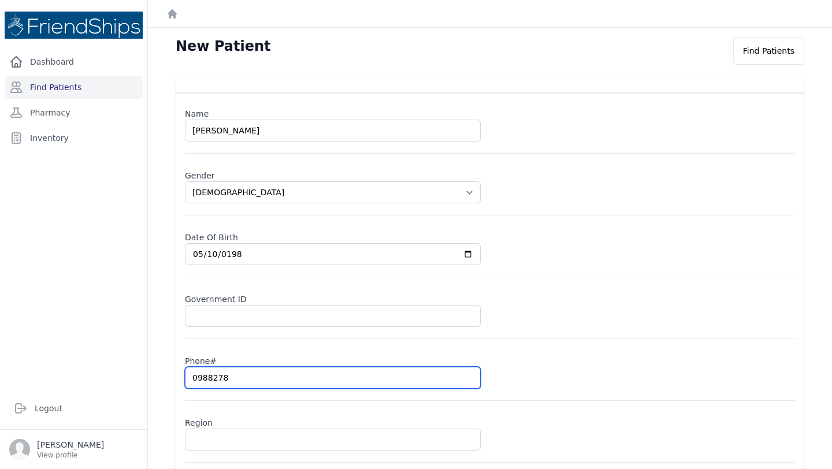
select select "[DEMOGRAPHIC_DATA]"
type input "09882786"
select select "[DEMOGRAPHIC_DATA]"
type input "0988278633"
select select "[DEMOGRAPHIC_DATA]"
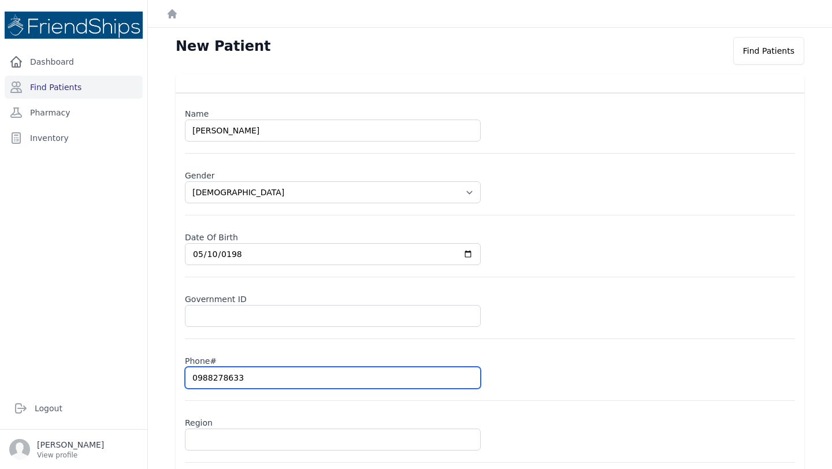
type input "0988278633"
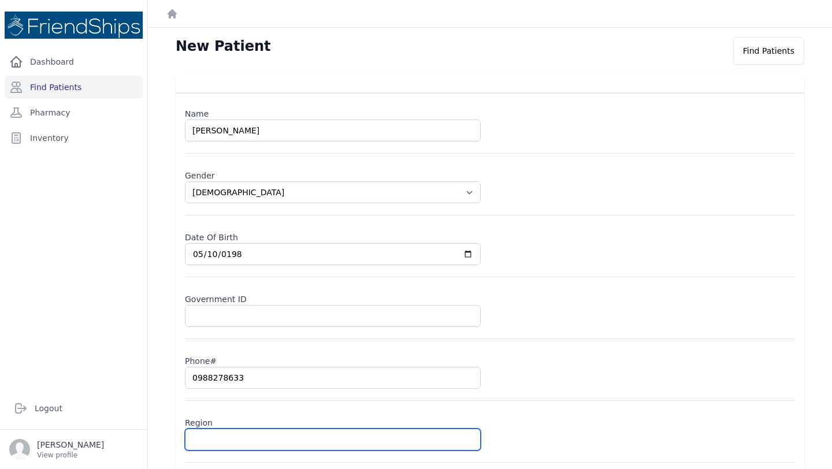
click at [228, 439] on input "text" at bounding box center [333, 440] width 296 height 22
type input "Ha"
select select "[DEMOGRAPHIC_DATA]"
type input "Hama"
select select "[DEMOGRAPHIC_DATA]"
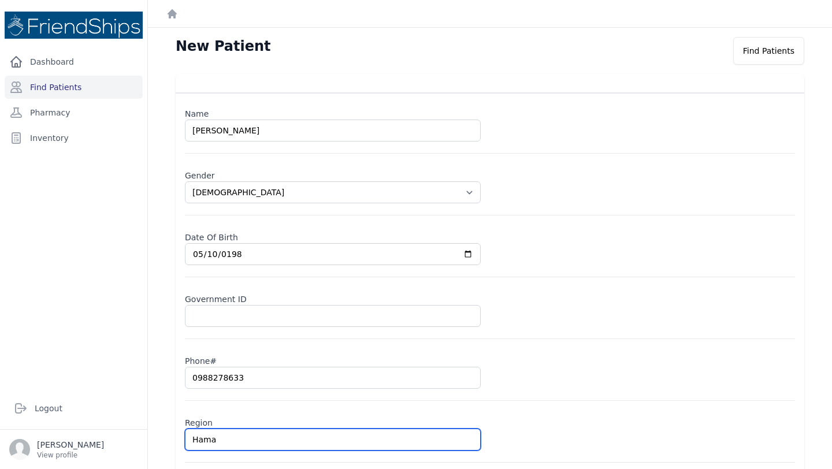
type input "Hamad"
select select "[DEMOGRAPHIC_DATA]"
type input "Hamadi"
select select "[DEMOGRAPHIC_DATA]"
type input "Hamadiy"
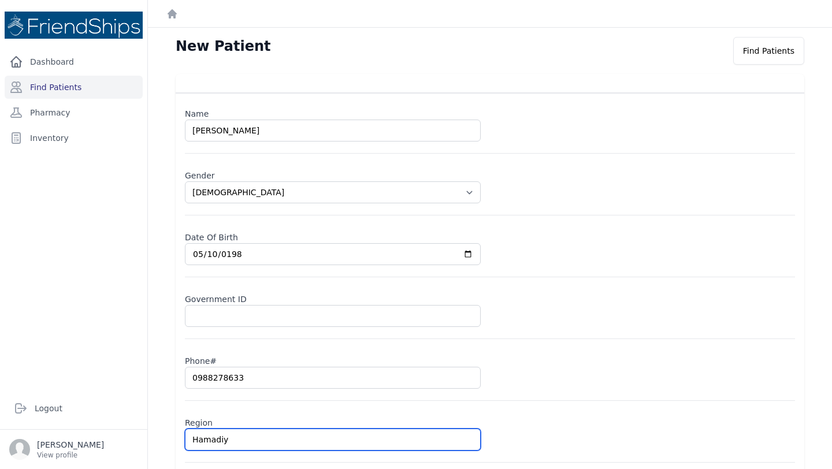
select select "[DEMOGRAPHIC_DATA]"
type input "Hamadiya"
select select "[DEMOGRAPHIC_DATA]"
type input "Hamadiya"
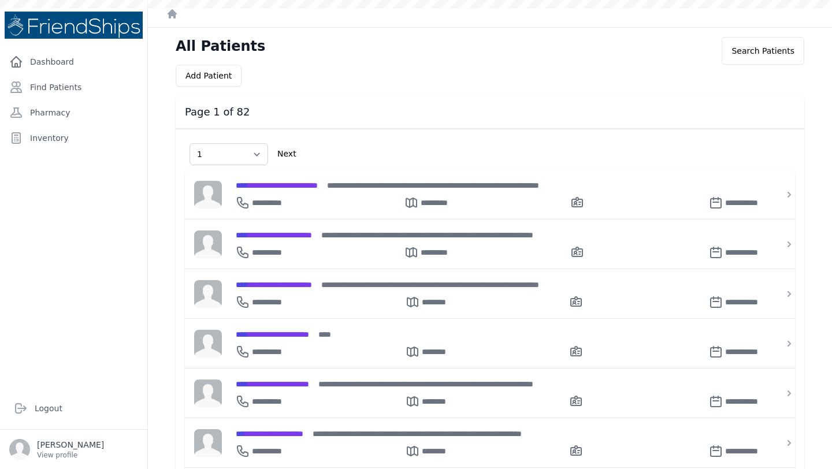
select select "1"
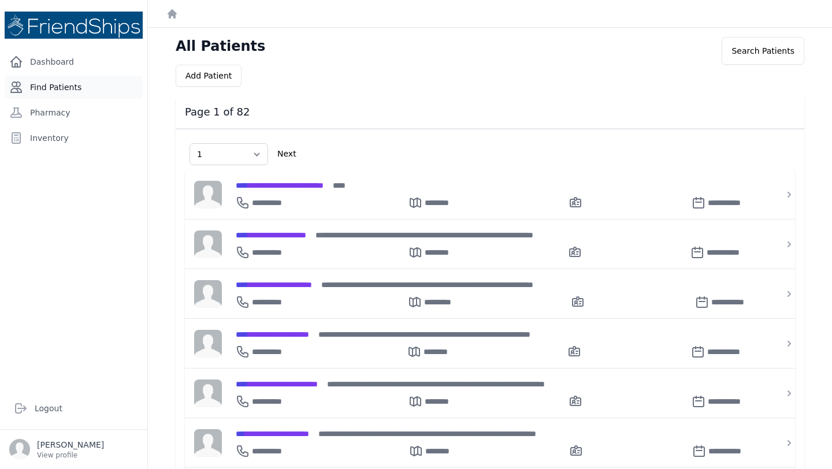
click at [92, 94] on link "Find Patients" at bounding box center [74, 87] width 138 height 23
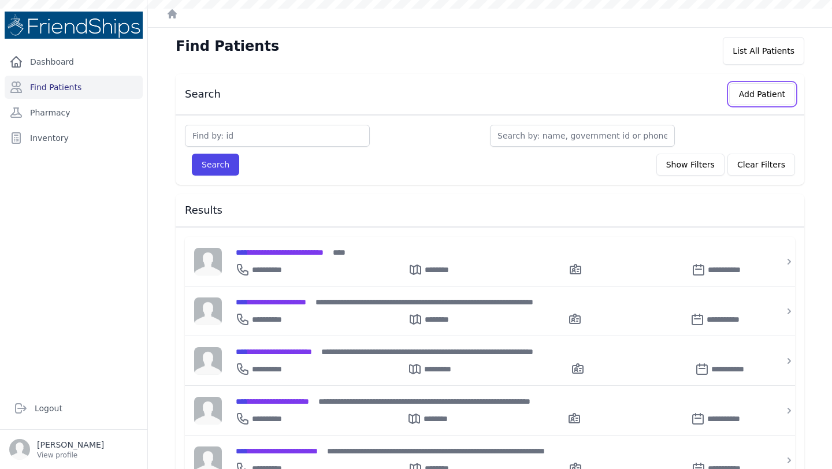
click at [743, 87] on button "Add Patient" at bounding box center [762, 94] width 66 height 22
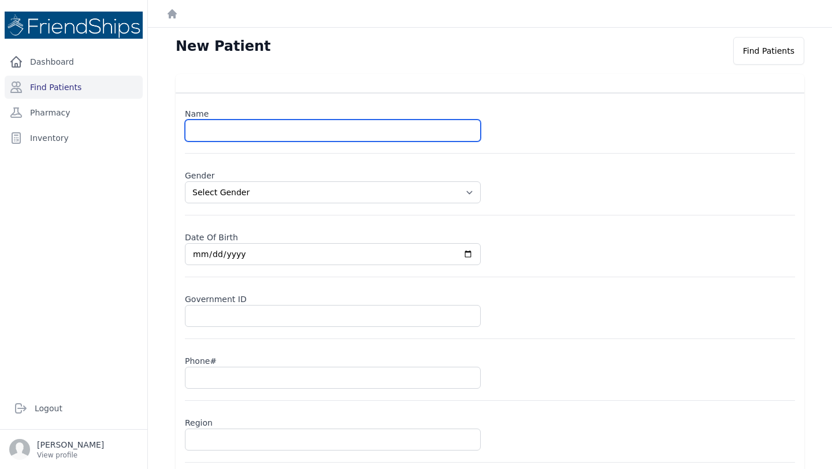
click at [232, 129] on input "text" at bounding box center [333, 131] width 296 height 22
type input "[PERSON_NAME] [PERSON_NAME]"
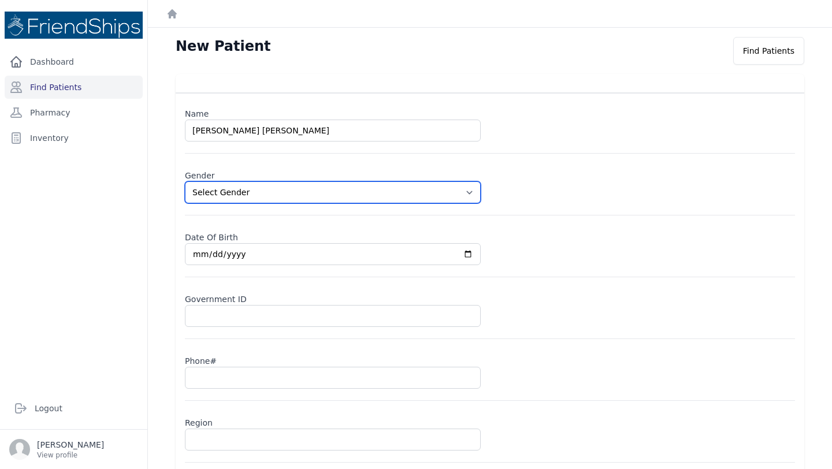
click at [249, 187] on select "Select Gender [DEMOGRAPHIC_DATA] [DEMOGRAPHIC_DATA]" at bounding box center [333, 192] width 296 height 22
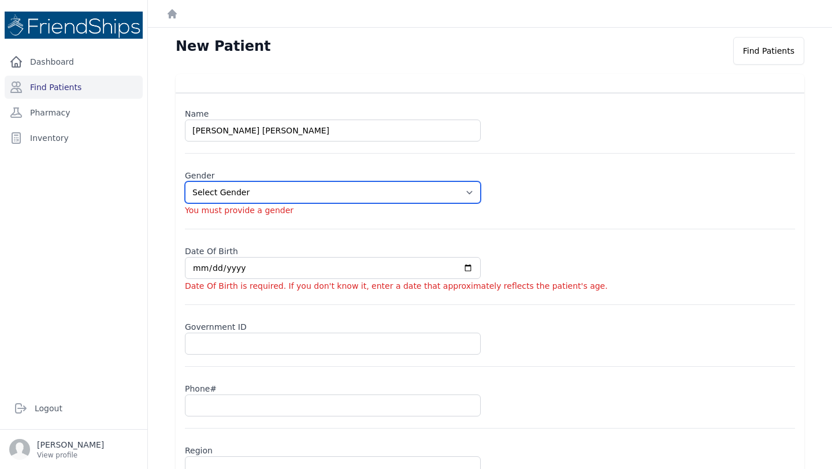
select select "[DEMOGRAPHIC_DATA]"
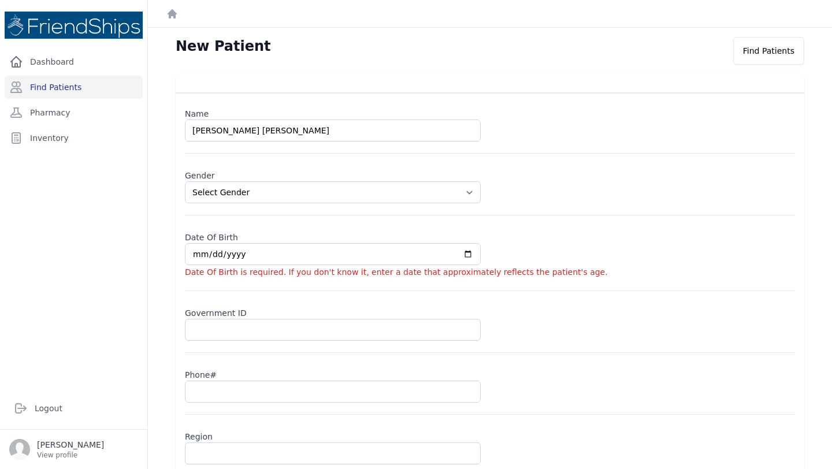
click at [198, 266] on div "Date Of Birth Date Of Birth is required. If you don't know it, enter a date tha…" at bounding box center [490, 259] width 610 height 64
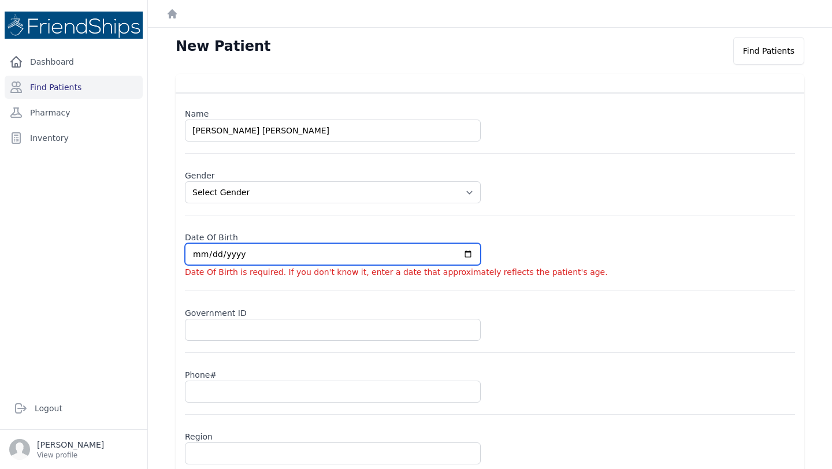
click at [195, 255] on input "date" at bounding box center [333, 254] width 296 height 22
type input "0201-03-21"
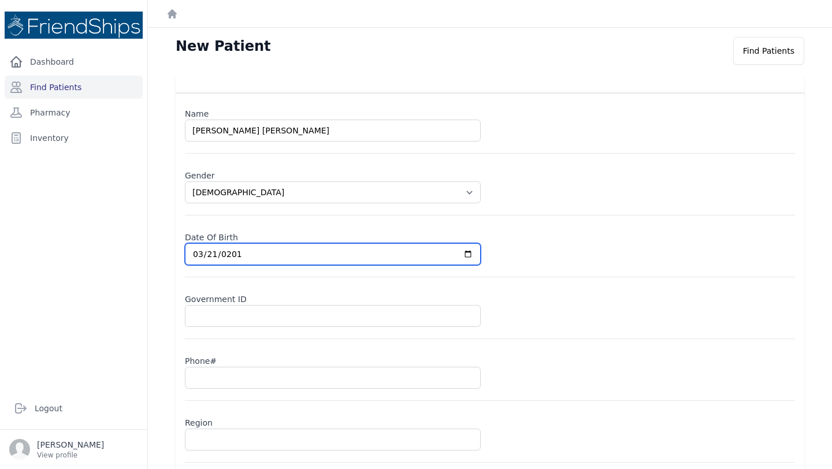
select select "[DEMOGRAPHIC_DATA]"
type input "[DATE]"
select select "[DEMOGRAPHIC_DATA]"
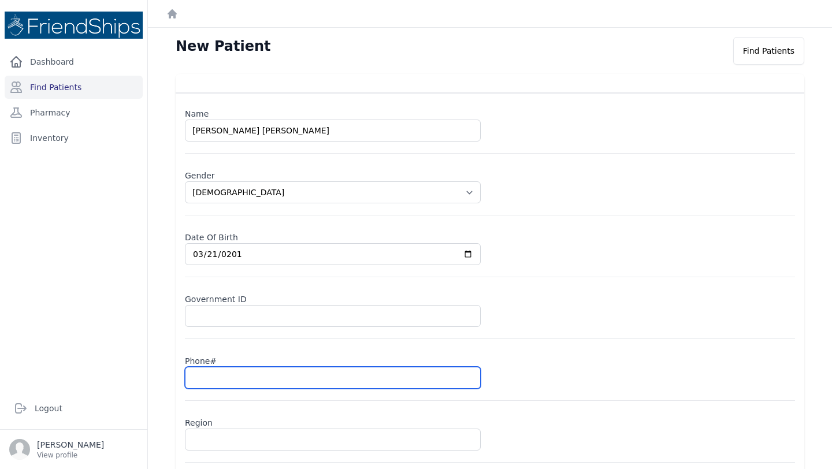
click at [217, 375] on input "text" at bounding box center [333, 378] width 296 height 22
type input "09"
select select "[DEMOGRAPHIC_DATA]"
type input "0988"
select select "[DEMOGRAPHIC_DATA]"
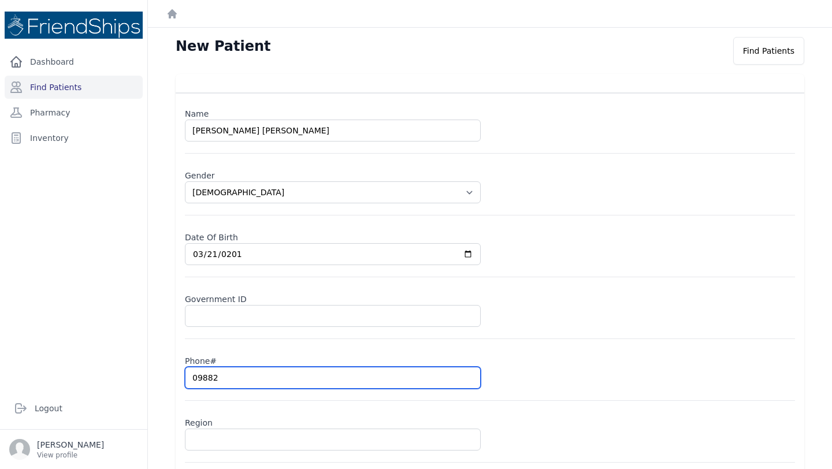
type input "098827"
select select "[DEMOGRAPHIC_DATA]"
type input "09882786"
select select "[DEMOGRAPHIC_DATA]"
type input "098827863"
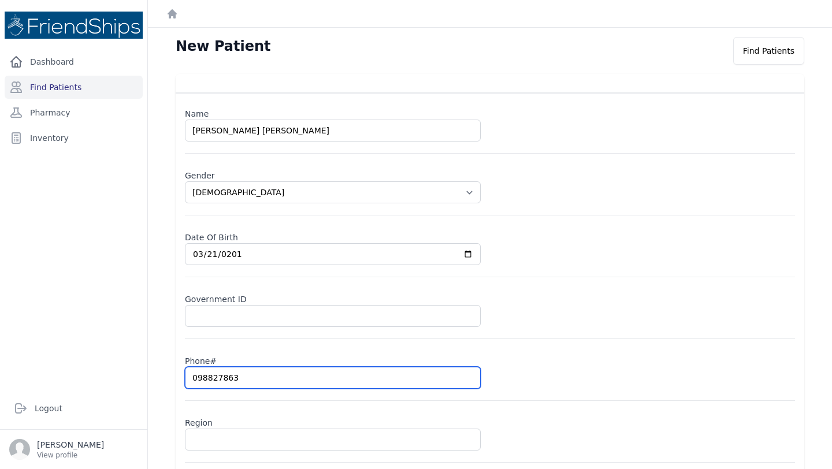
select select "[DEMOGRAPHIC_DATA]"
type input "0988278633"
select select "[DEMOGRAPHIC_DATA]"
type input "0988278633"
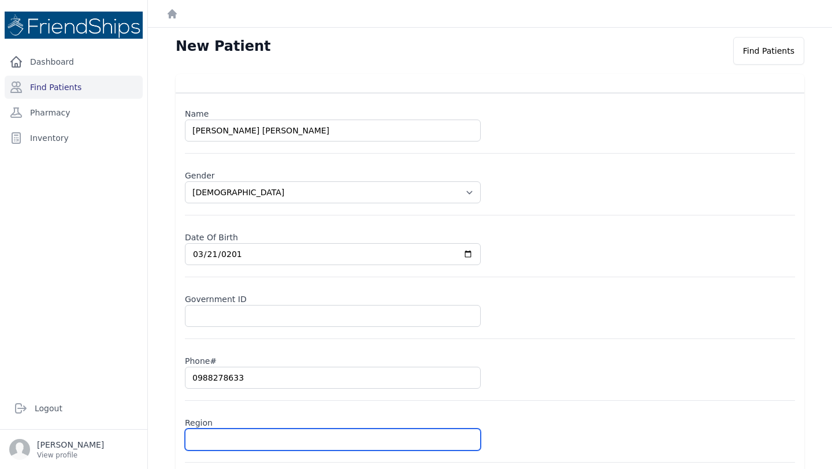
click at [204, 436] on input "text" at bounding box center [333, 440] width 296 height 22
type input "H"
select select "[DEMOGRAPHIC_DATA]"
type input "Ham"
select select "[DEMOGRAPHIC_DATA]"
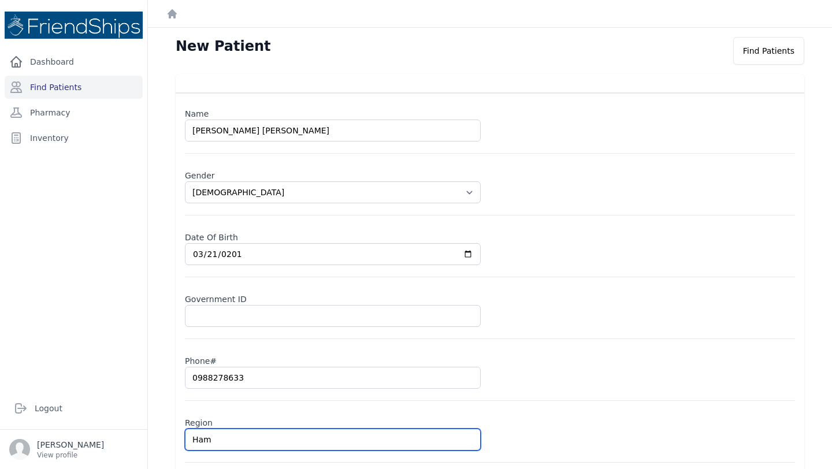
type input "Hami"
select select "[DEMOGRAPHIC_DATA]"
type input "Hamiy"
select select "[DEMOGRAPHIC_DATA]"
type input "Hamiya"
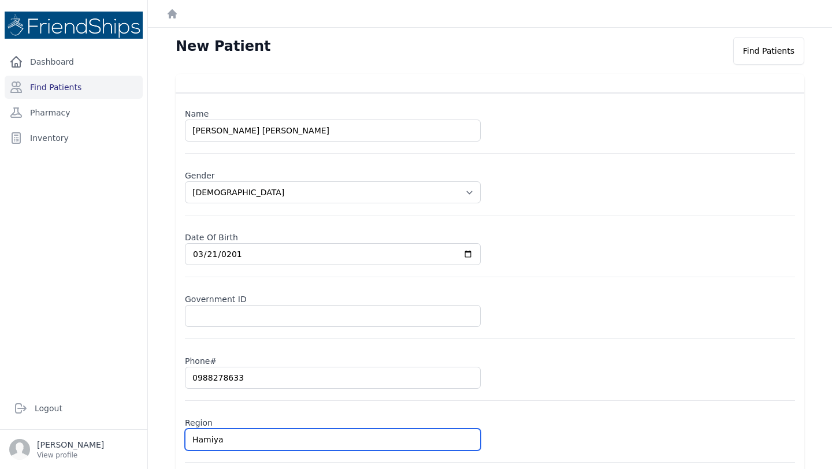
select select "[DEMOGRAPHIC_DATA]"
type input "Hamiyadi"
select select "[DEMOGRAPHIC_DATA]"
type input "Hamiya"
select select "[DEMOGRAPHIC_DATA]"
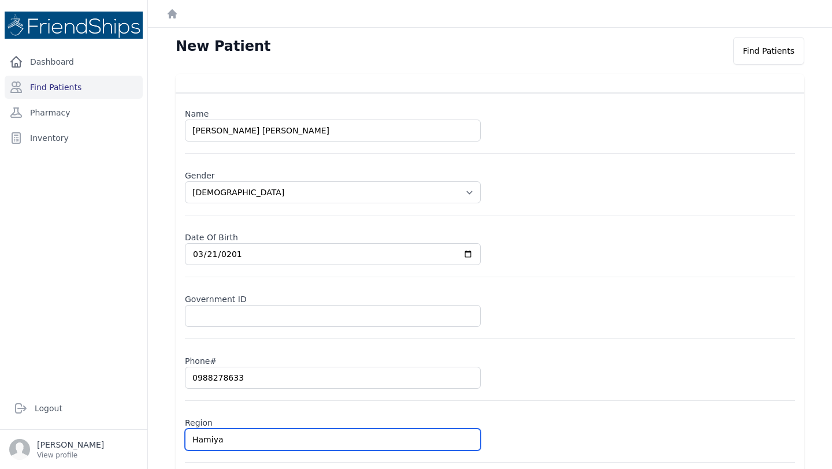
type input "Hamiy"
select select "[DEMOGRAPHIC_DATA]"
type input "Hami"
select select "[DEMOGRAPHIC_DATA]"
type input "Hama"
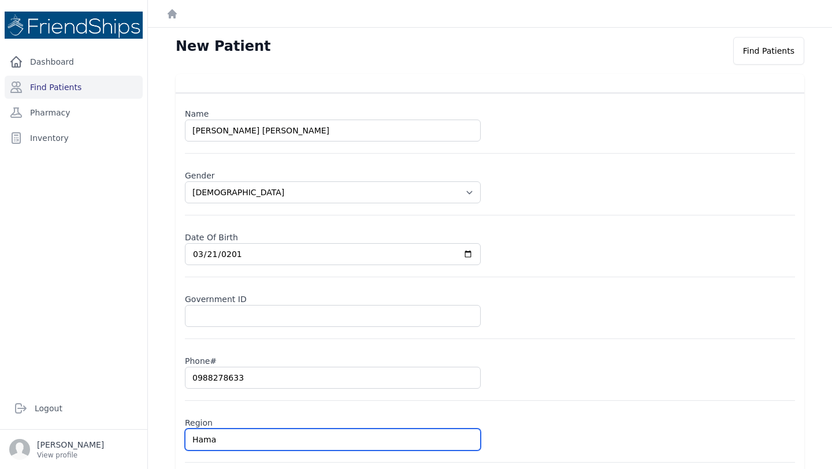
select select "[DEMOGRAPHIC_DATA]"
type input "Hamadi"
select select "[DEMOGRAPHIC_DATA]"
type input "Hamadiya"
select select "[DEMOGRAPHIC_DATA]"
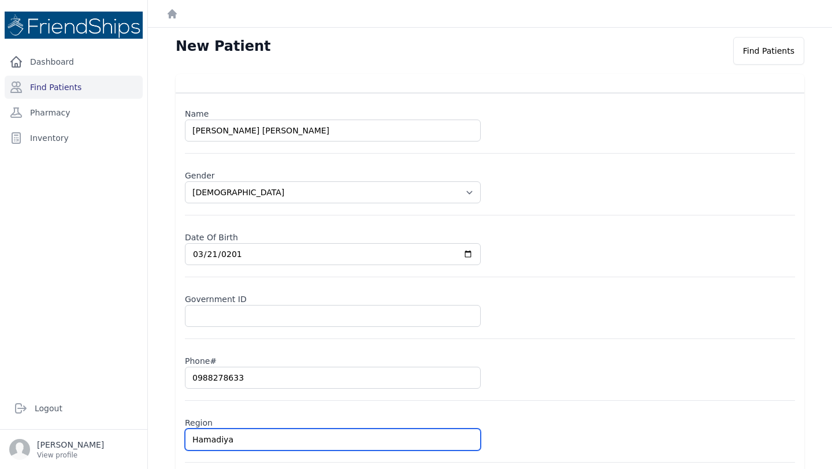
type input "Hamadiya"
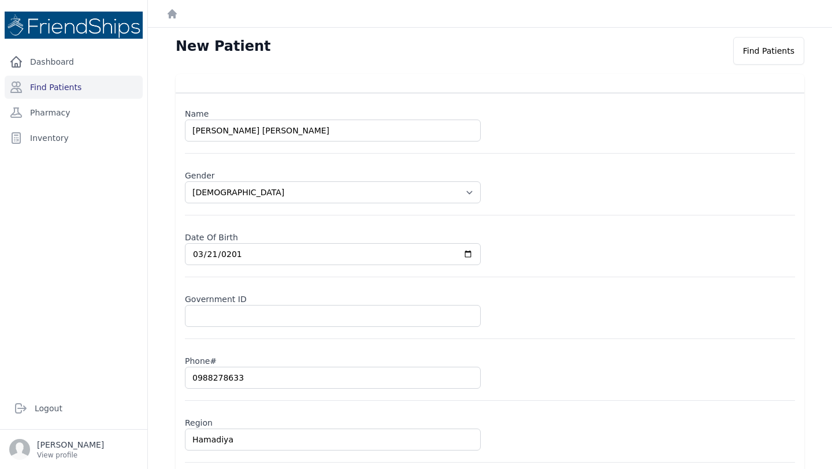
click at [613, 276] on div "Date Of Birth [DATE]" at bounding box center [490, 252] width 610 height 50
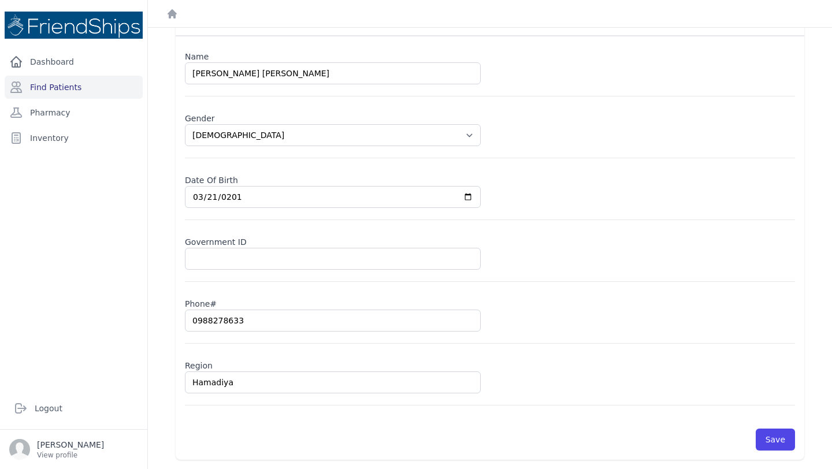
click at [756, 435] on div "Save" at bounding box center [490, 440] width 610 height 22
click at [767, 439] on button "Save" at bounding box center [775, 440] width 39 height 22
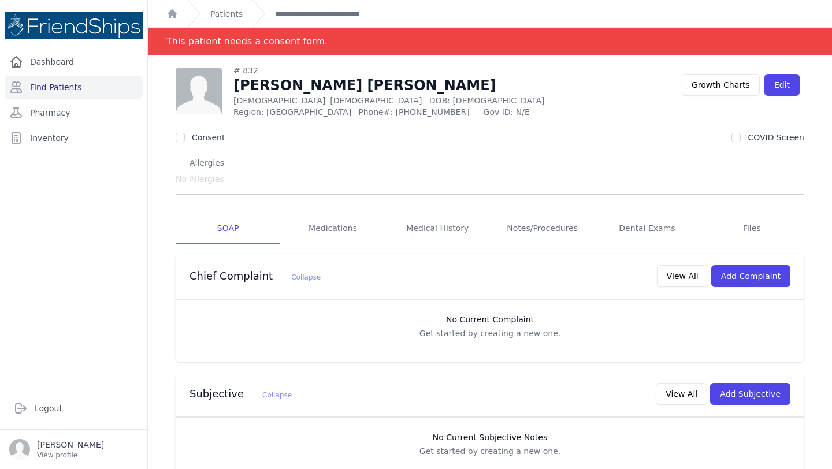
click at [155, 225] on div "# 832 [PERSON_NAME] [PERSON_NAME] [DEMOGRAPHIC_DATA] [DEMOGRAPHIC_DATA] DOB: [D…" at bounding box center [490, 390] width 684 height 670
